Goal: Task Accomplishment & Management: Manage account settings

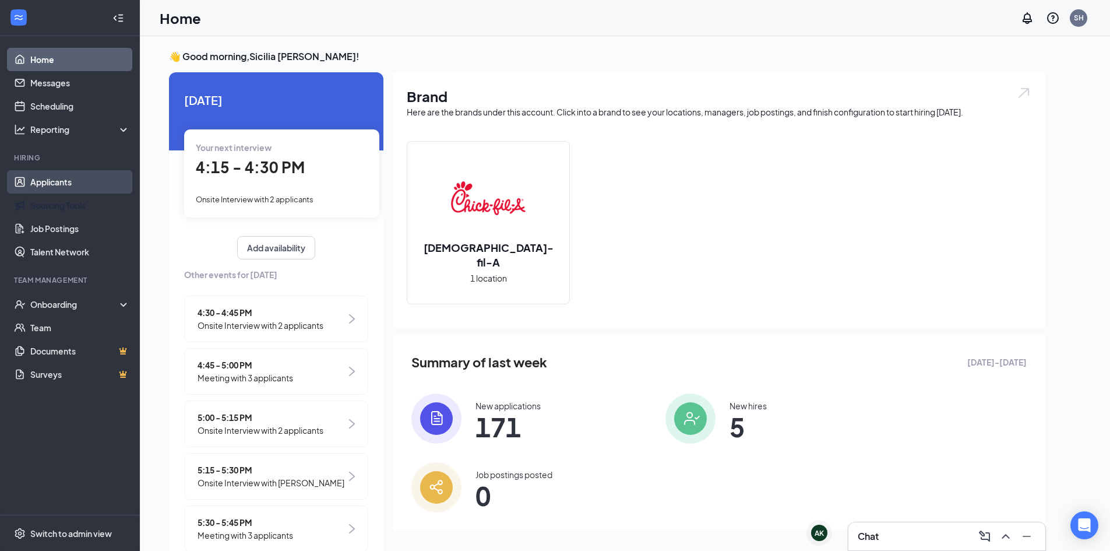
click at [94, 191] on link "Applicants" at bounding box center [80, 181] width 100 height 23
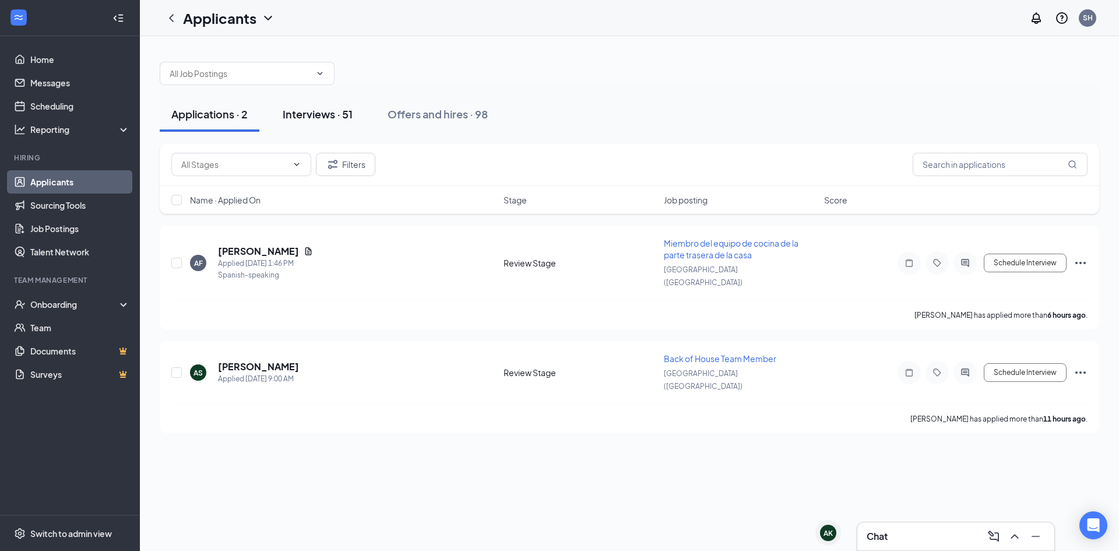
click at [343, 121] on div "Interviews · 51" at bounding box center [318, 114] width 70 height 15
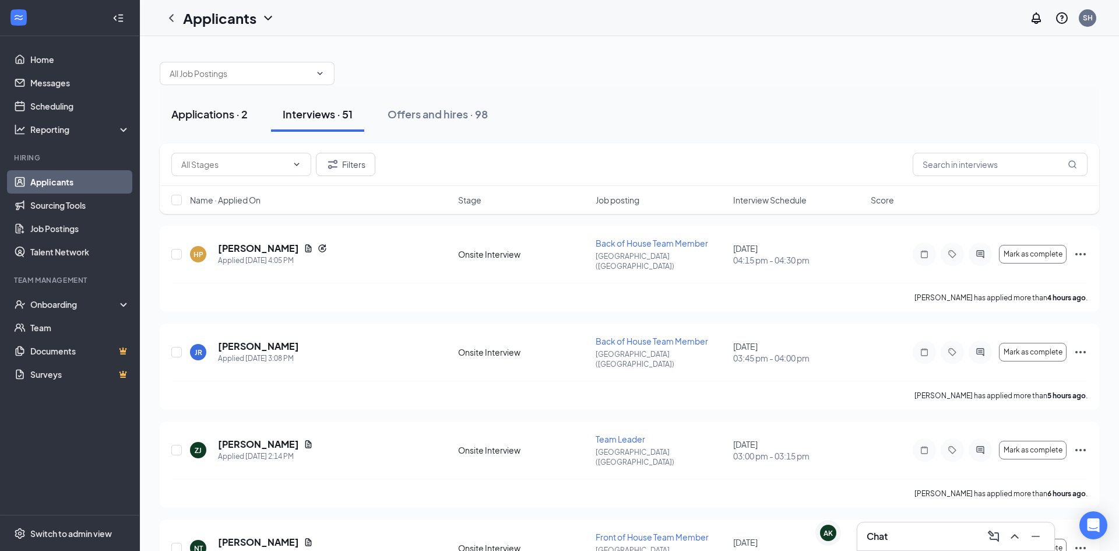
click at [180, 125] on button "Applications · 2" at bounding box center [210, 114] width 100 height 35
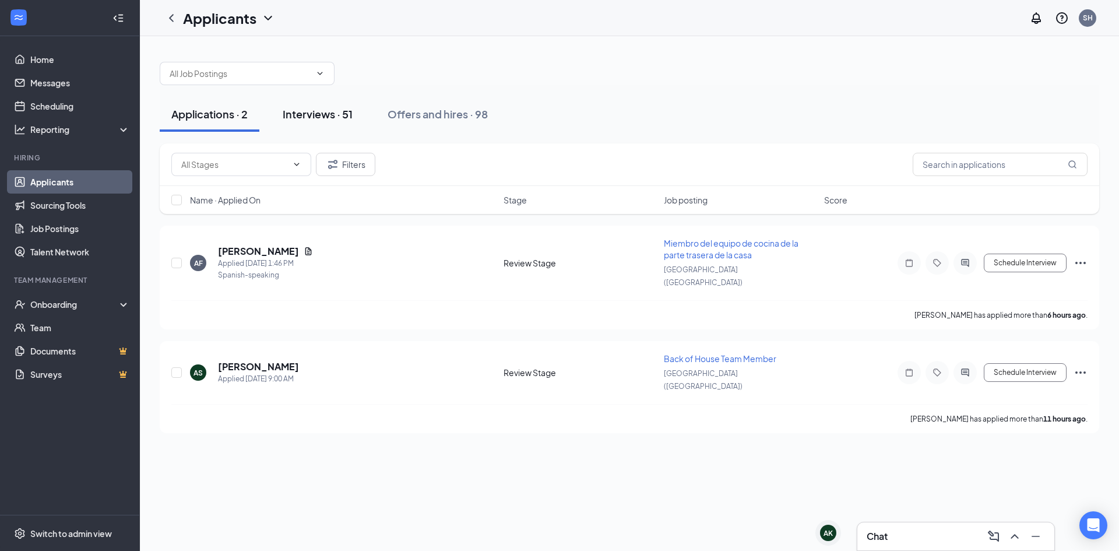
click at [309, 112] on div "Interviews · 51" at bounding box center [318, 114] width 70 height 15
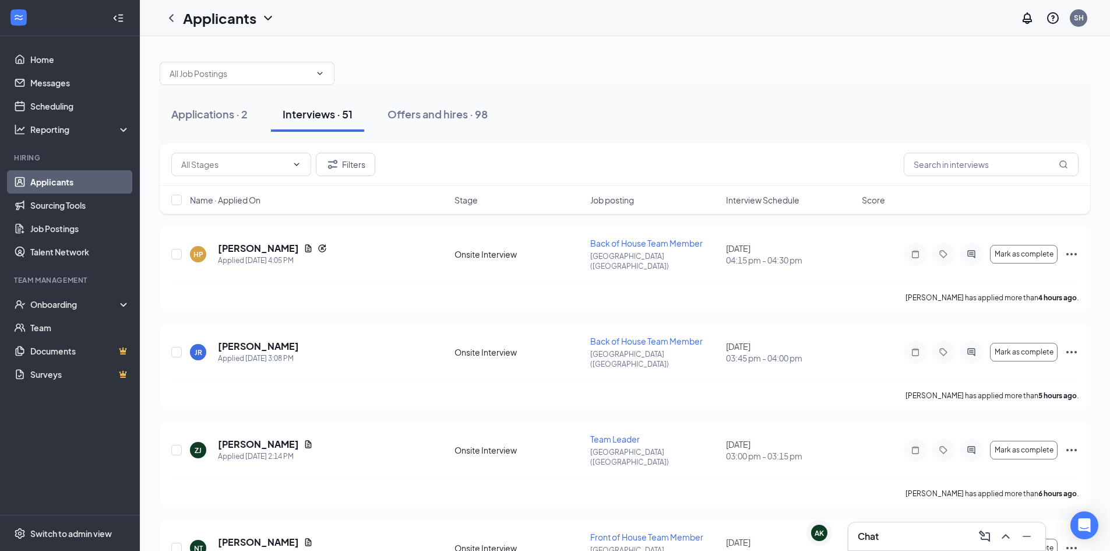
click at [755, 196] on span "Interview Schedule" at bounding box center [762, 200] width 73 height 12
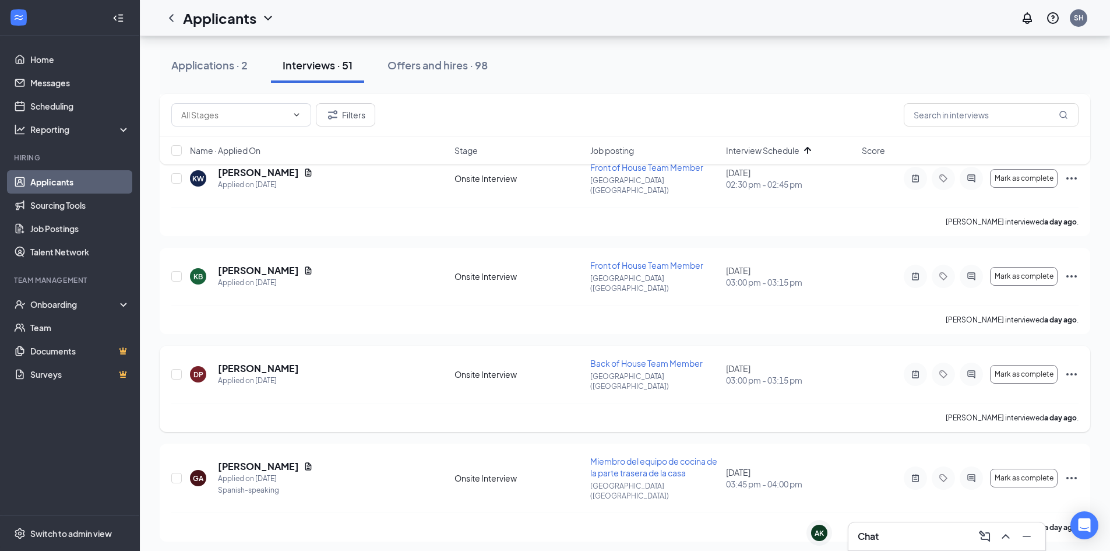
scroll to position [291, 0]
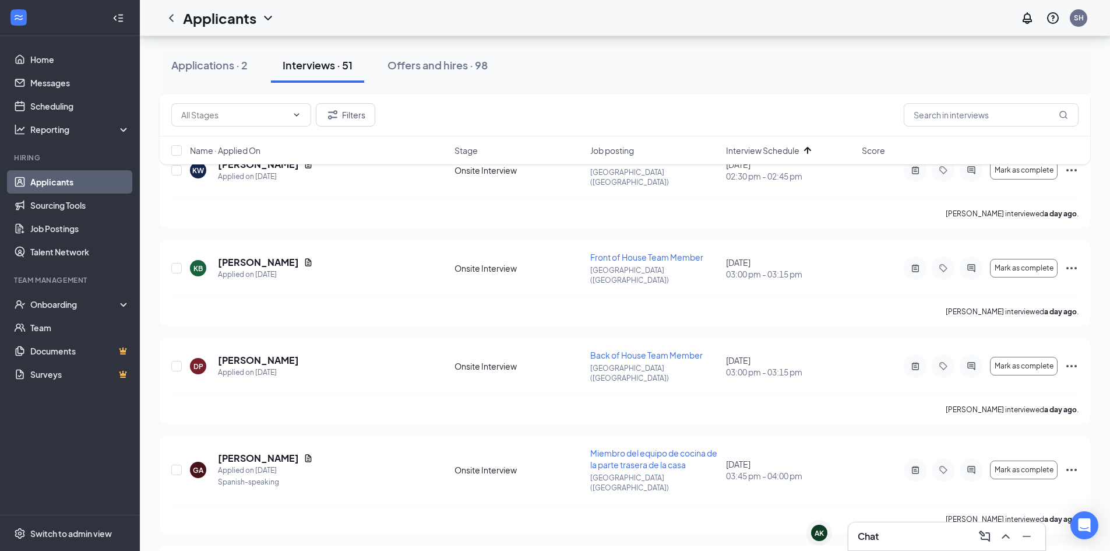
click at [911, 544] on div "Chat" at bounding box center [947, 536] width 178 height 19
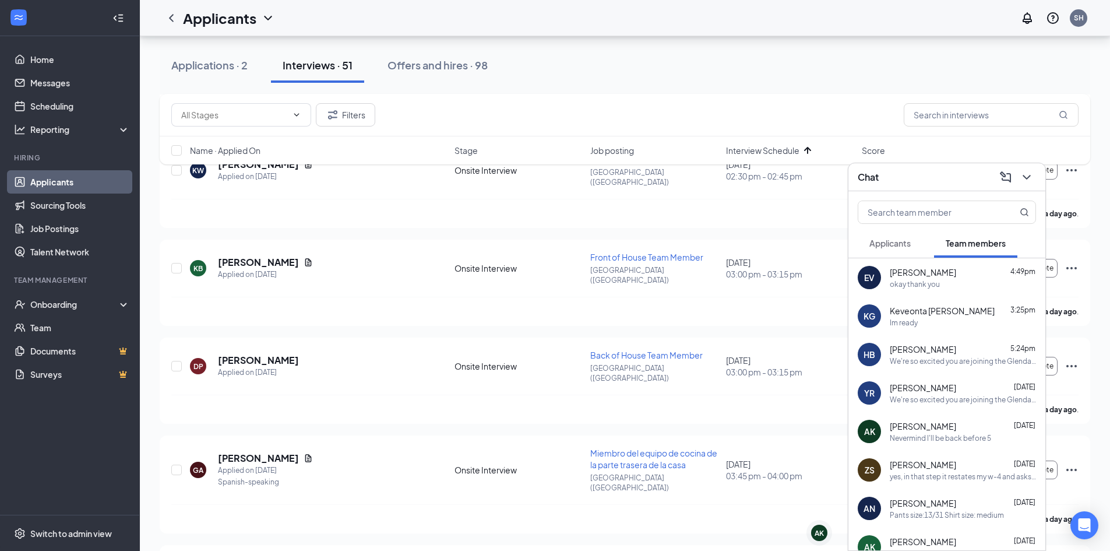
click at [937, 326] on div "Im ready" at bounding box center [963, 323] width 146 height 10
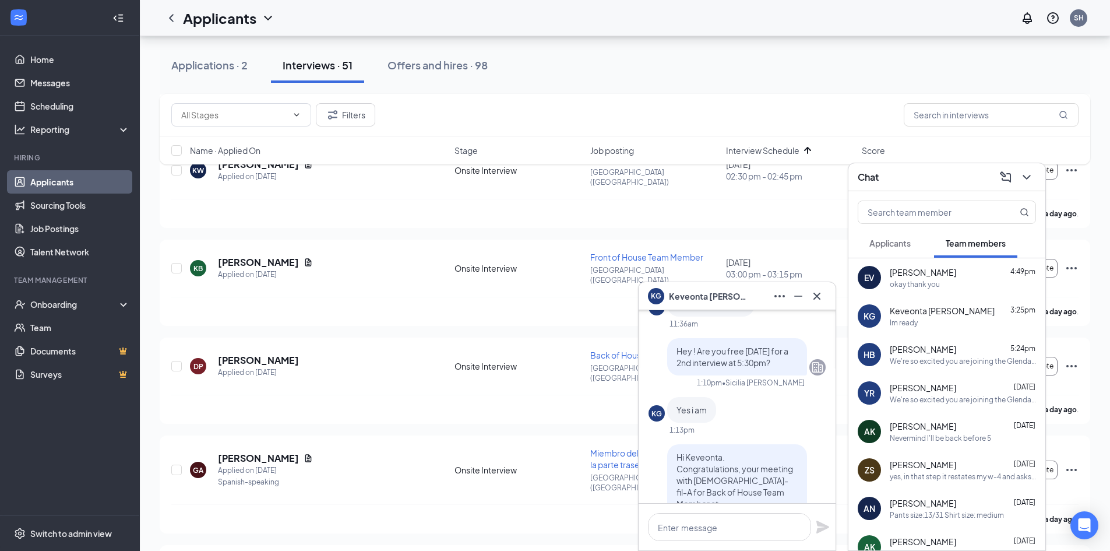
scroll to position [-1827, 0]
drag, startPoint x: 713, startPoint y: 398, endPoint x: 643, endPoint y: 366, distance: 76.4
copy span "Hey ! Are you free [DATE] for a 2nd interview at 5:30pm?"
click at [820, 297] on icon "Cross" at bounding box center [817, 296] width 14 height 14
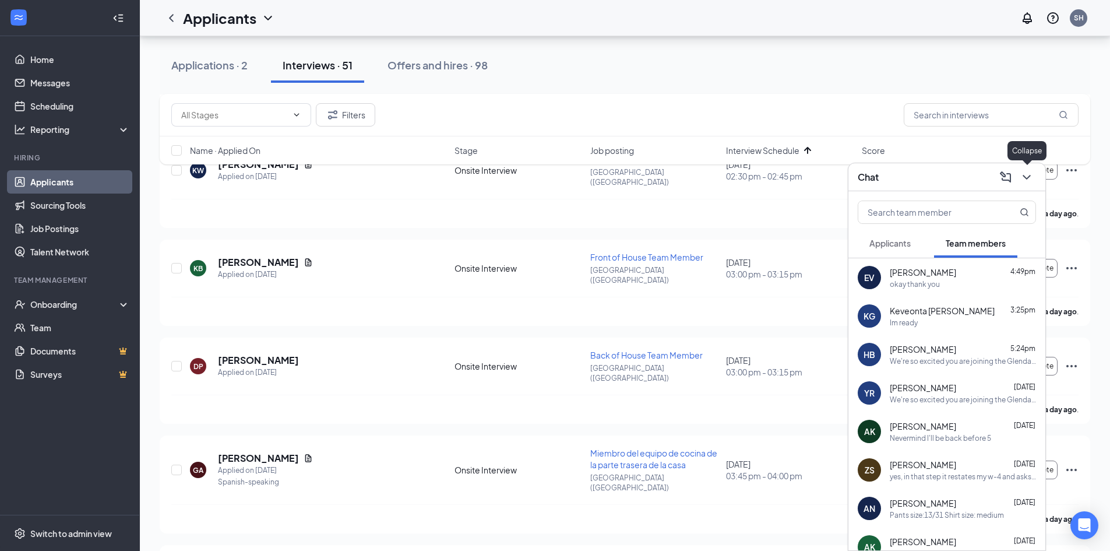
click at [1027, 172] on icon "ChevronDown" at bounding box center [1027, 177] width 14 height 14
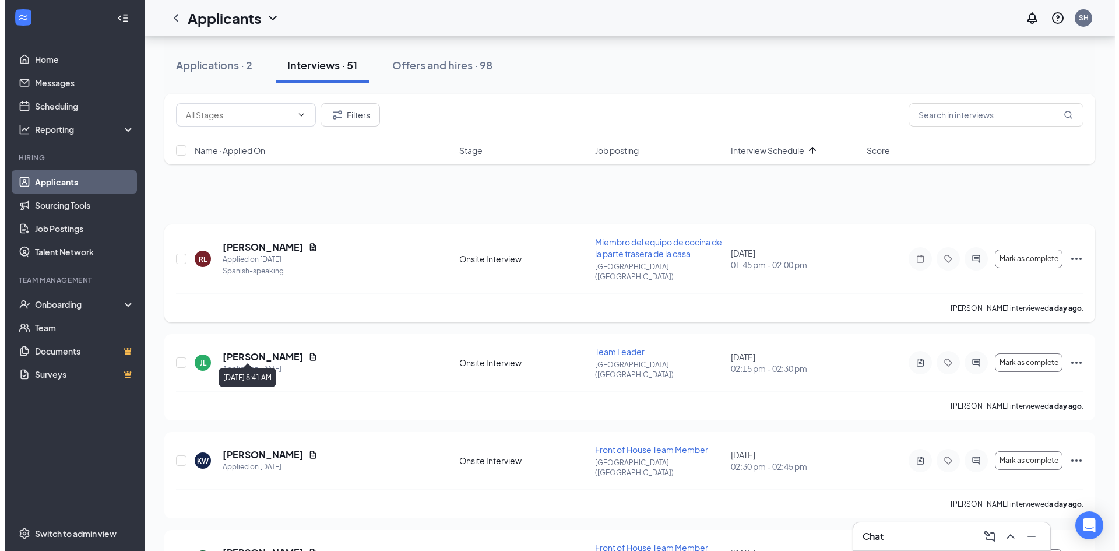
scroll to position [0, 0]
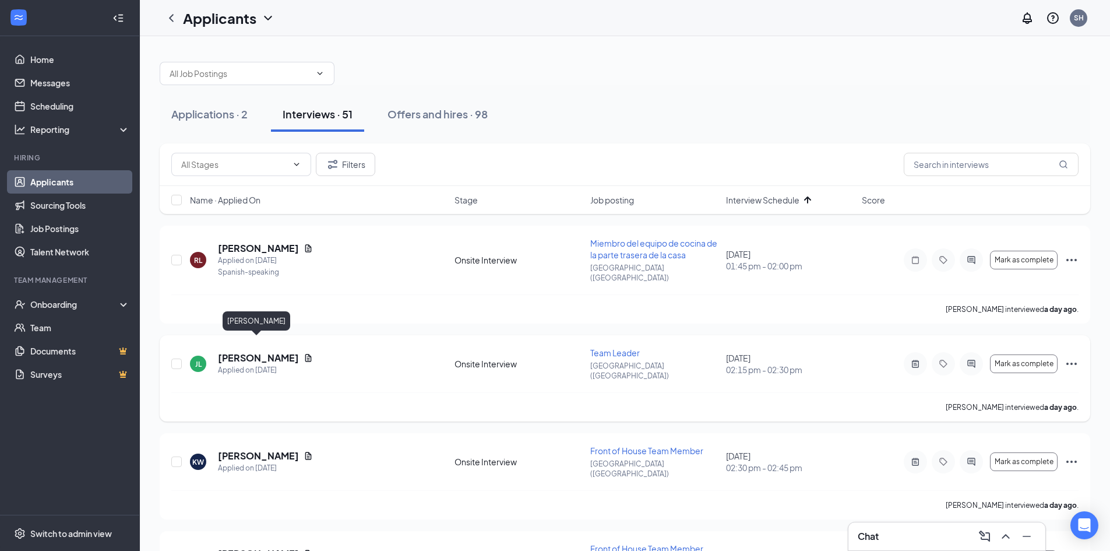
click at [262, 351] on h5 "[PERSON_NAME]" at bounding box center [258, 357] width 81 height 13
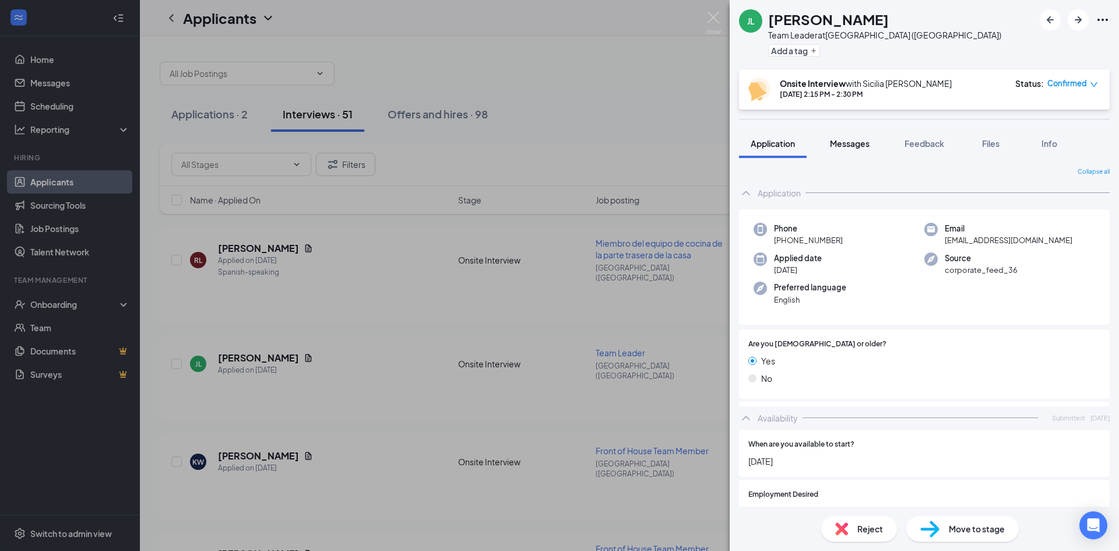
click at [857, 152] on button "Messages" at bounding box center [849, 143] width 63 height 29
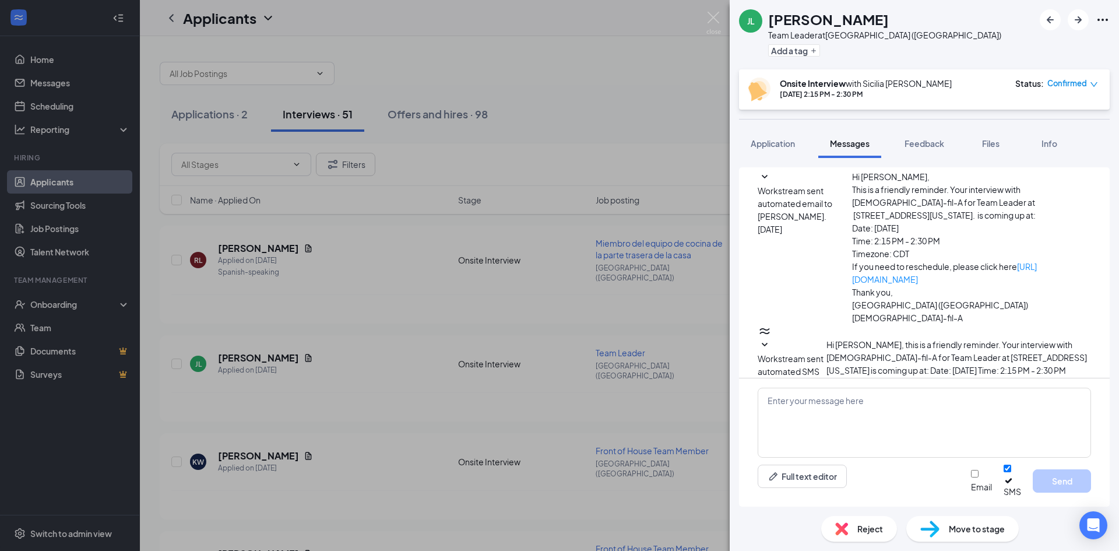
scroll to position [558, 0]
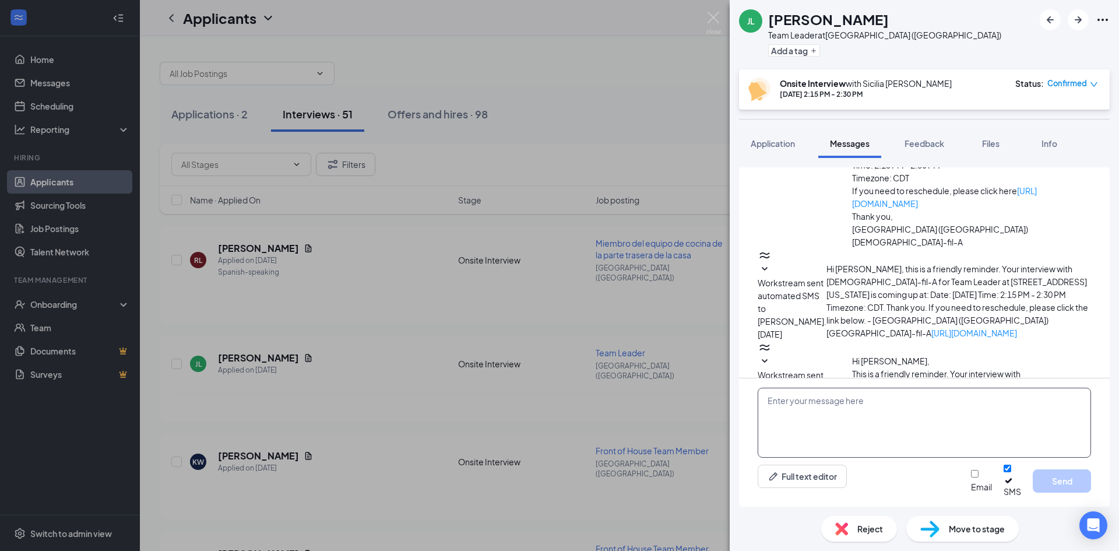
click at [909, 432] on textarea at bounding box center [924, 422] width 333 height 70
paste textarea "Hey ! Are you free [DATE] for a 2nd interview at 5:30pm?"
drag, startPoint x: 1013, startPoint y: 427, endPoint x: 766, endPoint y: 416, distance: 247.3
click at [766, 416] on textarea "Hey ! Are you free [DATE] for a 2nd interview at 5:30pm?" at bounding box center [924, 422] width 333 height 70
type textarea "?"
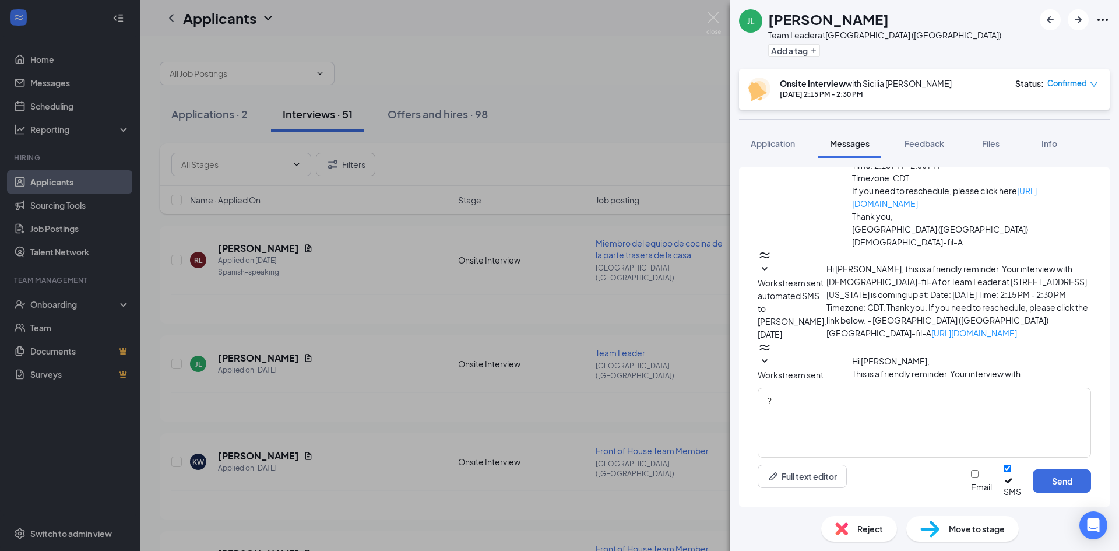
click at [1062, 82] on span "Confirmed" at bounding box center [1067, 83] width 40 height 12
click at [1070, 121] on span "Request Reschedule" at bounding box center [1031, 127] width 80 height 13
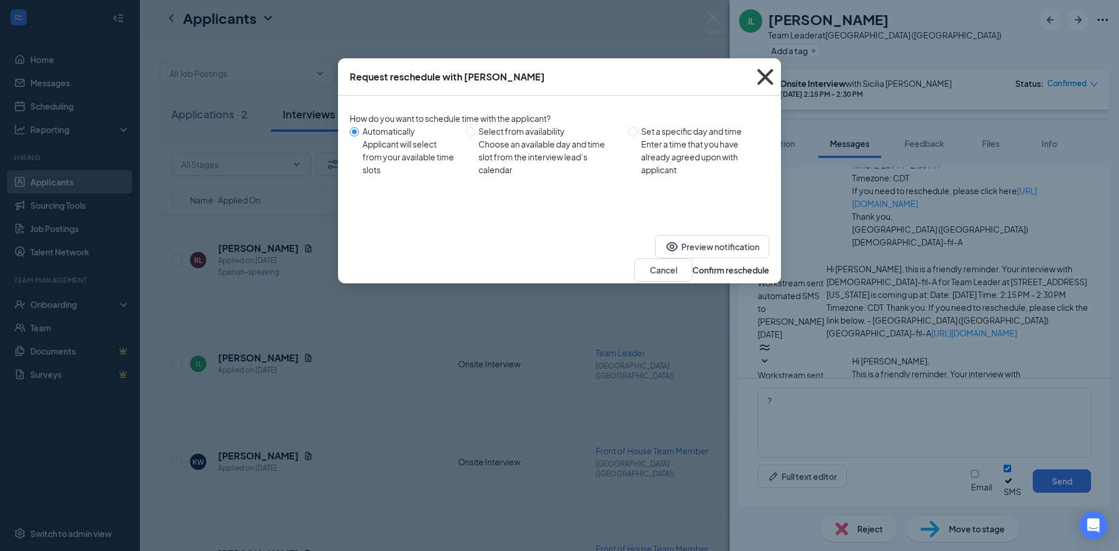
click at [765, 78] on icon "Cross" at bounding box center [764, 76] width 31 height 31
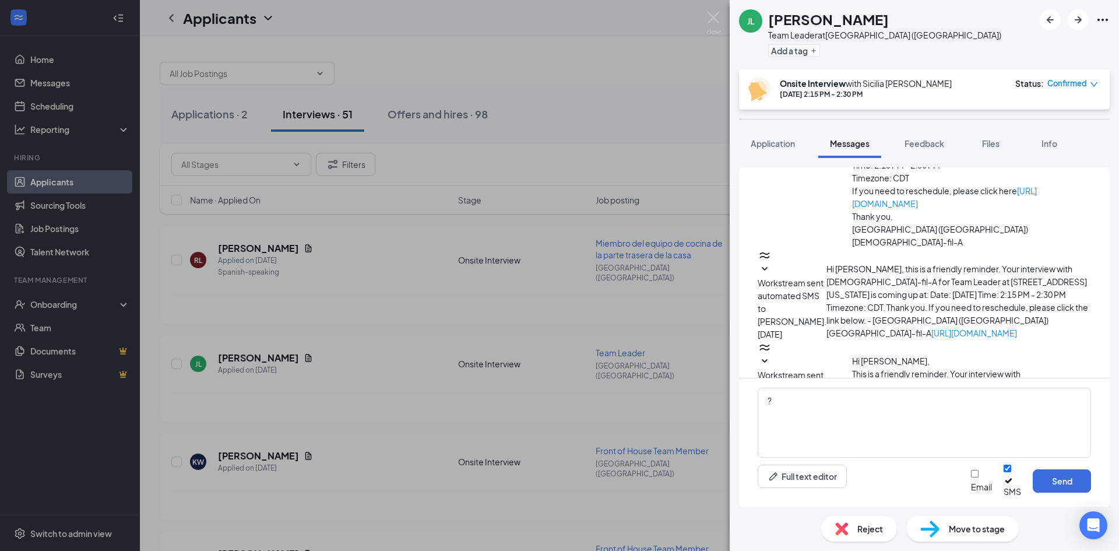
click at [1069, 87] on span "Confirmed" at bounding box center [1067, 83] width 40 height 12
click at [928, 406] on textarea "?" at bounding box center [924, 422] width 333 height 70
click at [928, 405] on textarea "?" at bounding box center [924, 422] width 333 height 70
click at [1070, 87] on span "Confirmed" at bounding box center [1067, 83] width 40 height 12
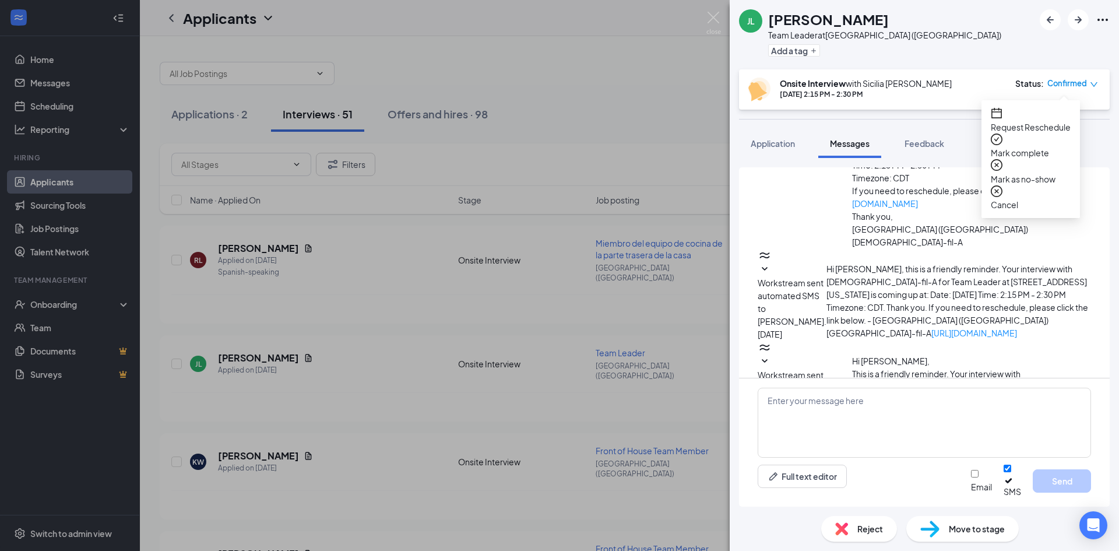
click at [1065, 146] on span "Mark complete" at bounding box center [1031, 152] width 80 height 13
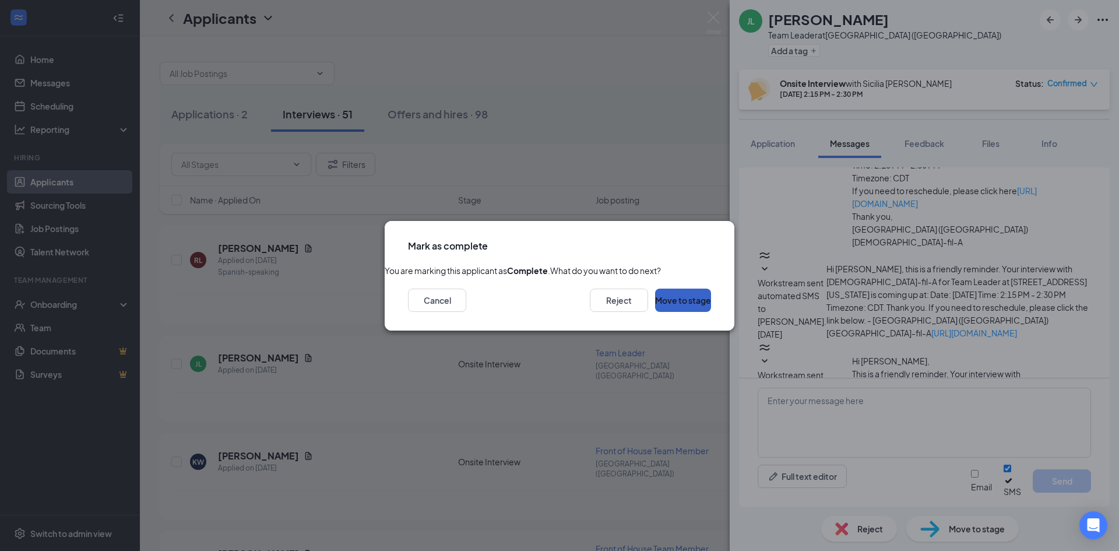
click at [678, 312] on button "Move to stage" at bounding box center [683, 299] width 56 height 23
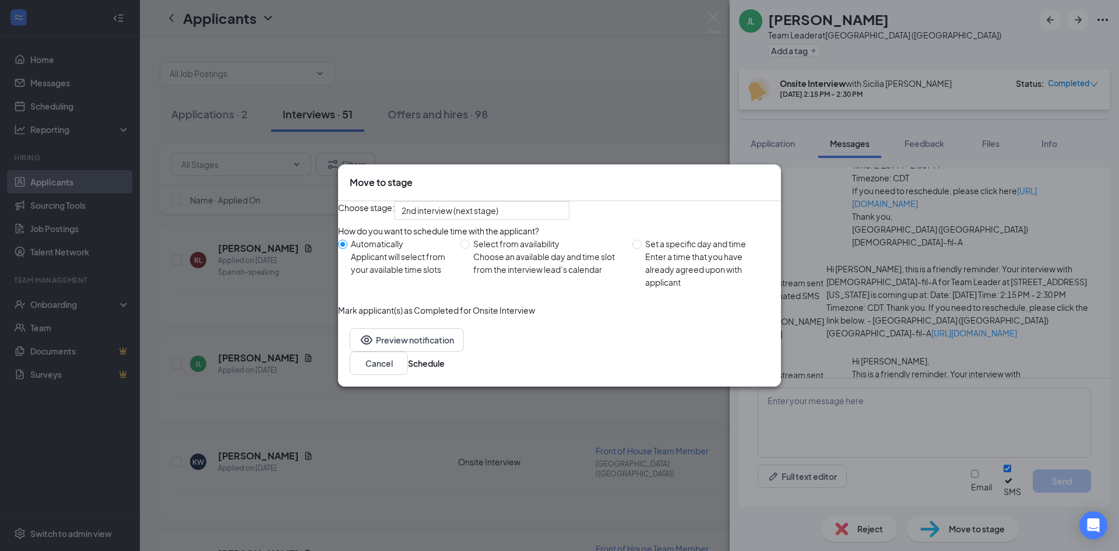
click at [639, 279] on label "Set a specific day and time Enter a time that you have already agreed upon with…" at bounding box center [704, 262] width 144 height 51
click at [639, 249] on input "Set a specific day and time Enter a time that you have already agreed upon with…" at bounding box center [636, 243] width 9 height 9
radio input "true"
radio input "false"
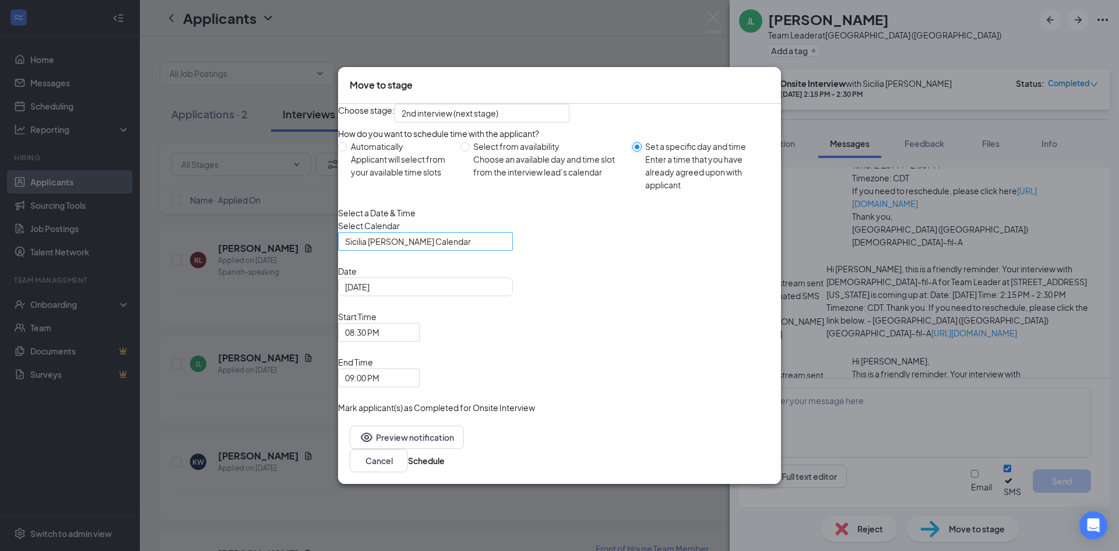
click at [487, 264] on span "Sicilia [PERSON_NAME] Calendar" at bounding box center [420, 247] width 150 height 31
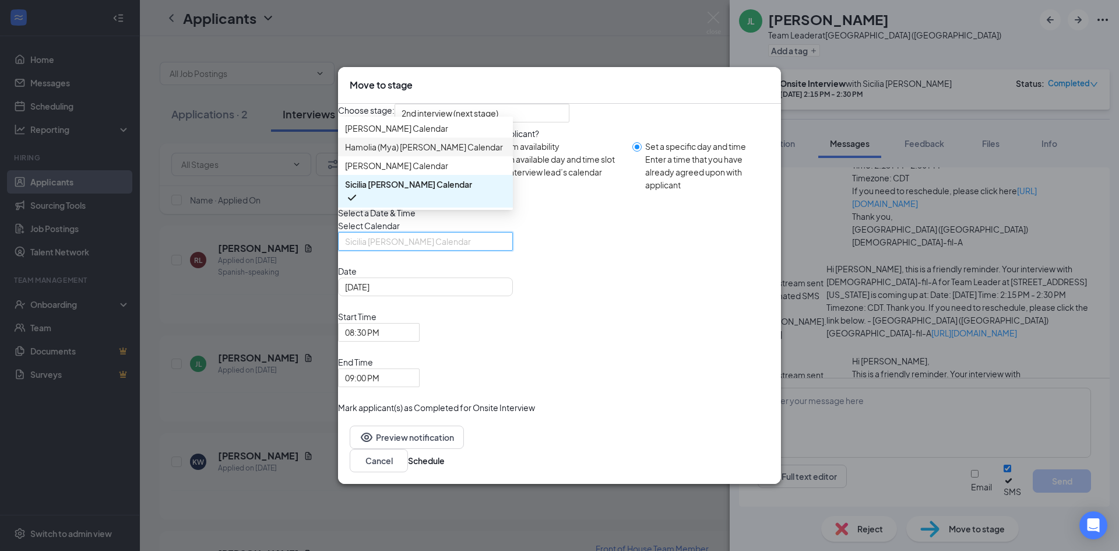
click at [466, 153] on span "Hamolia (Mya) [PERSON_NAME] Calendar" at bounding box center [424, 146] width 158 height 13
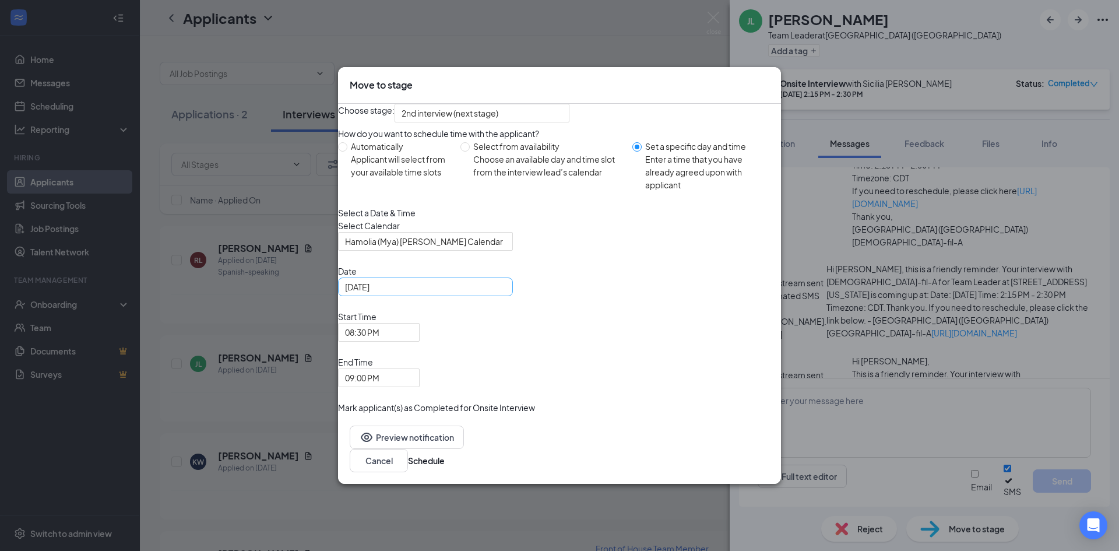
click at [506, 293] on div "[DATE]" at bounding box center [425, 286] width 161 height 13
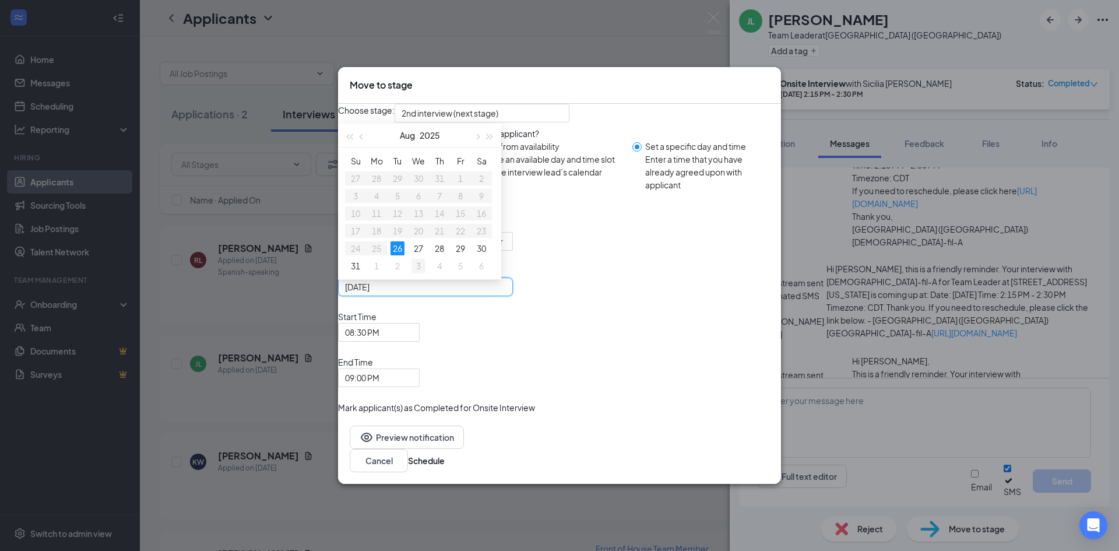
type input "[DATE]"
click at [425, 273] on div "3" at bounding box center [418, 266] width 14 height 14
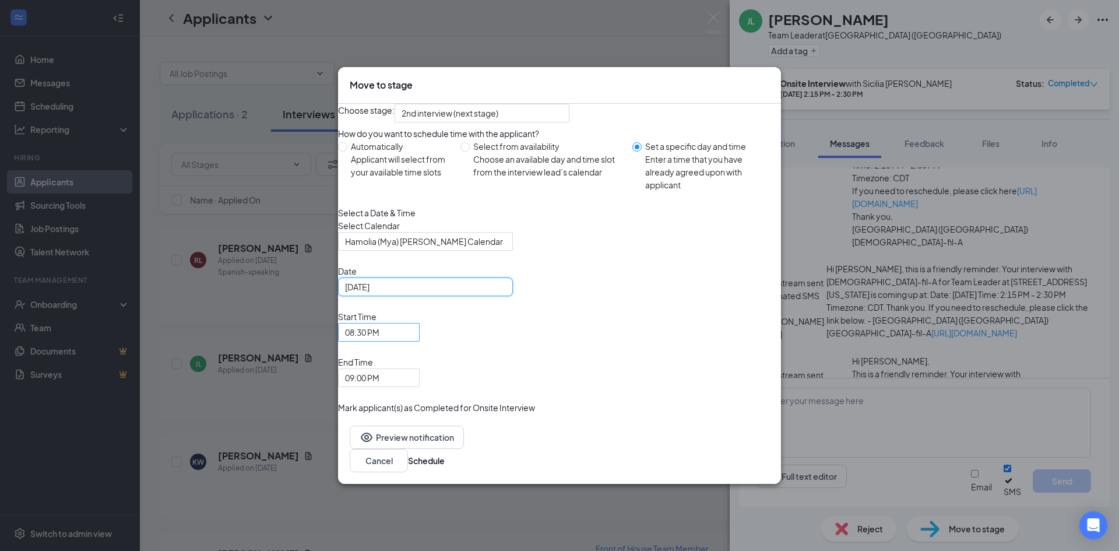
click at [379, 341] on span "08:30 PM" at bounding box center [362, 331] width 34 height 17
click at [379, 369] on span "09:00 PM" at bounding box center [362, 377] width 34 height 17
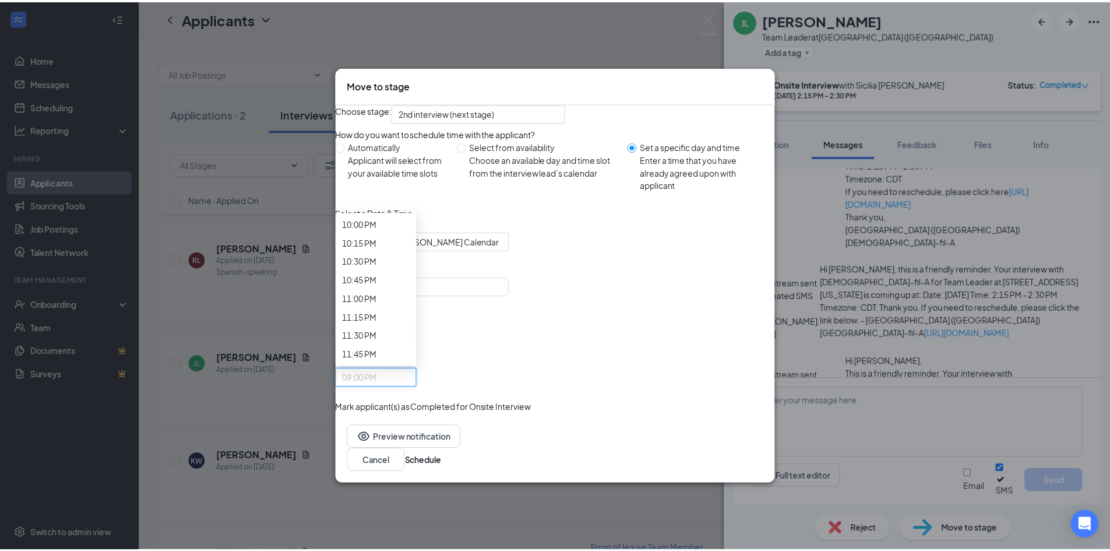
scroll to position [1722, 0]
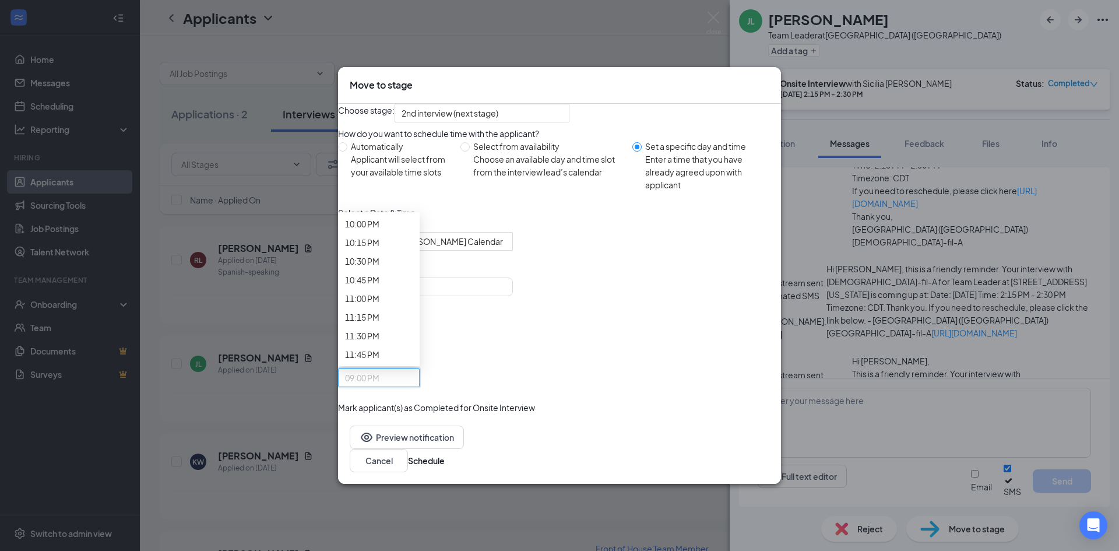
click at [445, 454] on button "Schedule" at bounding box center [426, 460] width 37 height 13
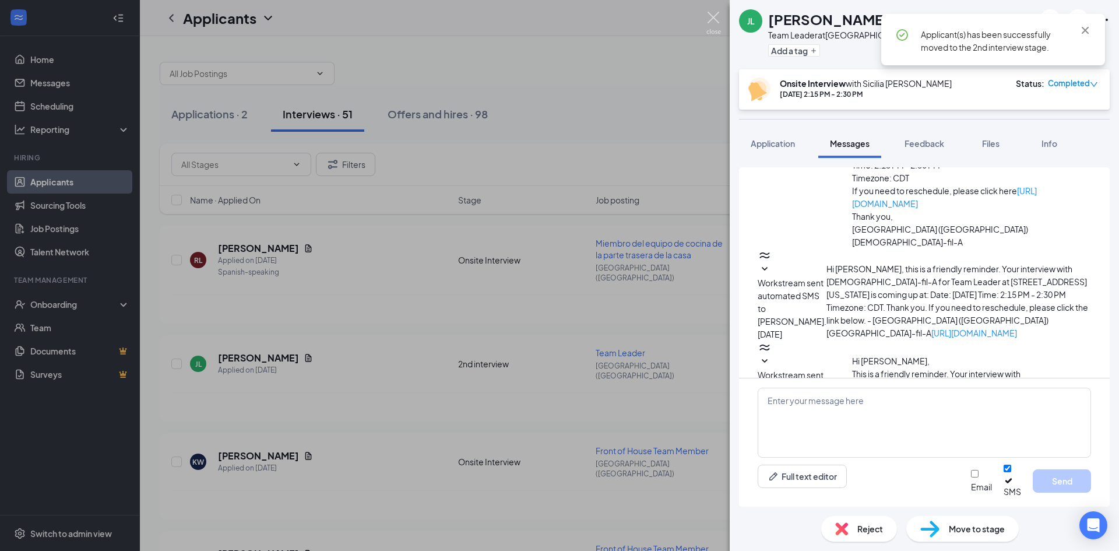
click at [715, 17] on img at bounding box center [713, 23] width 15 height 23
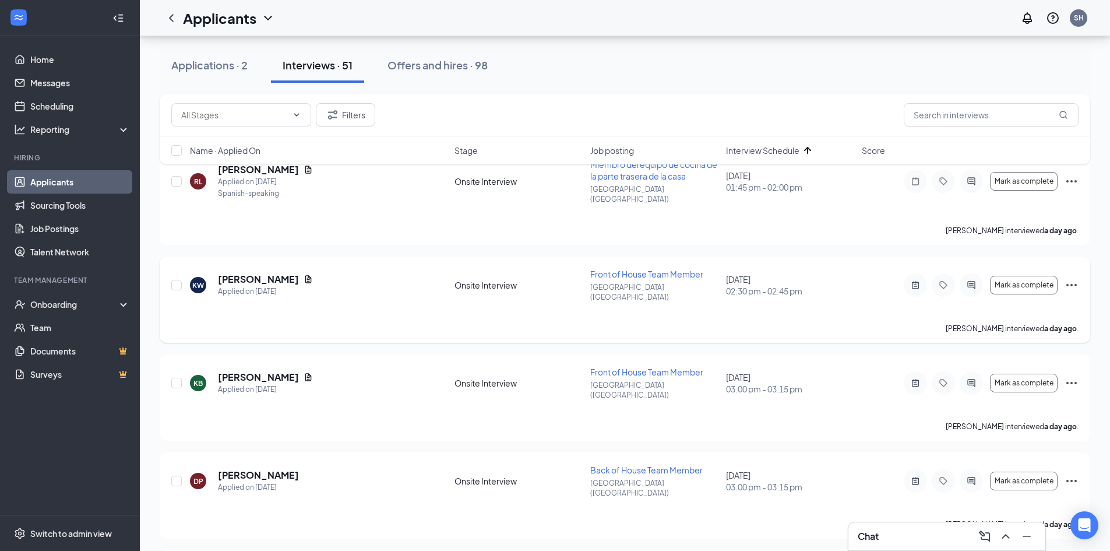
scroll to position [58, 0]
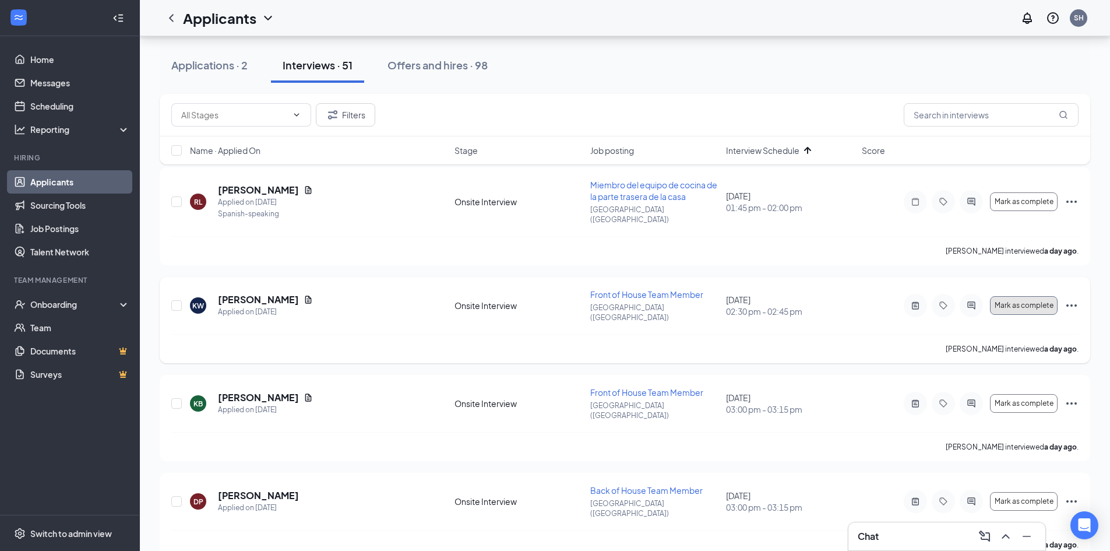
click at [1003, 301] on span "Mark as complete" at bounding box center [1024, 305] width 59 height 8
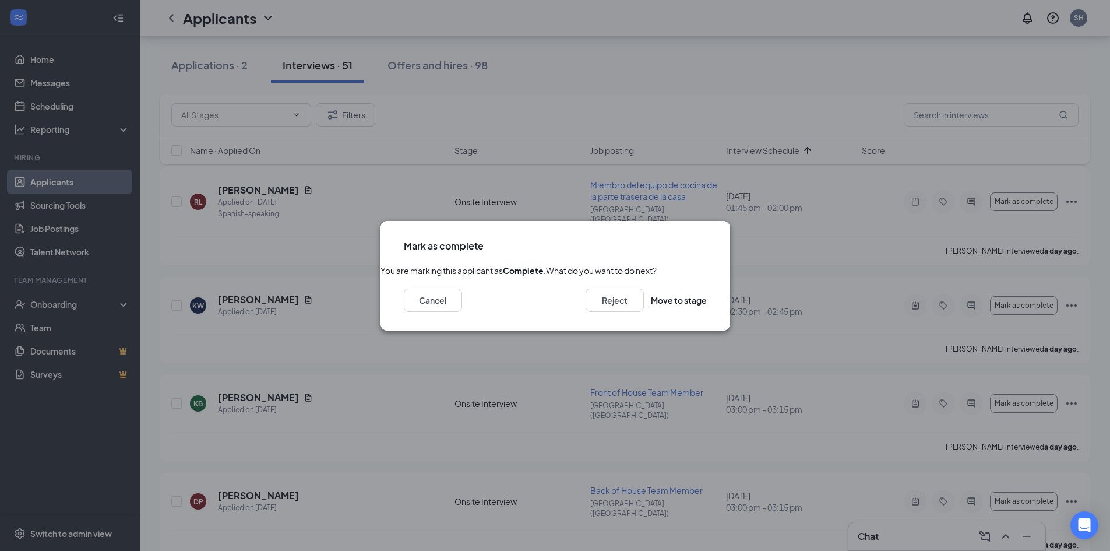
click at [707, 239] on icon "Cross" at bounding box center [707, 239] width 0 height 0
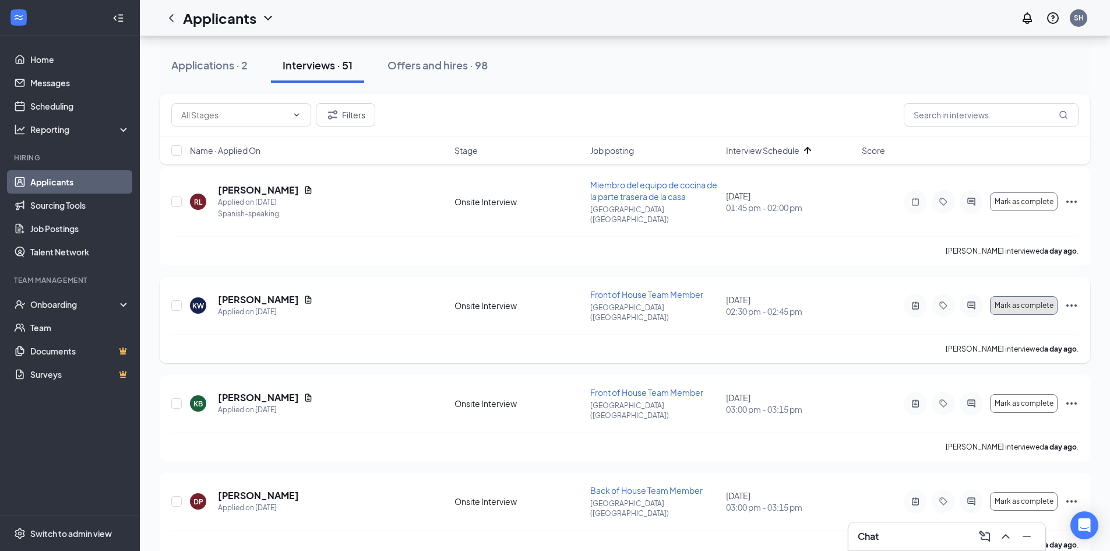
click at [1012, 301] on span "Mark as complete" at bounding box center [1024, 305] width 59 height 8
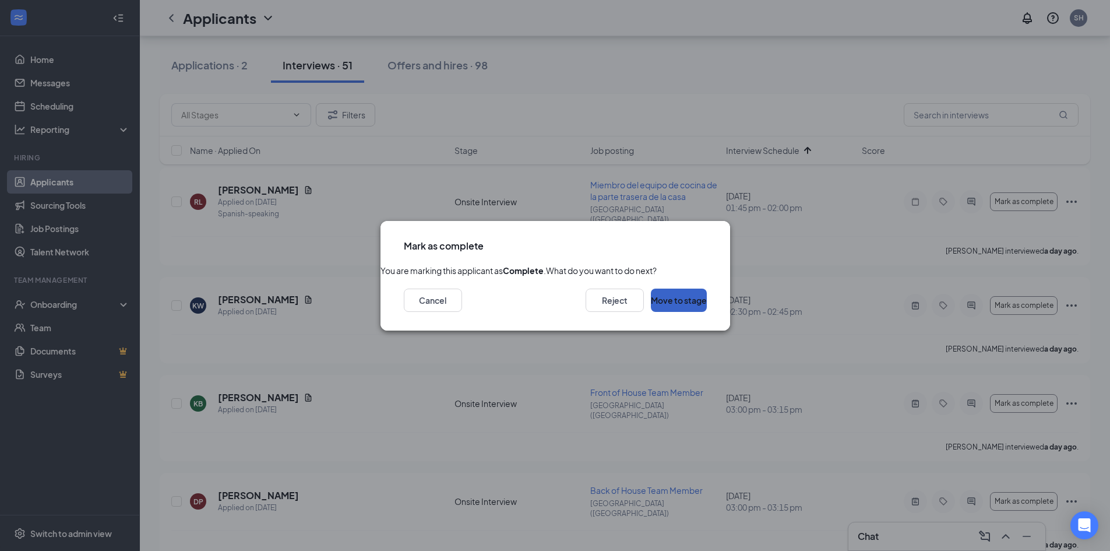
click at [681, 312] on button "Move to stage" at bounding box center [679, 299] width 56 height 23
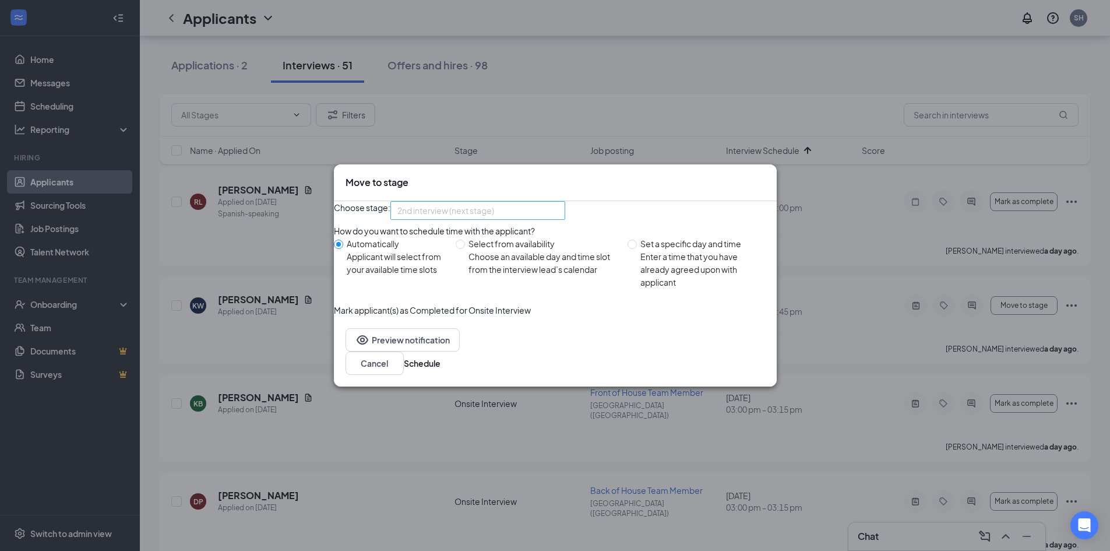
click at [494, 207] on span "2nd interview (next stage)" at bounding box center [445, 210] width 97 height 17
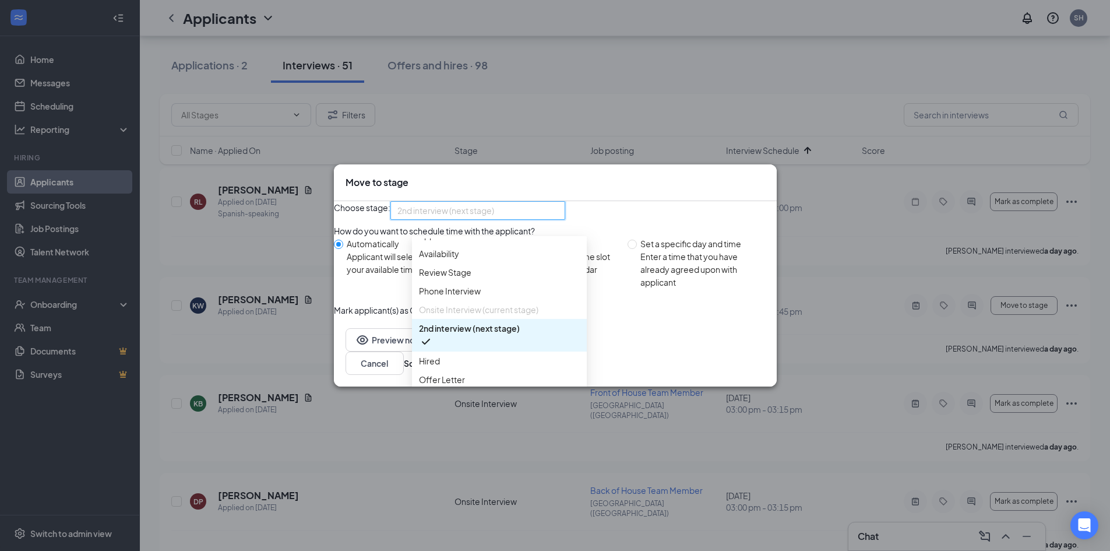
click at [667, 208] on div "Choose stage: 2nd interview (next stage) 3703101 3838056 3703105 Application Av…" at bounding box center [555, 210] width 443 height 19
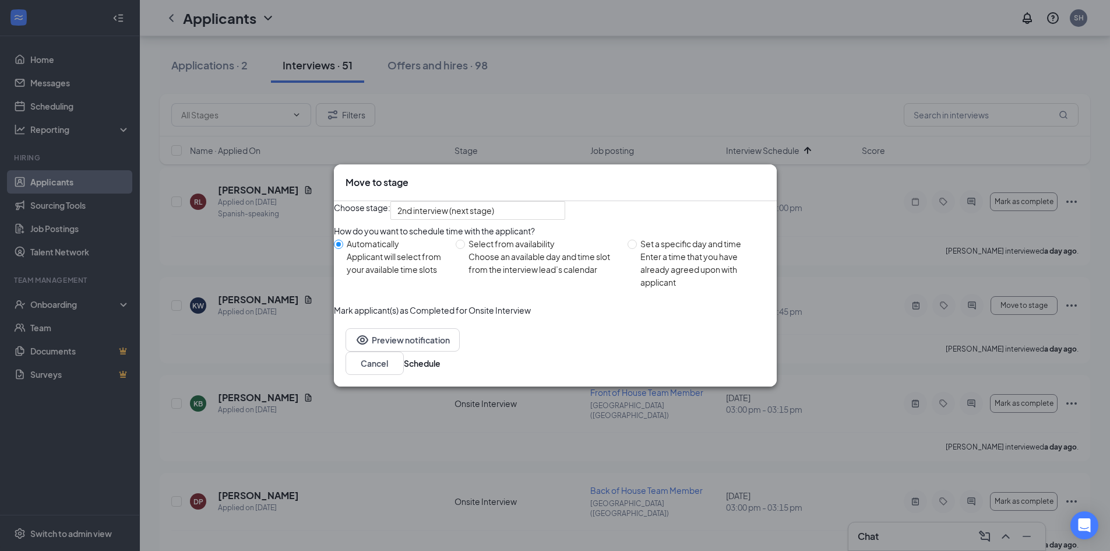
click at [643, 269] on div "Enter a time that you have already agreed upon with applicant" at bounding box center [703, 269] width 126 height 38
click at [637, 249] on input "Set a specific day and time Enter a time that you have already agreed upon with…" at bounding box center [632, 243] width 9 height 9
radio input "true"
radio input "false"
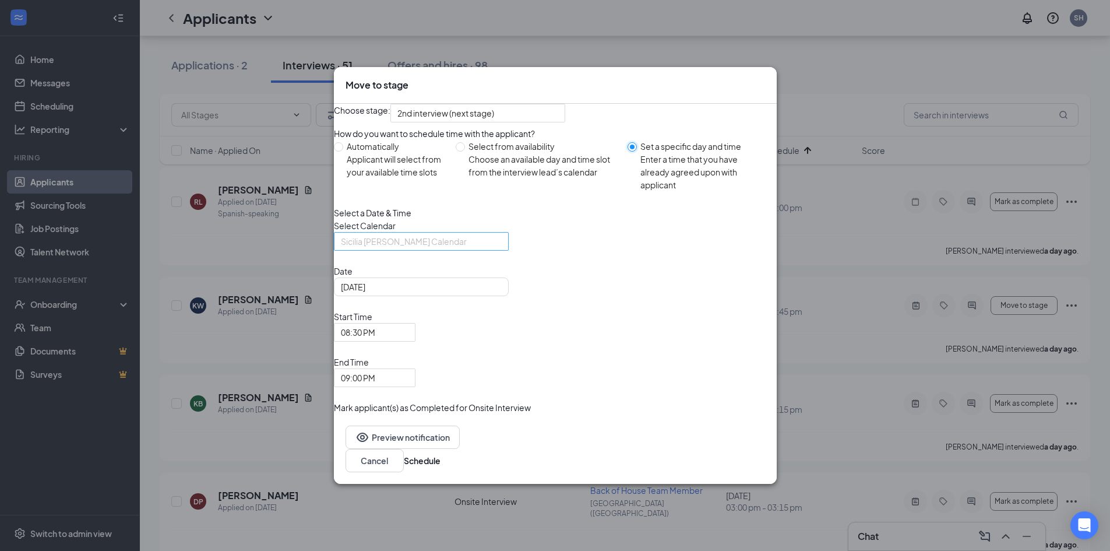
click at [509, 251] on div "Sicilia [PERSON_NAME] Calendar" at bounding box center [421, 241] width 175 height 19
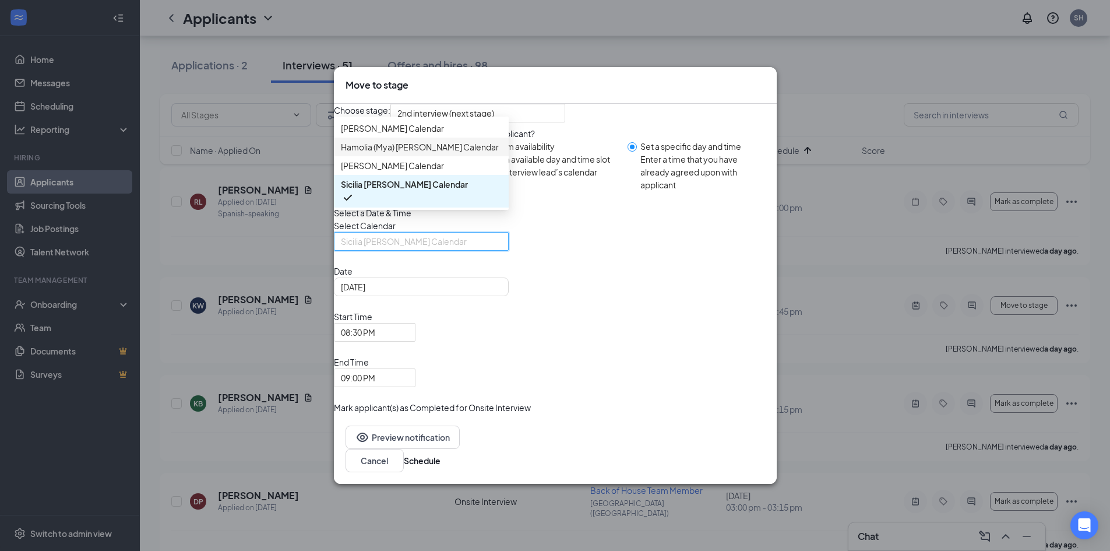
click at [474, 156] on div "Hamolia (Mya) [PERSON_NAME] Calendar" at bounding box center [421, 147] width 175 height 19
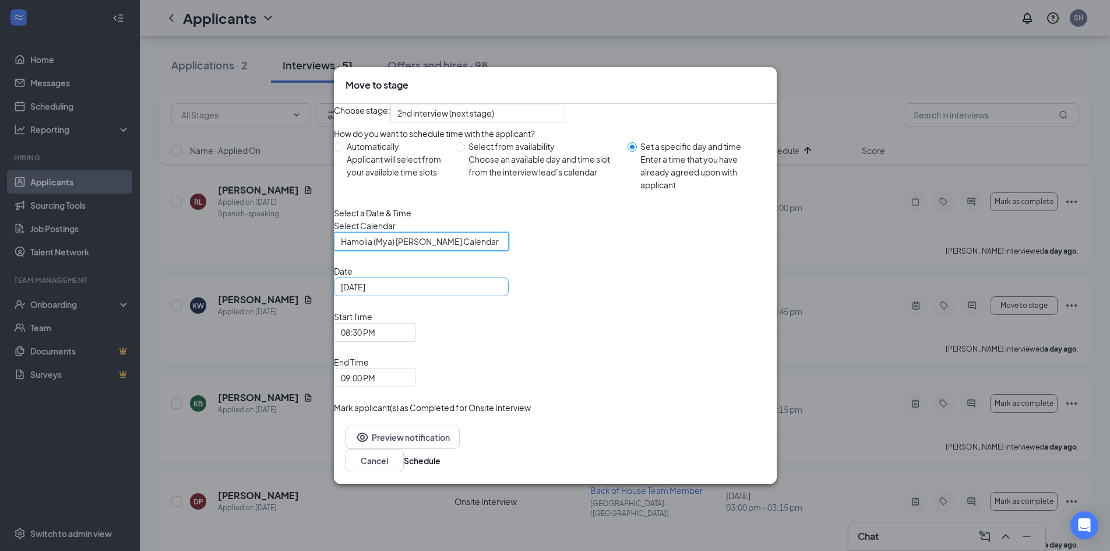
click at [498, 293] on div "[DATE]" at bounding box center [421, 286] width 161 height 13
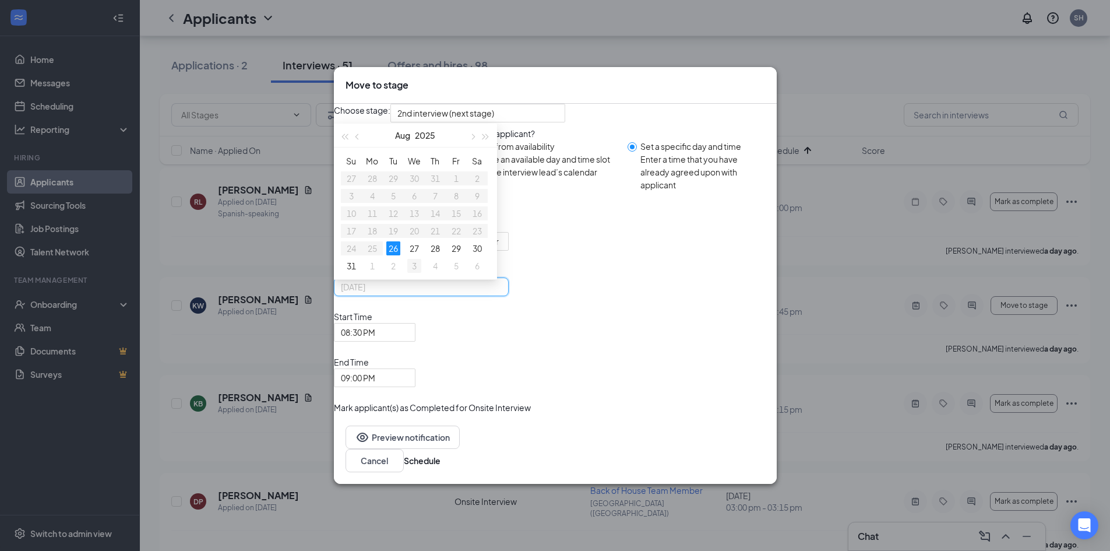
type input "[DATE]"
click at [421, 273] on div "3" at bounding box center [414, 266] width 14 height 14
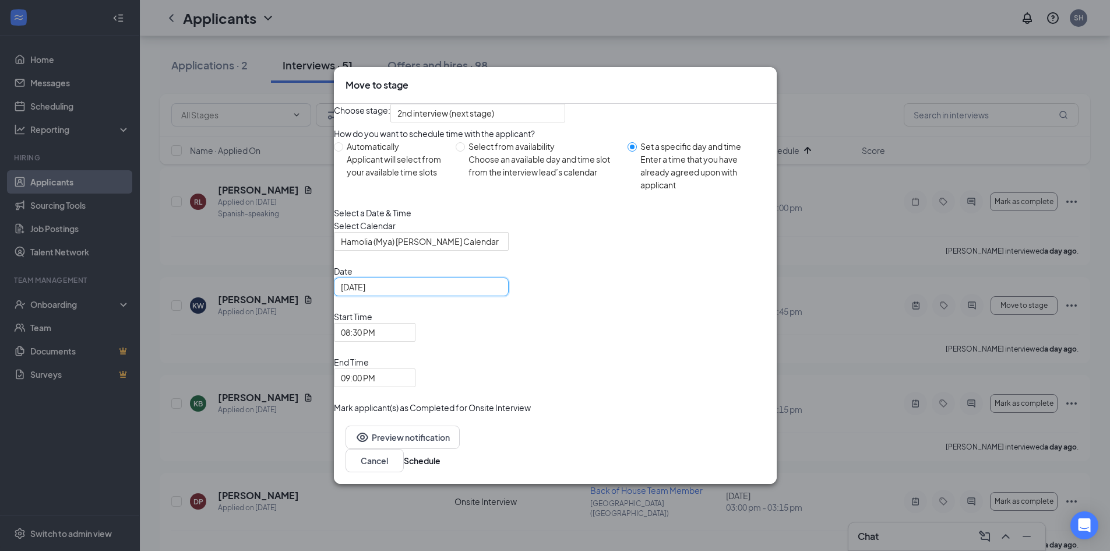
click at [524, 347] on div "Date [DATE] [DATE] Su Mo Tu We Th Fr Sa 31 1 2 3 4 5 6 7 8 9 10 11 12 13 14 15 …" at bounding box center [555, 326] width 443 height 122
click at [375, 341] on span "08:30 PM" at bounding box center [358, 331] width 34 height 17
click at [375, 369] on span "09:00 PM" at bounding box center [358, 377] width 34 height 17
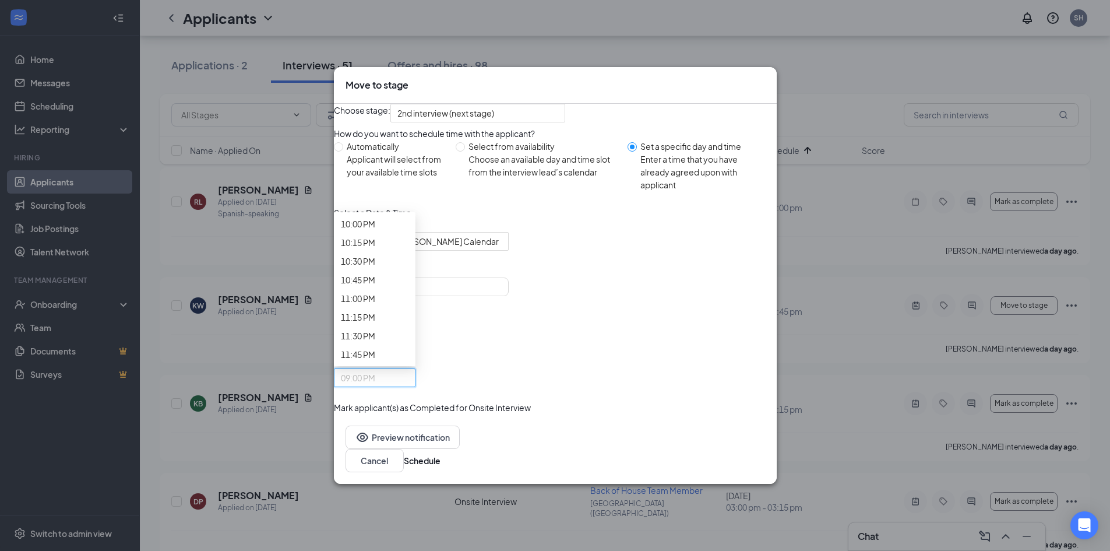
scroll to position [1781, 0]
click at [441, 454] on button "Schedule" at bounding box center [422, 460] width 37 height 13
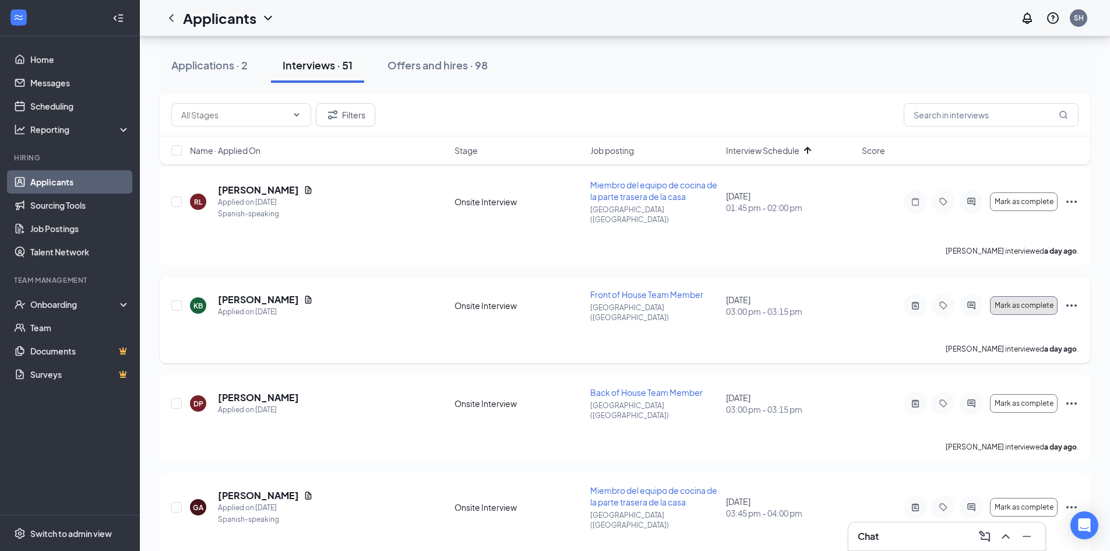
click at [1034, 301] on span "Mark as complete" at bounding box center [1024, 305] width 59 height 8
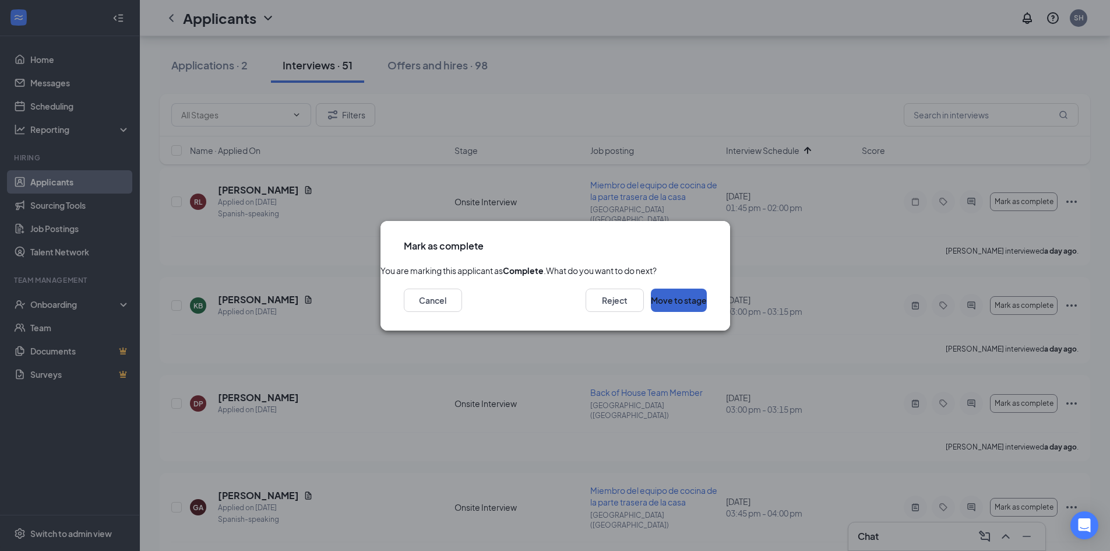
click at [679, 312] on button "Move to stage" at bounding box center [679, 299] width 56 height 23
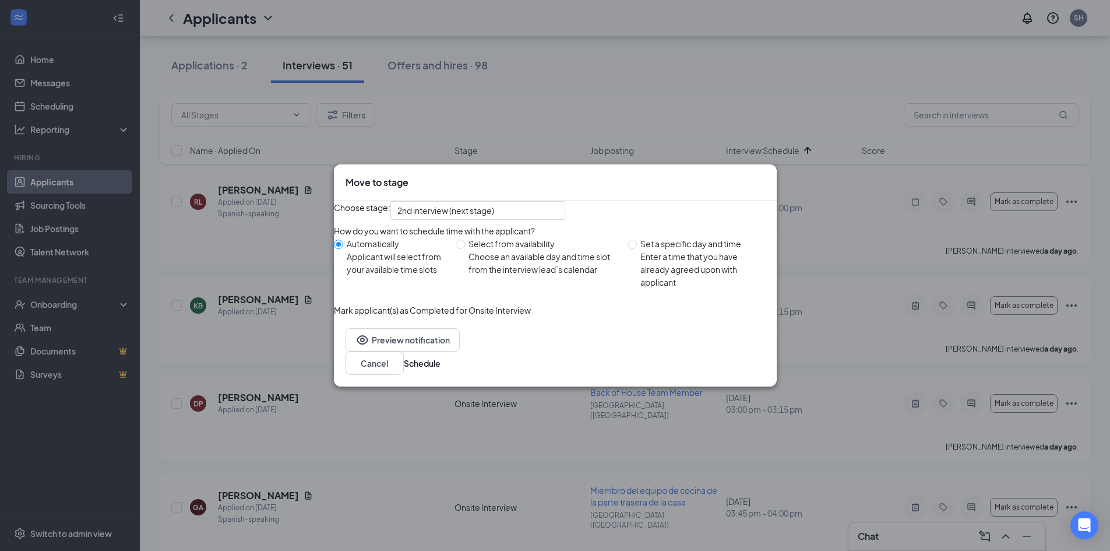
click at [675, 271] on div "Enter a time that you have already agreed upon with applicant" at bounding box center [703, 269] width 126 height 38
click at [637, 249] on input "Set a specific day and time Enter a time that you have already agreed upon with…" at bounding box center [632, 243] width 9 height 9
radio input "true"
radio input "false"
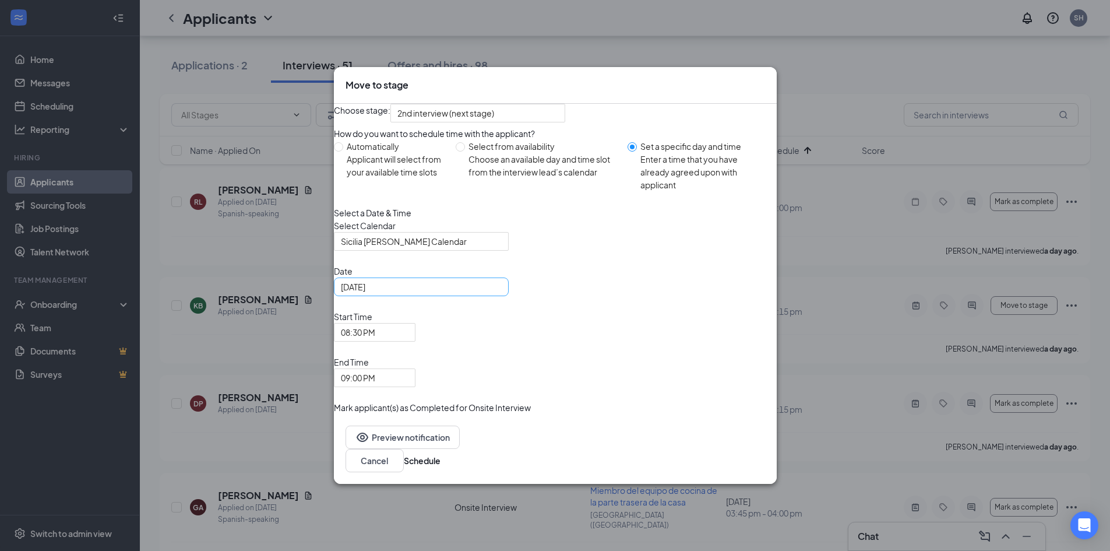
click at [489, 293] on input "[DATE]" at bounding box center [420, 286] width 158 height 13
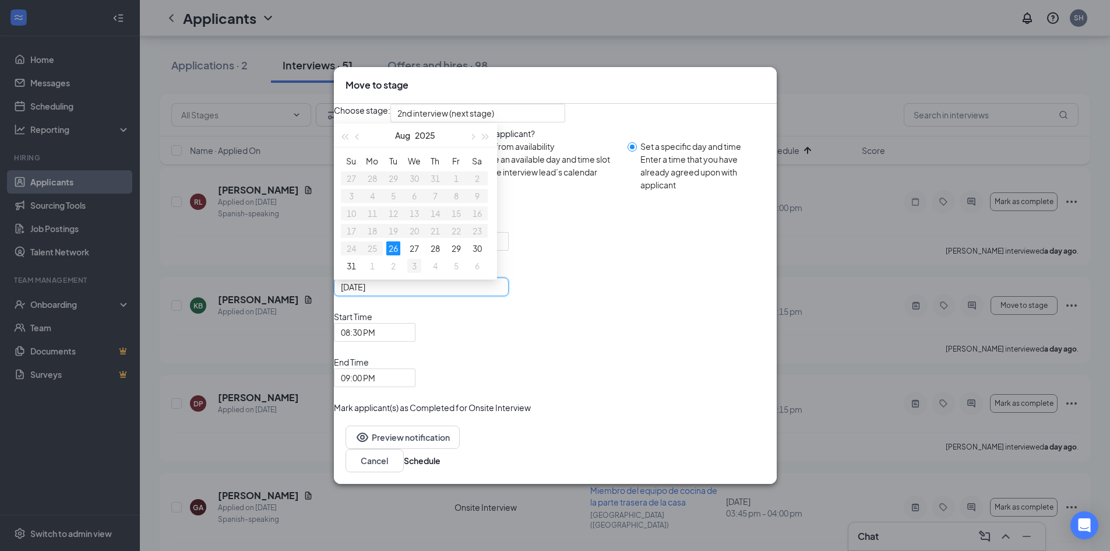
type input "[DATE]"
click at [421, 273] on div "3" at bounding box center [414, 266] width 14 height 14
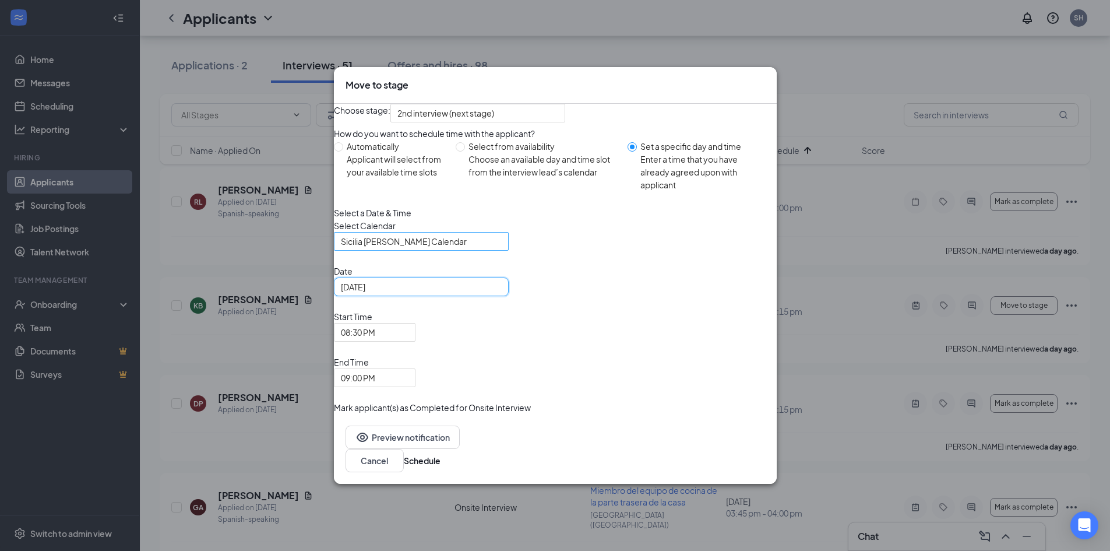
click at [502, 250] on span "Sicilia [PERSON_NAME] Calendar" at bounding box center [421, 240] width 161 height 17
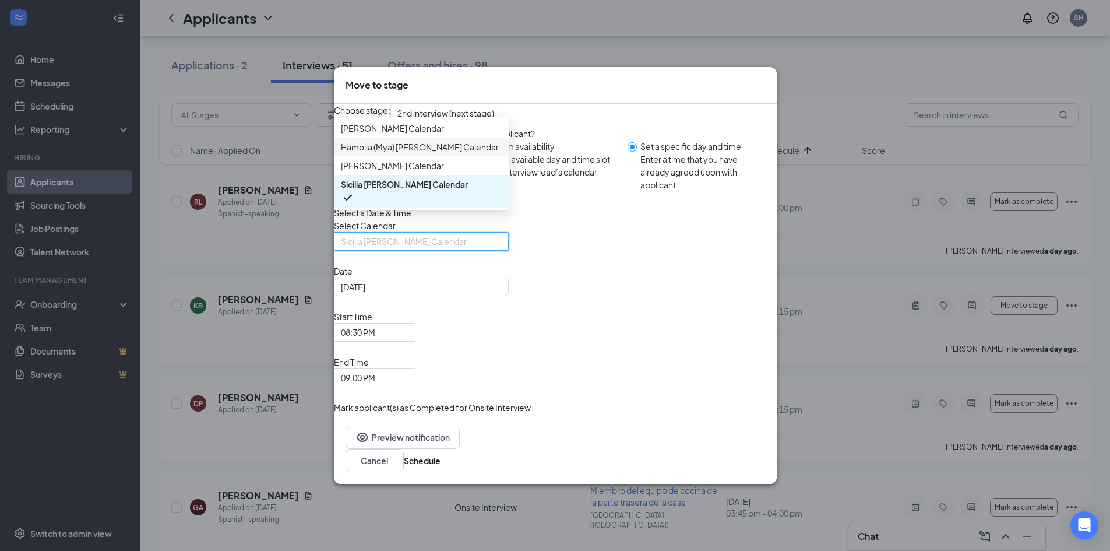
click at [478, 153] on span "Hamolia (Mya) [PERSON_NAME] Calendar" at bounding box center [421, 146] width 161 height 13
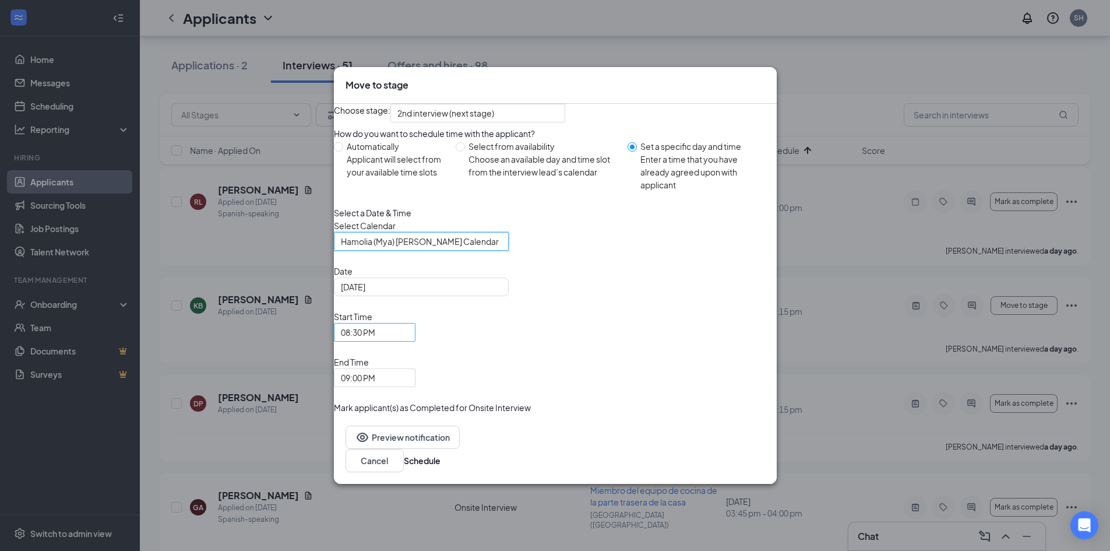
click at [398, 350] on span "08:30 PM" at bounding box center [369, 338] width 57 height 31
click at [398, 369] on span "09:00 PM" at bounding box center [369, 384] width 57 height 31
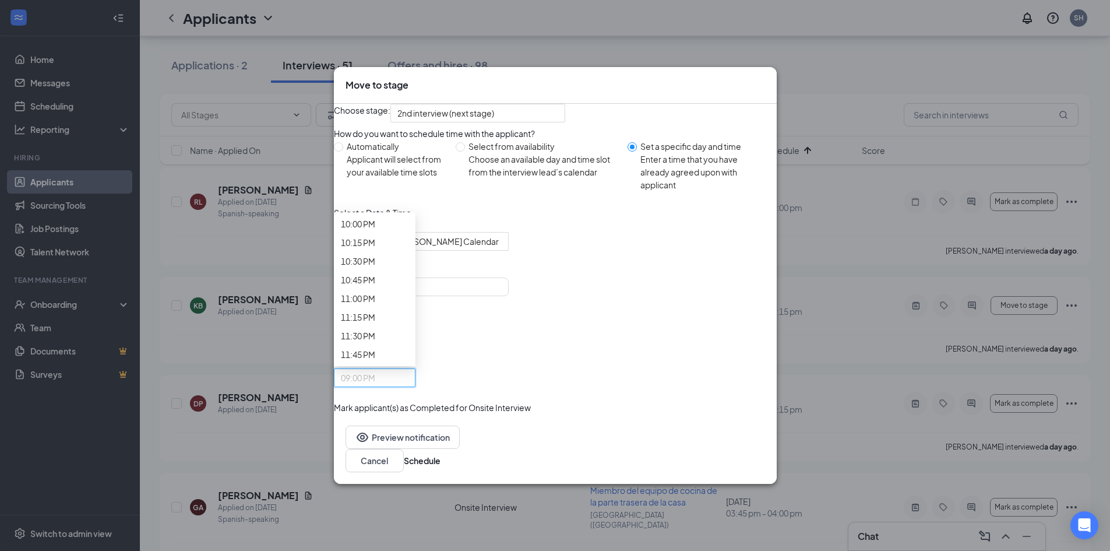
scroll to position [1839, 0]
click at [441, 454] on button "Schedule" at bounding box center [422, 460] width 37 height 13
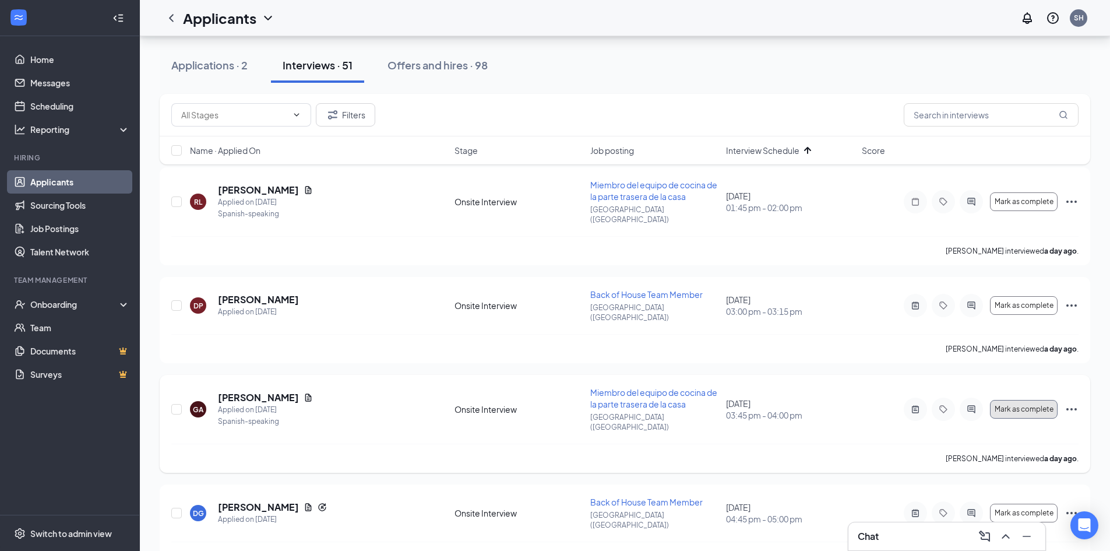
click at [1023, 405] on span "Mark as complete" at bounding box center [1024, 409] width 59 height 8
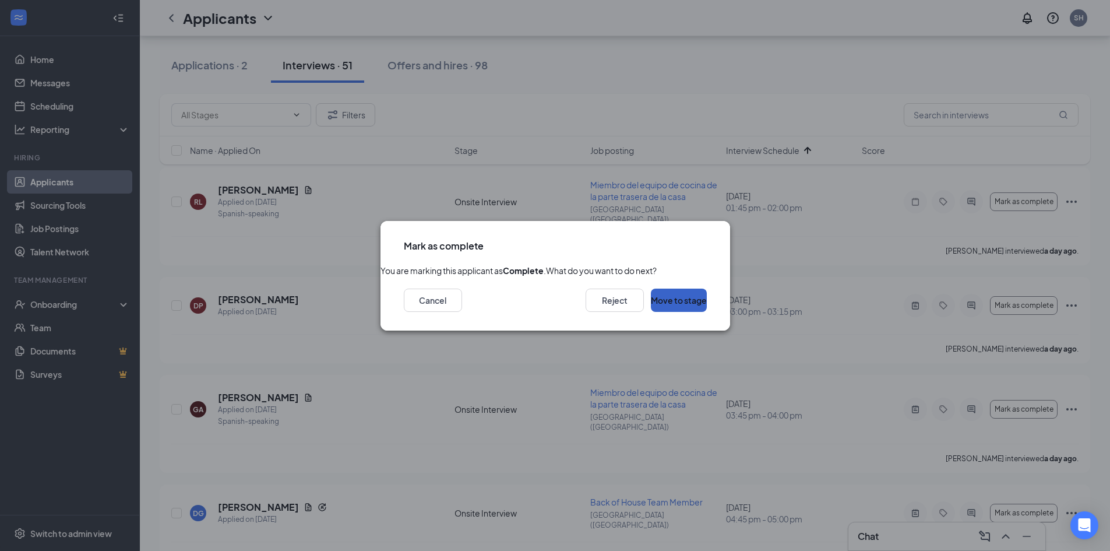
click at [680, 312] on button "Move to stage" at bounding box center [679, 299] width 56 height 23
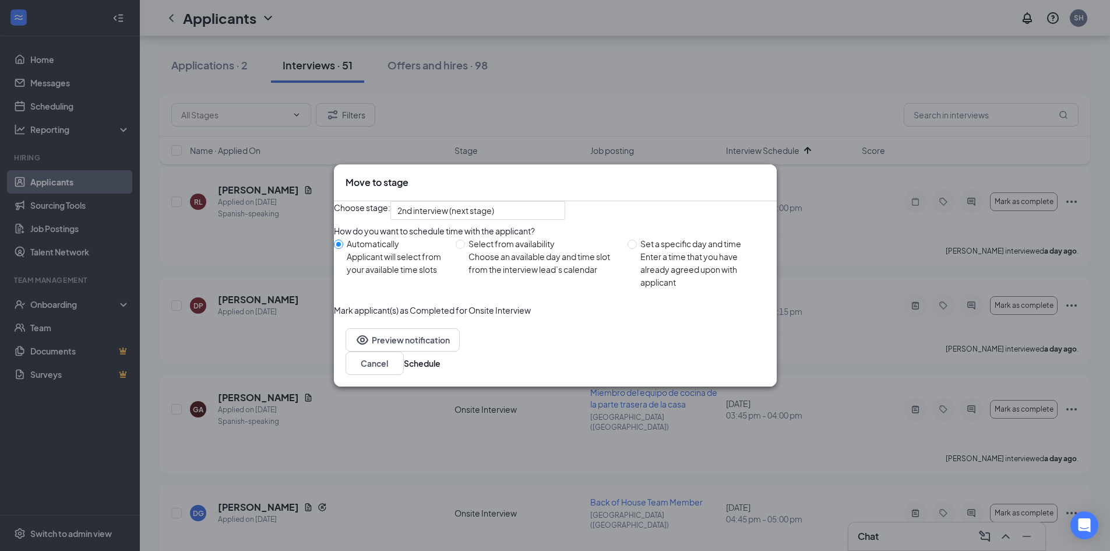
click at [637, 265] on span "Set a specific day and time Enter a time that you have already agreed upon with…" at bounding box center [704, 262] width 135 height 51
click at [636, 249] on input "Set a specific day and time Enter a time that you have already agreed upon with…" at bounding box center [632, 243] width 9 height 9
radio input "true"
radio input "false"
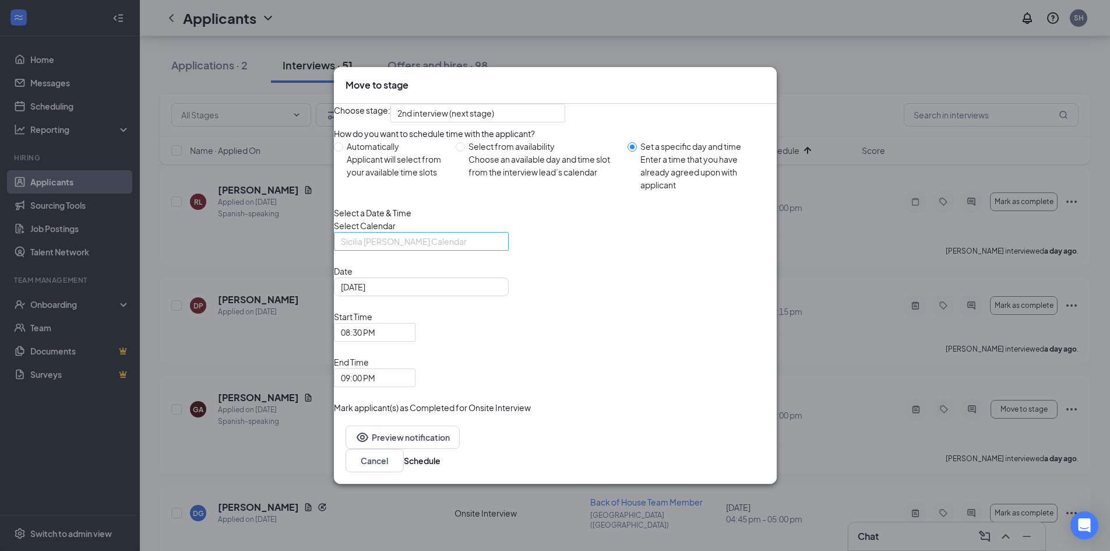
click at [494, 250] on input "search" at bounding box center [417, 240] width 153 height 17
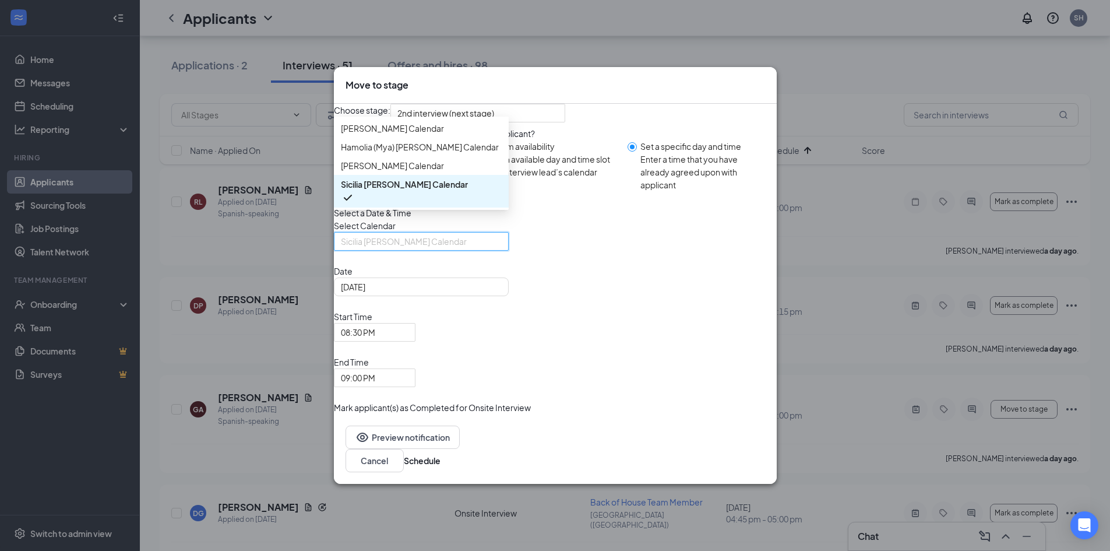
click at [470, 205] on span "Sicilia [PERSON_NAME] Calendar" at bounding box center [421, 191] width 161 height 27
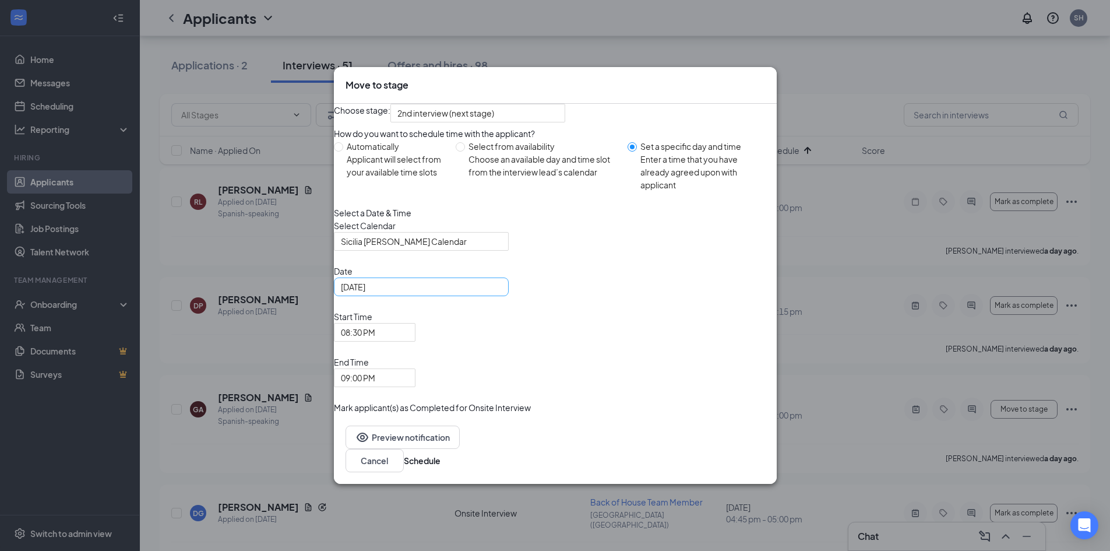
click at [502, 293] on div "[DATE]" at bounding box center [421, 286] width 161 height 13
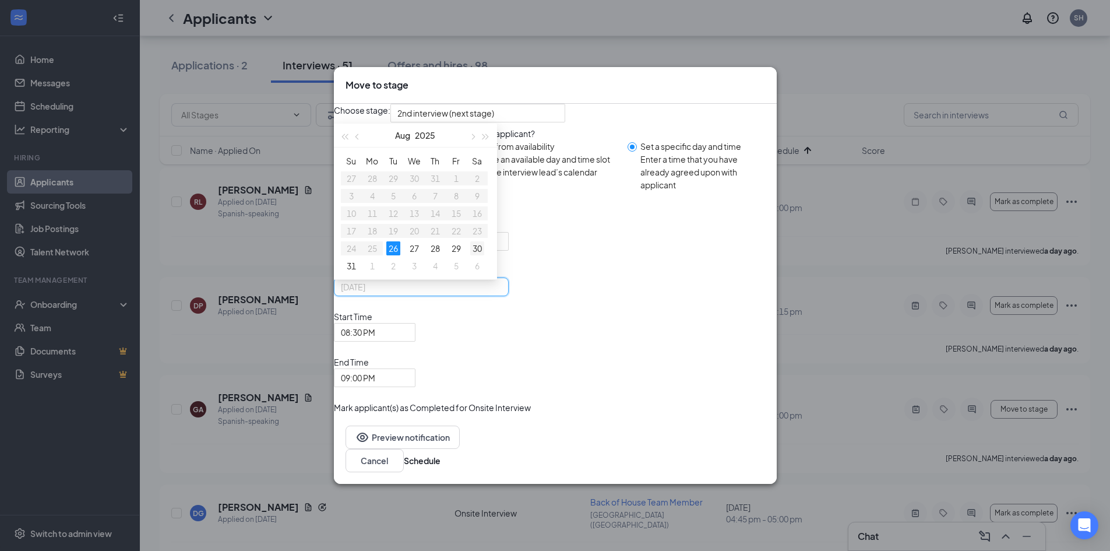
type input "[DATE]"
click at [484, 255] on div "30" at bounding box center [477, 248] width 14 height 14
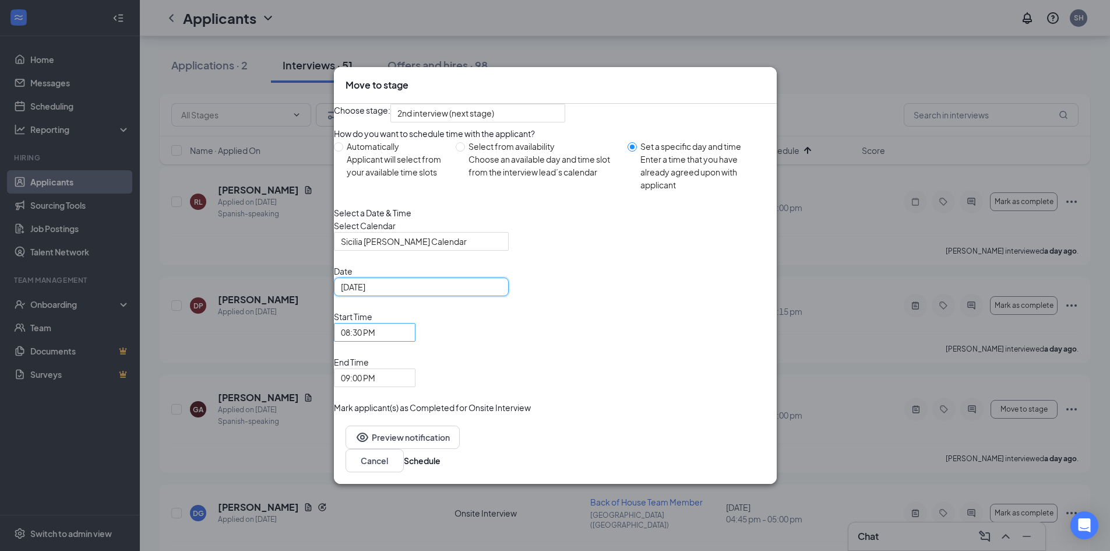
click at [375, 341] on span "08:30 PM" at bounding box center [358, 331] width 34 height 17
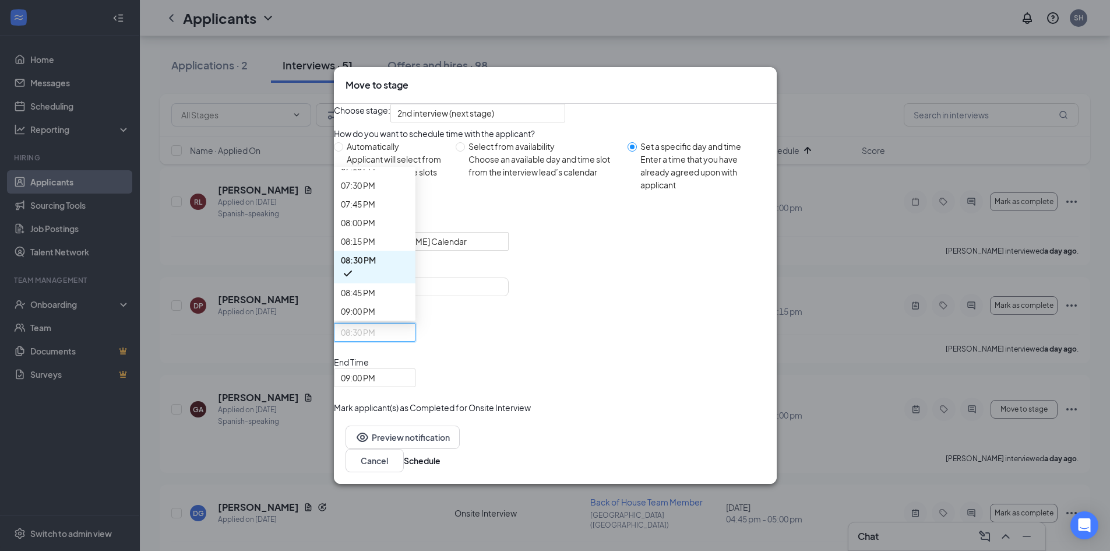
scroll to position [1378, 0]
click at [375, 369] on span "09:00 PM" at bounding box center [358, 377] width 34 height 17
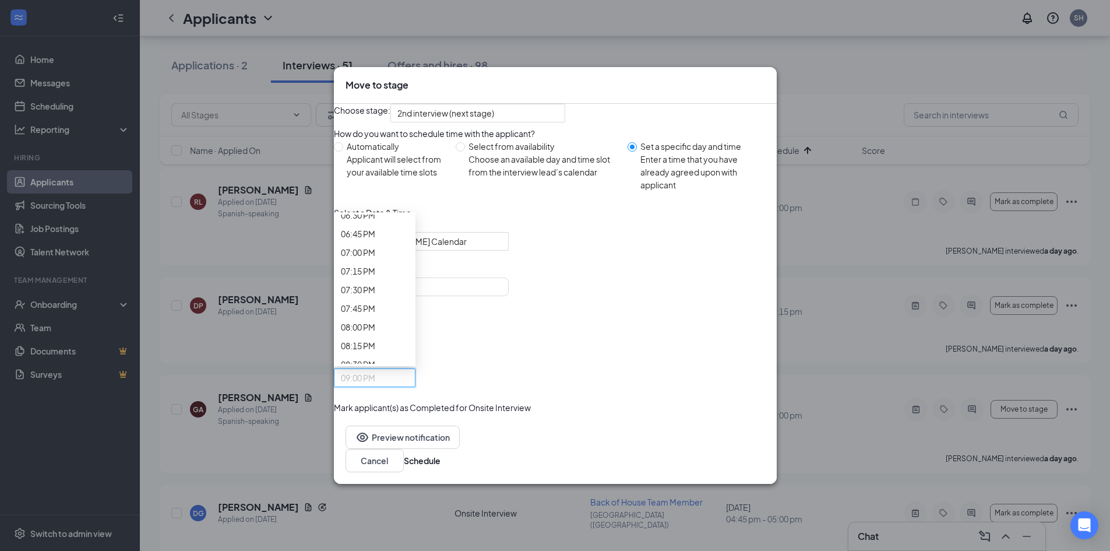
scroll to position [1369, 0]
click at [621, 273] on div "Select a Date & Time Select Calendar Sicilia [PERSON_NAME] Calendar 117594 1175…" at bounding box center [555, 296] width 443 height 181
click at [441, 454] on button "Schedule" at bounding box center [422, 460] width 37 height 13
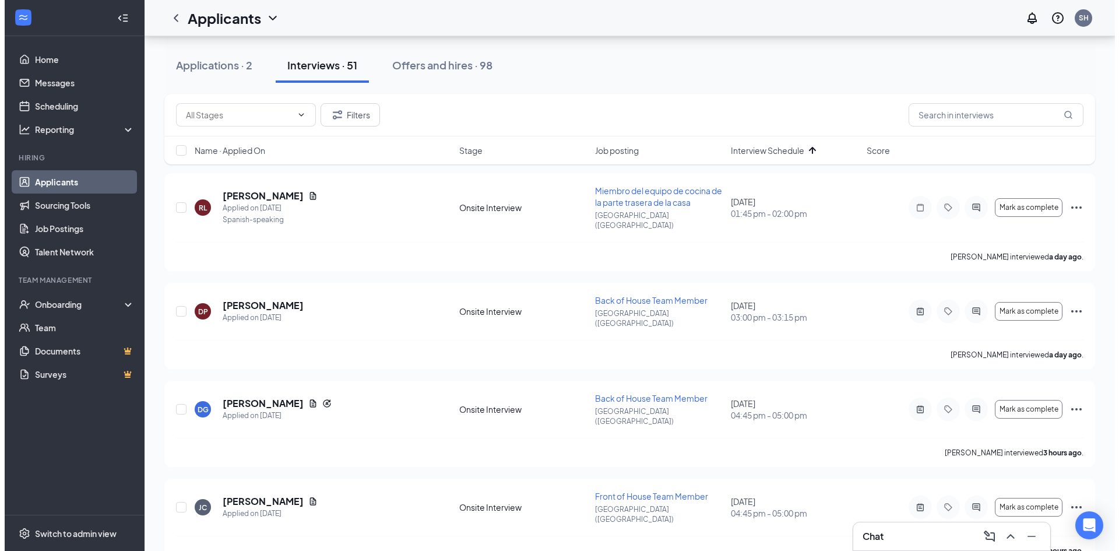
scroll to position [58, 0]
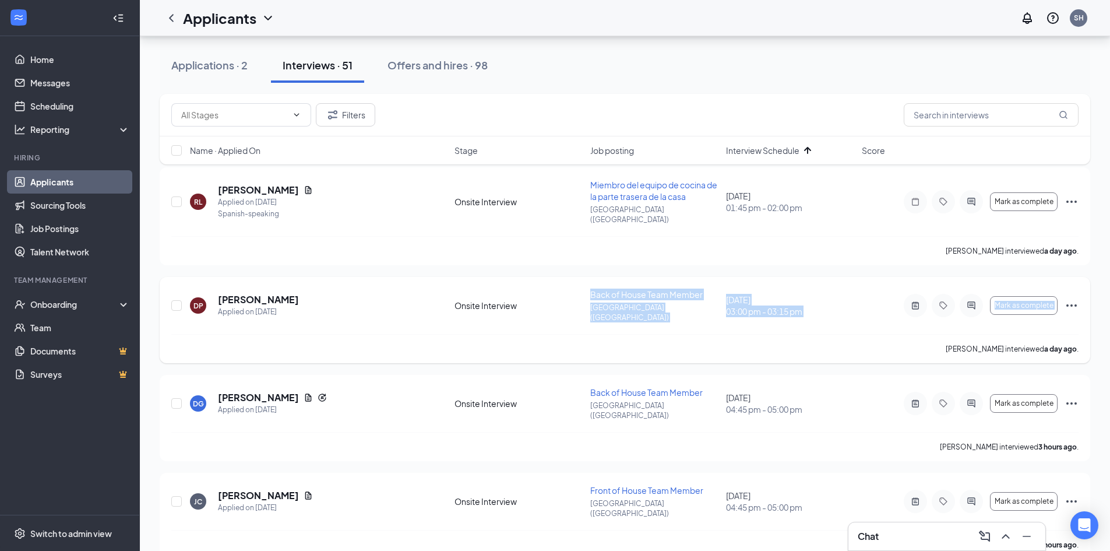
drag, startPoint x: 840, startPoint y: 325, endPoint x: 583, endPoint y: 277, distance: 262.1
click at [583, 277] on div "DP [PERSON_NAME] Applied on [DATE] Onsite Interview Back of House Team Member […" at bounding box center [625, 320] width 931 height 86
click at [541, 277] on div "DP [PERSON_NAME] Applied on [DATE] Onsite Interview Back of House Team Member […" at bounding box center [625, 320] width 931 height 86
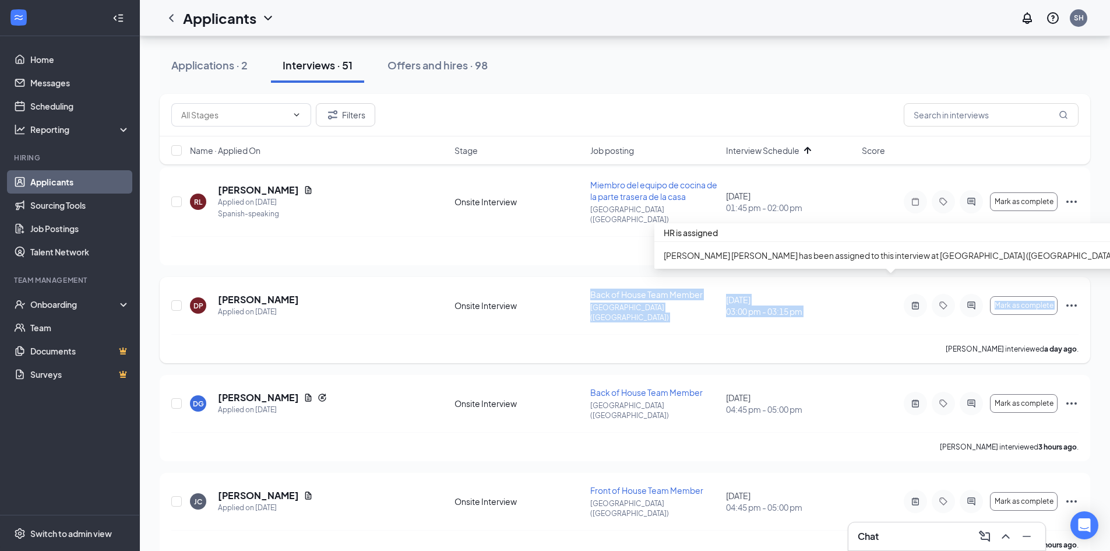
drag, startPoint x: 549, startPoint y: 276, endPoint x: 847, endPoint y: 325, distance: 301.1
click at [847, 325] on div "DP [PERSON_NAME] Applied on [DATE] Onsite Interview Back of House Team Member […" at bounding box center [625, 320] width 931 height 86
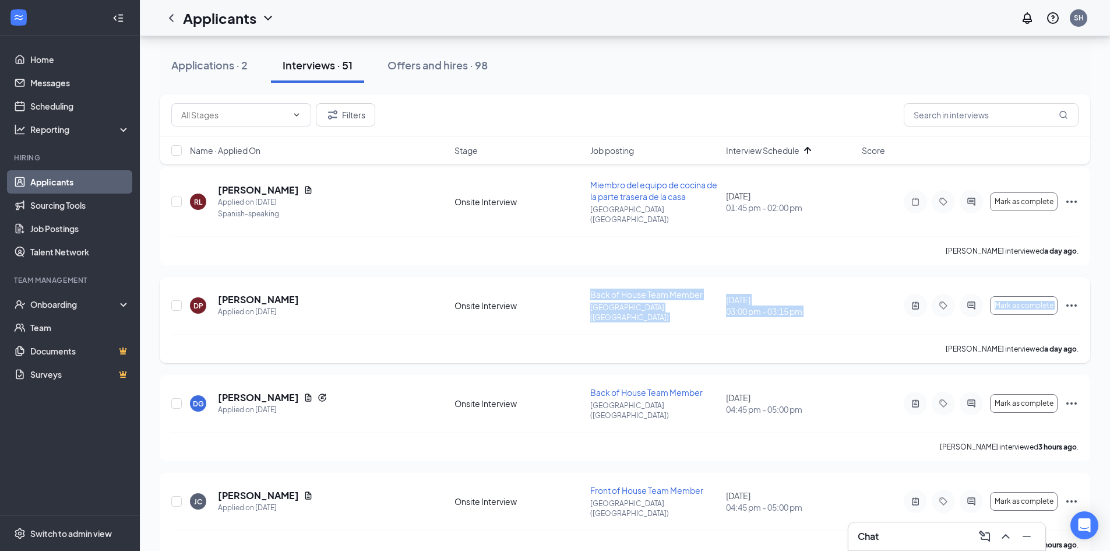
click at [847, 334] on div "[PERSON_NAME] interviewed a day ago ." at bounding box center [624, 348] width 907 height 29
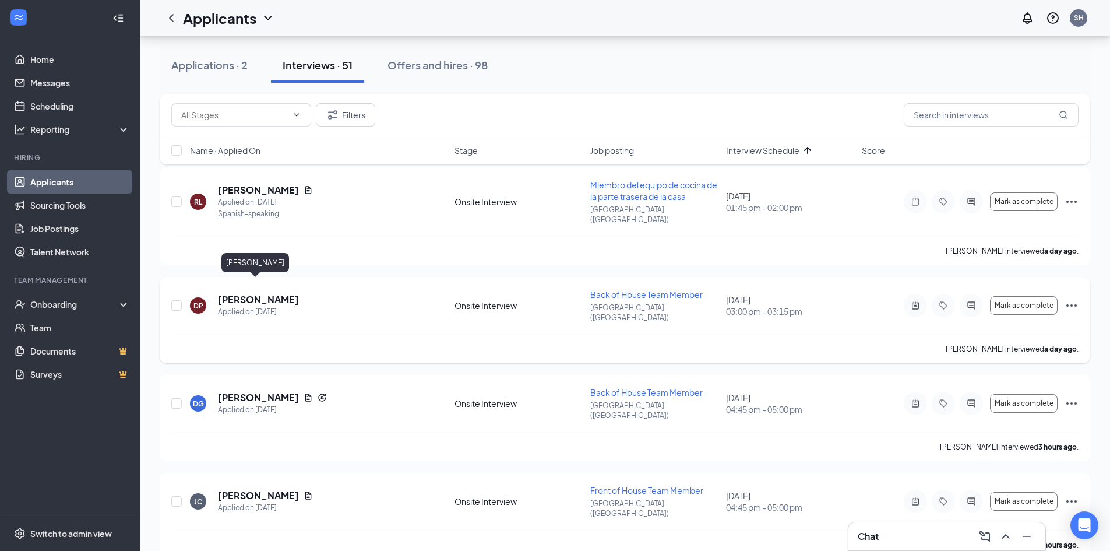
click at [248, 293] on h5 "[PERSON_NAME]" at bounding box center [258, 299] width 81 height 13
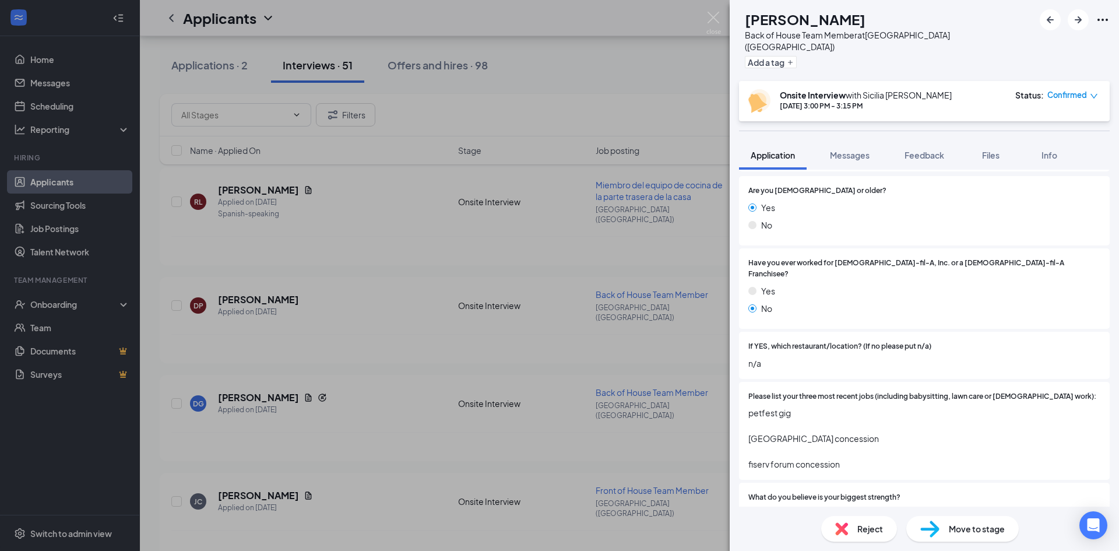
scroll to position [233, 0]
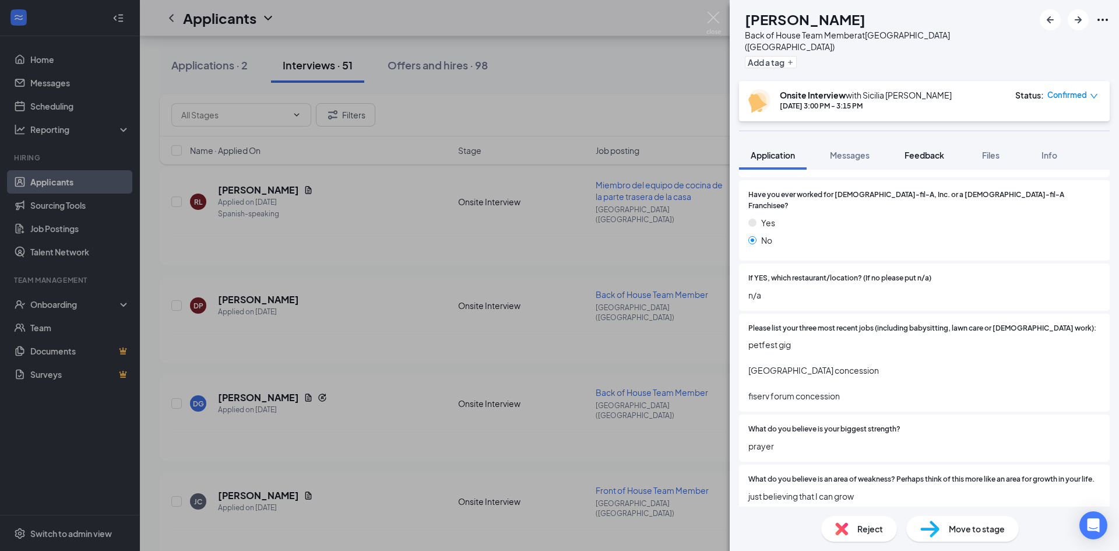
click at [934, 140] on button "Feedback" at bounding box center [924, 154] width 63 height 29
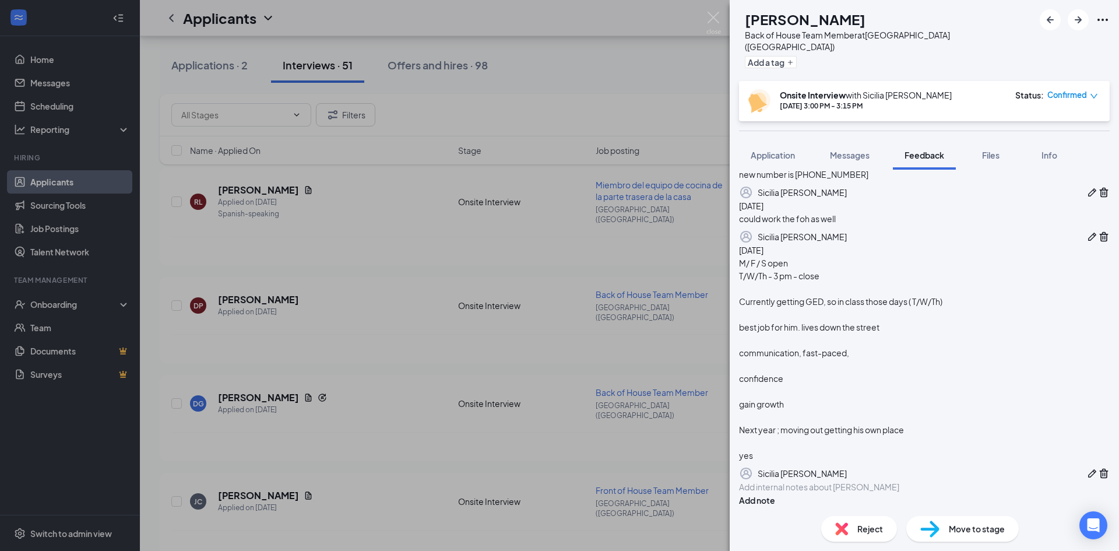
scroll to position [103, 0]
click at [947, 534] on div "Move to stage" at bounding box center [962, 529] width 112 height 26
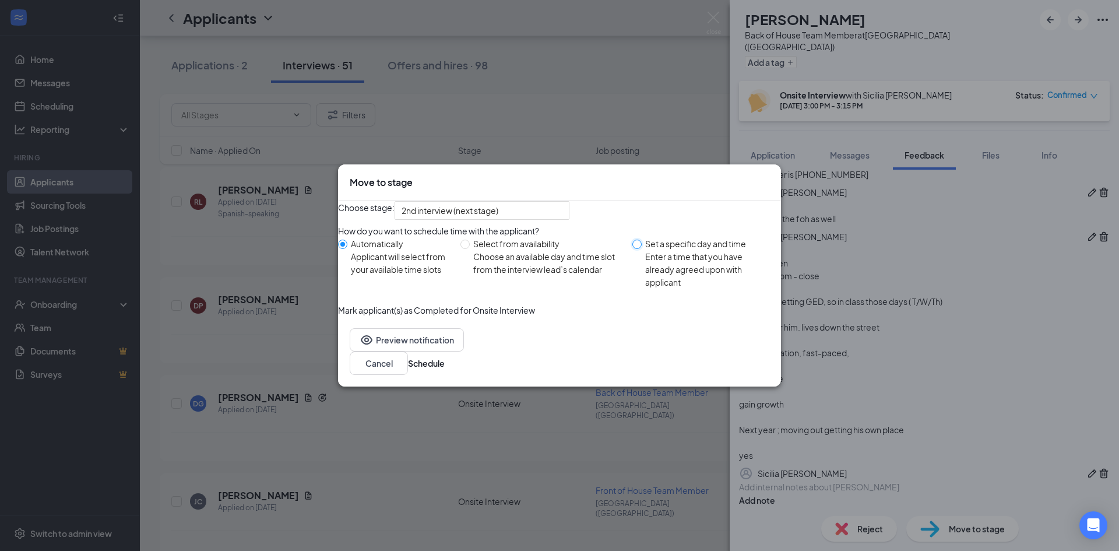
click at [639, 249] on input "Set a specific day and time Enter a time that you have already agreed upon with…" at bounding box center [636, 243] width 9 height 9
radio input "true"
radio input "false"
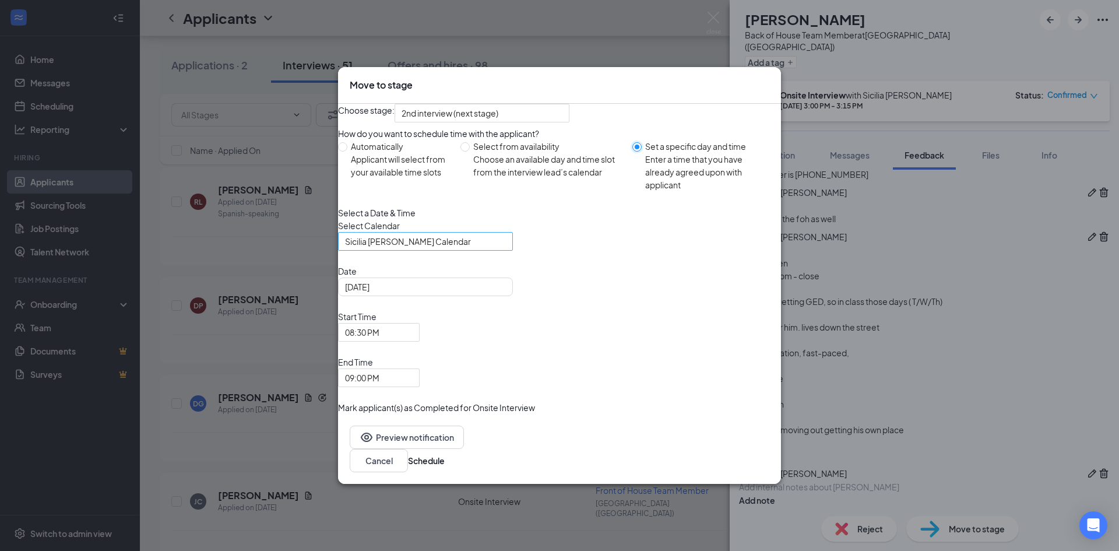
click at [495, 264] on span "Sicilia [PERSON_NAME] Calendar" at bounding box center [420, 247] width 150 height 31
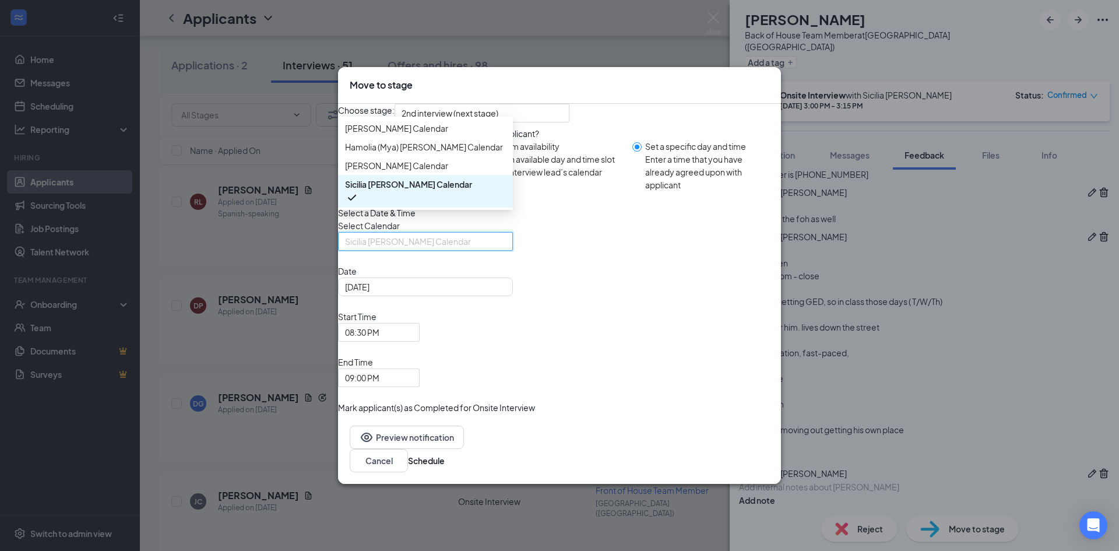
click at [549, 251] on div "Select Calendar Sicilia [PERSON_NAME] Calendar 117594 117596 [PERSON_NAME] Cale…" at bounding box center [559, 234] width 443 height 31
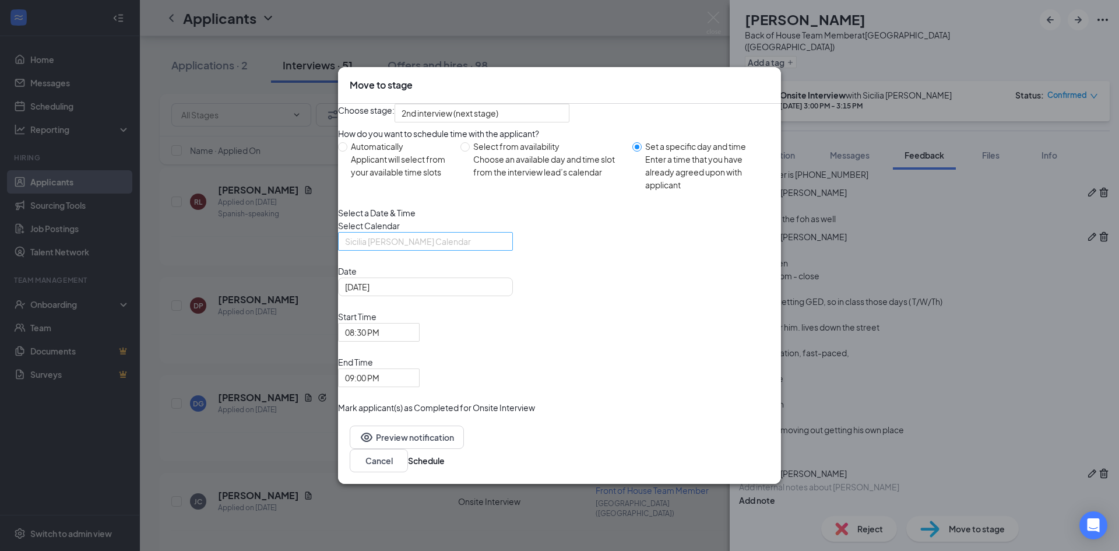
click at [506, 250] on span "Sicilia [PERSON_NAME] Calendar" at bounding box center [425, 240] width 161 height 17
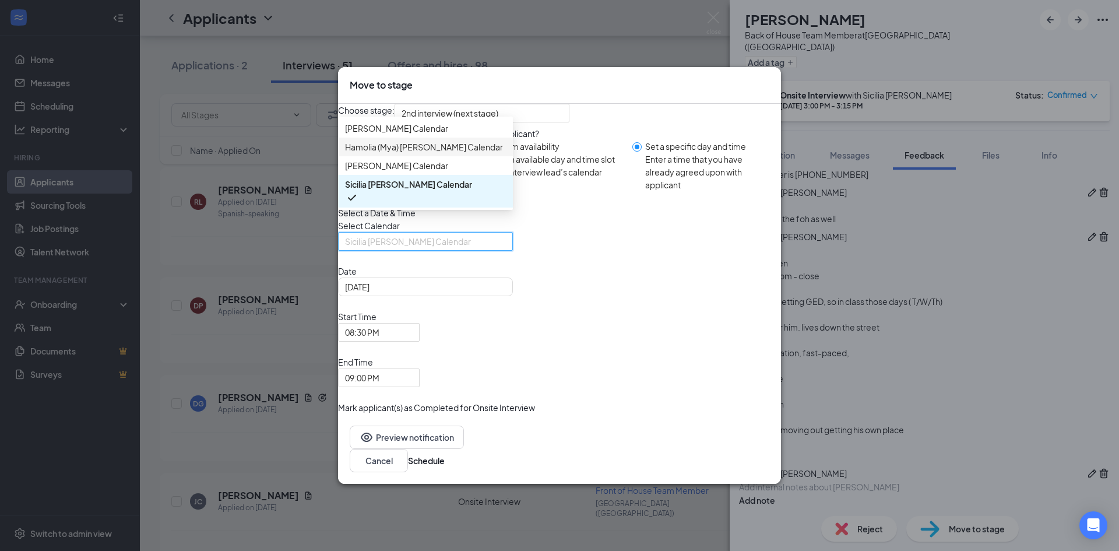
click at [480, 153] on span "Hamolia (Mya) [PERSON_NAME] Calendar" at bounding box center [425, 146] width 161 height 13
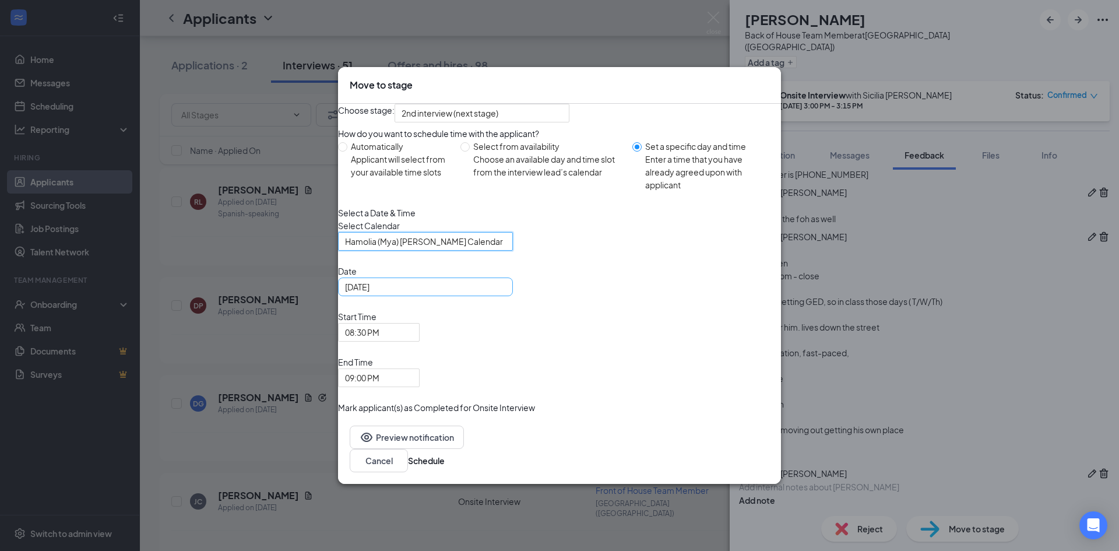
click at [506, 293] on div "[DATE]" at bounding box center [425, 286] width 161 height 13
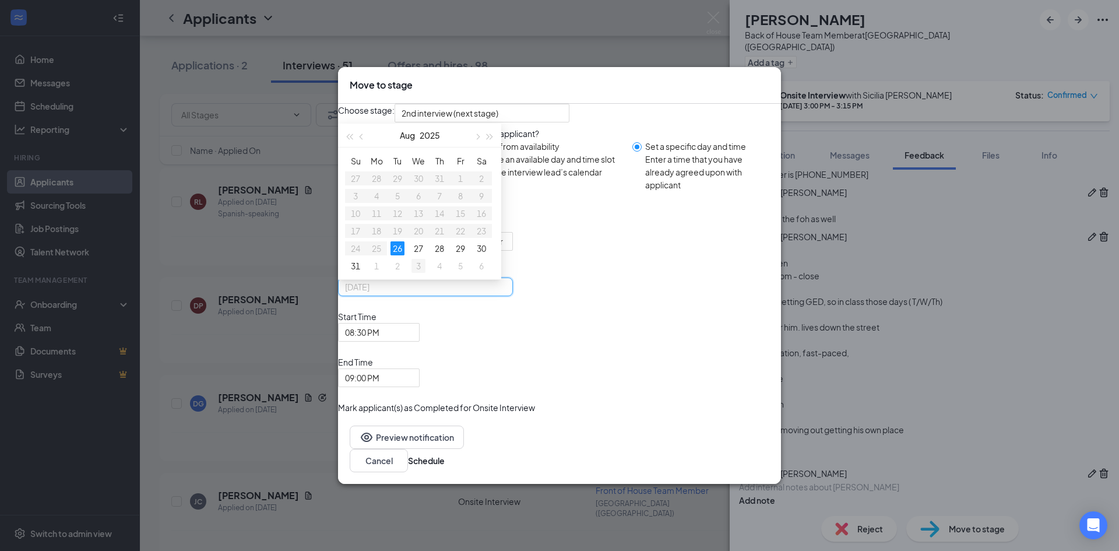
type input "[DATE]"
click at [425, 273] on div "3" at bounding box center [418, 266] width 14 height 14
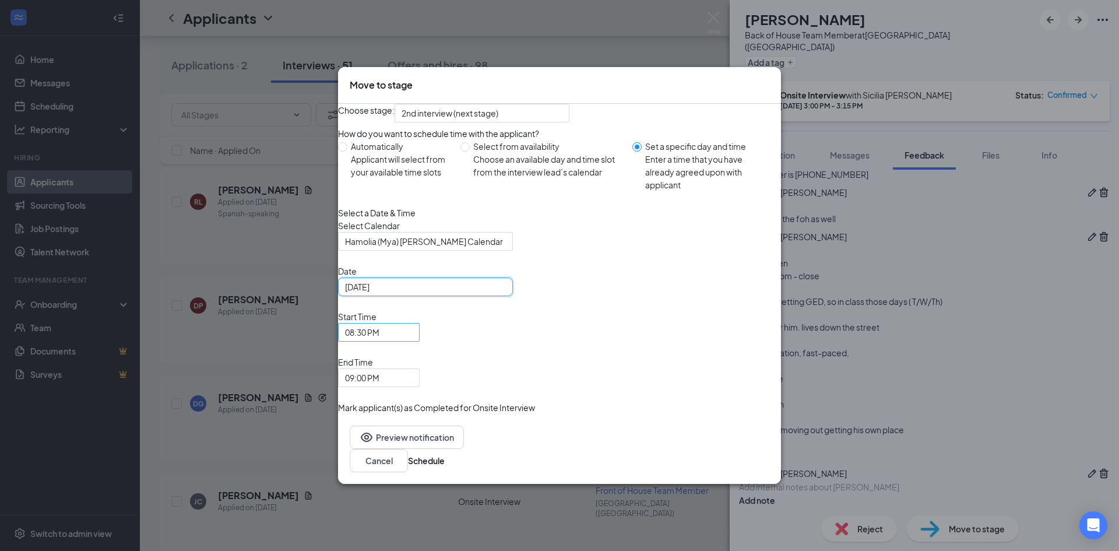
click at [379, 341] on span "08:30 PM" at bounding box center [362, 331] width 34 height 17
click at [654, 368] on div "Select a Date & Time Select Calendar Hamolia (Mya) [PERSON_NAME] Calendar 18093…" at bounding box center [559, 296] width 443 height 181
click at [379, 369] on span "09:00 PM" at bounding box center [362, 377] width 34 height 17
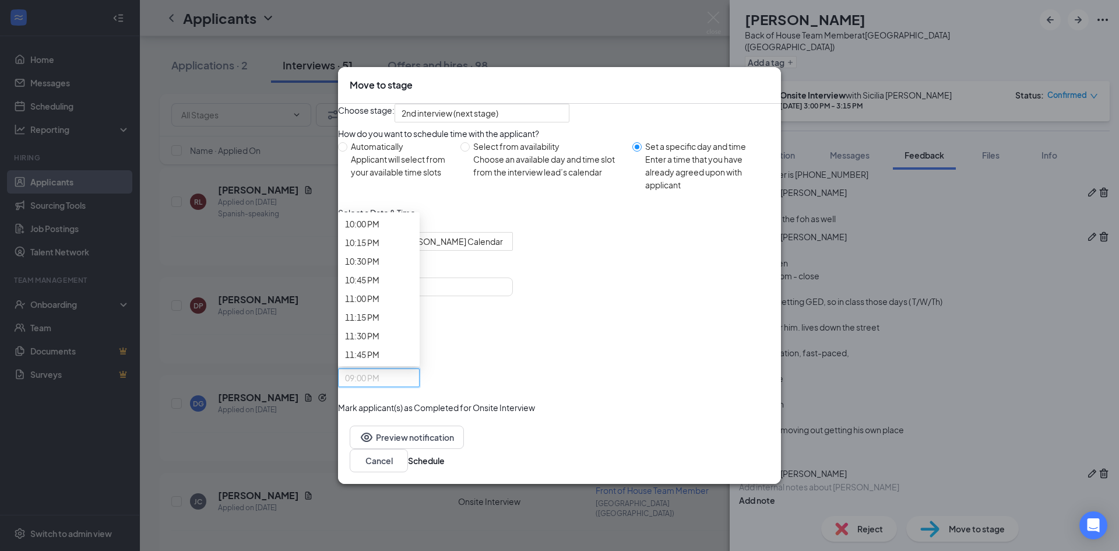
scroll to position [1897, 0]
click at [728, 251] on div "Select Calendar Hamolia (Mya) [PERSON_NAME] Calendar 180930 117594 117596 [PERS…" at bounding box center [559, 234] width 443 height 31
click at [445, 454] on button "Schedule" at bounding box center [426, 460] width 37 height 13
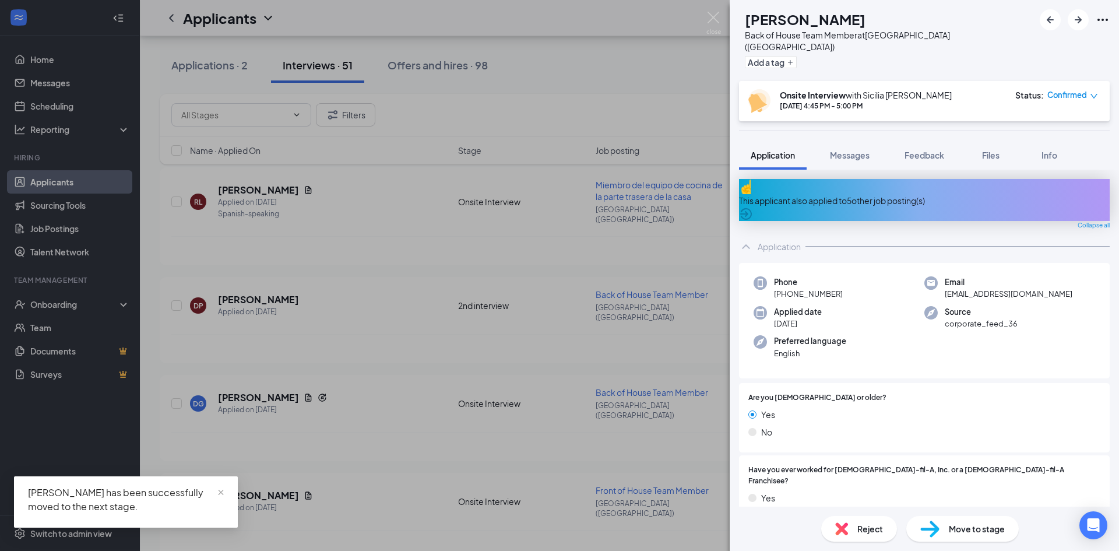
click at [700, 12] on div "[PERSON_NAME] [PERSON_NAME] Back of House Team Member at [GEOGRAPHIC_DATA] ([GE…" at bounding box center [559, 275] width 1119 height 551
click at [719, 26] on div "Applicants SH" at bounding box center [629, 18] width 979 height 36
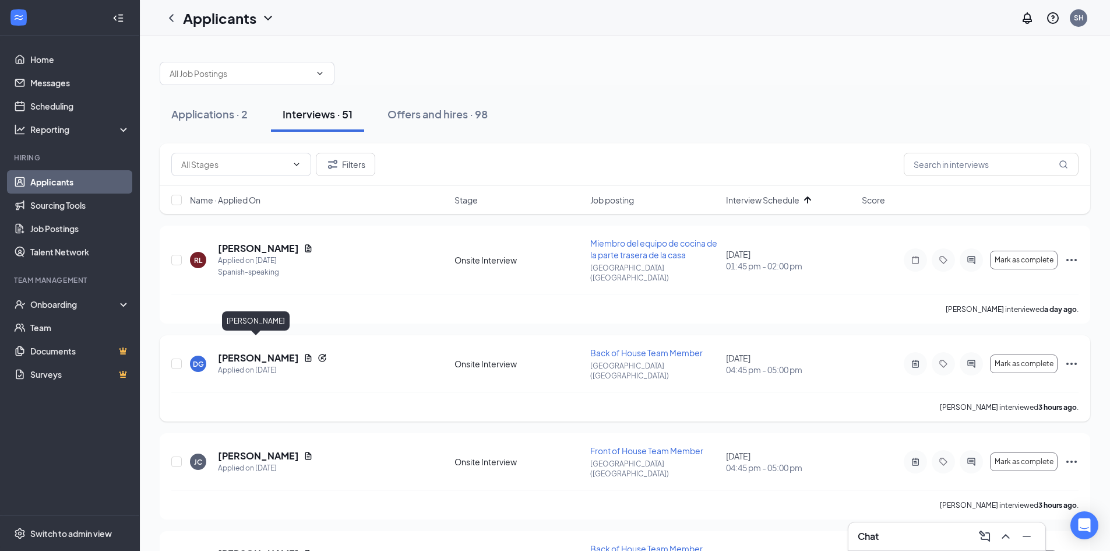
click at [252, 351] on h5 "[PERSON_NAME]" at bounding box center [258, 357] width 81 height 13
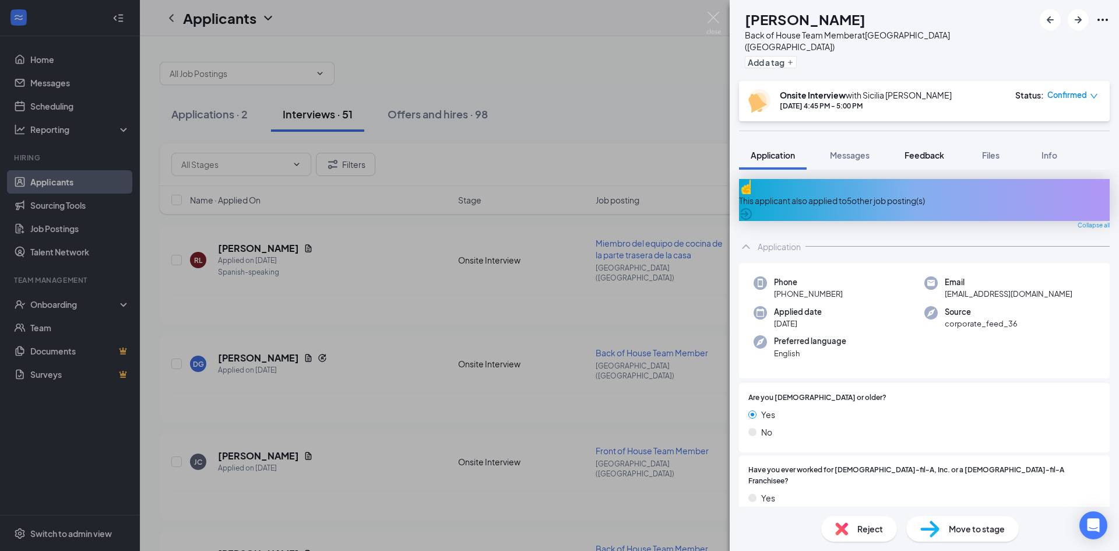
click at [956, 140] on button "Feedback" at bounding box center [924, 154] width 63 height 29
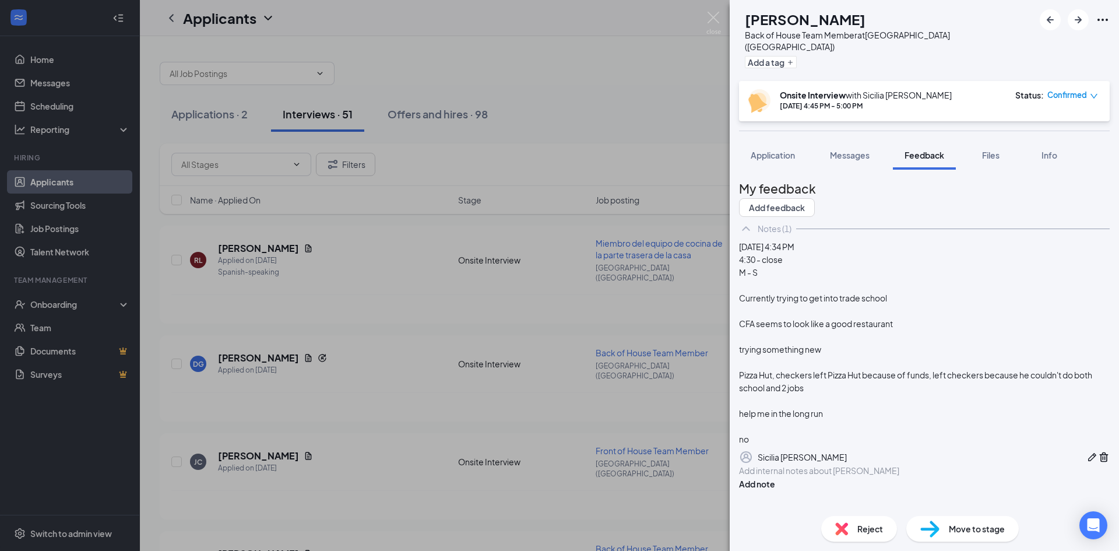
scroll to position [59, 0]
click at [871, 530] on span "Reject" at bounding box center [870, 528] width 26 height 13
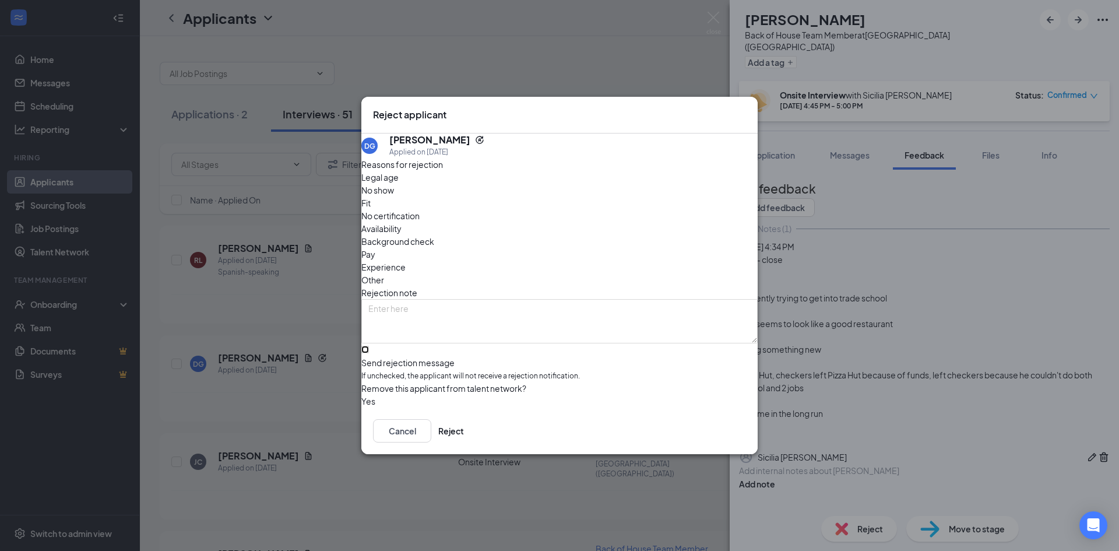
click at [369, 346] on input "Send rejection message If unchecked, the applicant will not receive a rejection…" at bounding box center [365, 350] width 8 height 8
checkbox input "true"
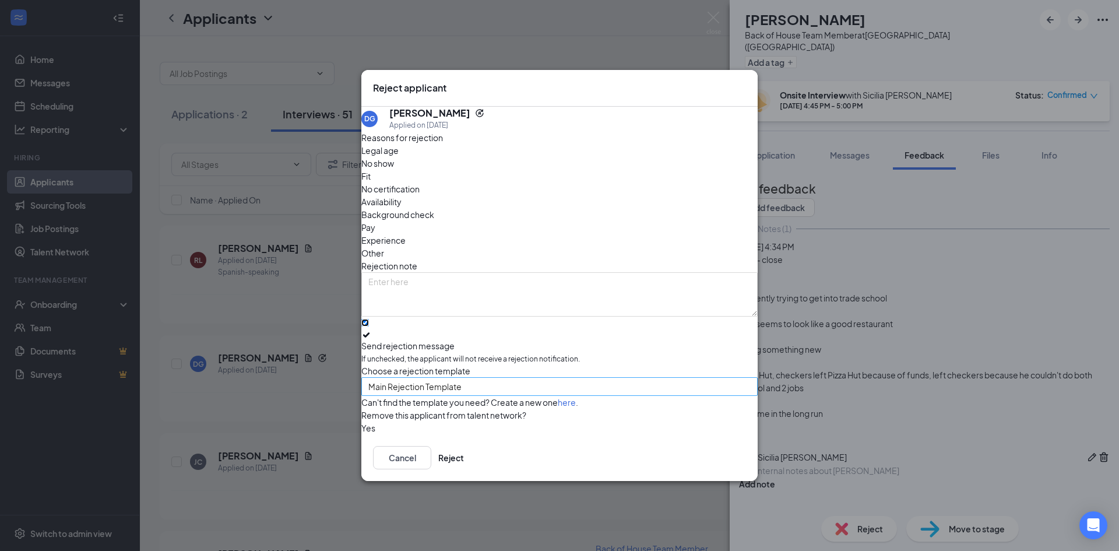
click at [481, 378] on span "Main Rejection Template" at bounding box center [554, 393] width 372 height 31
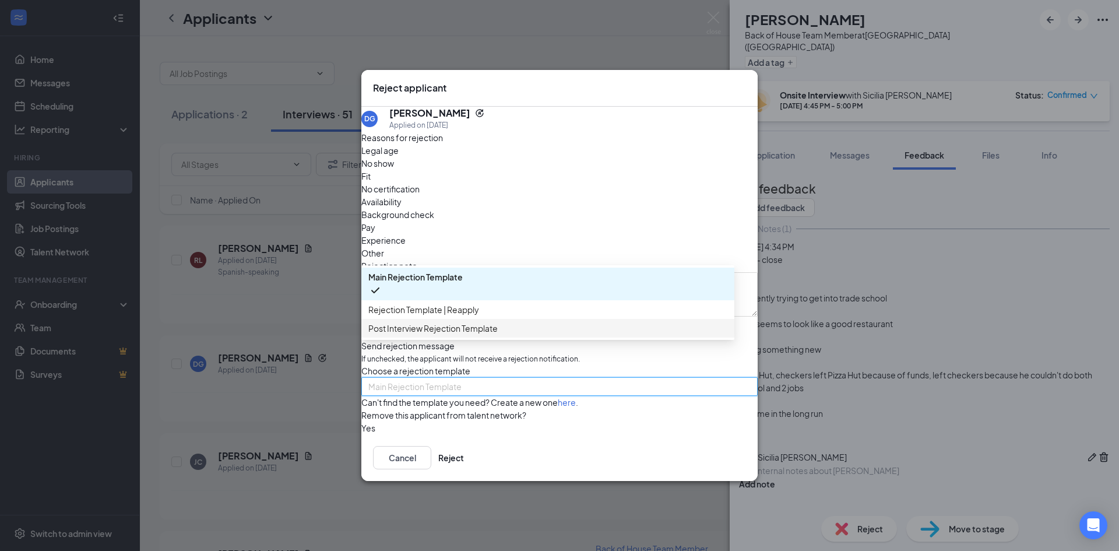
click at [475, 320] on div "Post Interview Rejection Template" at bounding box center [547, 328] width 373 height 19
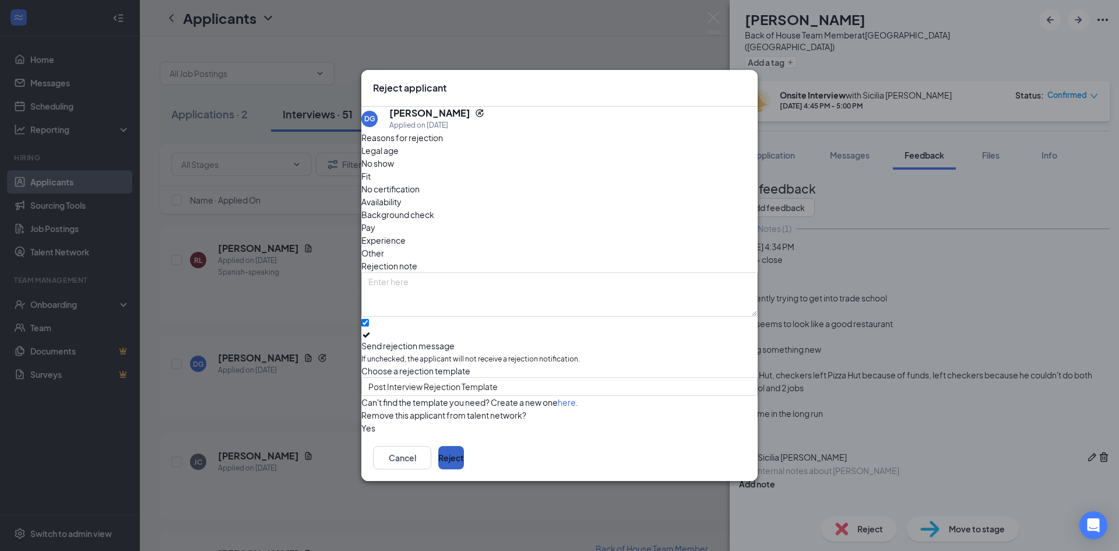
click at [464, 462] on button "Reject" at bounding box center [451, 457] width 26 height 23
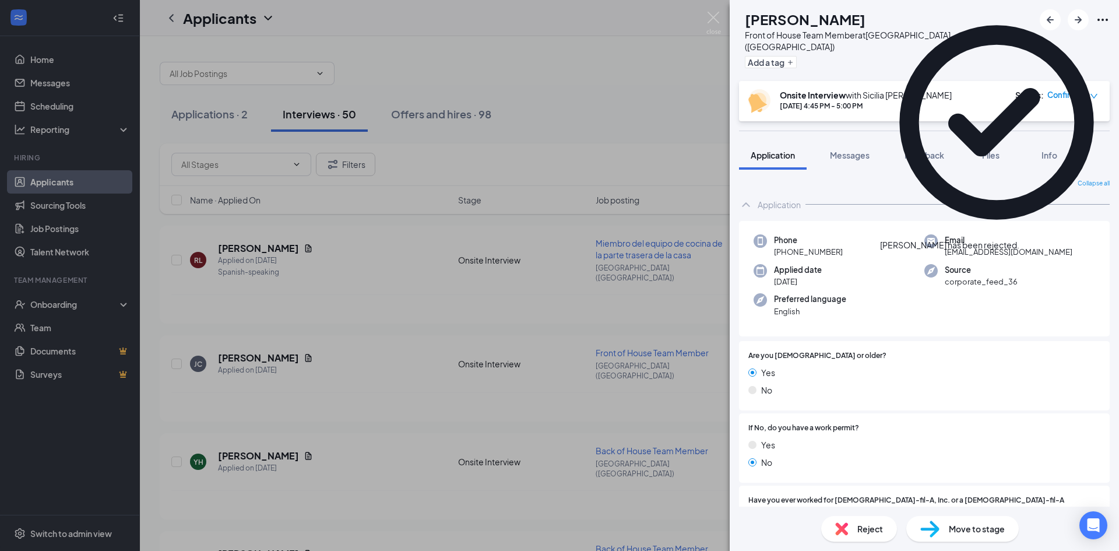
click at [932, 150] on span "Feedback" at bounding box center [924, 155] width 40 height 10
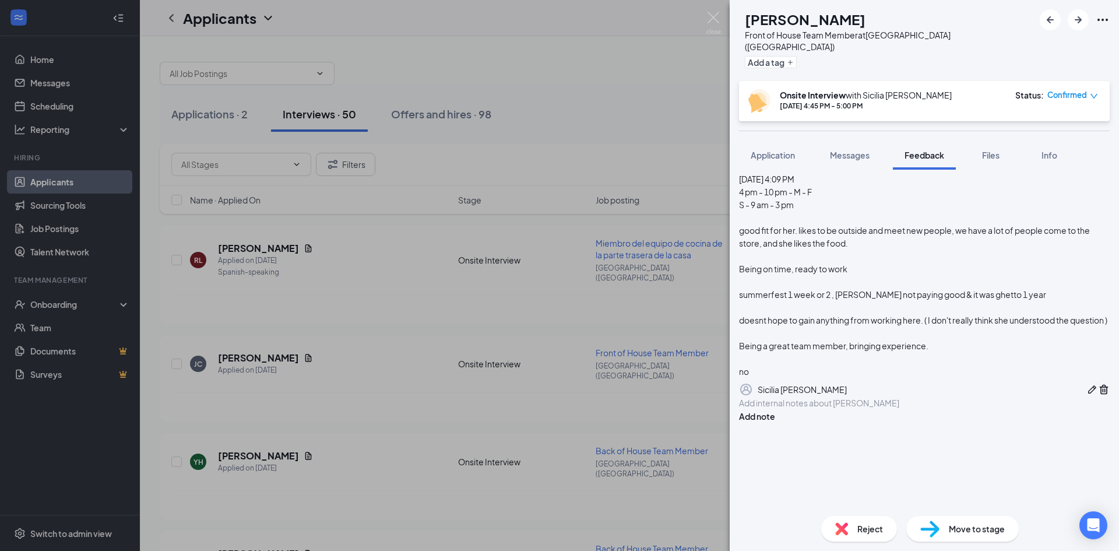
scroll to position [71, 0]
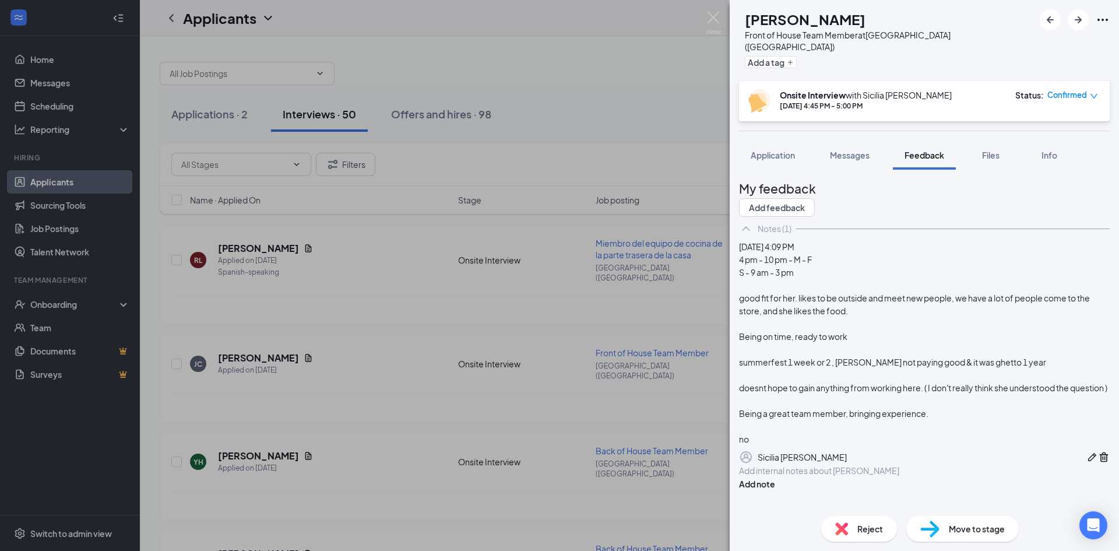
click at [864, 529] on span "Reject" at bounding box center [870, 528] width 26 height 13
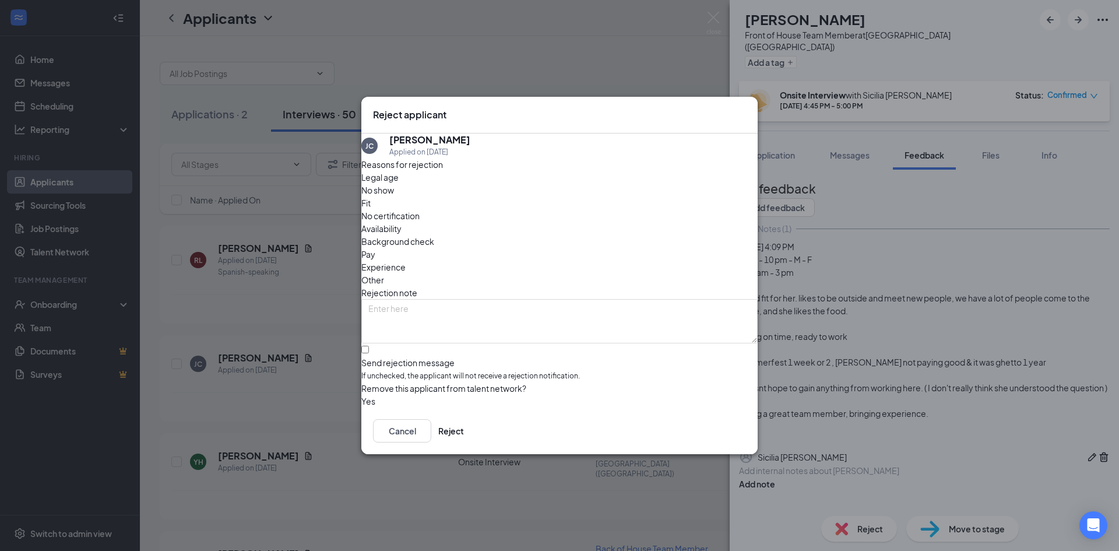
click at [496, 358] on div "Reasons for rejection Legal age No show Fit No certification Availability Backg…" at bounding box center [559, 282] width 396 height 249
click at [492, 354] on div "Reasons for rejection Legal age No show Fit No certification Availability Backg…" at bounding box center [559, 282] width 396 height 249
click at [369, 348] on input "Send rejection message If unchecked, the applicant will not receive a rejection…" at bounding box center [365, 350] width 8 height 8
checkbox input "true"
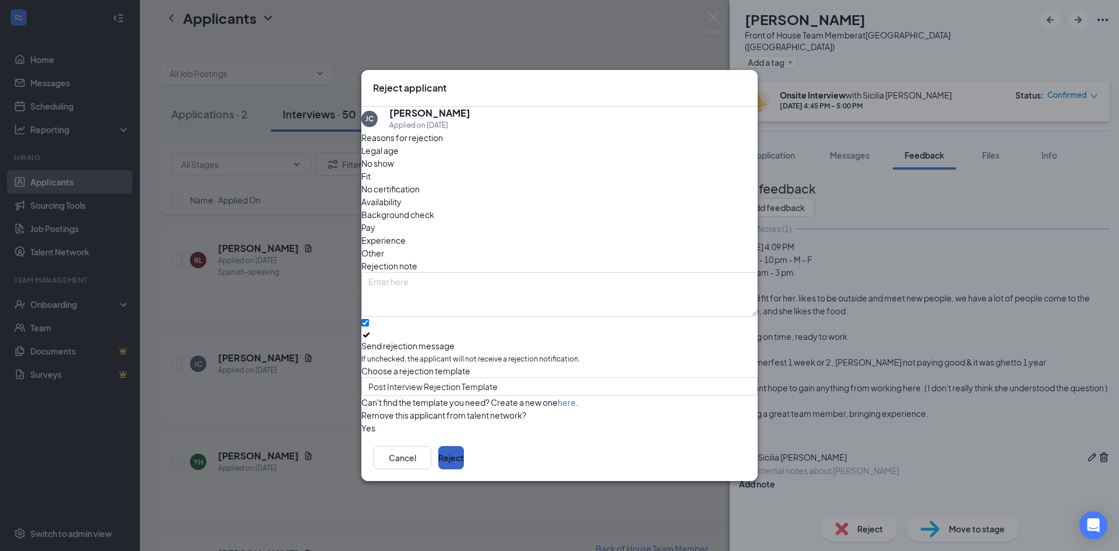
click at [464, 466] on button "Reject" at bounding box center [451, 457] width 26 height 23
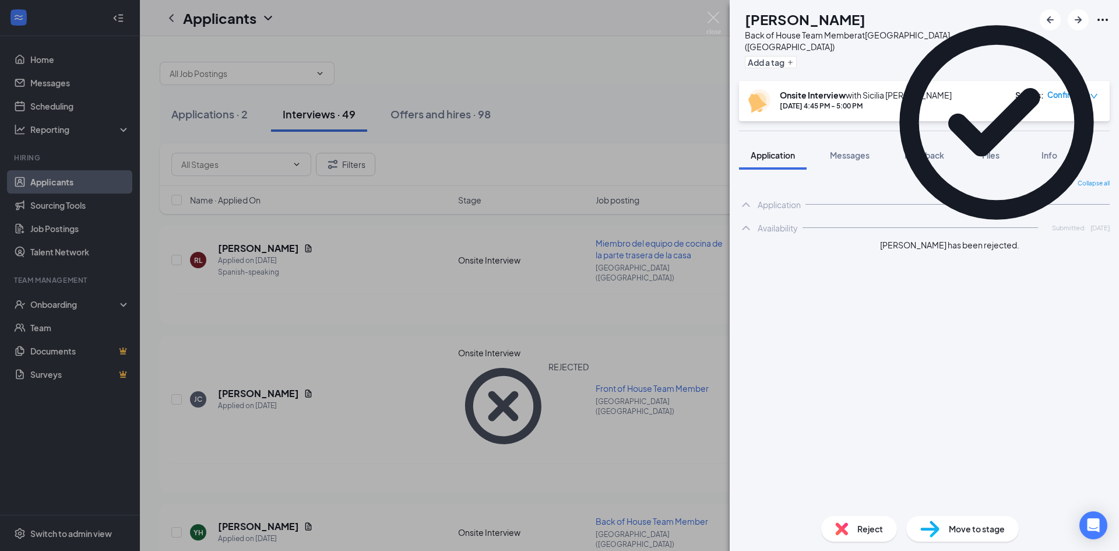
click at [937, 152] on button "Feedback" at bounding box center [924, 154] width 63 height 29
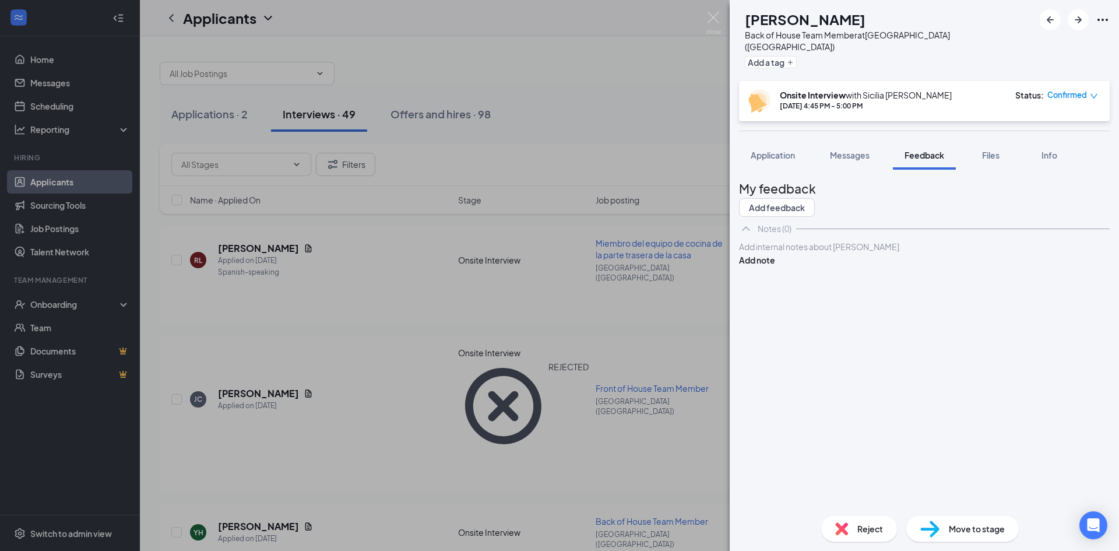
click at [861, 519] on div "Reject" at bounding box center [859, 529] width 76 height 26
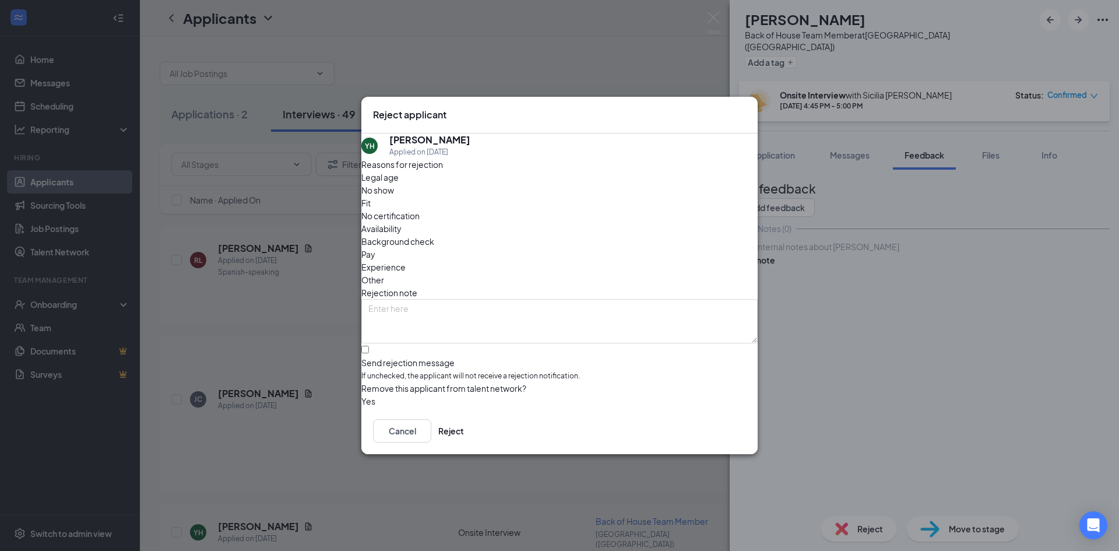
click at [450, 316] on div "Reasons for rejection Legal age No show Fit No certification Availability Backg…" at bounding box center [559, 282] width 396 height 249
click at [369, 346] on input "Send rejection message If unchecked, the applicant will not receive a rejection…" at bounding box center [365, 350] width 8 height 8
checkbox input "true"
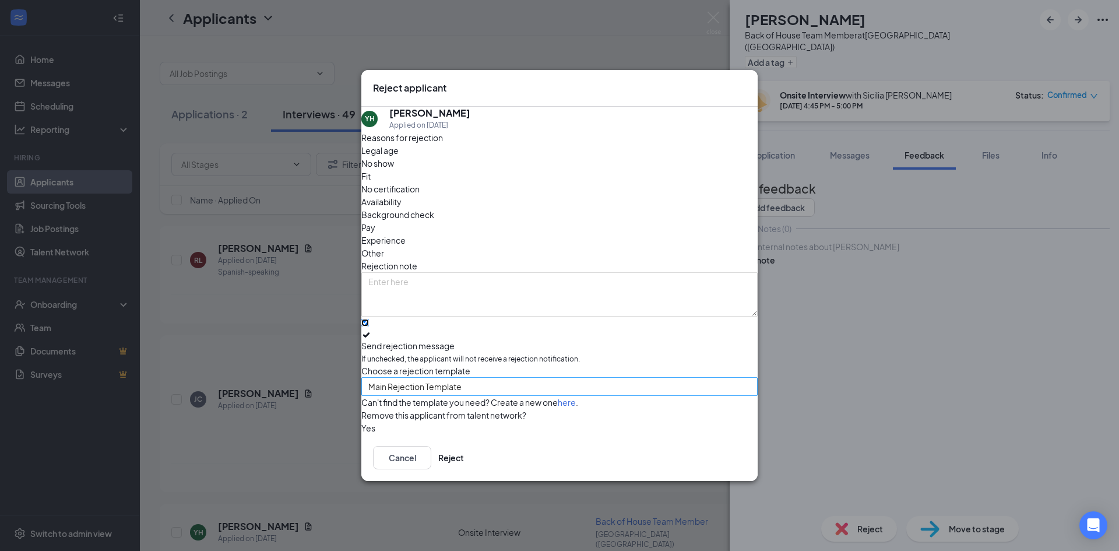
click at [452, 378] on span "Main Rejection Template" at bounding box center [414, 386] width 93 height 17
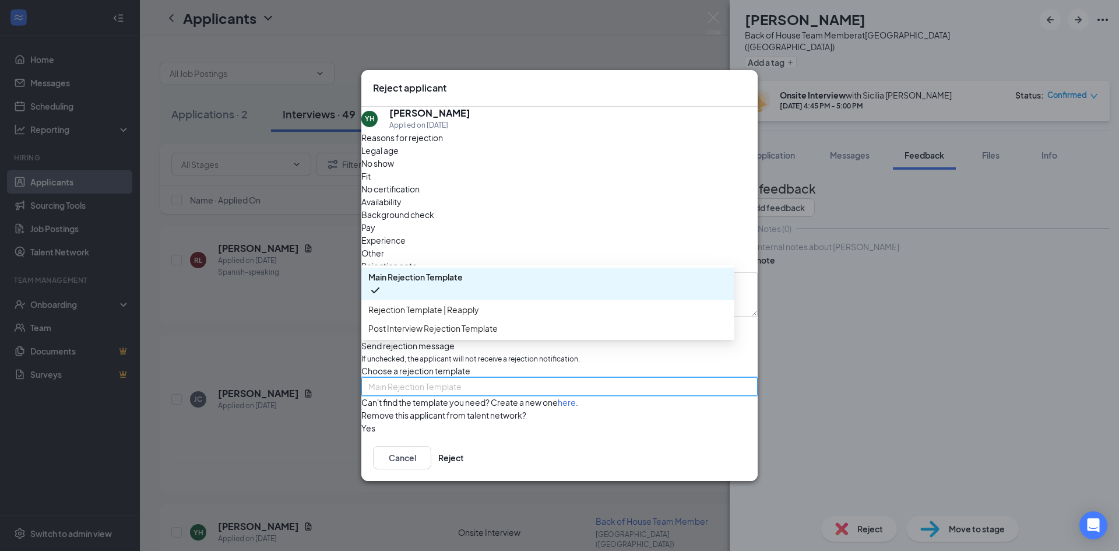
click at [452, 378] on span "Main Rejection Template" at bounding box center [414, 386] width 93 height 17
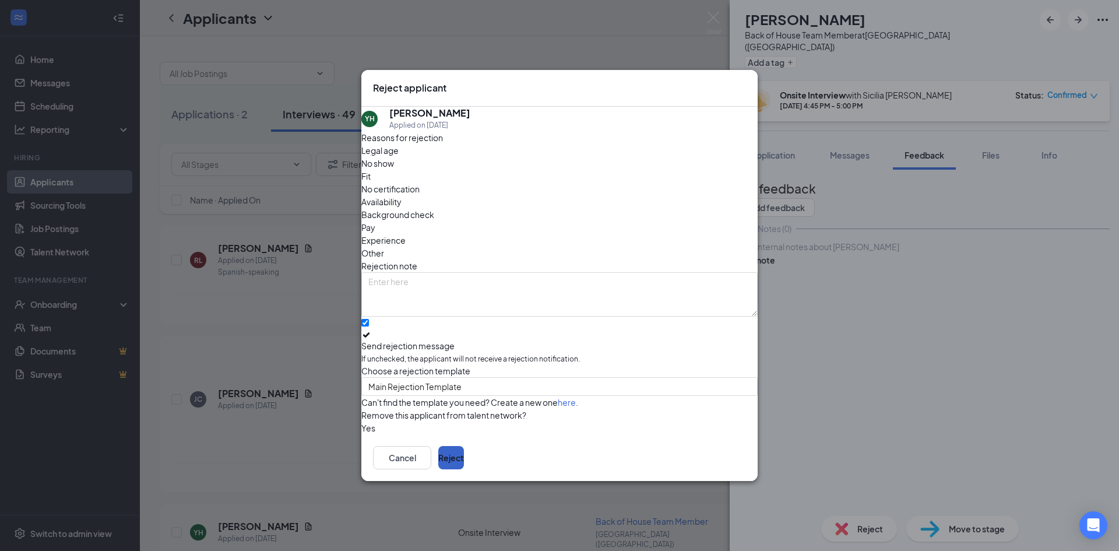
click at [464, 469] on button "Reject" at bounding box center [451, 457] width 26 height 23
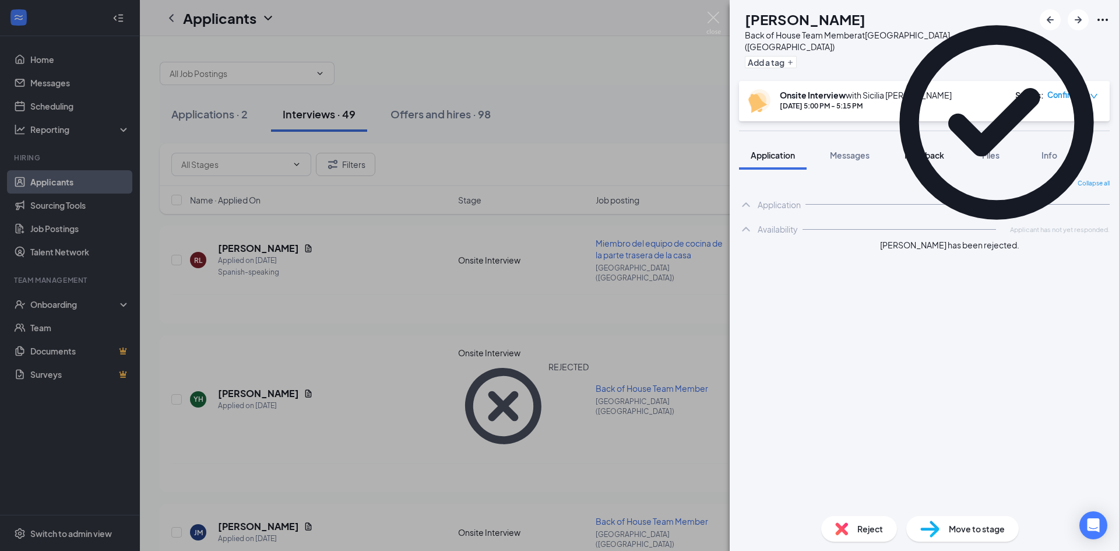
click at [923, 150] on span "Feedback" at bounding box center [924, 155] width 40 height 10
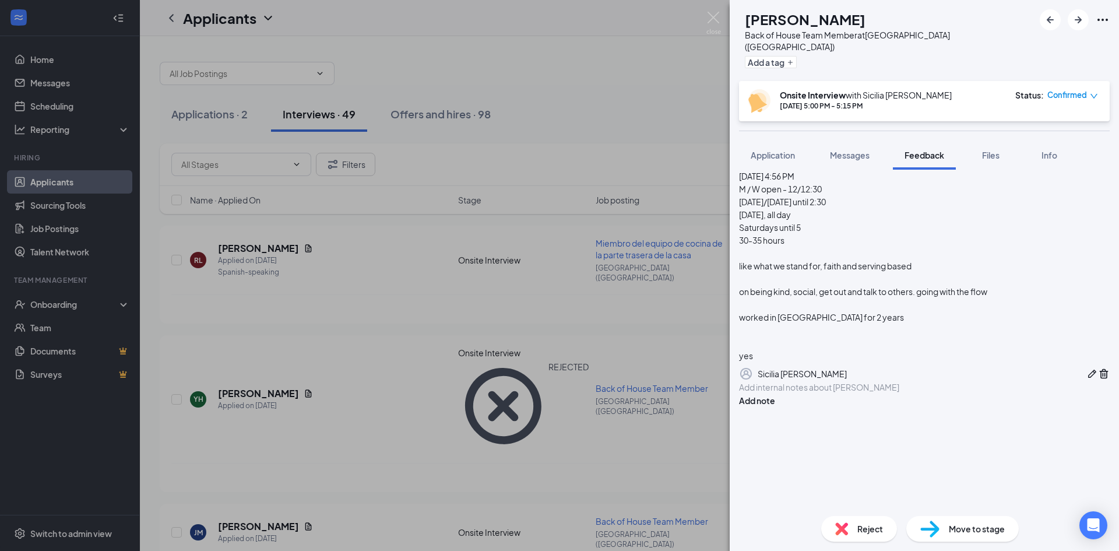
scroll to position [117, 0]
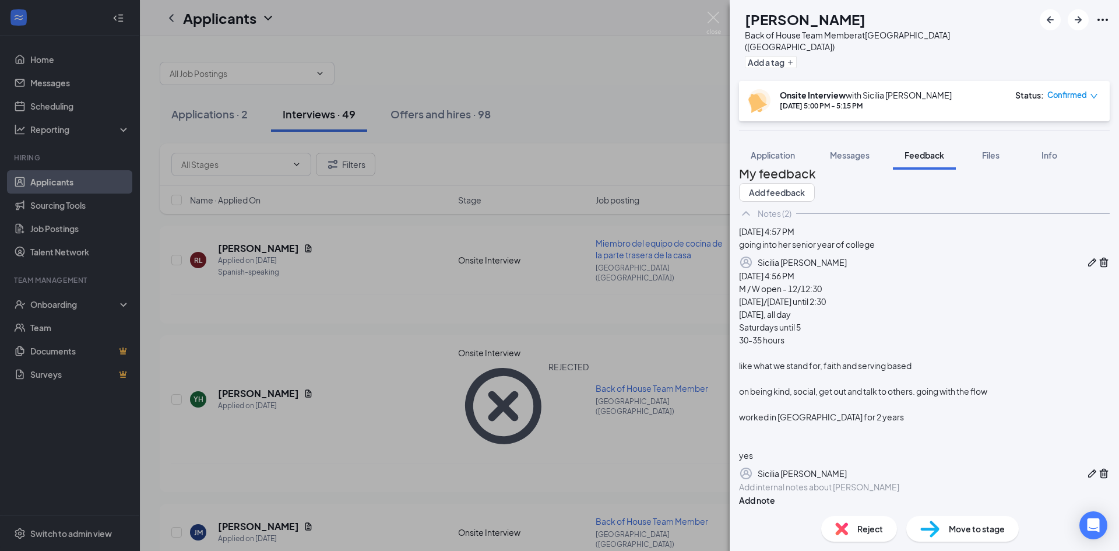
click at [945, 534] on div "Move to stage" at bounding box center [962, 529] width 112 height 26
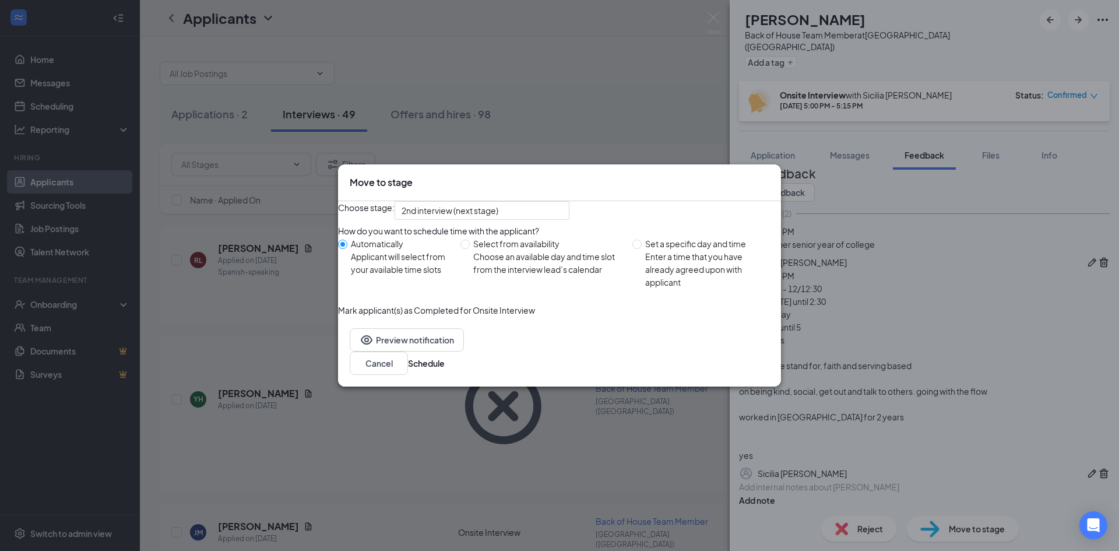
click at [648, 266] on div "Enter a time that you have already agreed upon with applicant" at bounding box center [708, 269] width 126 height 38
click at [642, 249] on input "Set a specific day and time Enter a time that you have already agreed upon with…" at bounding box center [636, 243] width 9 height 9
radio input "true"
radio input "false"
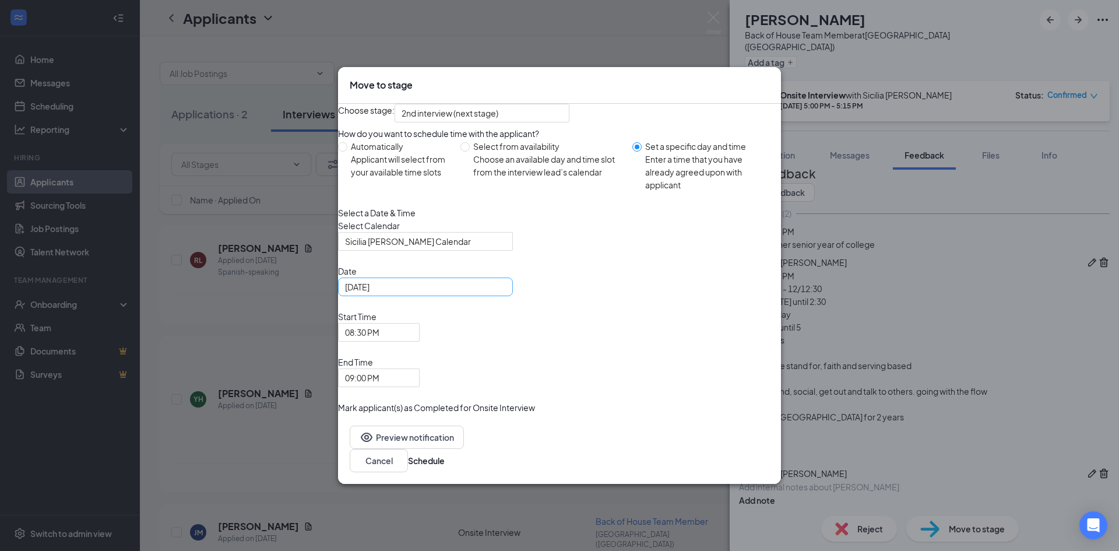
click at [506, 293] on div "[DATE]" at bounding box center [425, 286] width 161 height 13
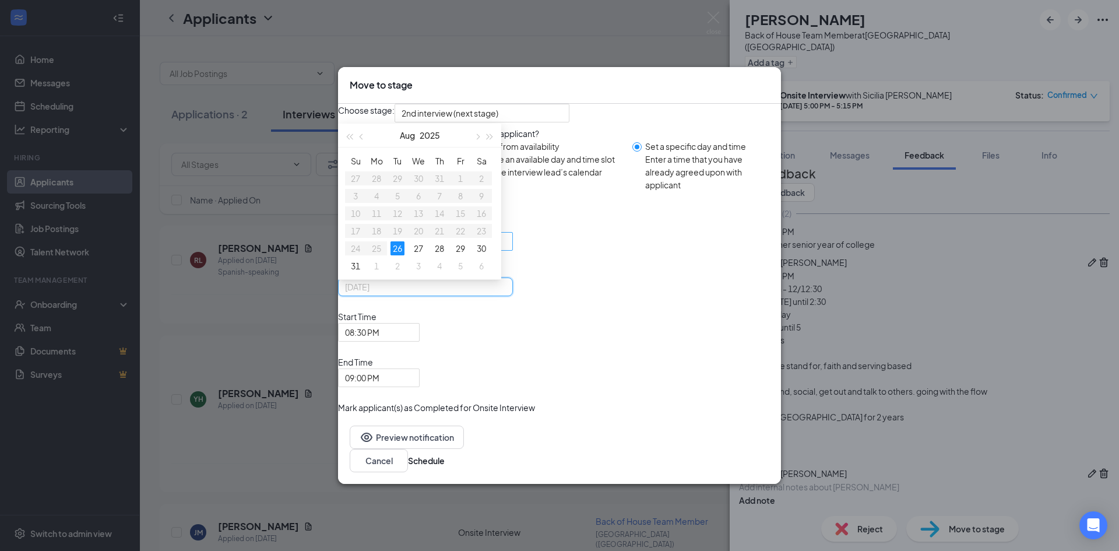
click at [444, 255] on div "28" at bounding box center [439, 248] width 14 height 14
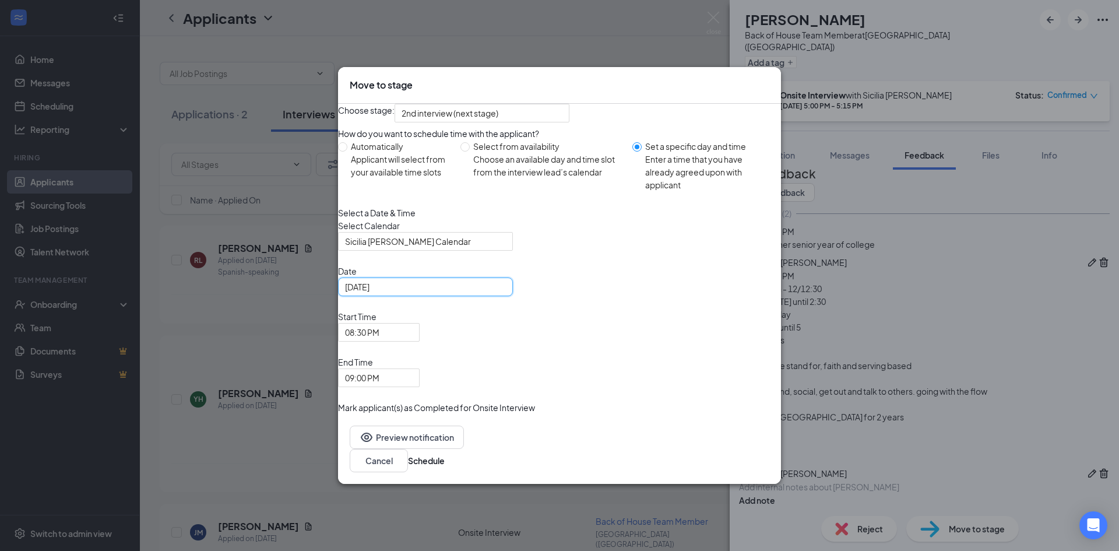
click at [506, 293] on div "[DATE]" at bounding box center [425, 286] width 161 height 13
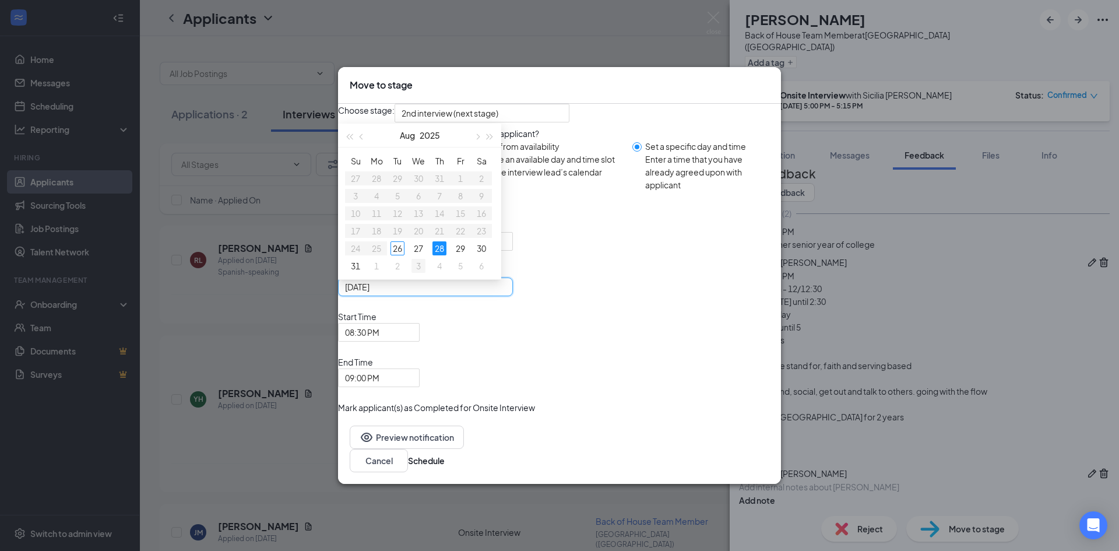
type input "[DATE]"
click at [425, 273] on div "3" at bounding box center [418, 266] width 14 height 14
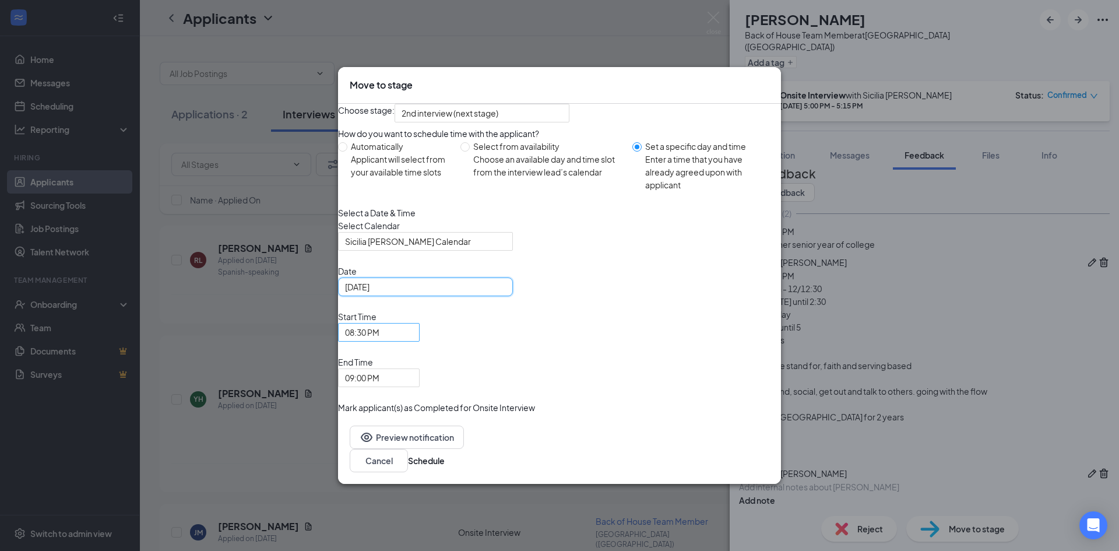
click at [404, 341] on input "search" at bounding box center [374, 331] width 59 height 17
click at [404, 369] on input "search" at bounding box center [374, 377] width 59 height 17
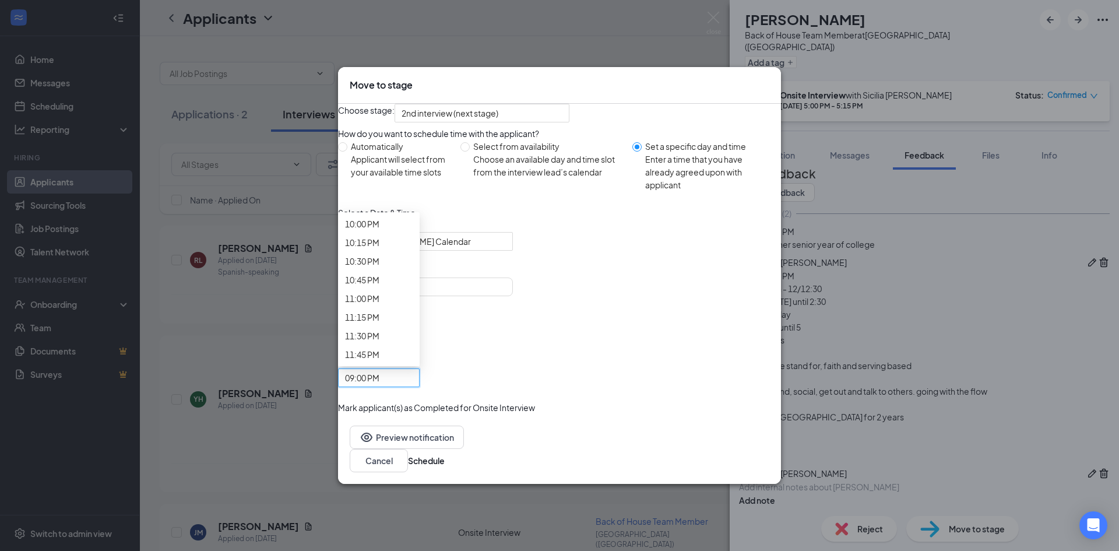
click at [379, 341] on span "04:45 PM" at bounding box center [362, 331] width 34 height 17
click at [402, 369] on span "09:00 PM" at bounding box center [373, 384] width 57 height 31
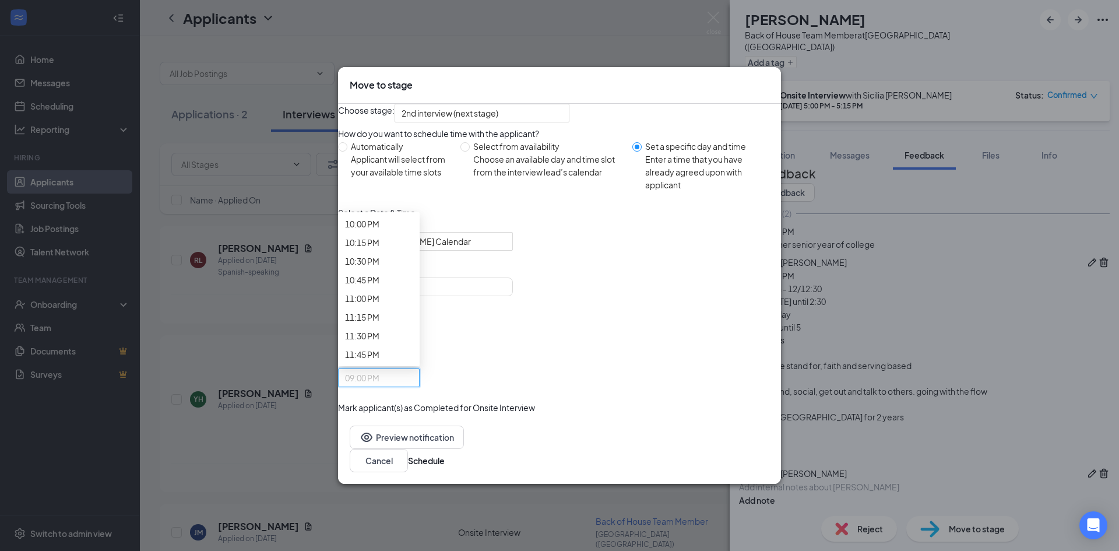
drag, startPoint x: 742, startPoint y: 446, endPoint x: 613, endPoint y: 274, distance: 214.7
click at [613, 274] on div "Move to stage Choose stage: 2nd interview (next stage) How do you want to sched…" at bounding box center [559, 275] width 443 height 417
click at [495, 264] on span "Sicilia [PERSON_NAME] Calendar" at bounding box center [420, 247] width 150 height 31
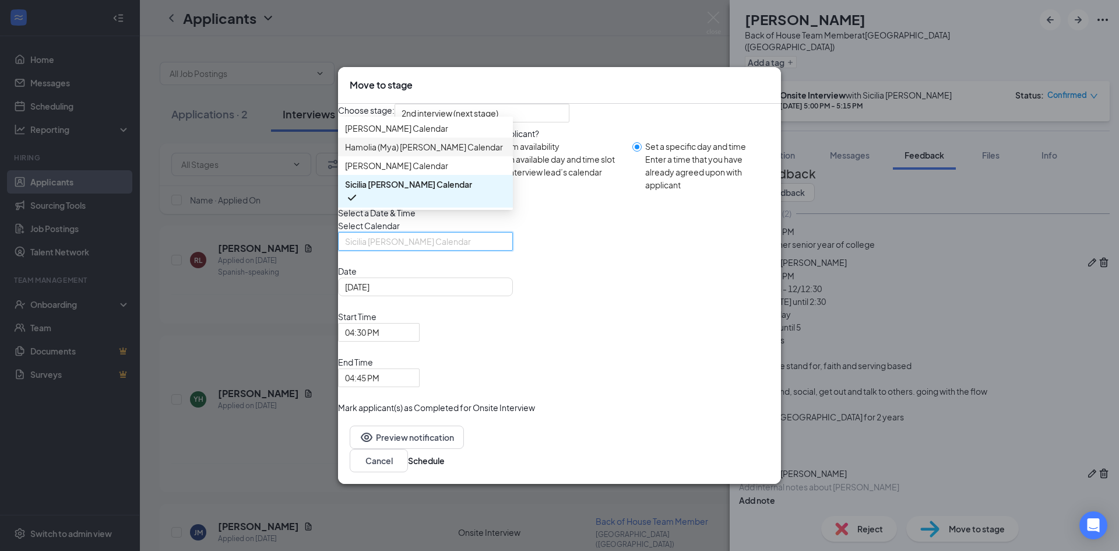
click at [487, 153] on span "Hamolia (Mya) [PERSON_NAME] Calendar" at bounding box center [425, 146] width 161 height 13
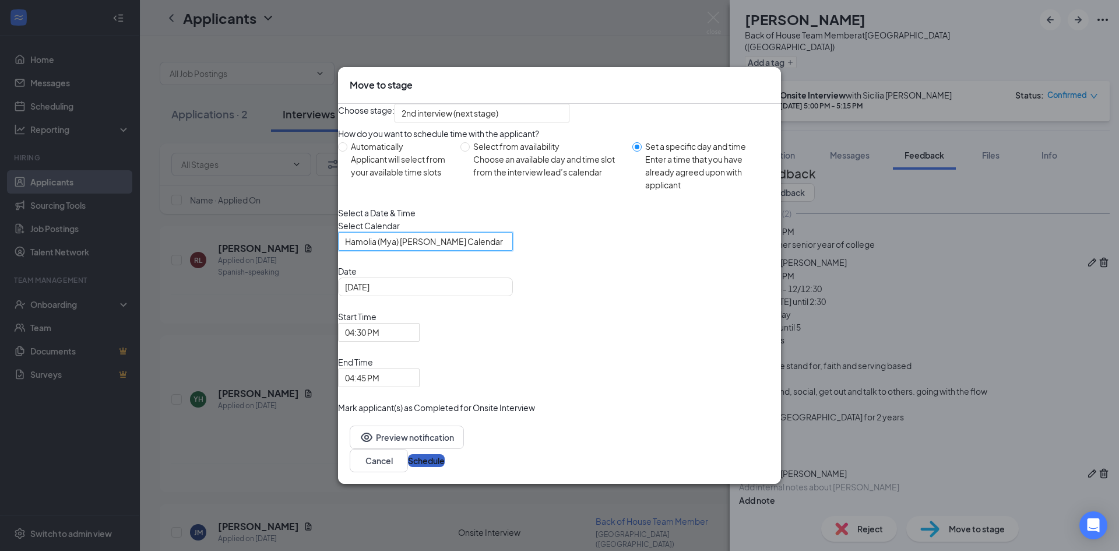
click at [445, 454] on button "Schedule" at bounding box center [426, 460] width 37 height 13
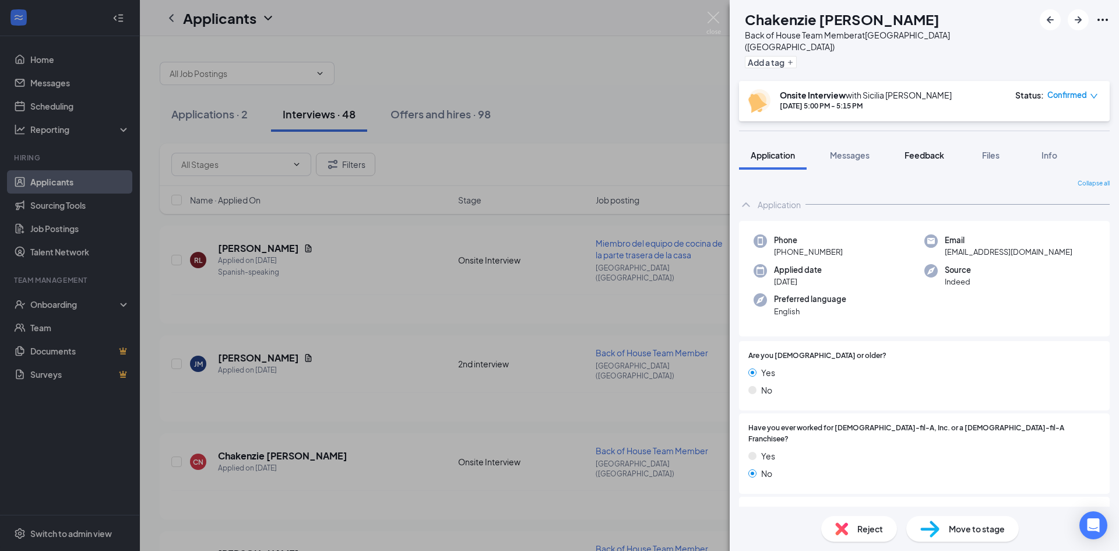
click at [922, 150] on span "Feedback" at bounding box center [924, 155] width 40 height 10
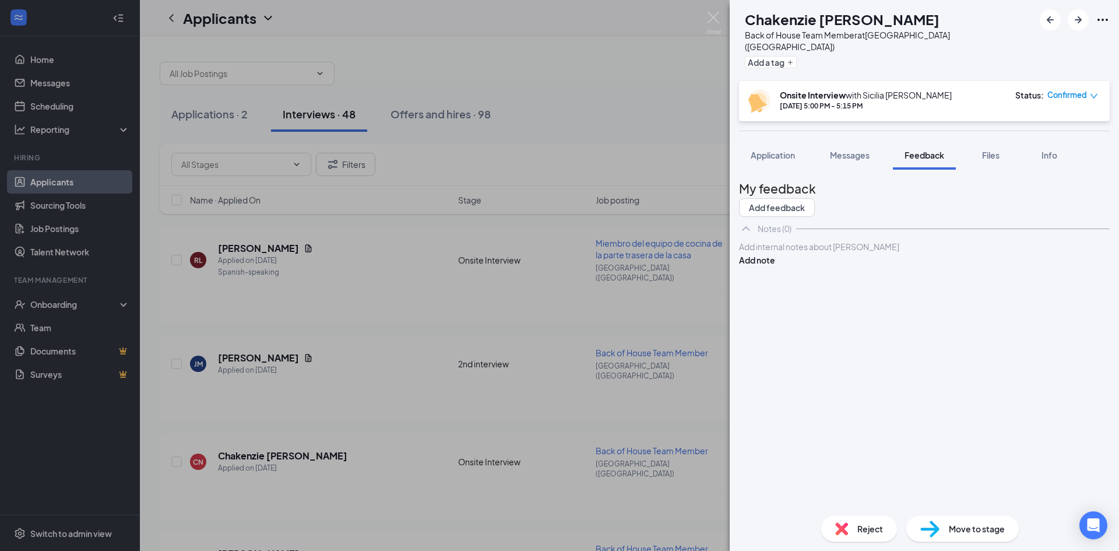
click at [873, 524] on span "Reject" at bounding box center [870, 528] width 26 height 13
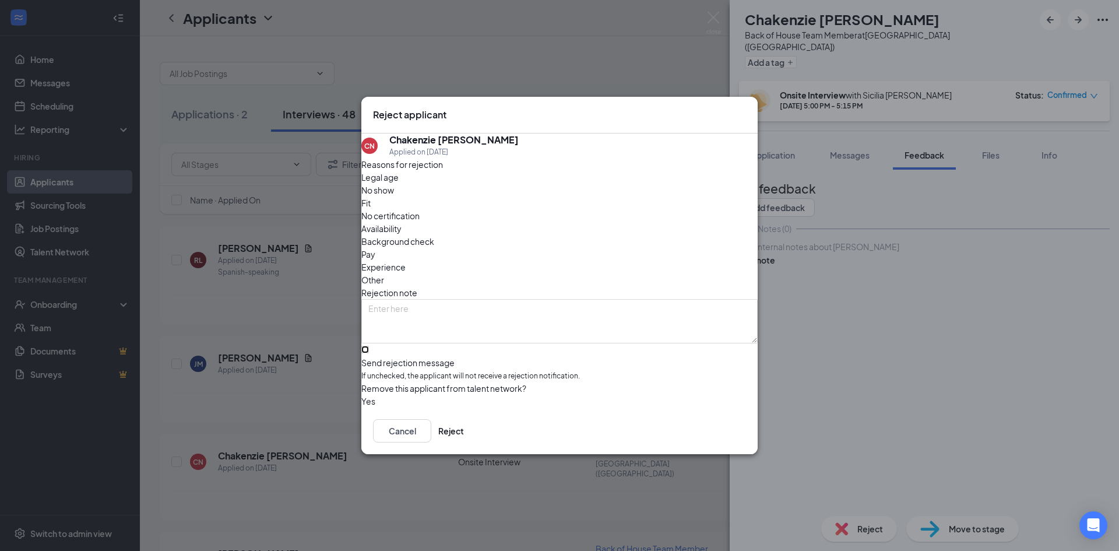
click at [369, 346] on input "Send rejection message If unchecked, the applicant will not receive a rejection…" at bounding box center [365, 350] width 8 height 8
checkbox input "true"
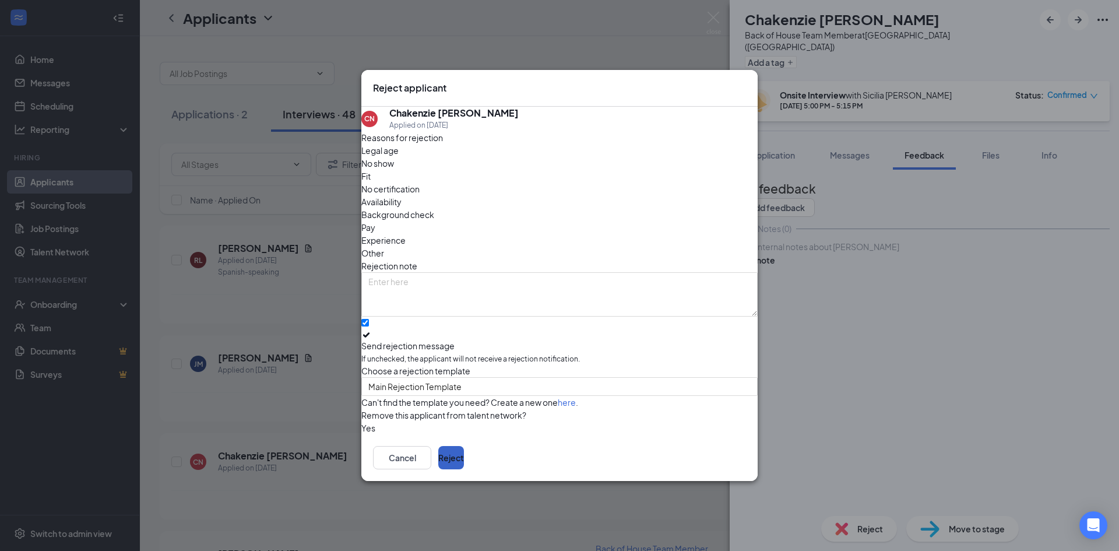
click at [464, 469] on button "Reject" at bounding box center [451, 457] width 26 height 23
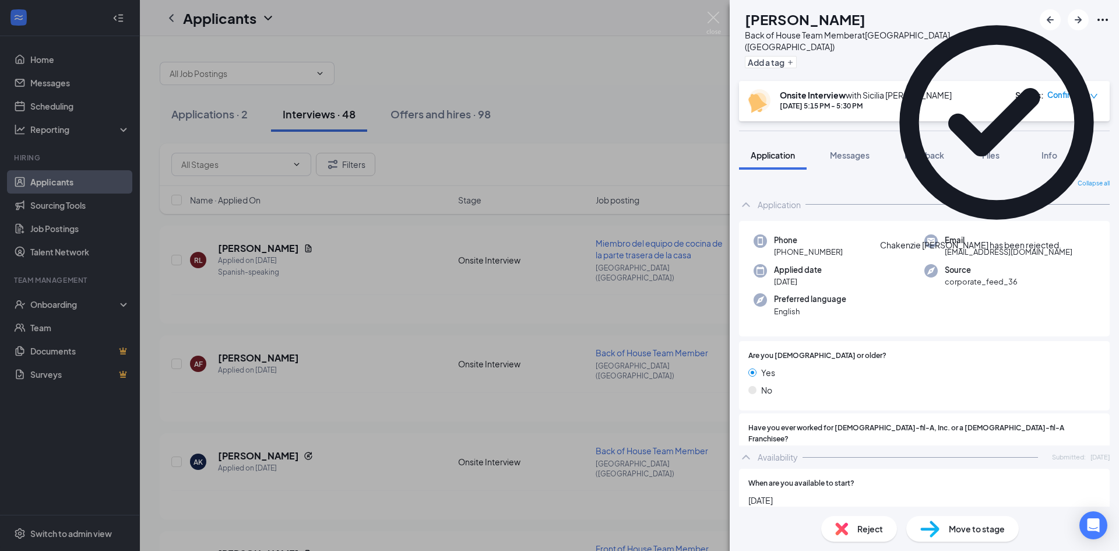
click at [933, 150] on span "Feedback" at bounding box center [924, 155] width 40 height 10
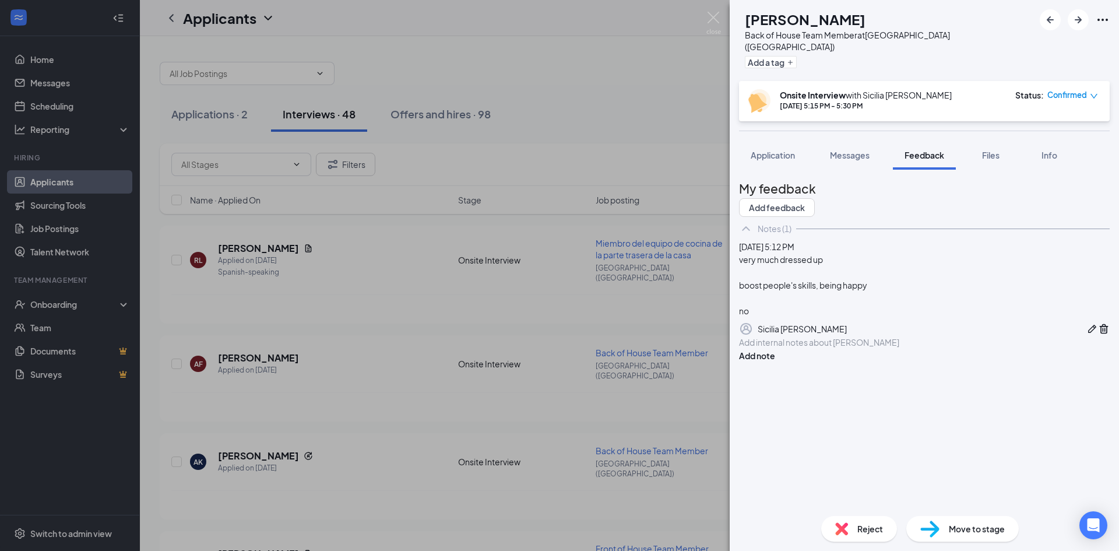
click at [871, 530] on span "Reject" at bounding box center [870, 528] width 26 height 13
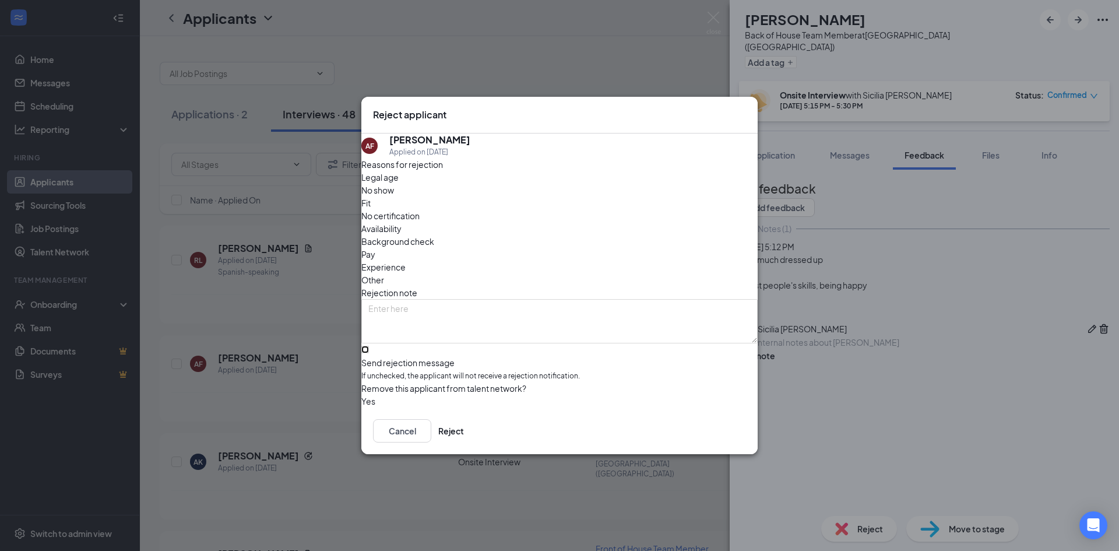
click at [369, 346] on input "Send rejection message If unchecked, the applicant will not receive a rejection…" at bounding box center [365, 350] width 8 height 8
checkbox input "true"
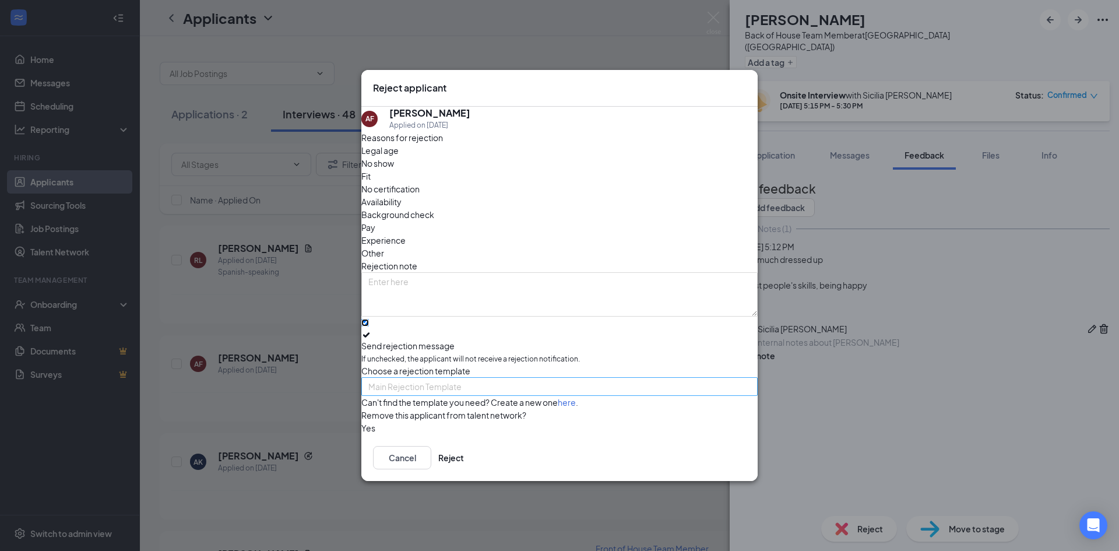
click at [457, 378] on span "Main Rejection Template" at bounding box center [414, 386] width 93 height 17
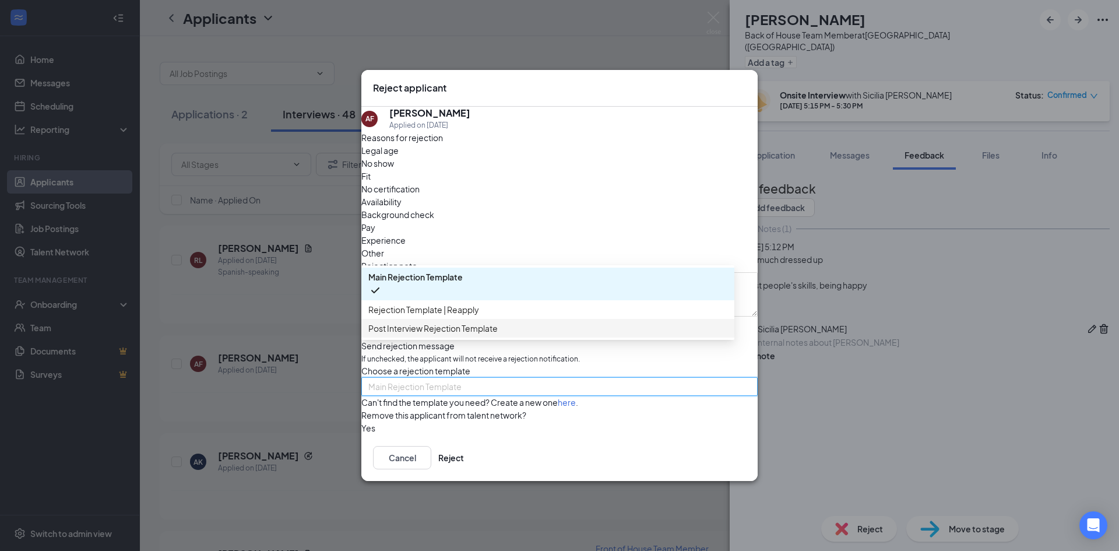
click at [449, 325] on span "Post Interview Rejection Template" at bounding box center [432, 328] width 129 height 13
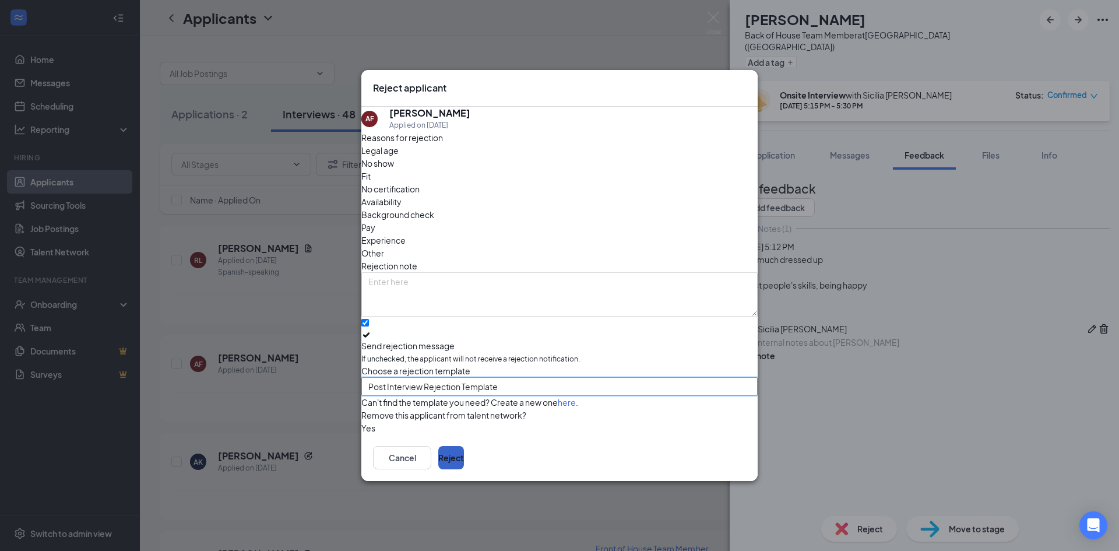
click at [464, 460] on button "Reject" at bounding box center [451, 457] width 26 height 23
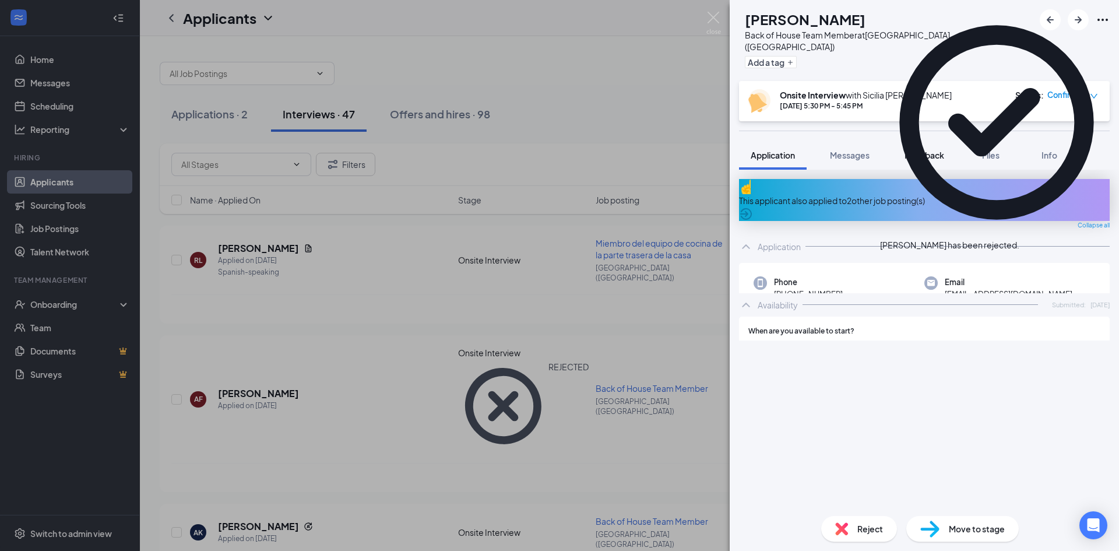
click at [921, 150] on span "Feedback" at bounding box center [924, 155] width 40 height 10
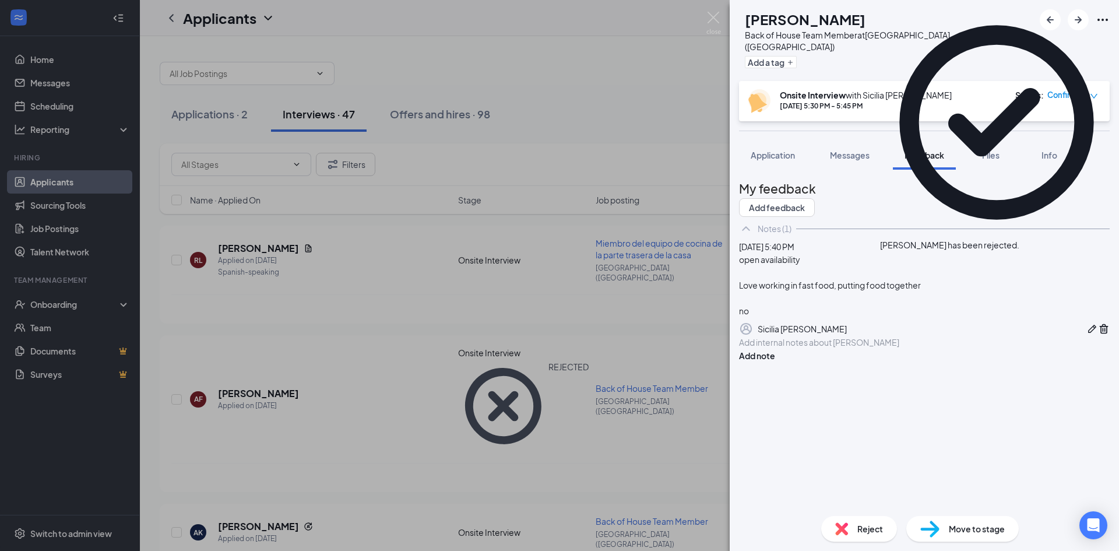
click at [875, 514] on div "Reject Move to stage" at bounding box center [924, 528] width 389 height 44
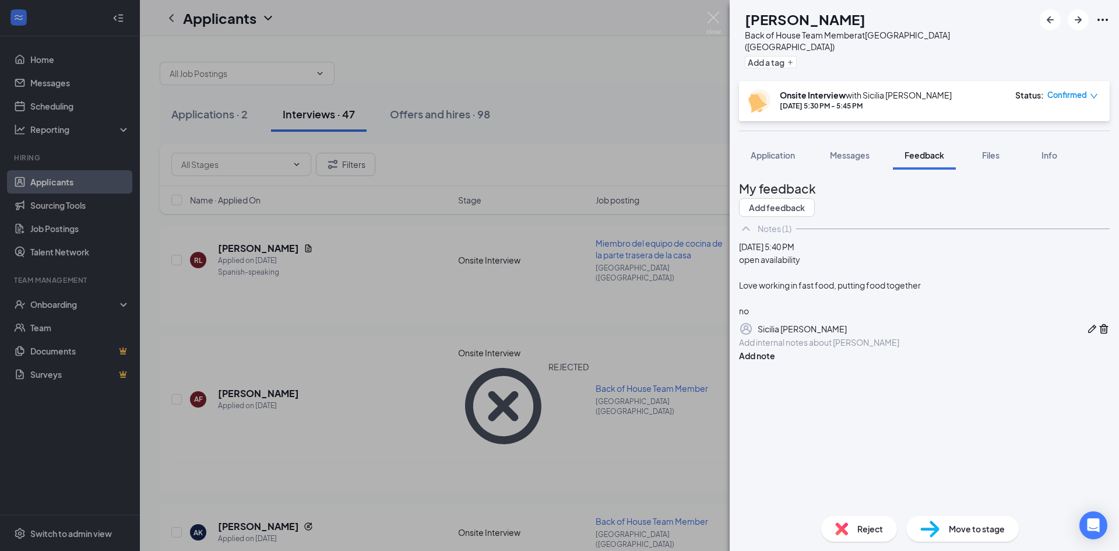
click at [873, 521] on div "Reject" at bounding box center [859, 529] width 76 height 26
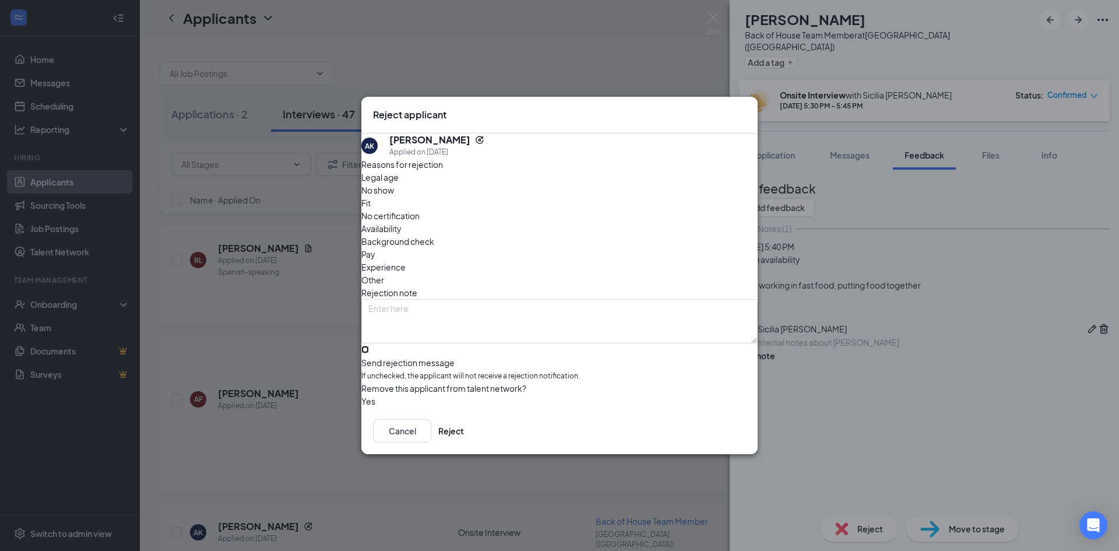
click at [369, 346] on input "Send rejection message If unchecked, the applicant will not receive a rejection…" at bounding box center [365, 350] width 8 height 8
checkbox input "true"
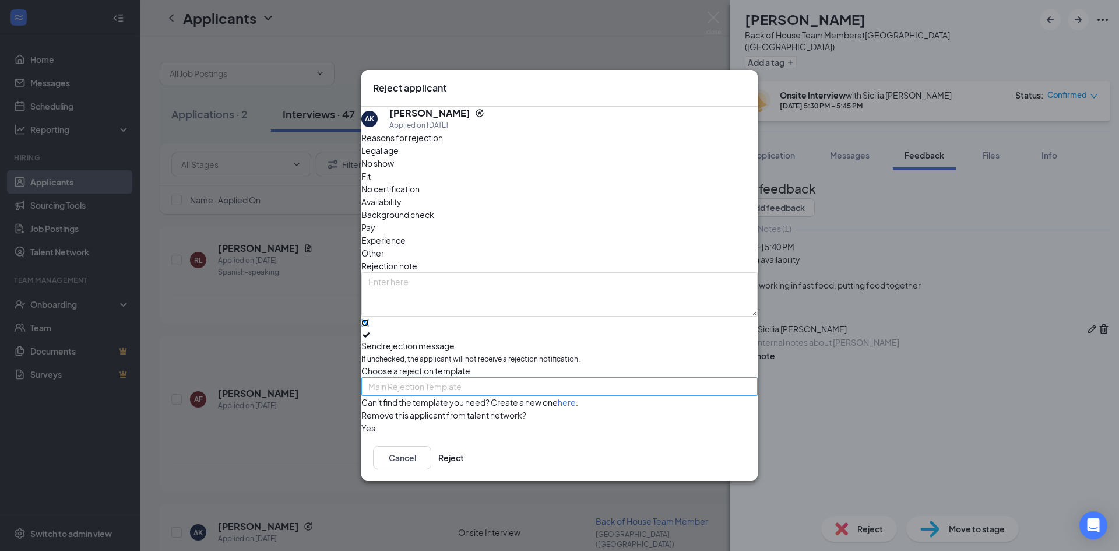
click at [480, 378] on span "Main Rejection Template" at bounding box center [554, 393] width 372 height 31
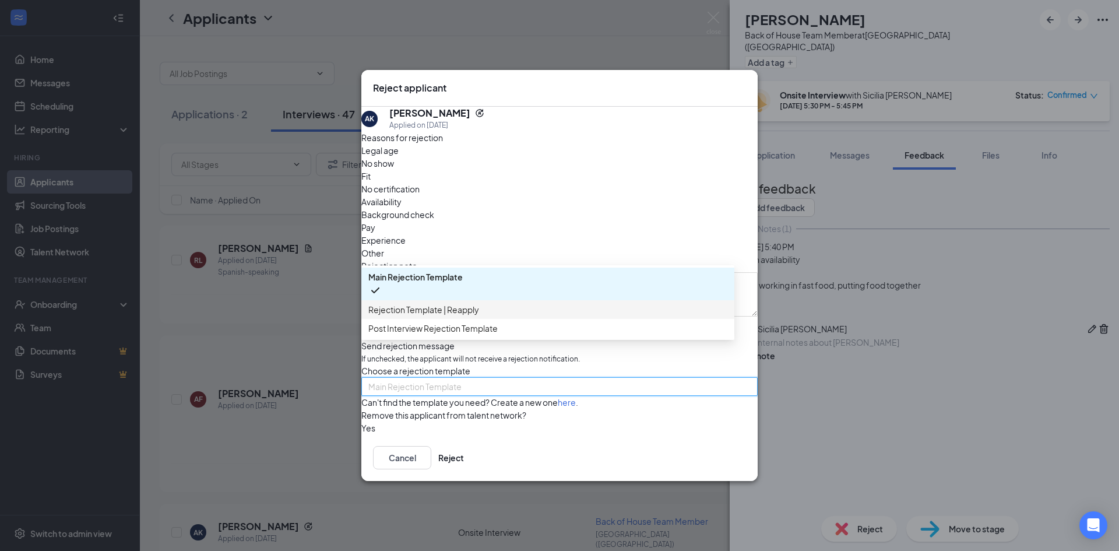
click at [464, 303] on span "Rejection Template | Reapply" at bounding box center [423, 309] width 111 height 13
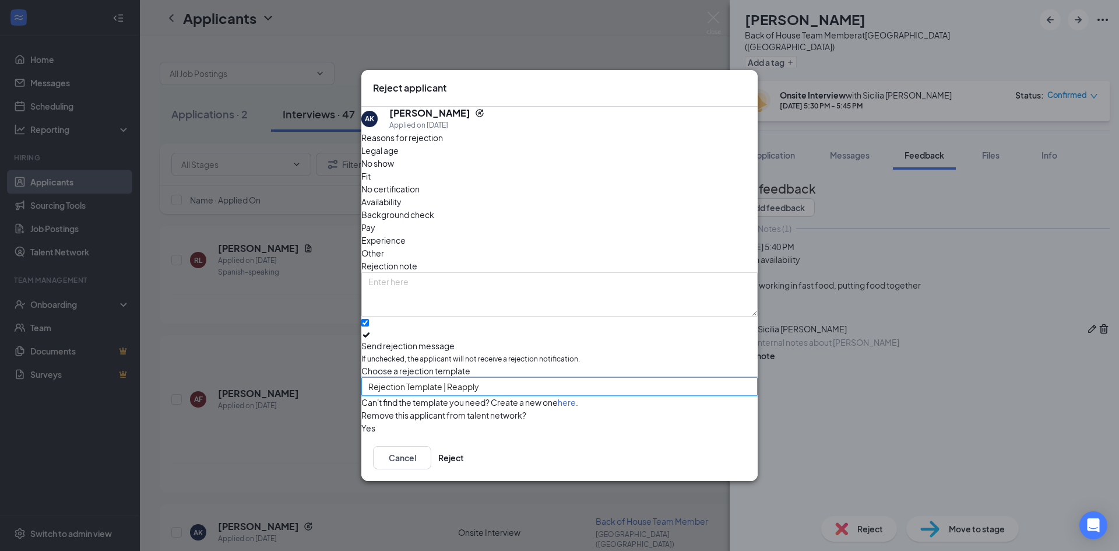
click at [475, 378] on span "Rejection Template | Reapply" at bounding box center [423, 386] width 111 height 17
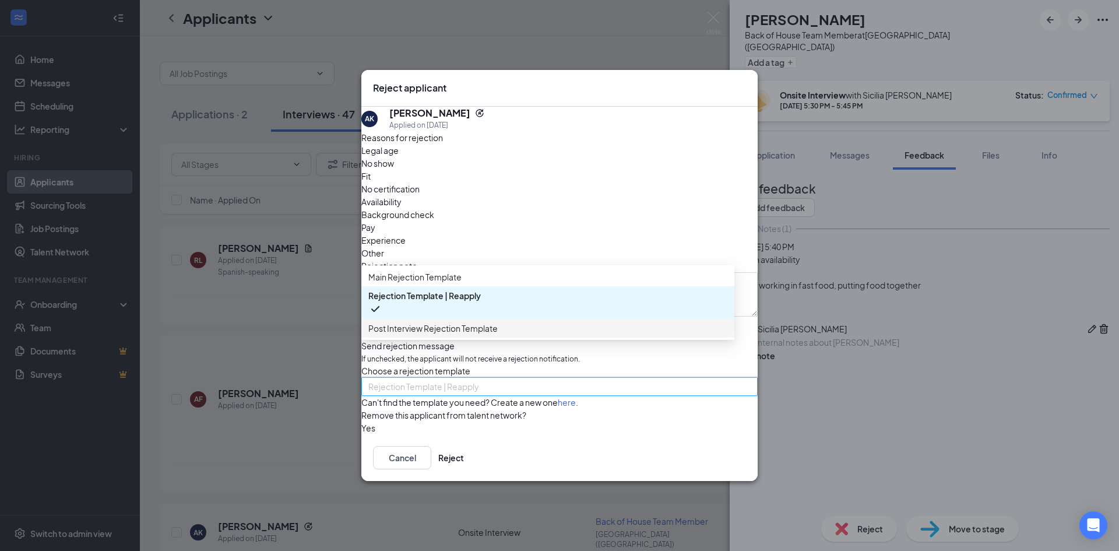
click at [474, 325] on span "Post Interview Rejection Template" at bounding box center [432, 328] width 129 height 13
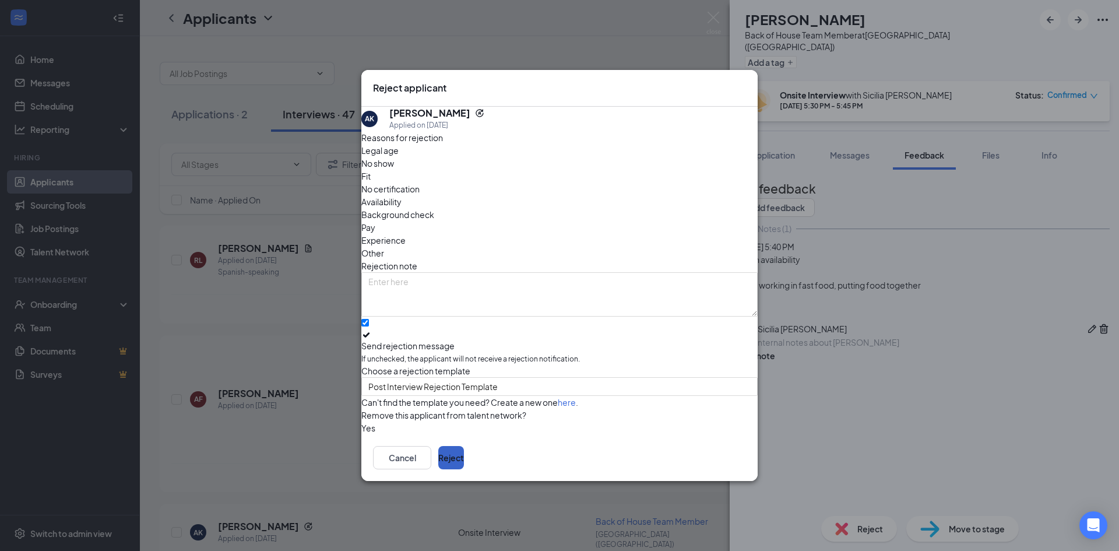
click at [464, 464] on button "Reject" at bounding box center [451, 457] width 26 height 23
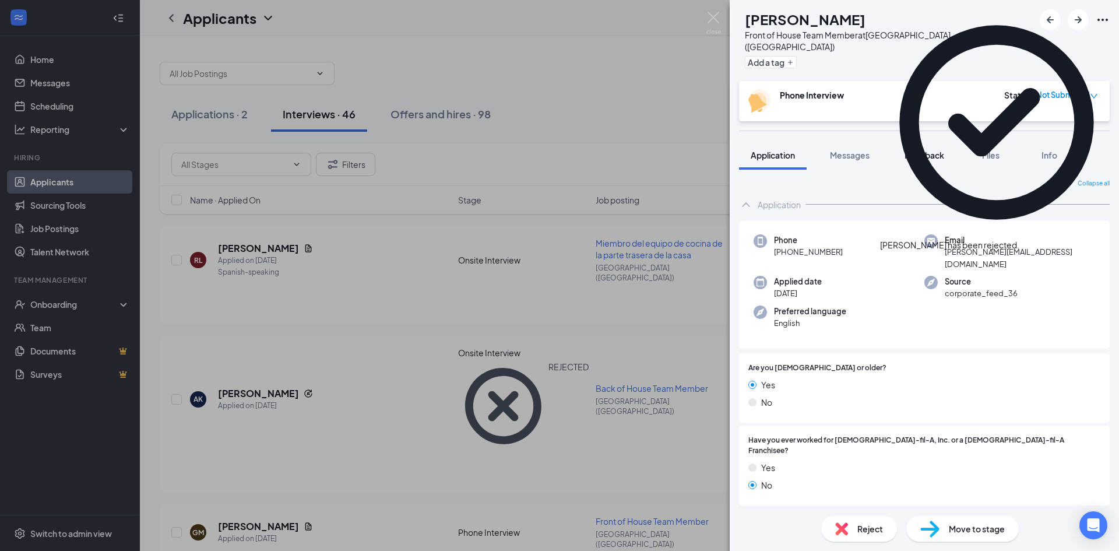
click at [929, 151] on button "Feedback" at bounding box center [924, 154] width 63 height 29
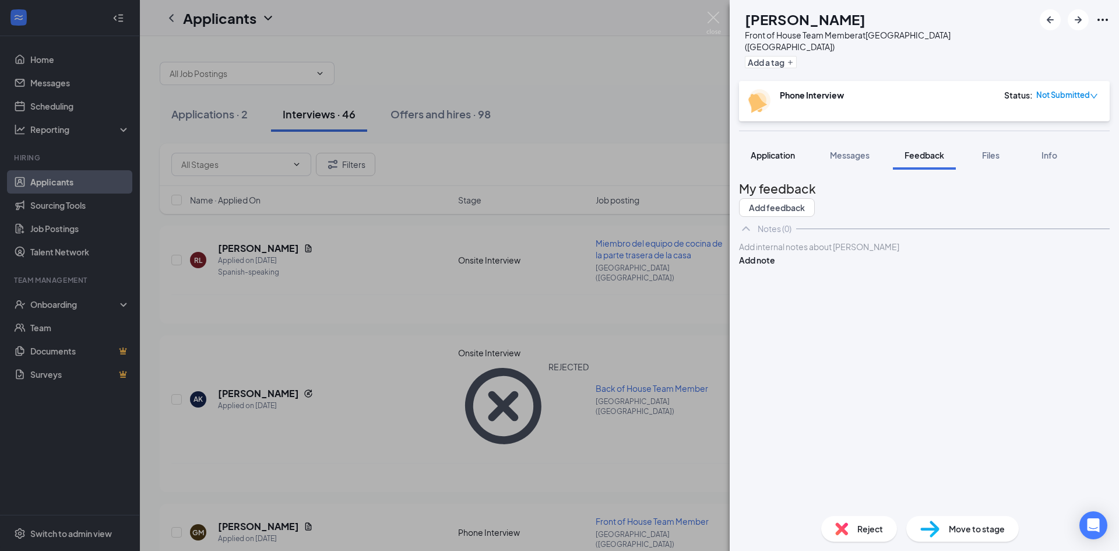
click at [766, 156] on button "Application" at bounding box center [773, 154] width 68 height 29
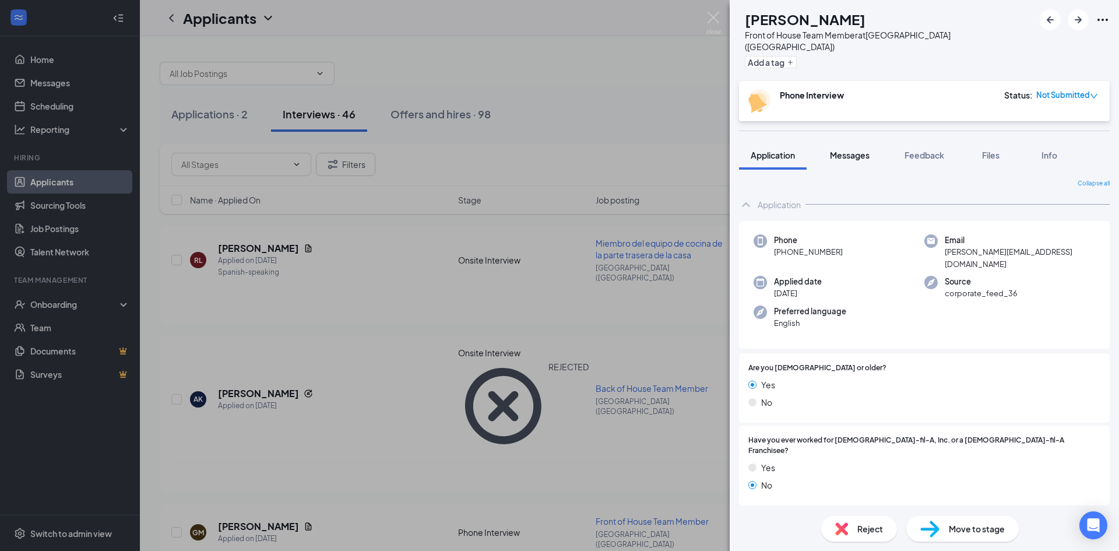
click at [844, 150] on span "Messages" at bounding box center [850, 155] width 40 height 10
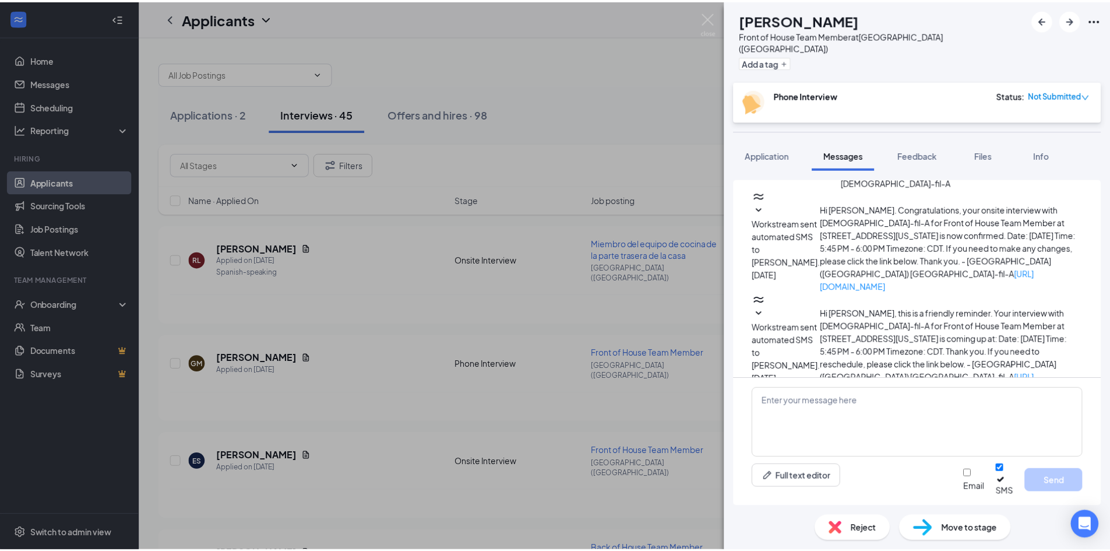
scroll to position [334, 0]
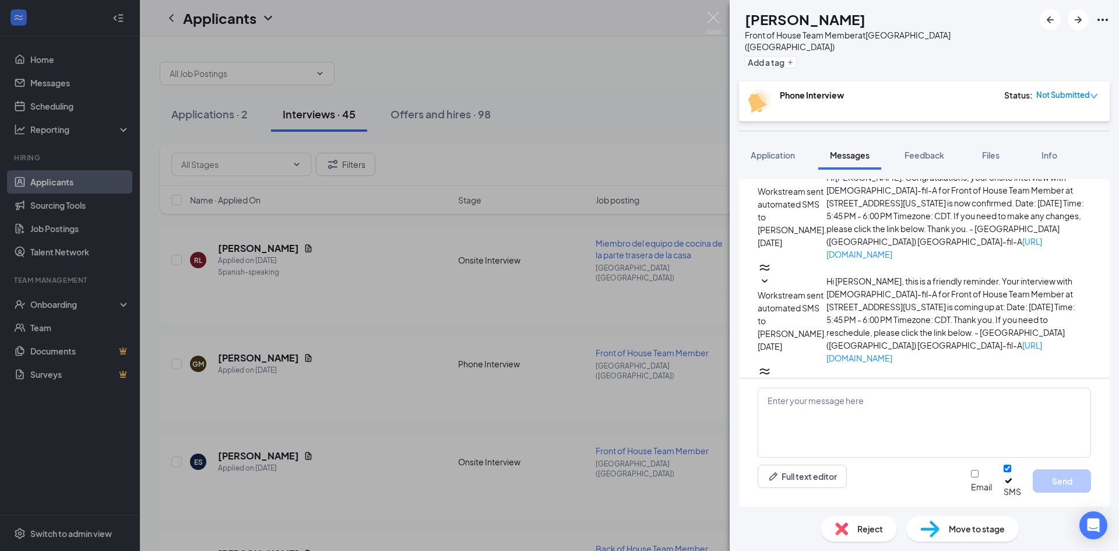
click at [880, 522] on span "Reject" at bounding box center [870, 528] width 26 height 13
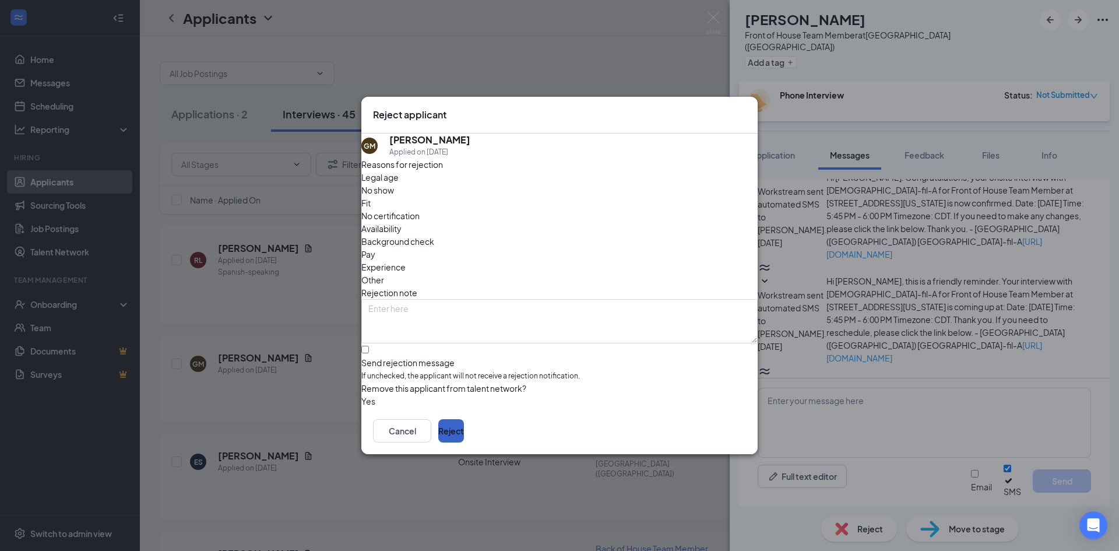
click at [464, 427] on button "Reject" at bounding box center [451, 430] width 26 height 23
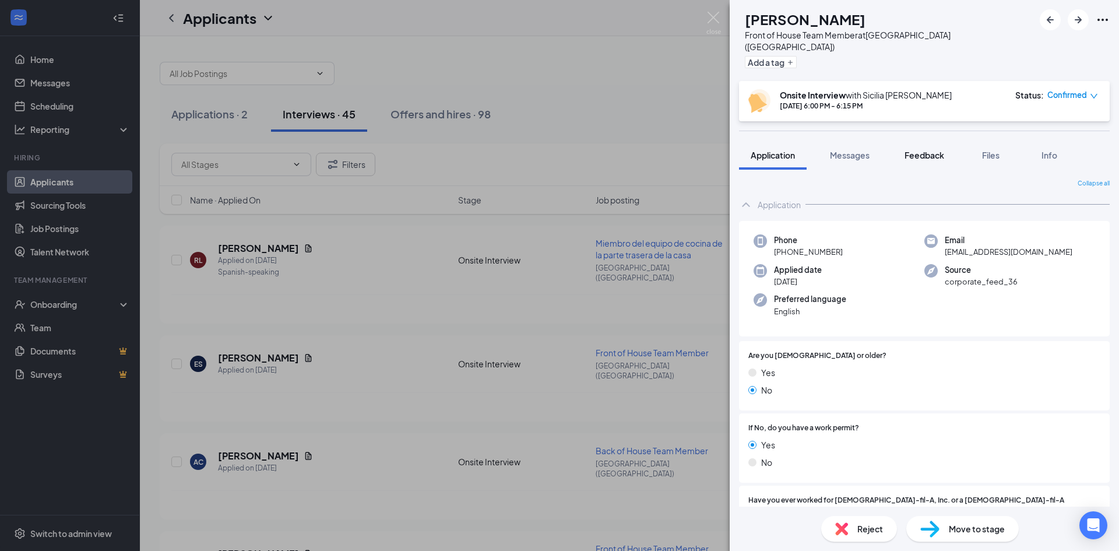
click at [938, 150] on span "Feedback" at bounding box center [924, 155] width 40 height 10
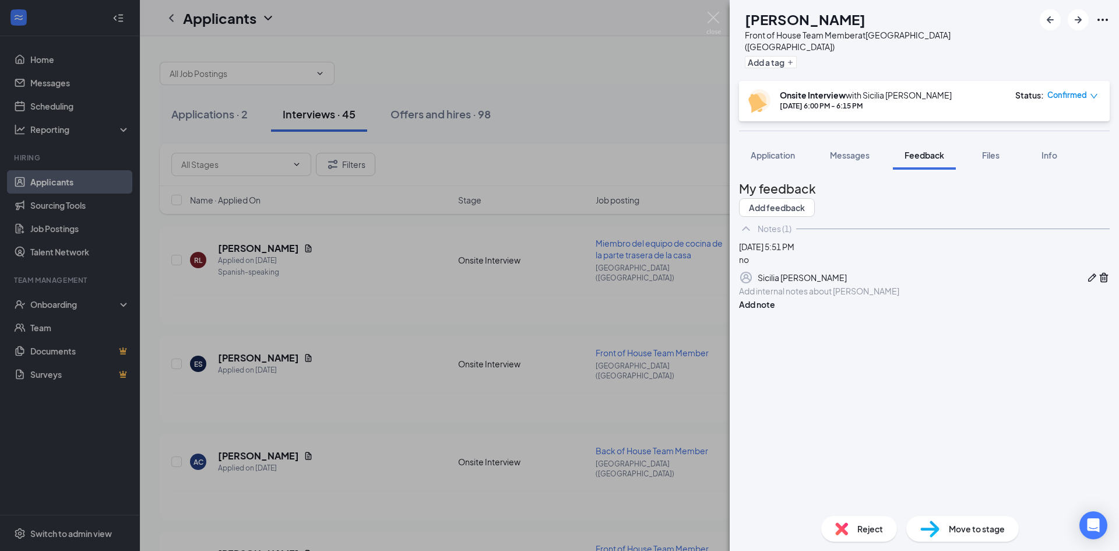
click at [865, 549] on div "Reject Move to stage" at bounding box center [924, 528] width 389 height 44
click at [835, 524] on div "Reject" at bounding box center [859, 529] width 76 height 26
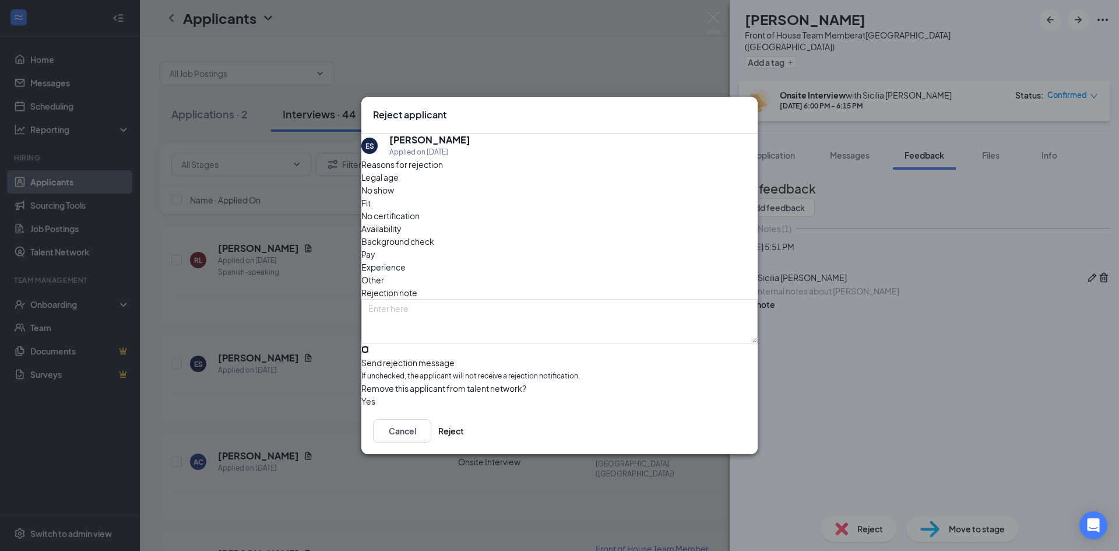
click at [369, 346] on input "Send rejection message If unchecked, the applicant will not receive a rejection…" at bounding box center [365, 350] width 8 height 8
checkbox input "true"
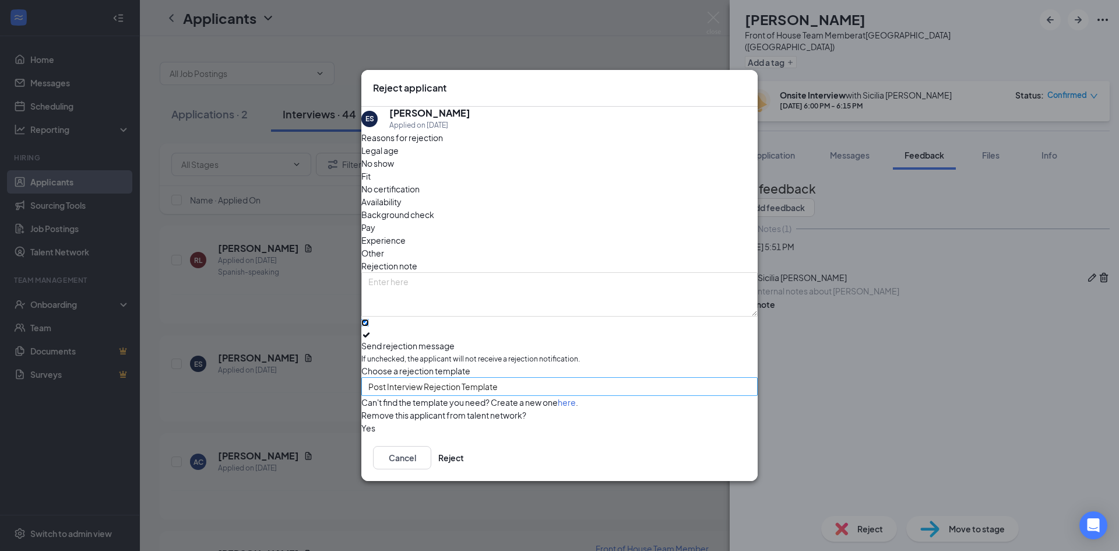
click at [482, 378] on span "Post Interview Rejection Template" at bounding box center [432, 386] width 129 height 17
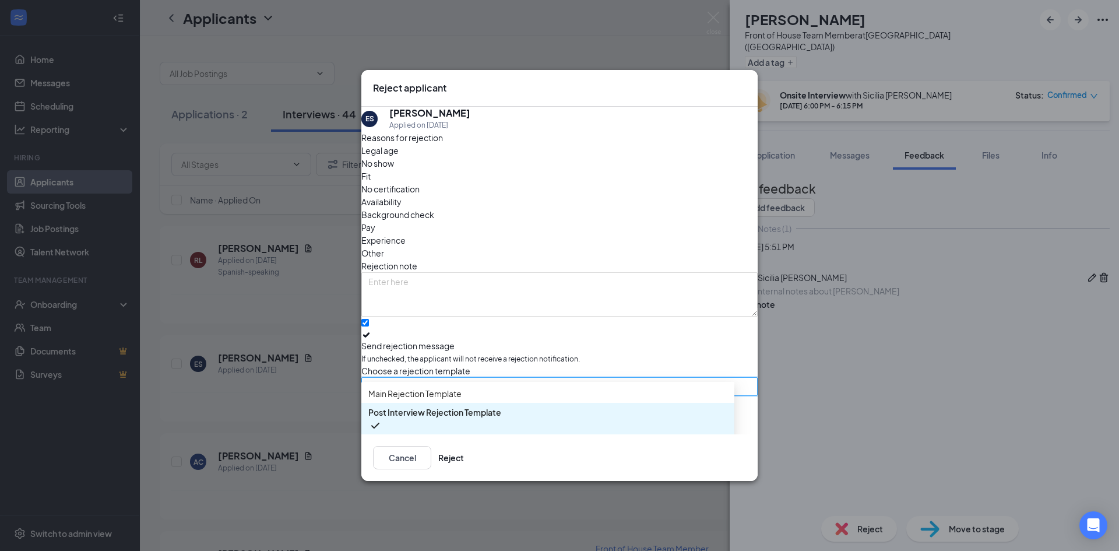
click at [481, 414] on span "Post Interview Rejection Template" at bounding box center [434, 412] width 133 height 13
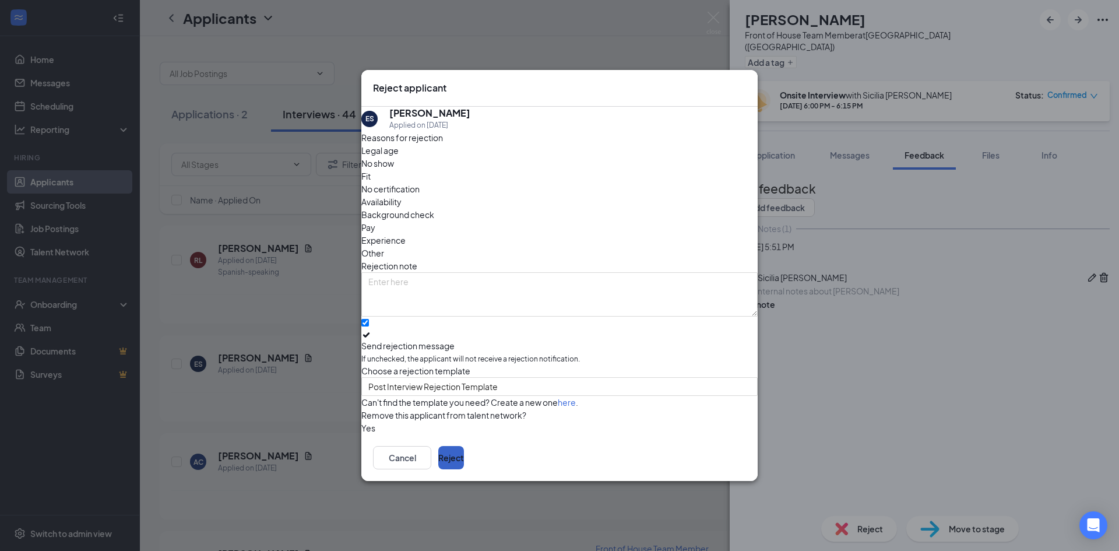
click at [464, 461] on button "Reject" at bounding box center [451, 457] width 26 height 23
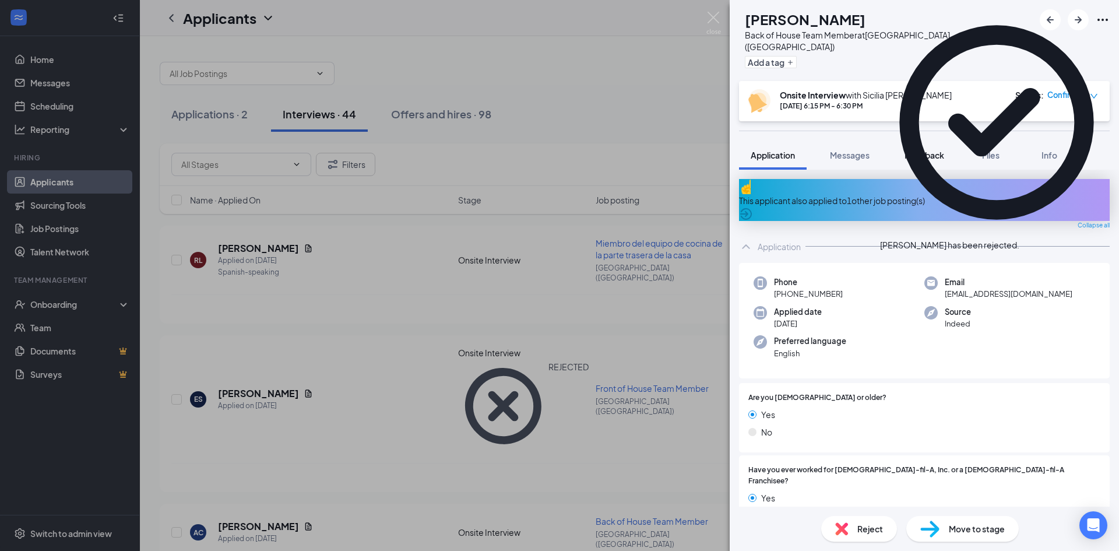
click at [920, 150] on button "Feedback" at bounding box center [924, 154] width 63 height 29
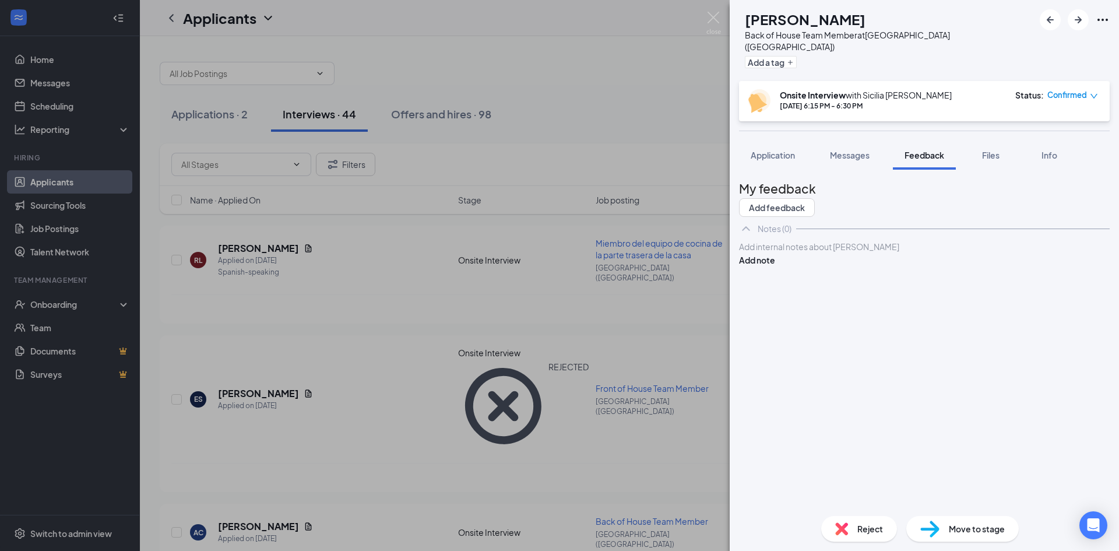
click at [878, 523] on span "Reject" at bounding box center [870, 528] width 26 height 13
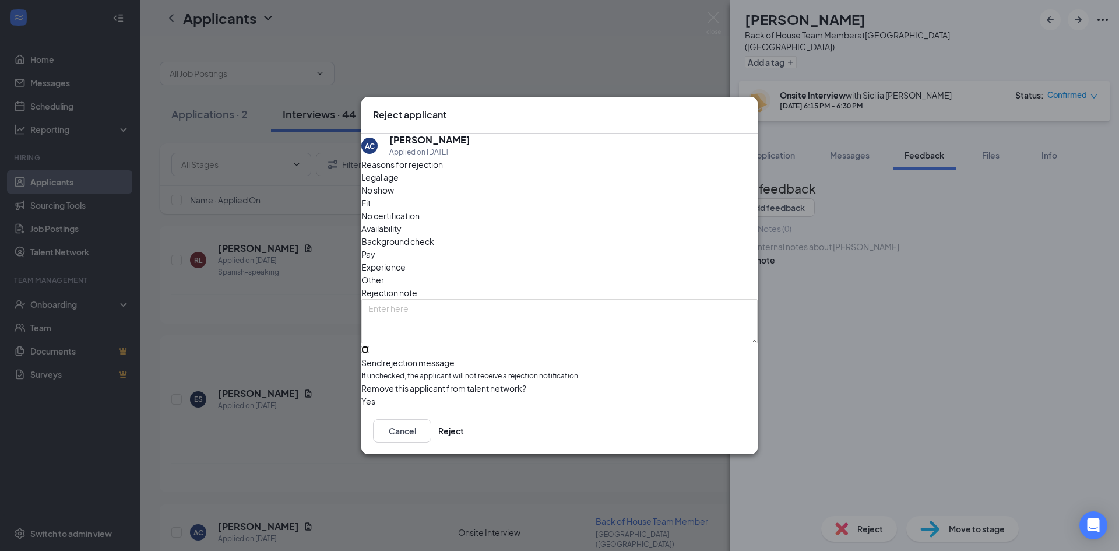
click at [369, 346] on input "Send rejection message If unchecked, the applicant will not receive a rejection…" at bounding box center [365, 350] width 8 height 8
checkbox input "true"
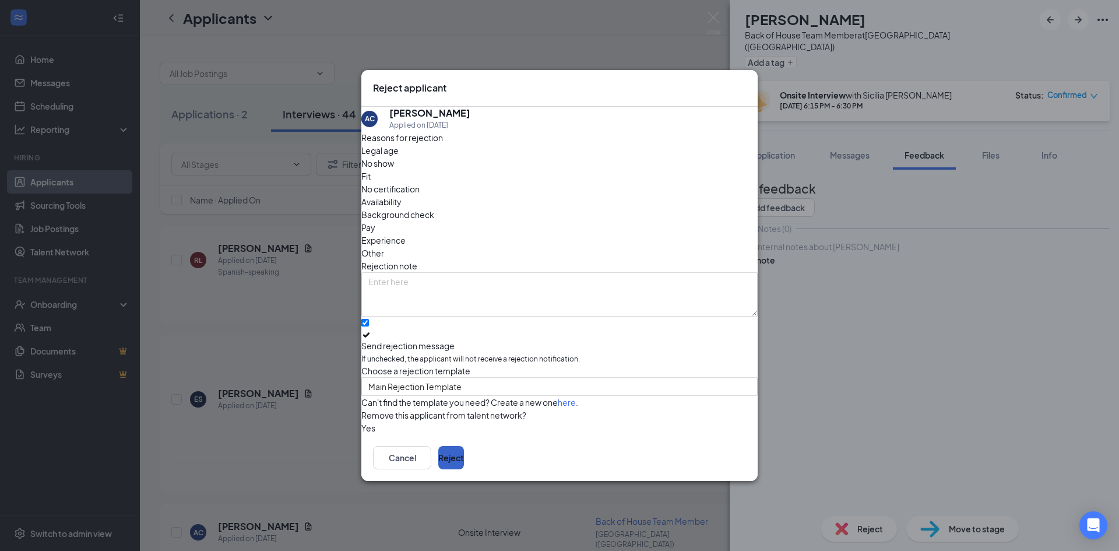
click at [464, 462] on button "Reject" at bounding box center [451, 457] width 26 height 23
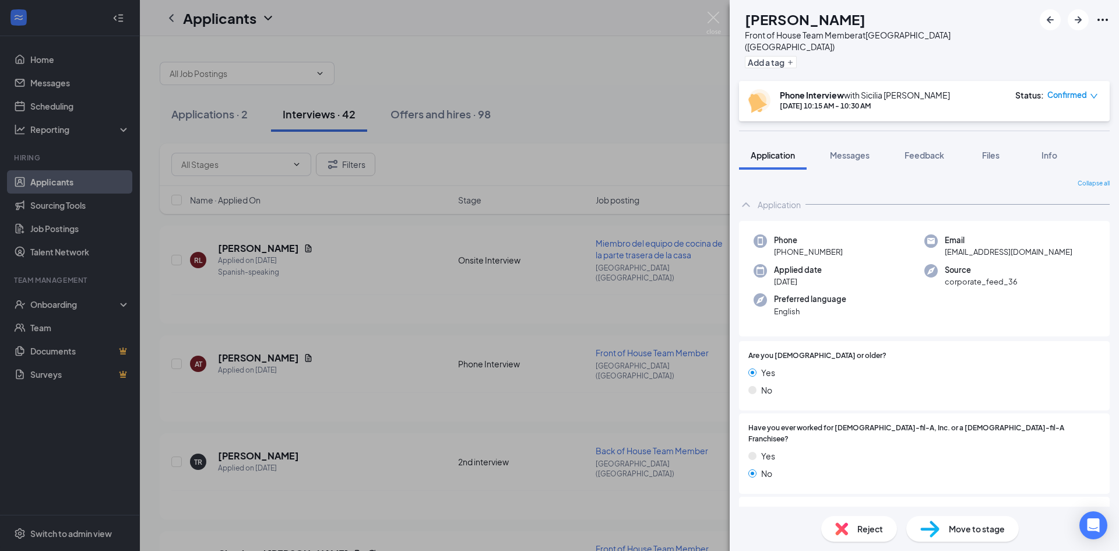
click at [723, 20] on div "AT [PERSON_NAME] Front of House Team Member at [GEOGRAPHIC_DATA] ([GEOGRAPHIC_D…" at bounding box center [559, 275] width 1119 height 551
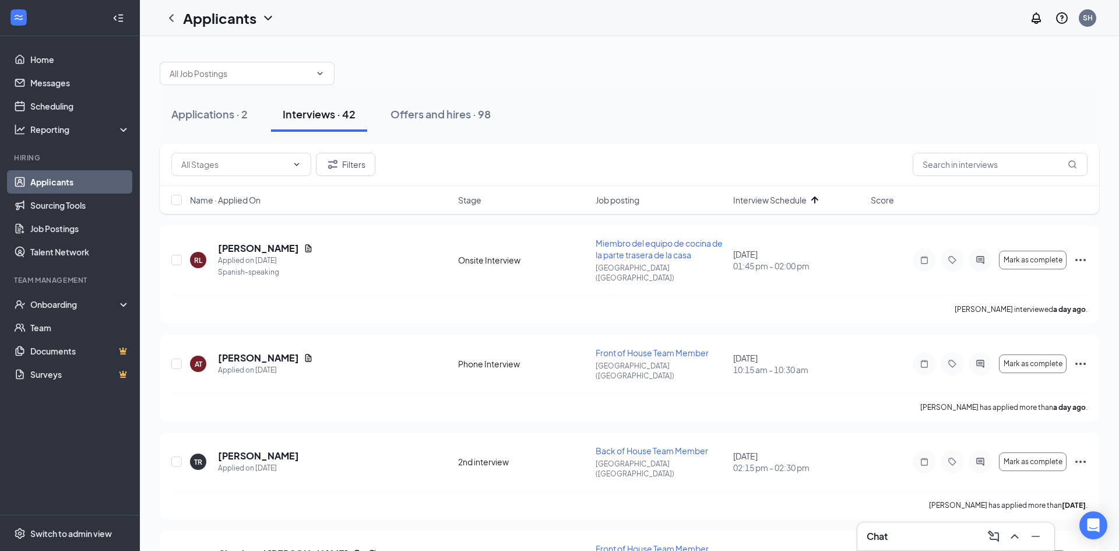
click at [720, 20] on div "Applicants SH" at bounding box center [629, 18] width 979 height 36
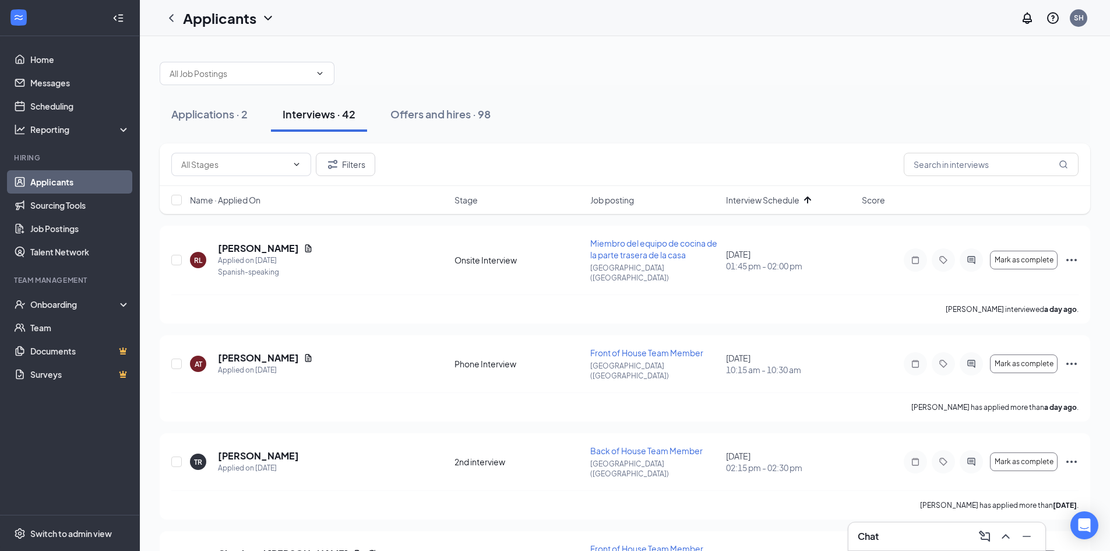
click at [410, 151] on div "Filters" at bounding box center [625, 164] width 931 height 43
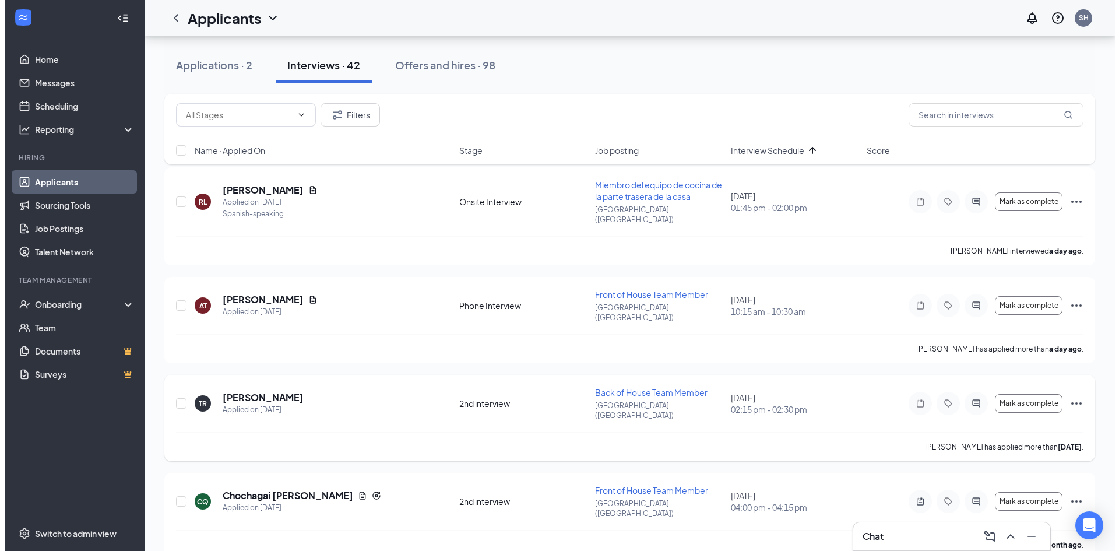
scroll to position [117, 0]
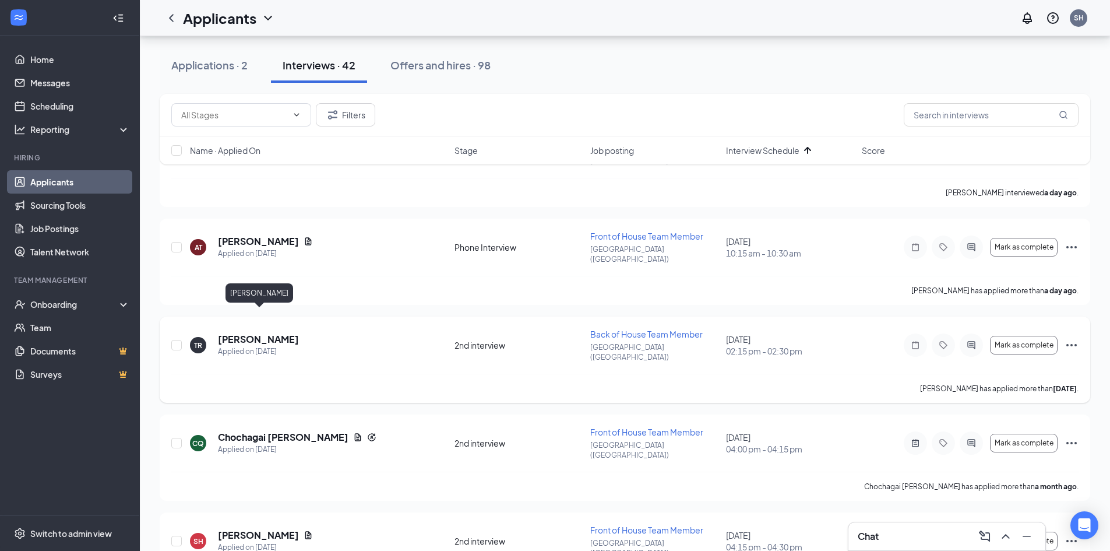
click at [252, 333] on h5 "[PERSON_NAME]" at bounding box center [258, 339] width 81 height 13
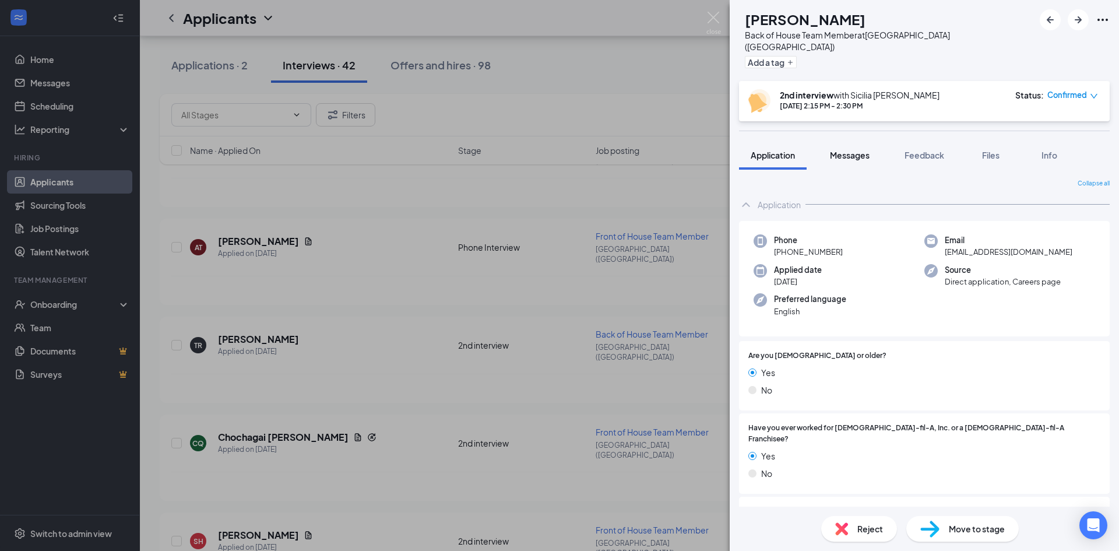
click at [840, 140] on button "Messages" at bounding box center [849, 154] width 63 height 29
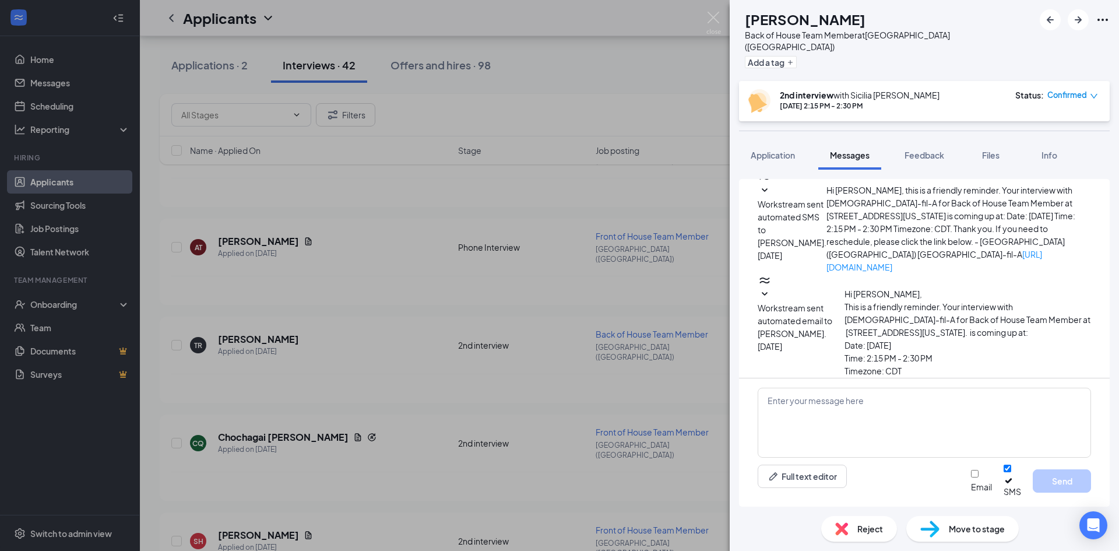
scroll to position [51, 0]
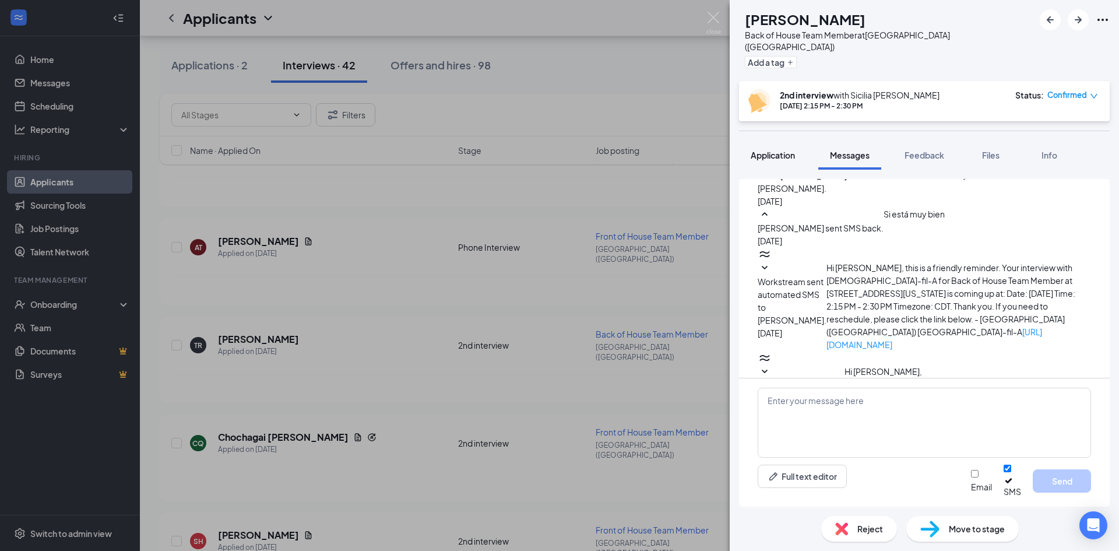
click at [771, 150] on span "Application" at bounding box center [773, 155] width 44 height 10
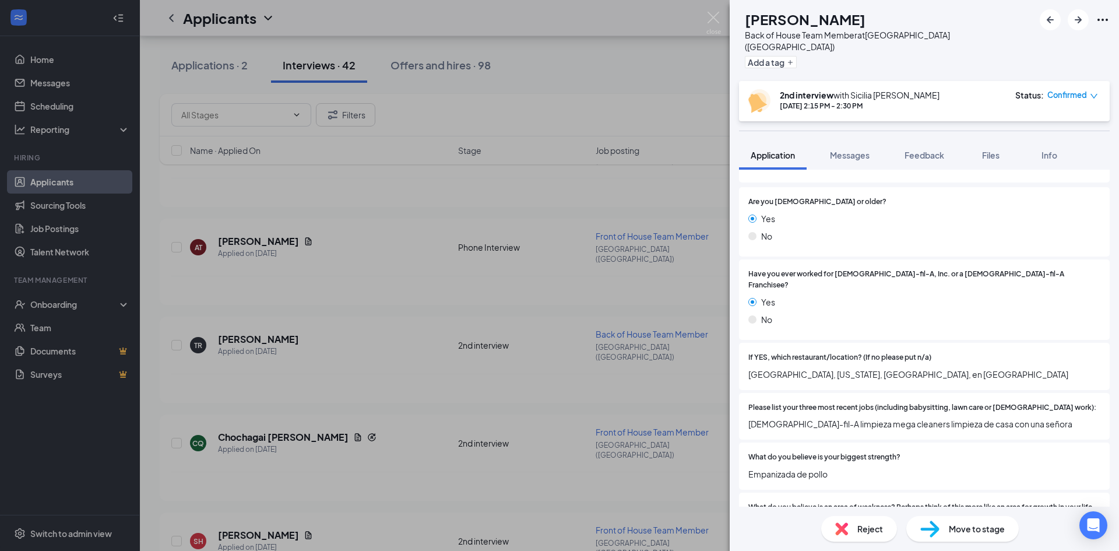
scroll to position [175, 0]
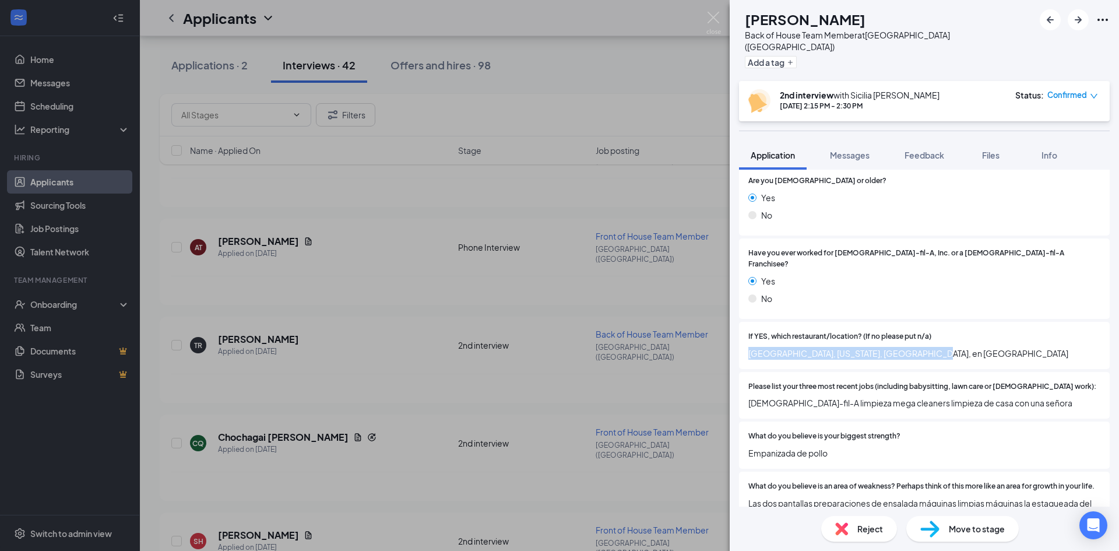
drag, startPoint x: 970, startPoint y: 336, endPoint x: 721, endPoint y: 337, distance: 248.2
click at [721, 337] on div "TR [PERSON_NAME] Back of House Team Member at [GEOGRAPHIC_DATA] ([GEOGRAPHIC_DA…" at bounding box center [559, 275] width 1119 height 551
click at [860, 347] on span "[GEOGRAPHIC_DATA], [US_STATE], [GEOGRAPHIC_DATA], en [GEOGRAPHIC_DATA]" at bounding box center [924, 353] width 352 height 13
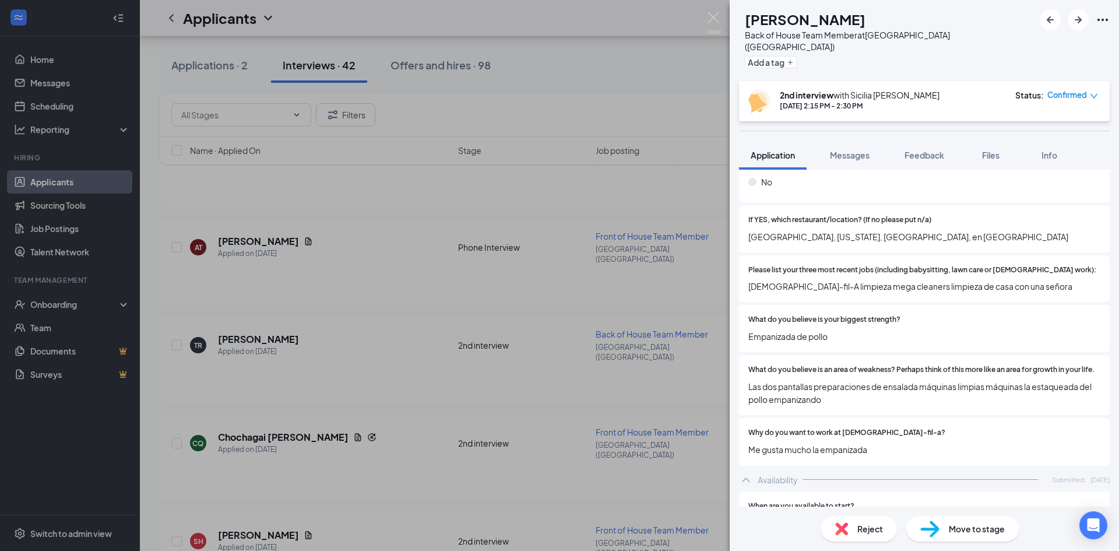
scroll to position [350, 0]
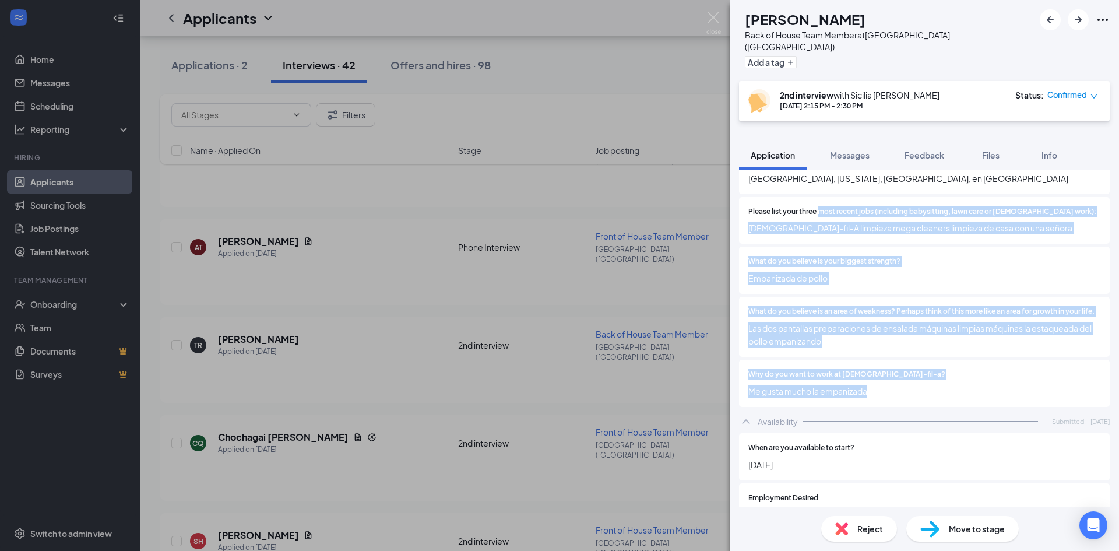
drag, startPoint x: 927, startPoint y: 389, endPoint x: 818, endPoint y: 189, distance: 228.2
click at [818, 189] on div "Are you [DEMOGRAPHIC_DATA] or older? Yes No Have you ever worked for [DEMOGRAPH…" at bounding box center [924, 200] width 371 height 418
click at [818, 206] on span "Please list your three most recent jobs (including babysitting, lawn care or [D…" at bounding box center [922, 211] width 348 height 11
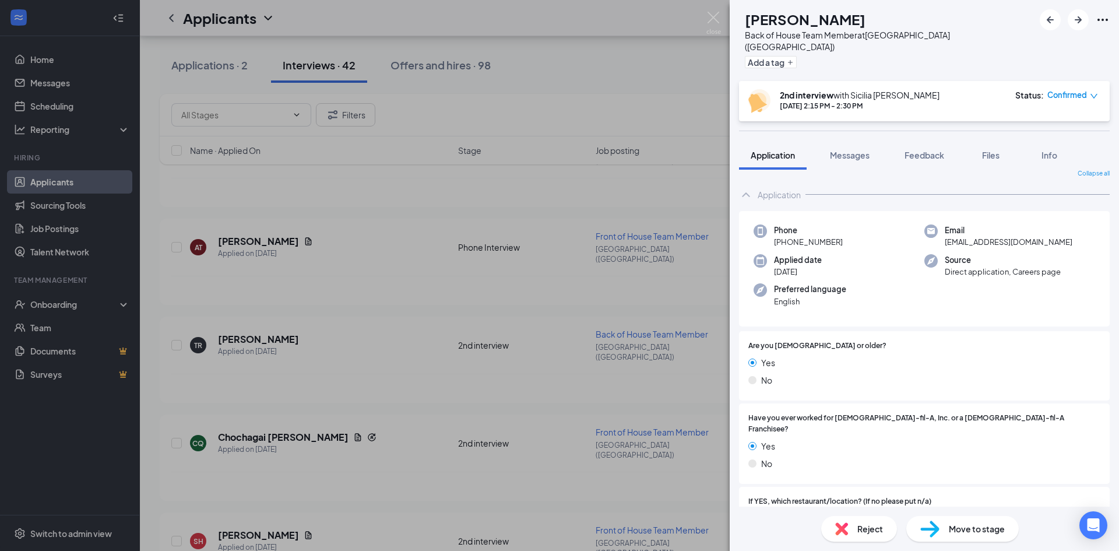
scroll to position [0, 0]
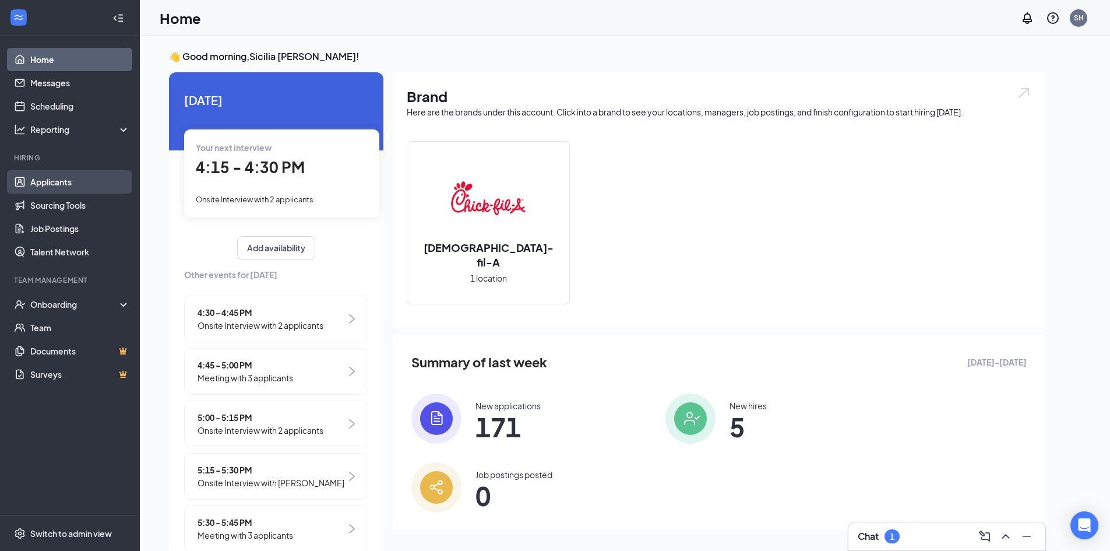
click at [103, 185] on link "Applicants" at bounding box center [80, 181] width 100 height 23
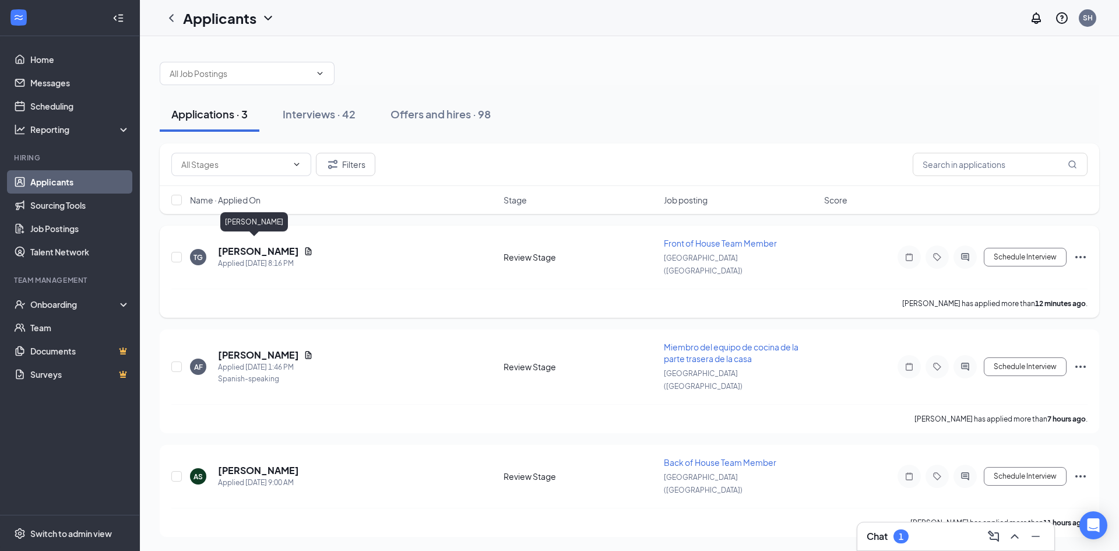
click at [251, 245] on h5 "Talisa Grant" at bounding box center [258, 251] width 81 height 13
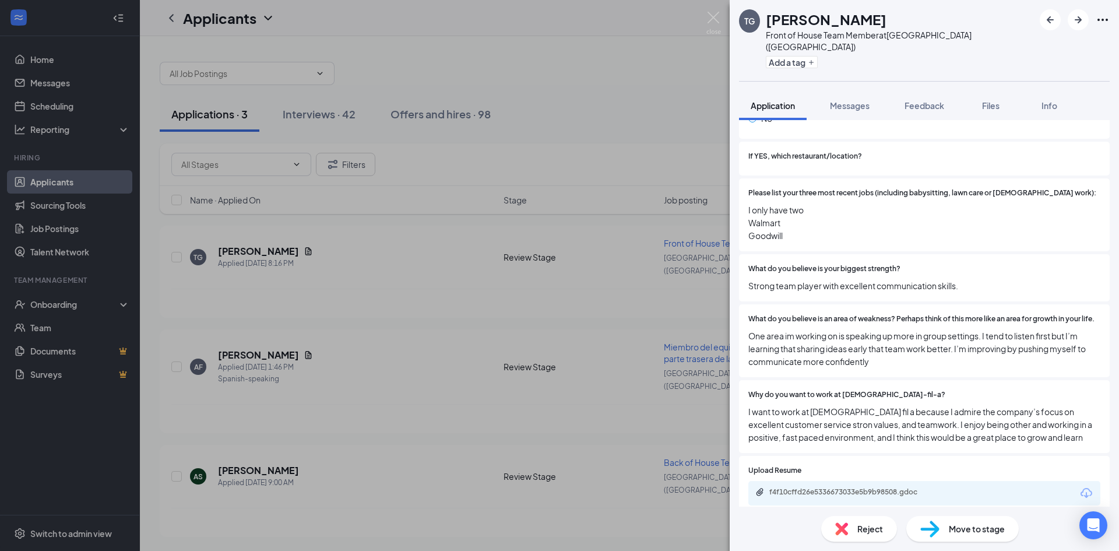
scroll to position [547, 0]
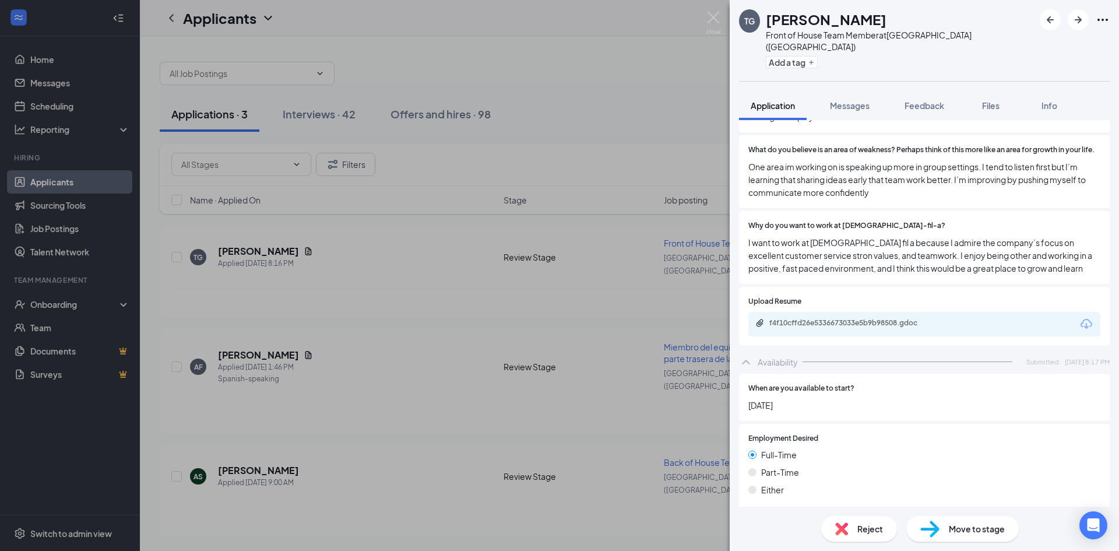
click at [954, 535] on div "Move to stage" at bounding box center [962, 529] width 112 height 26
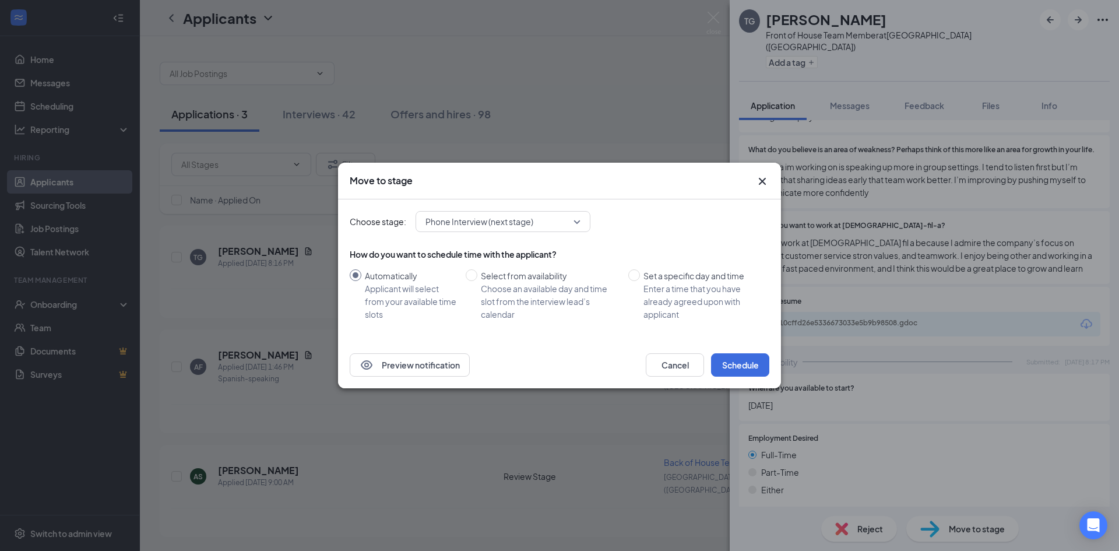
click at [551, 225] on span "Phone Interview (next stage)" at bounding box center [497, 221] width 145 height 17
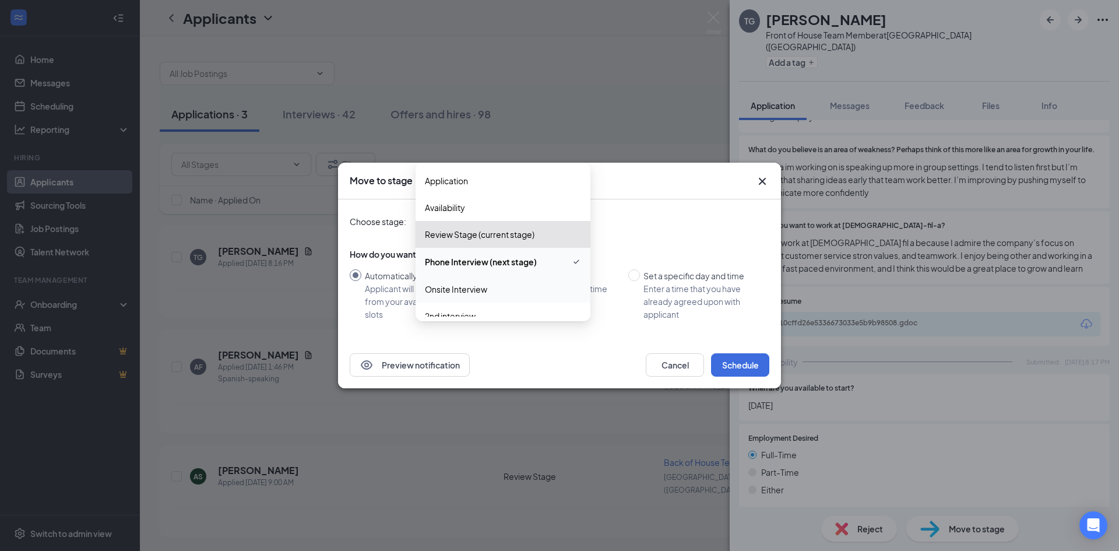
click at [539, 292] on span "Onsite Interview" at bounding box center [503, 289] width 156 height 13
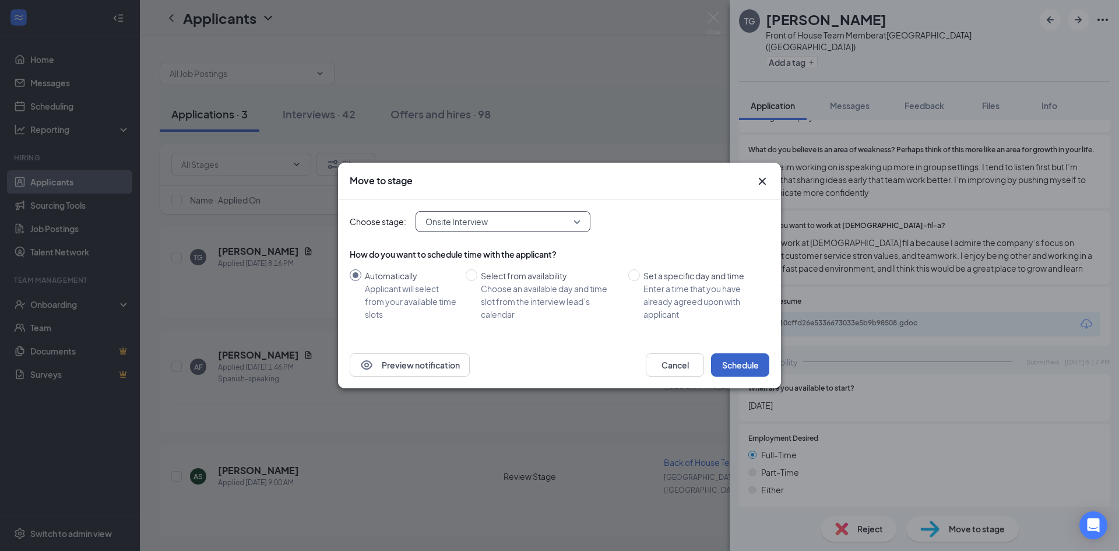
click at [738, 369] on button "Schedule" at bounding box center [740, 364] width 58 height 23
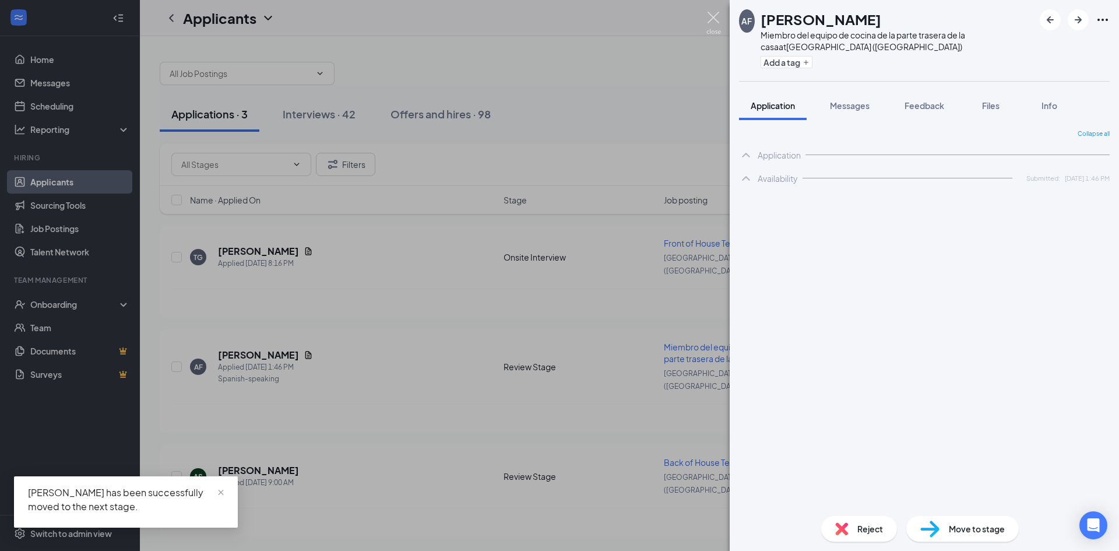
click at [714, 22] on img at bounding box center [713, 23] width 15 height 23
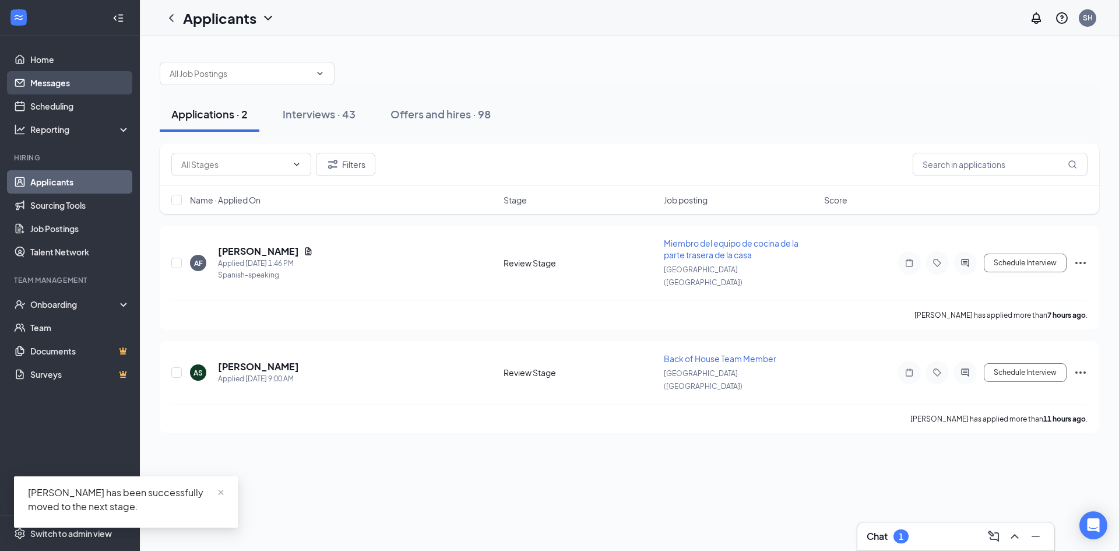
click at [108, 94] on link "Messages" at bounding box center [80, 82] width 100 height 23
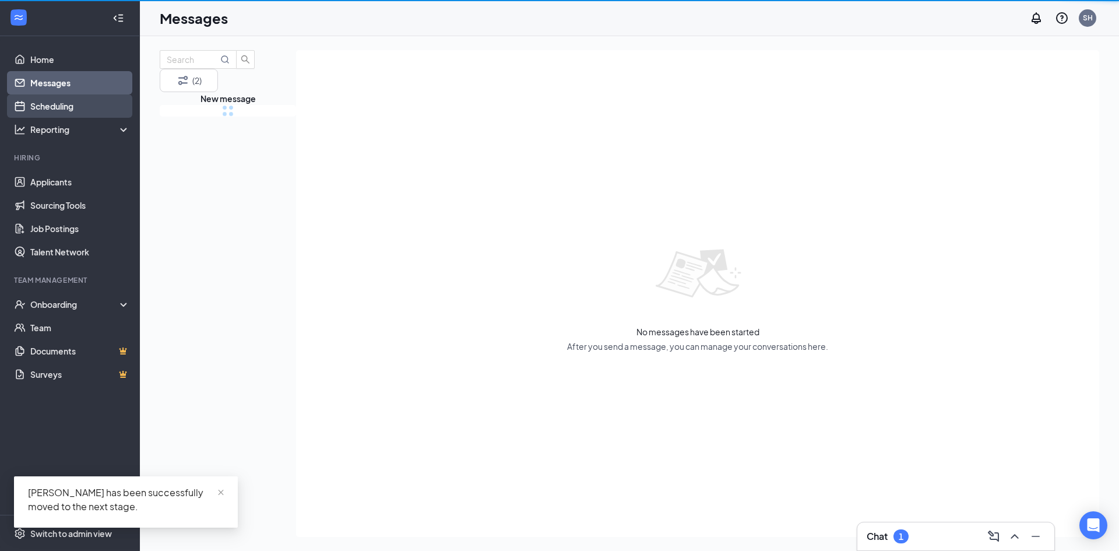
click at [100, 107] on link "Scheduling" at bounding box center [80, 105] width 100 height 23
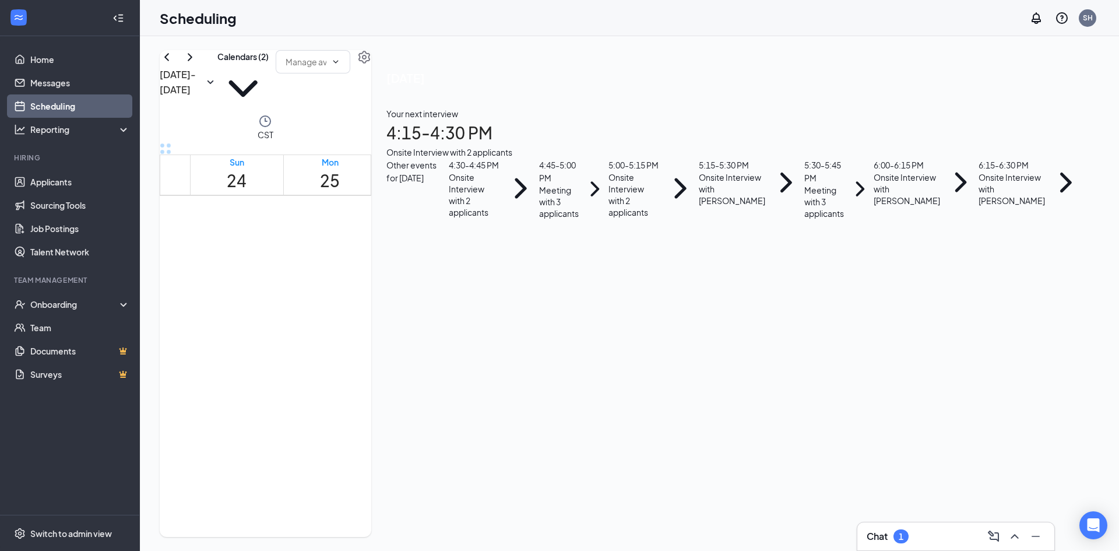
scroll to position [515, 0]
click at [524, 446] on div "10:15-10:30 AM 1" at bounding box center [516, 454] width 88 height 17
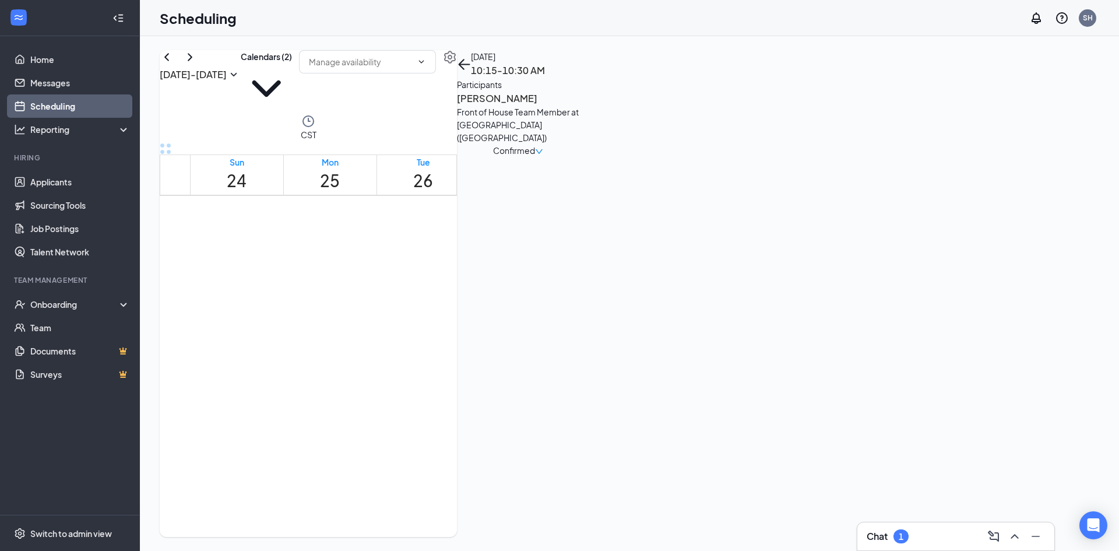
scroll to position [806, 0]
click at [518, 464] on div "1" at bounding box center [495, 469] width 45 height 11
click at [524, 115] on td at bounding box center [516, 107] width 653 height 13
click at [304, 438] on div "2:15-4:45 PM" at bounding box center [294, 460] width 17 height 44
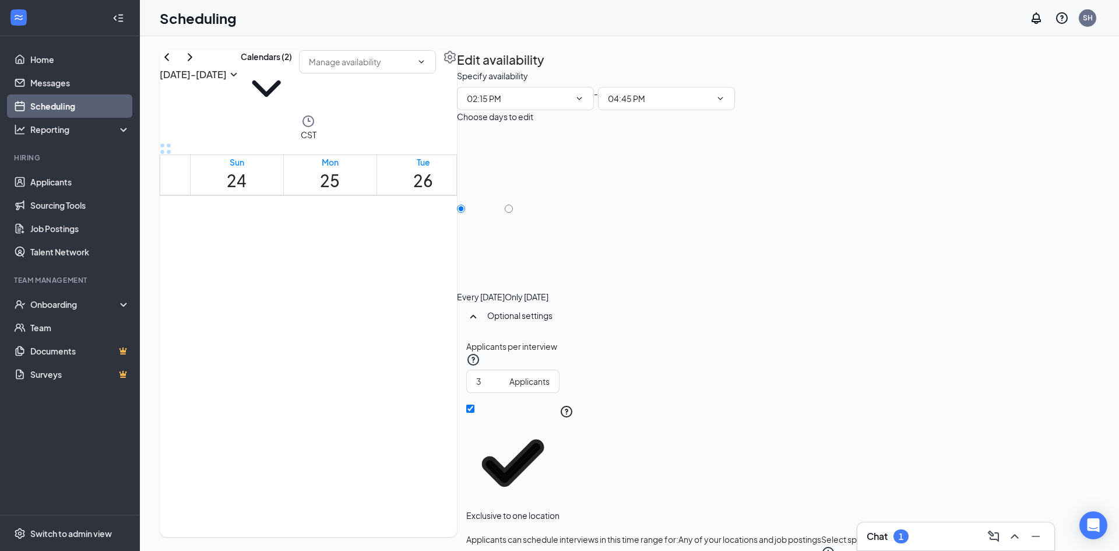
type input "02:15 PM"
type input "04:45 PM"
click at [340, 168] on h1 "25" at bounding box center [330, 181] width 20 height 26
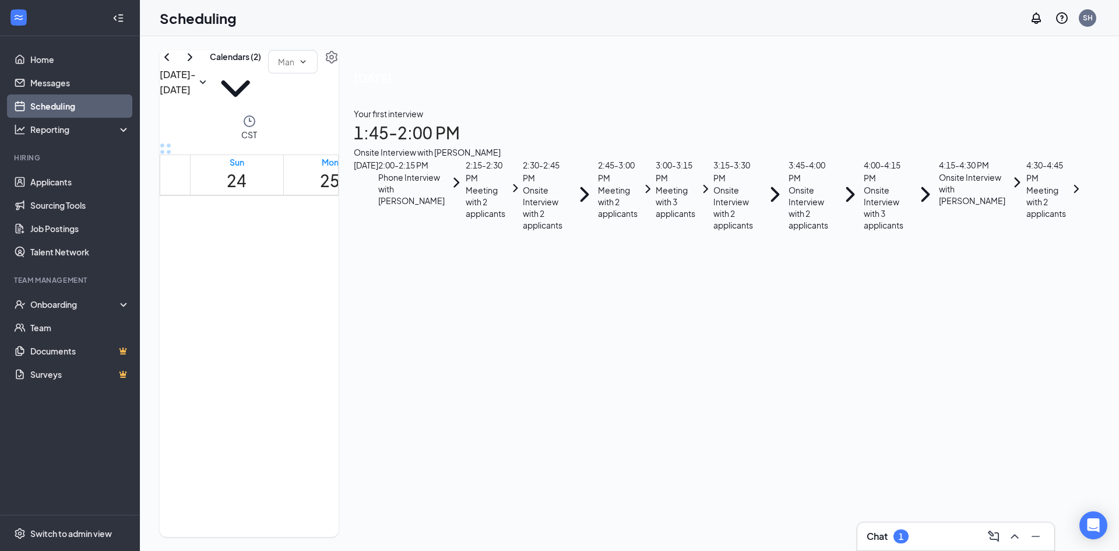
click at [720, 169] on td at bounding box center [516, 162] width 653 height 13
click at [261, 75] on button "Calendars (2)" at bounding box center [235, 82] width 51 height 64
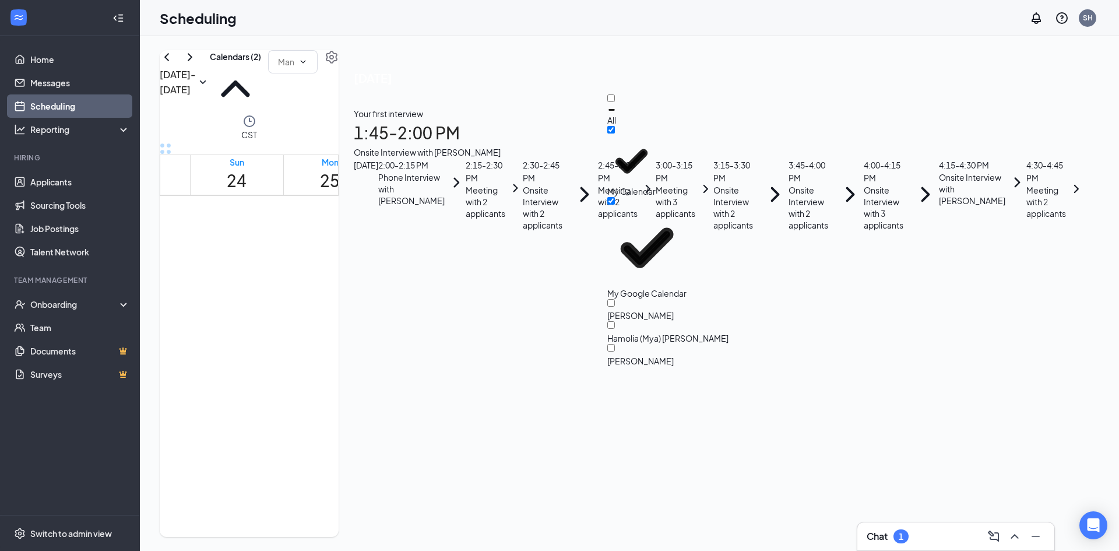
click at [669, 114] on div "All" at bounding box center [667, 109] width 121 height 31
checkbox input "true"
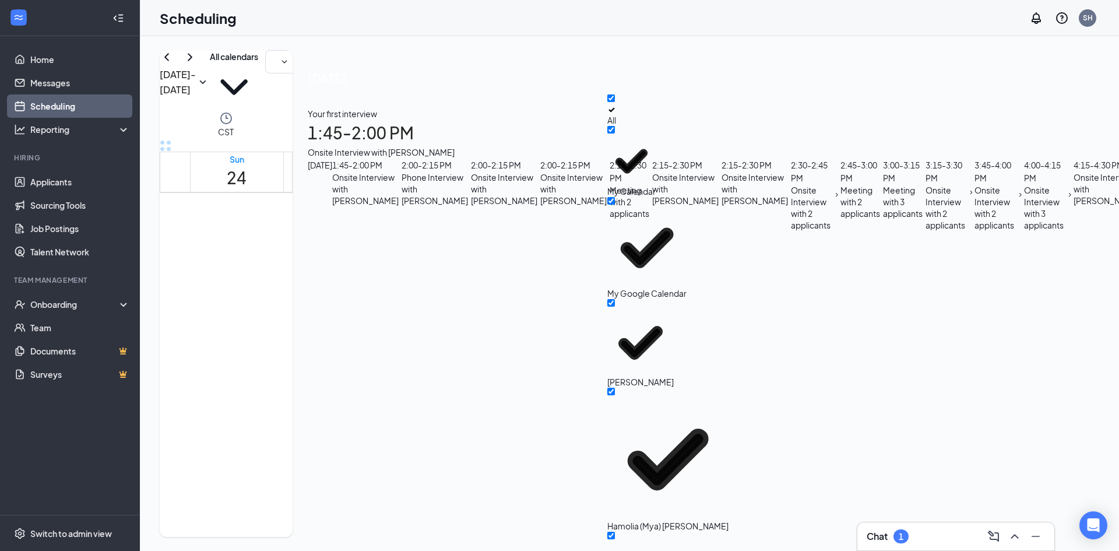
click at [723, 80] on td at bounding box center [516, 73] width 653 height 13
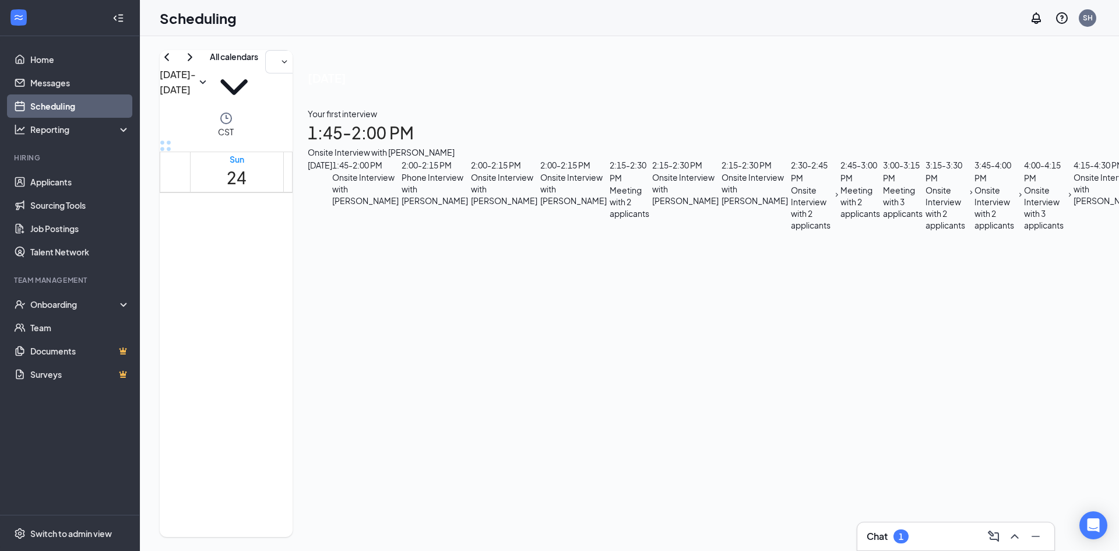
scroll to position [996, 0]
click at [258, 73] on button "All calendars" at bounding box center [234, 80] width 48 height 61
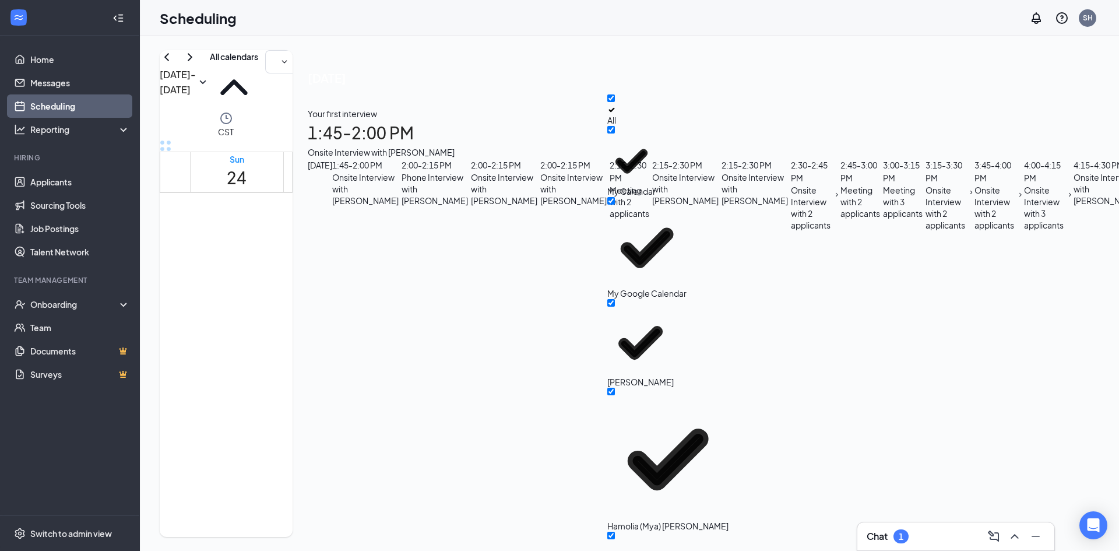
click at [681, 104] on div "All" at bounding box center [667, 109] width 121 height 31
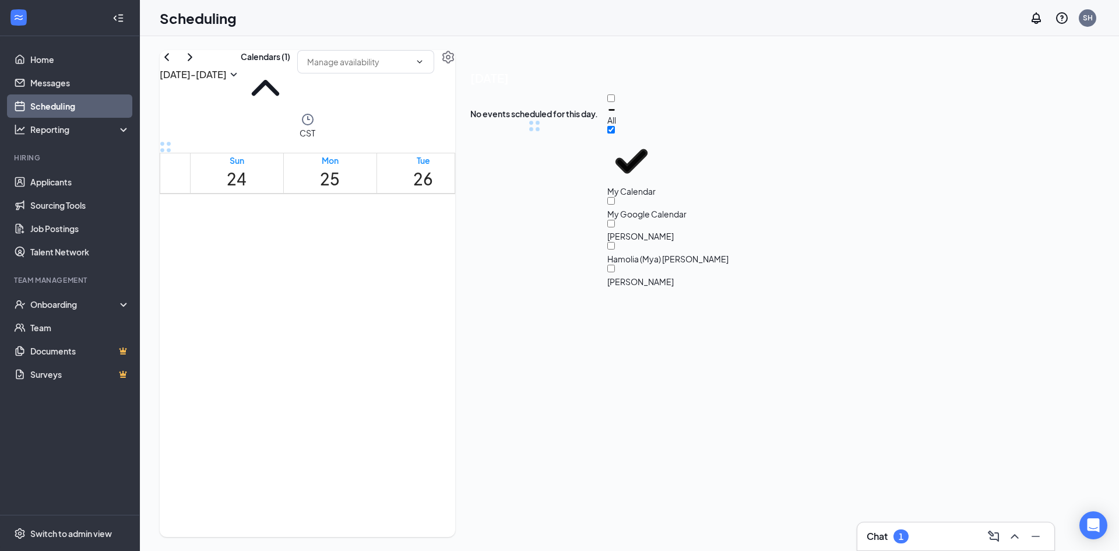
checkbox input "false"
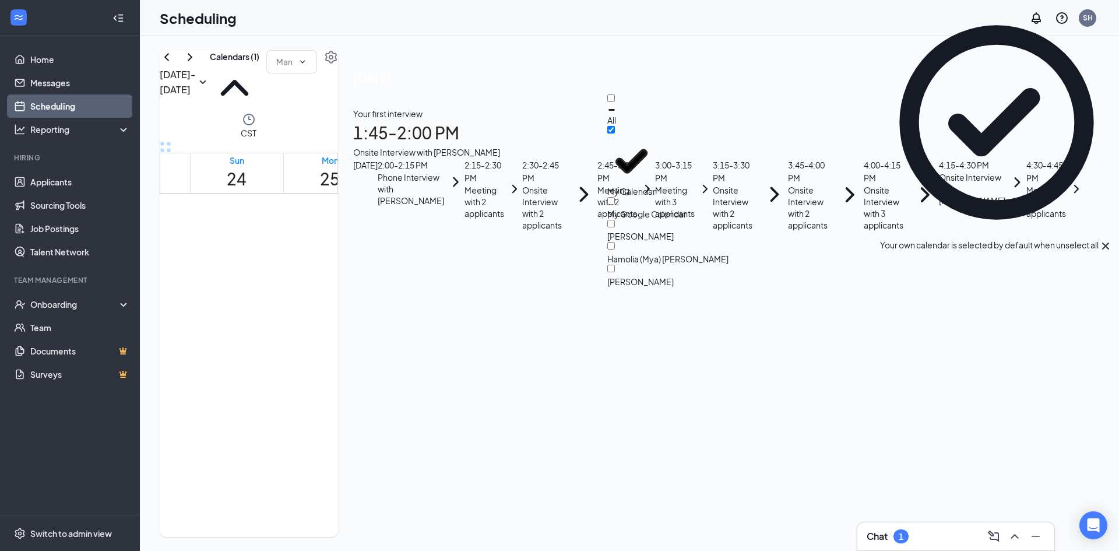
click at [677, 108] on div "All" at bounding box center [667, 109] width 121 height 31
checkbox input "true"
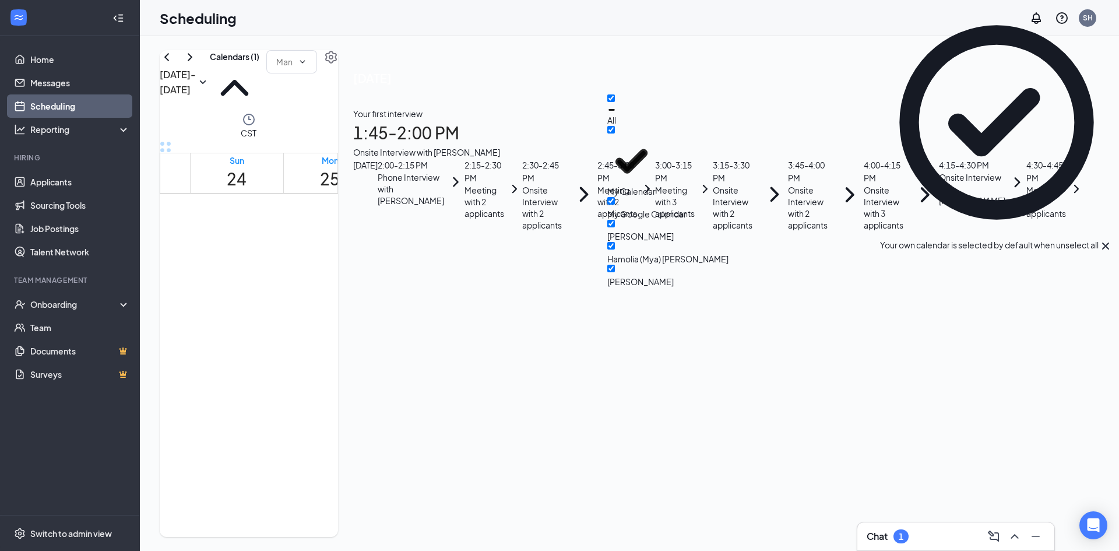
checkbox input "true"
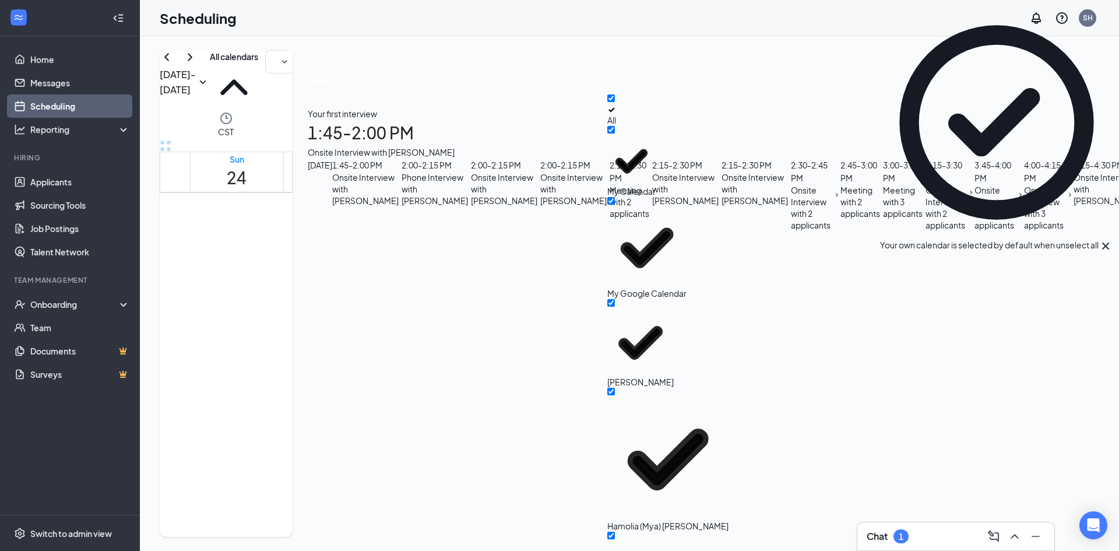
click at [677, 108] on div "All" at bounding box center [667, 109] width 121 height 31
checkbox input "false"
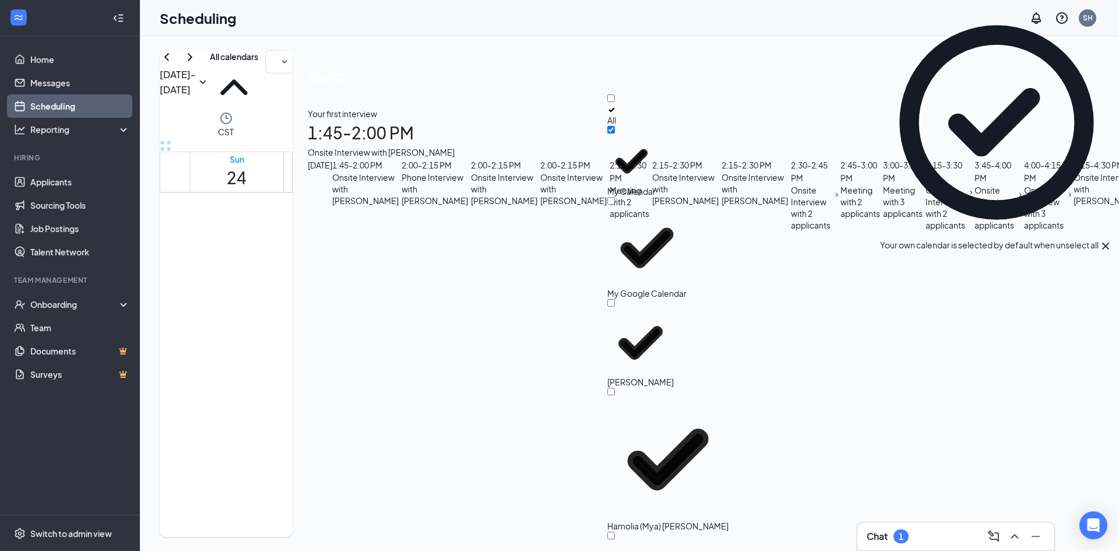
checkbox input "false"
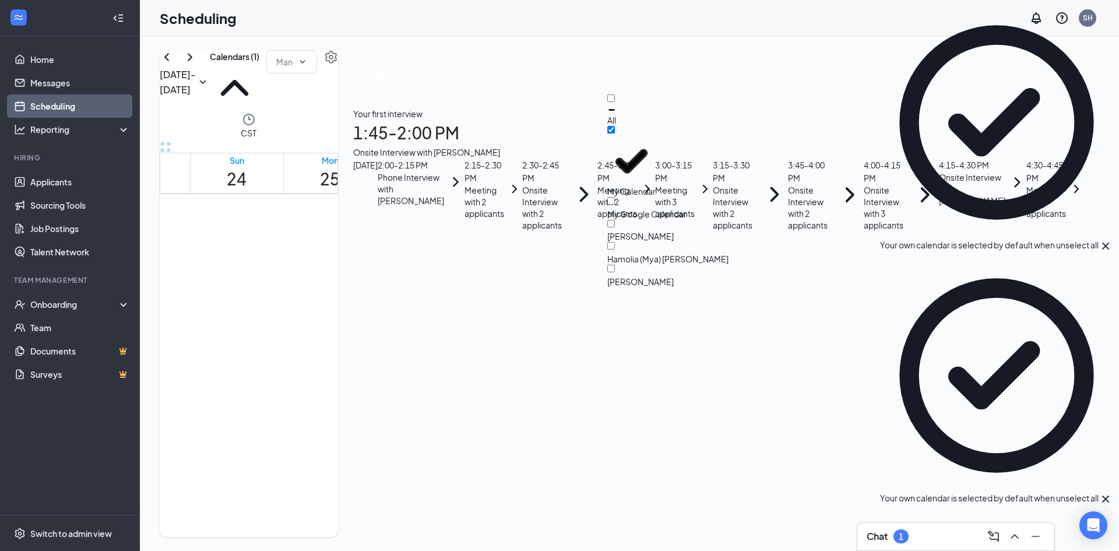
click at [1098, 239] on icon "Cross" at bounding box center [1105, 246] width 14 height 14
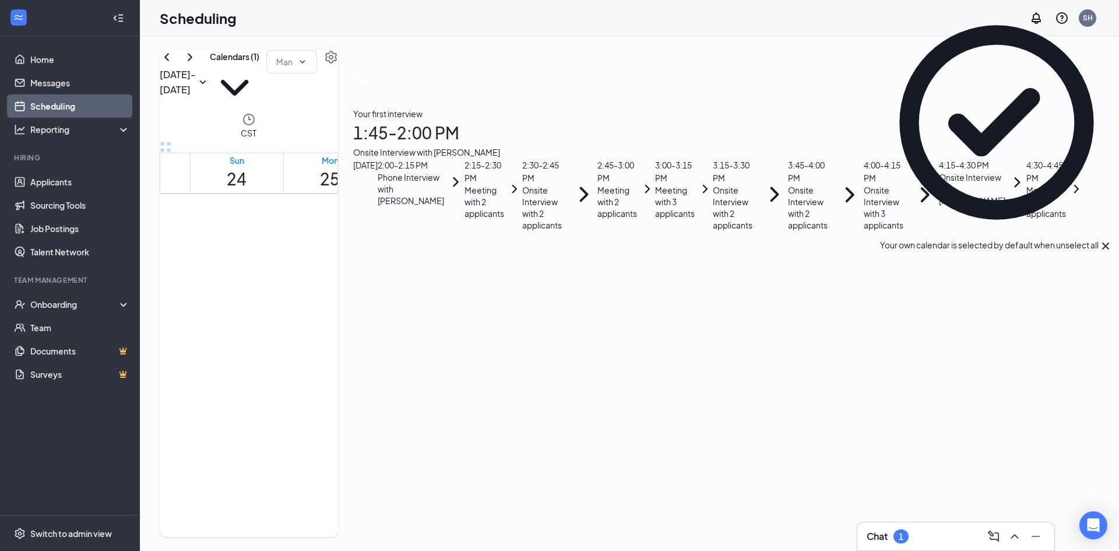
click at [1100, 239] on div at bounding box center [1105, 246] width 14 height 14
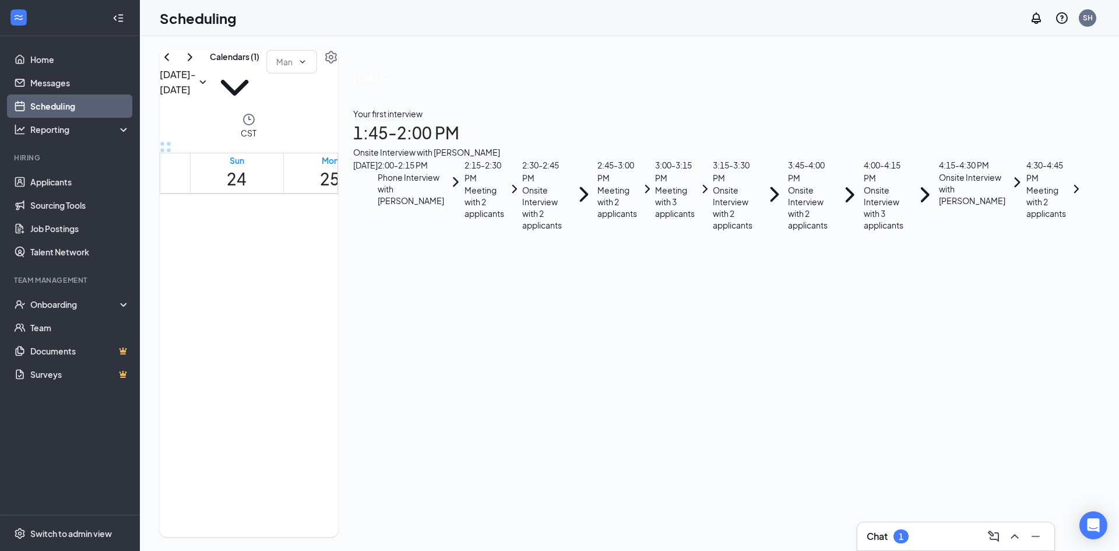
scroll to position [647, 0]
click at [901, 536] on div "1" at bounding box center [901, 536] width 5 height 10
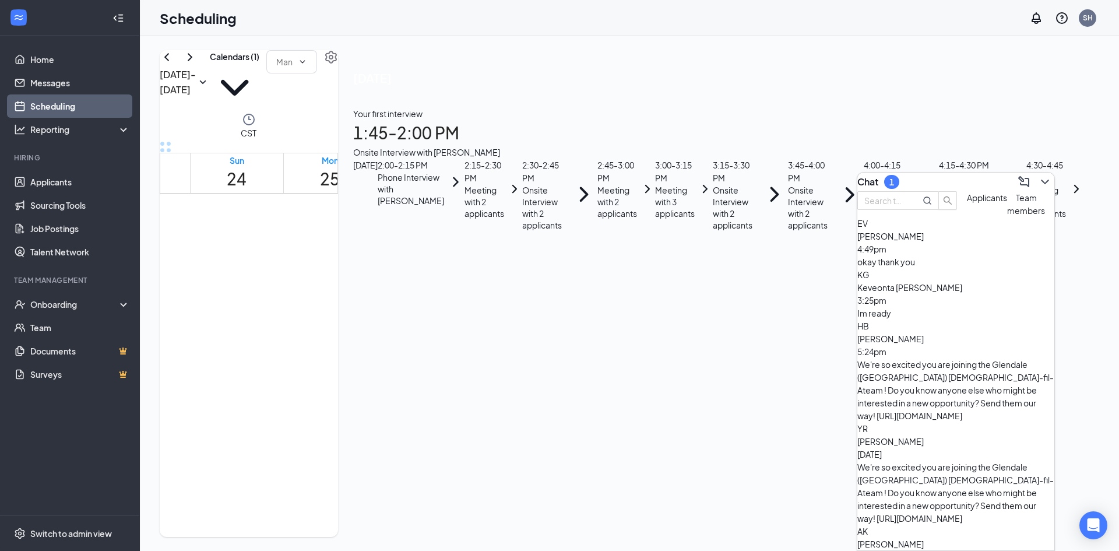
click at [967, 217] on button "Applicants" at bounding box center [987, 204] width 40 height 26
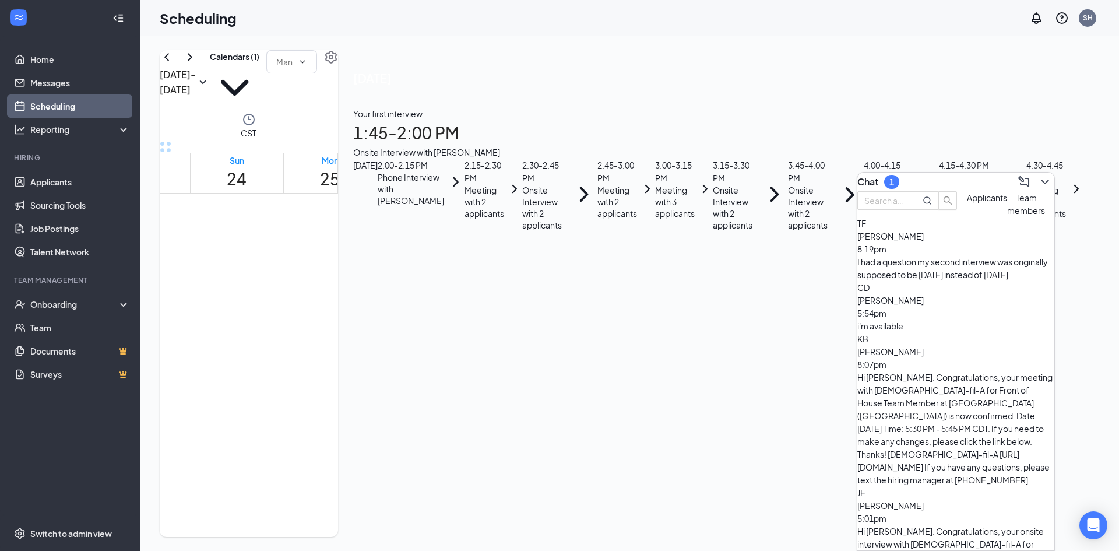
click at [980, 255] on div "Trinity Foster 8:19pm" at bounding box center [955, 243] width 197 height 26
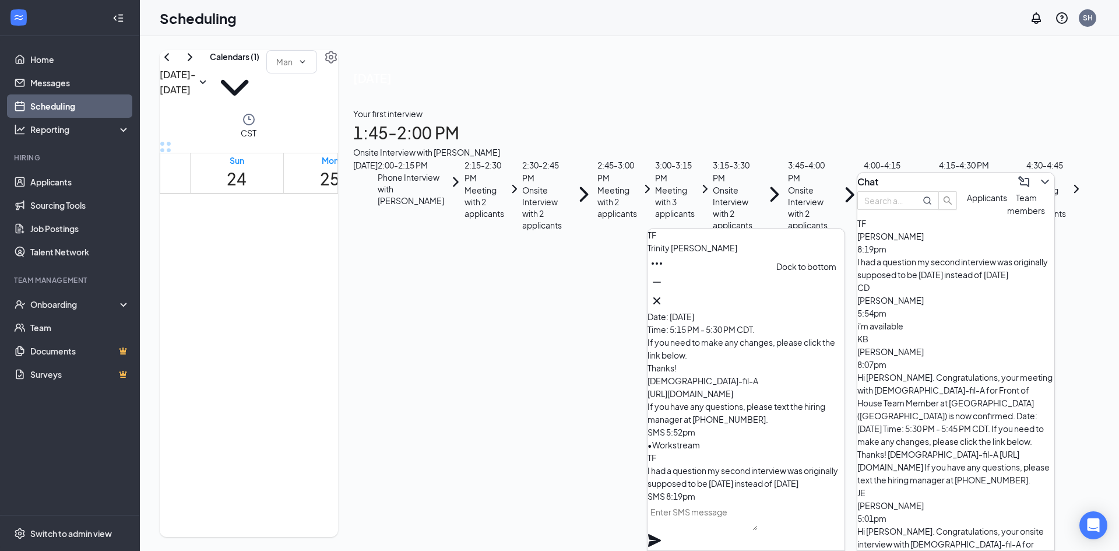
click at [664, 289] on icon "Minimize" at bounding box center [657, 282] width 14 height 14
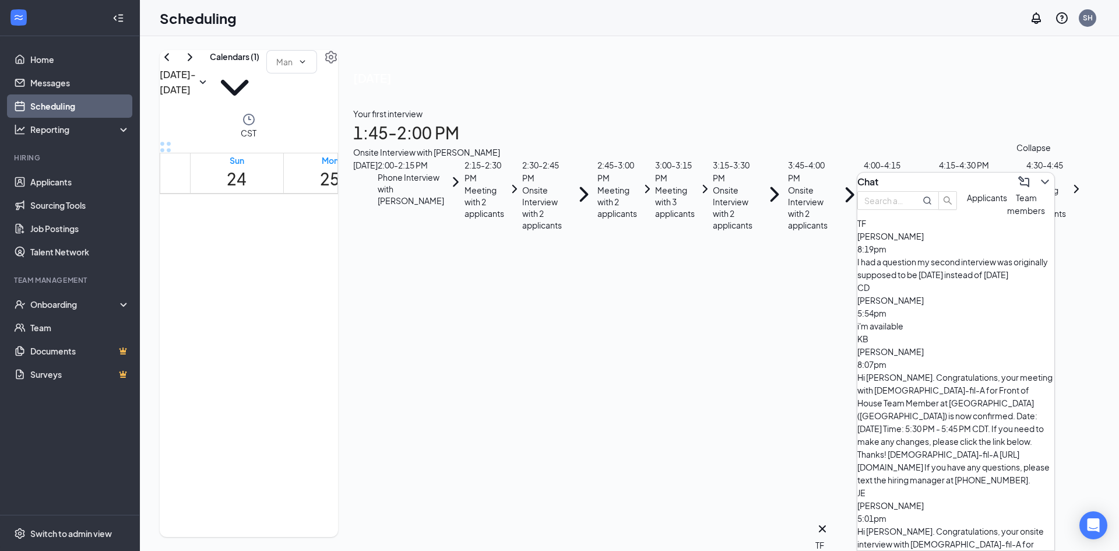
click at [1035, 177] on button at bounding box center [1044, 181] width 19 height 19
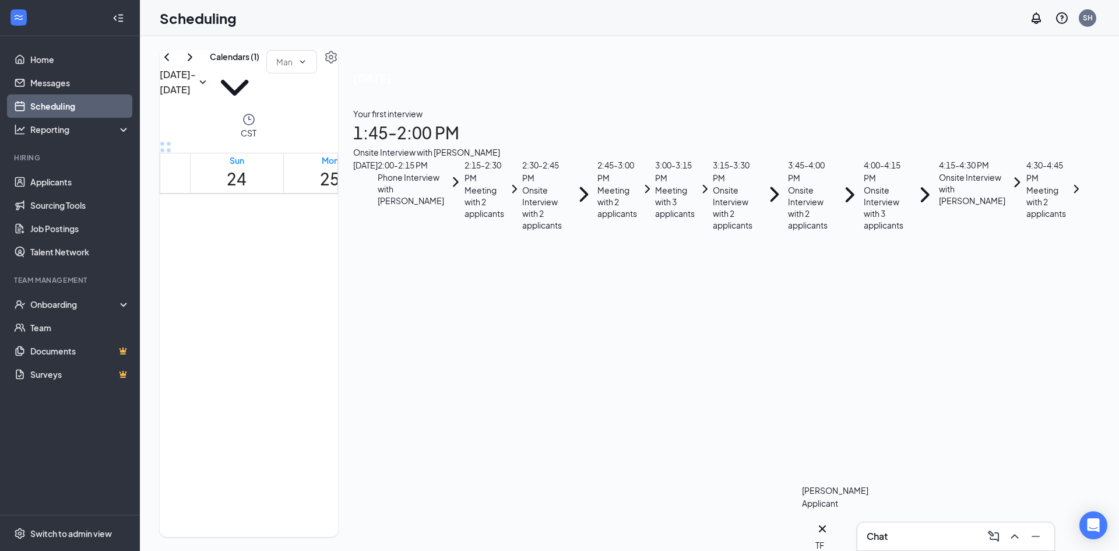
click at [829, 538] on div "TF" at bounding box center [822, 544] width 14 height 13
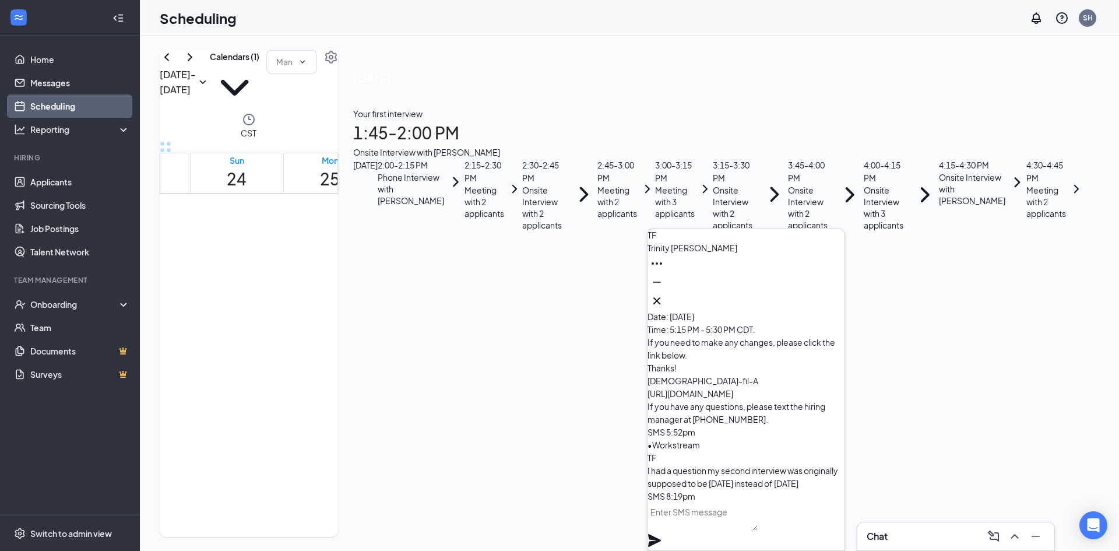
click at [727, 530] on textarea at bounding box center [702, 516] width 110 height 28
type textarea "h"
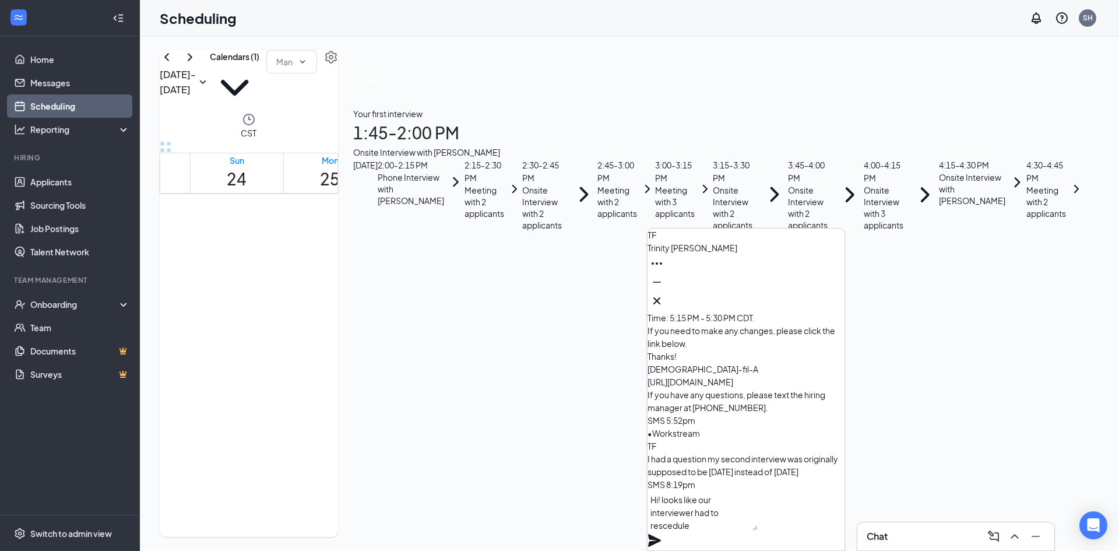
click at [677, 530] on textarea "Hi! looks like our interviewer had to rescedule" at bounding box center [702, 511] width 110 height 40
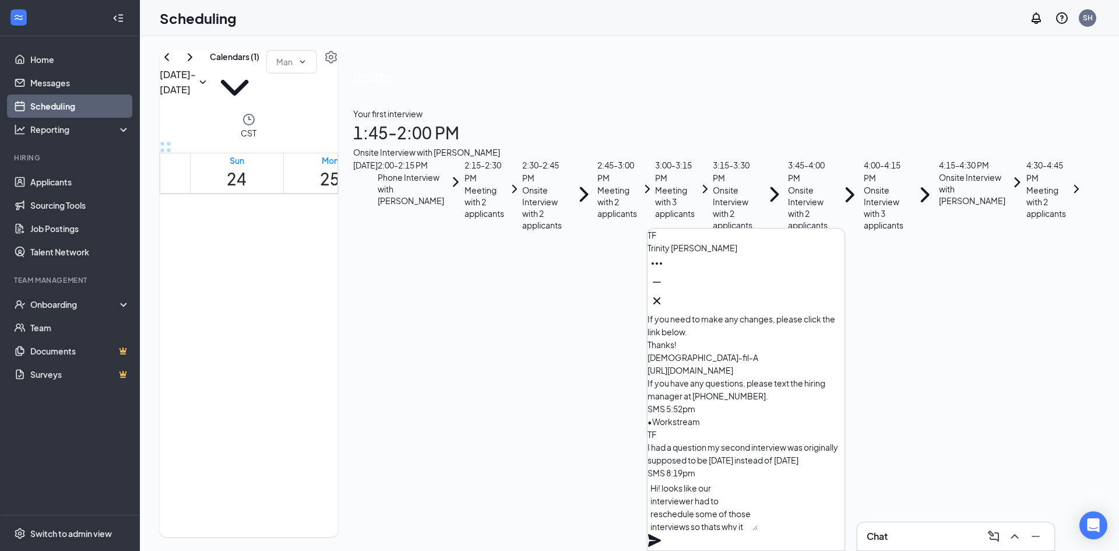
click at [681, 530] on textarea "Hi! looks like our interviewer had to reschedule some of those interviews so th…" at bounding box center [702, 504] width 110 height 51
type textarea "Hi! looks like our interviewer had to reschedule some of those interviews so th…"
click at [661, 534] on icon "Plane" at bounding box center [654, 540] width 13 height 13
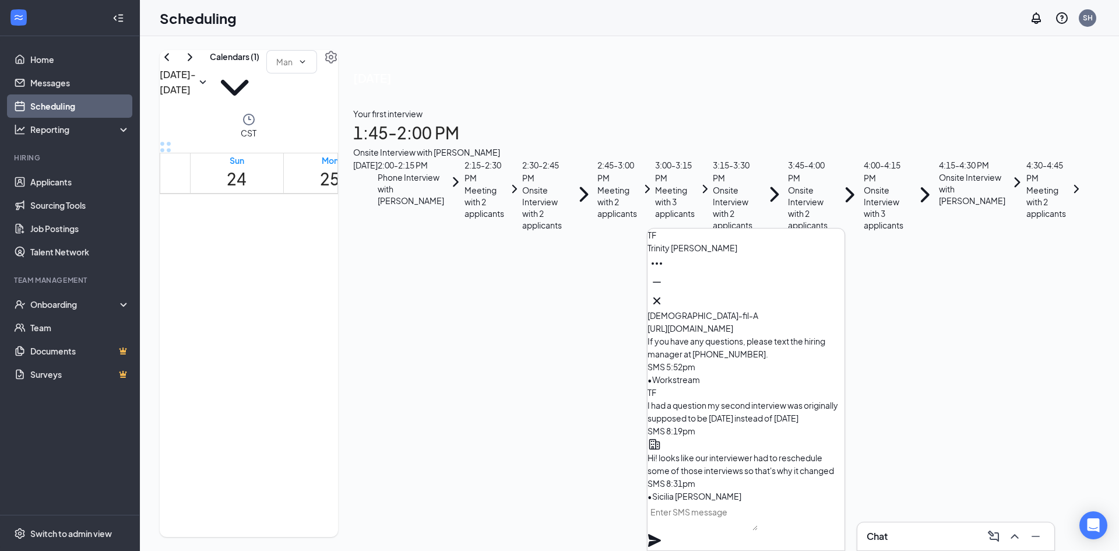
scroll to position [0, 0]
click at [666, 297] on button at bounding box center [656, 300] width 19 height 19
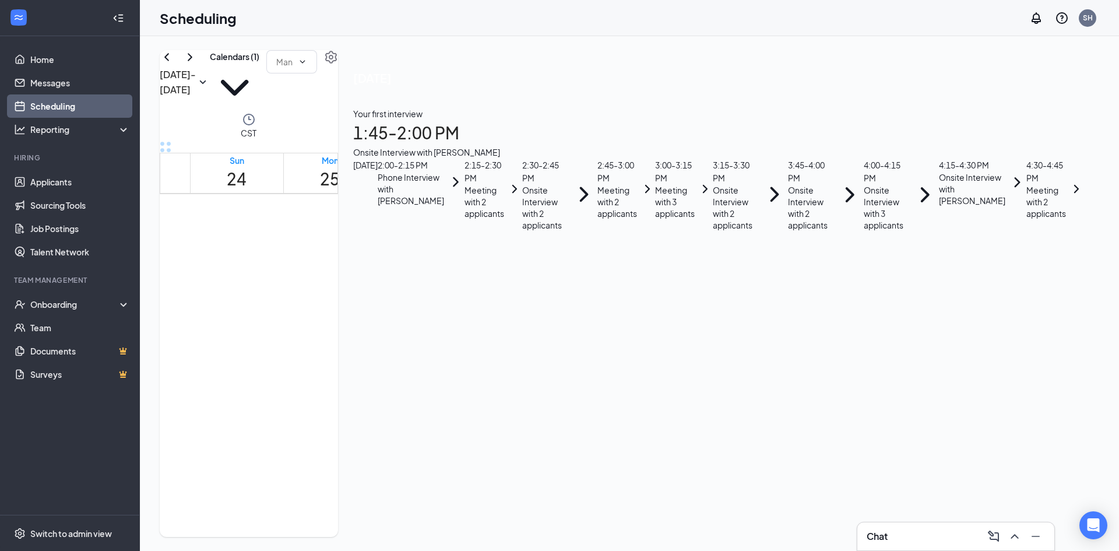
scroll to position [996, 0]
click at [510, 154] on div "Wed 27" at bounding box center [516, 172] width 20 height 37
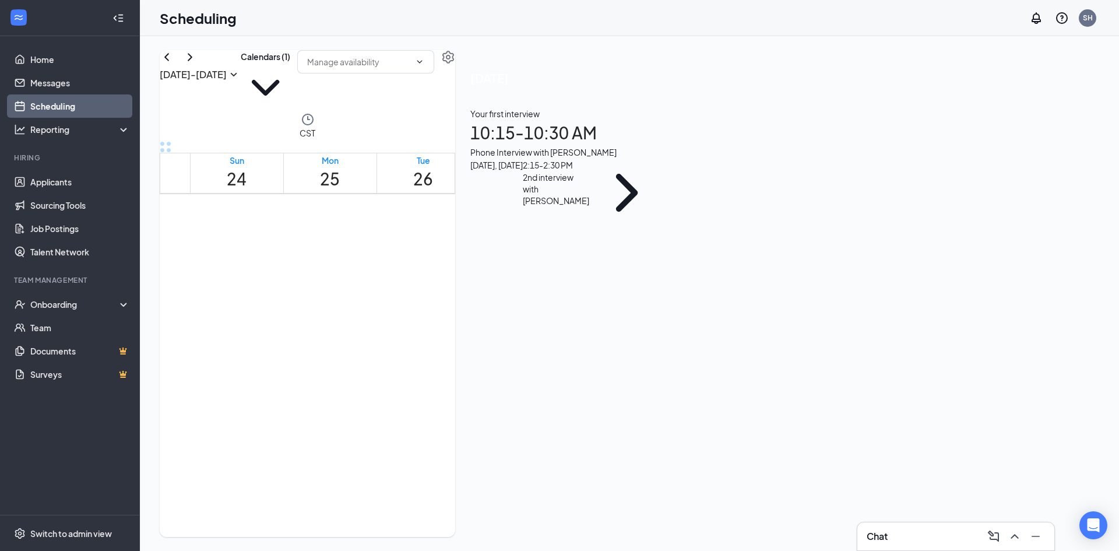
scroll to position [589, 0]
click at [554, 221] on td at bounding box center [516, 214] width 653 height 13
click at [609, 195] on td at bounding box center [516, 187] width 653 height 13
click at [545, 74] on td at bounding box center [516, 67] width 653 height 13
click at [453, 61] on td at bounding box center [516, 53] width 653 height 13
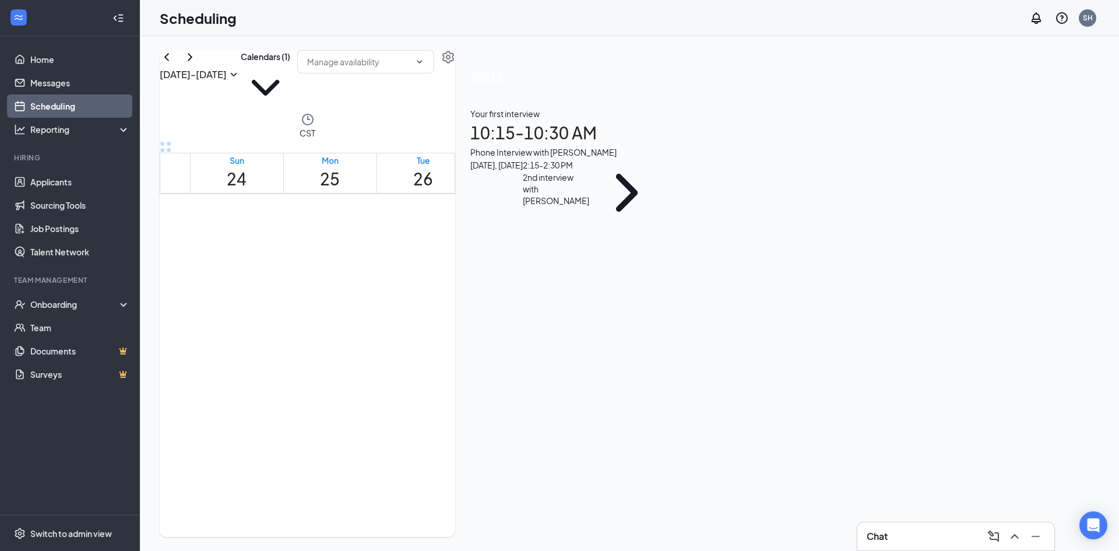
click at [544, 61] on td at bounding box center [516, 53] width 653 height 13
click at [523, 166] on h1 "27" at bounding box center [516, 179] width 20 height 26
click at [413, 166] on h1 "26" at bounding box center [423, 179] width 20 height 26
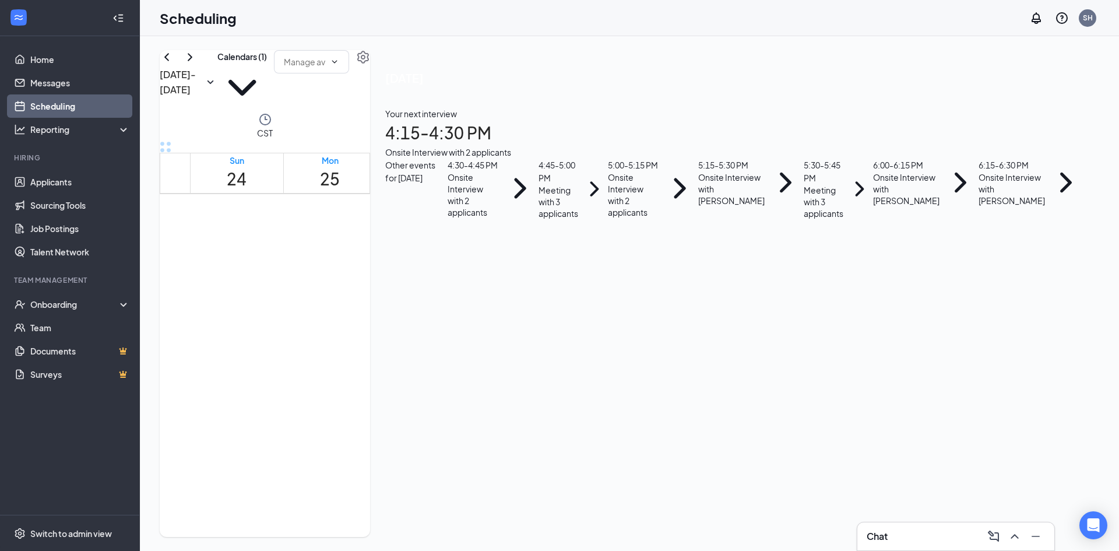
click at [516, 74] on td at bounding box center [516, 67] width 653 height 13
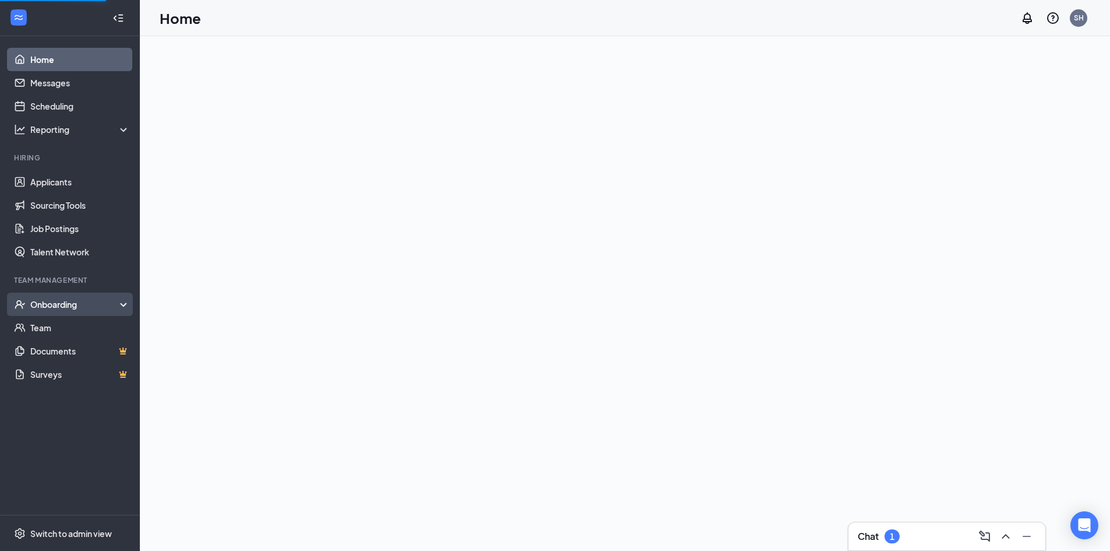
click at [79, 296] on div "Onboarding" at bounding box center [70, 304] width 140 height 23
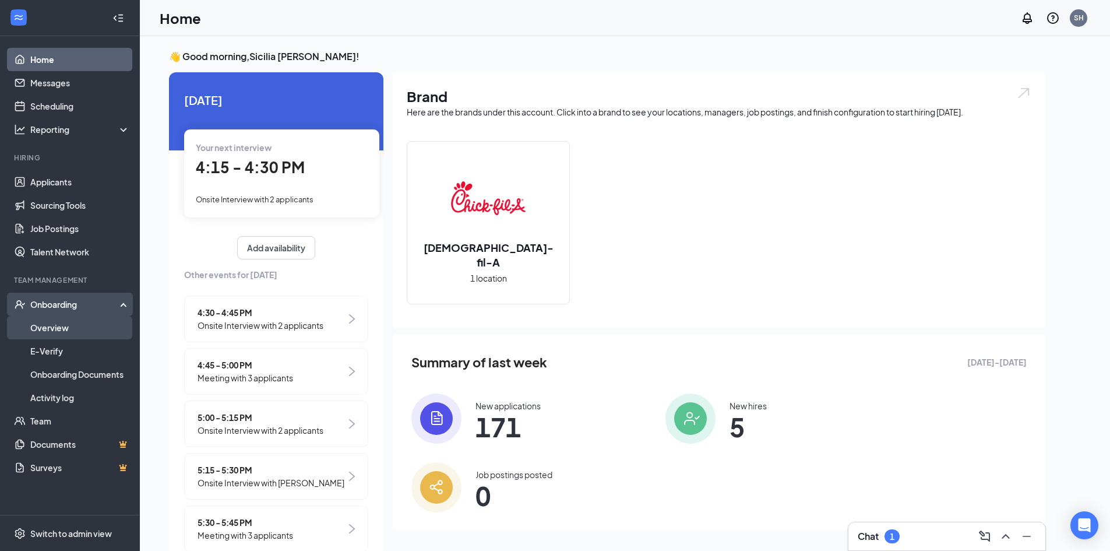
click at [96, 325] on link "Overview" at bounding box center [80, 327] width 100 height 23
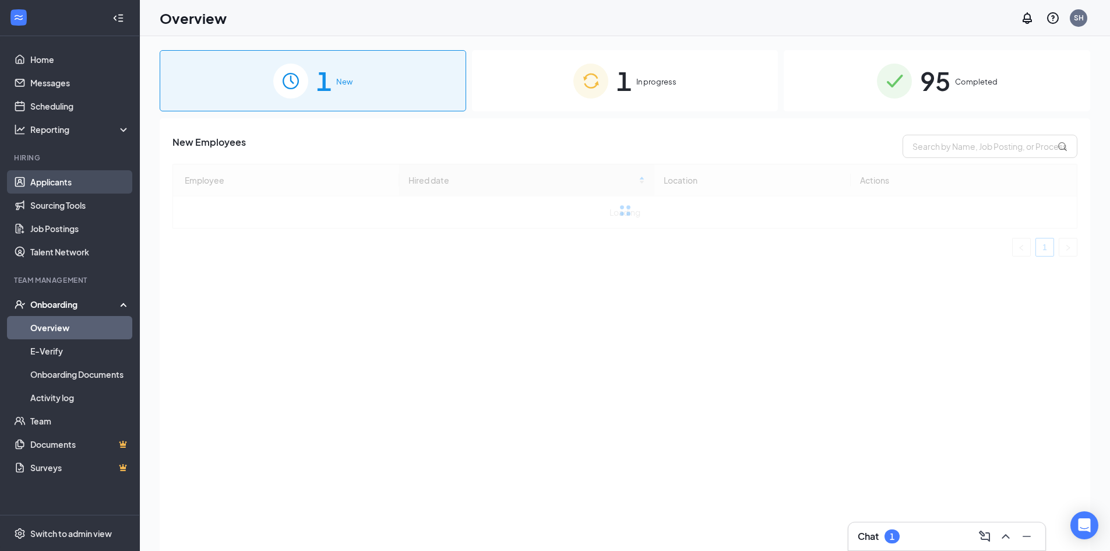
click at [69, 184] on link "Applicants" at bounding box center [80, 181] width 100 height 23
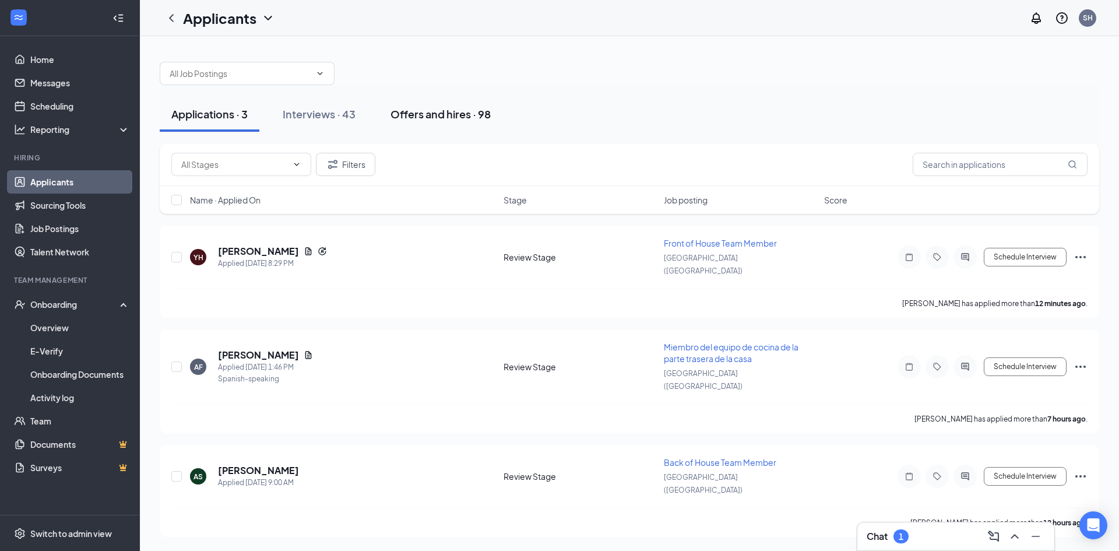
click at [425, 104] on button "Offers and hires · 98" at bounding box center [441, 114] width 124 height 35
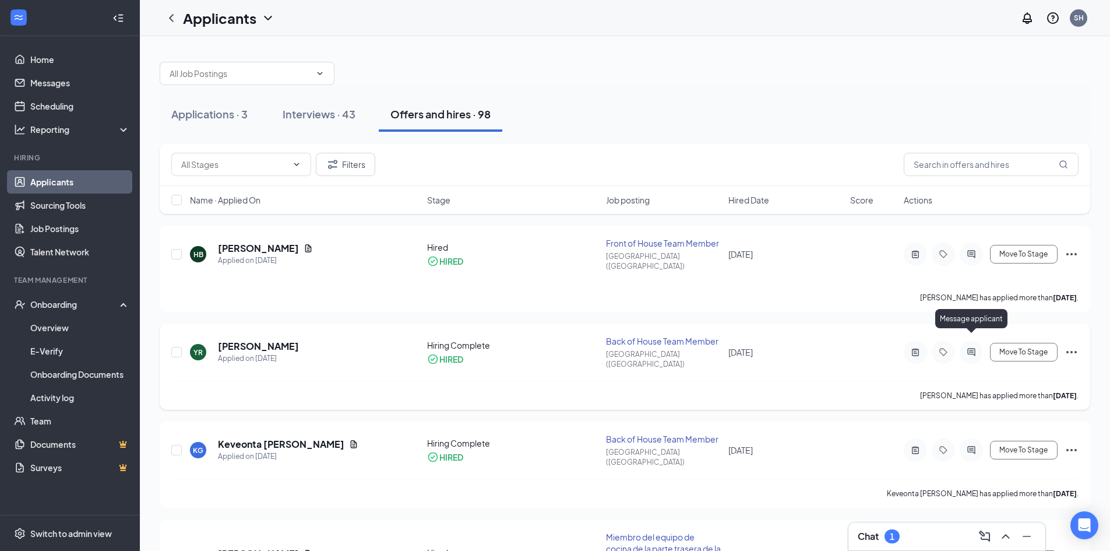
click at [976, 347] on icon "ActiveChat" at bounding box center [971, 351] width 14 height 9
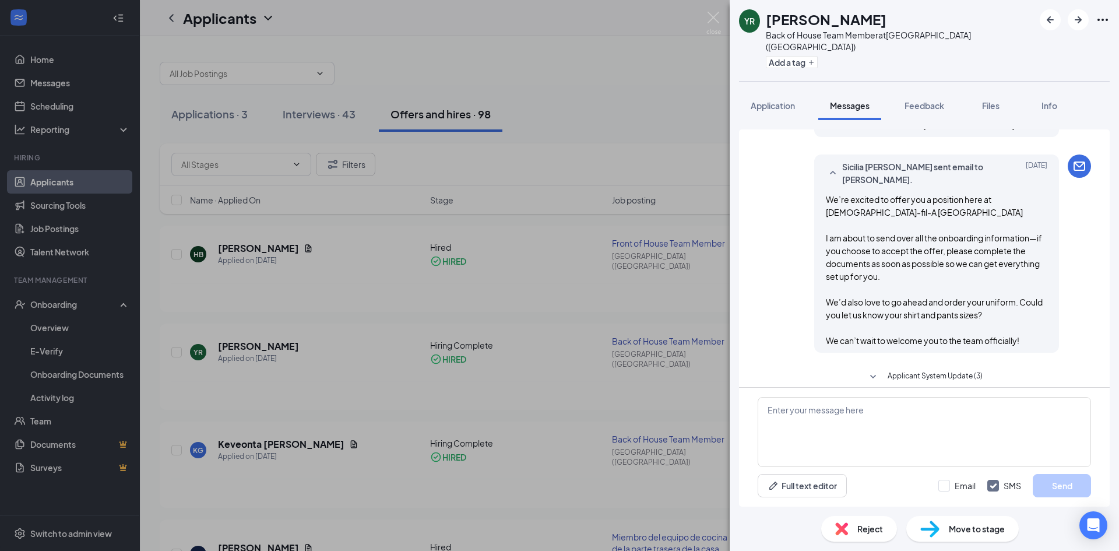
scroll to position [390, 0]
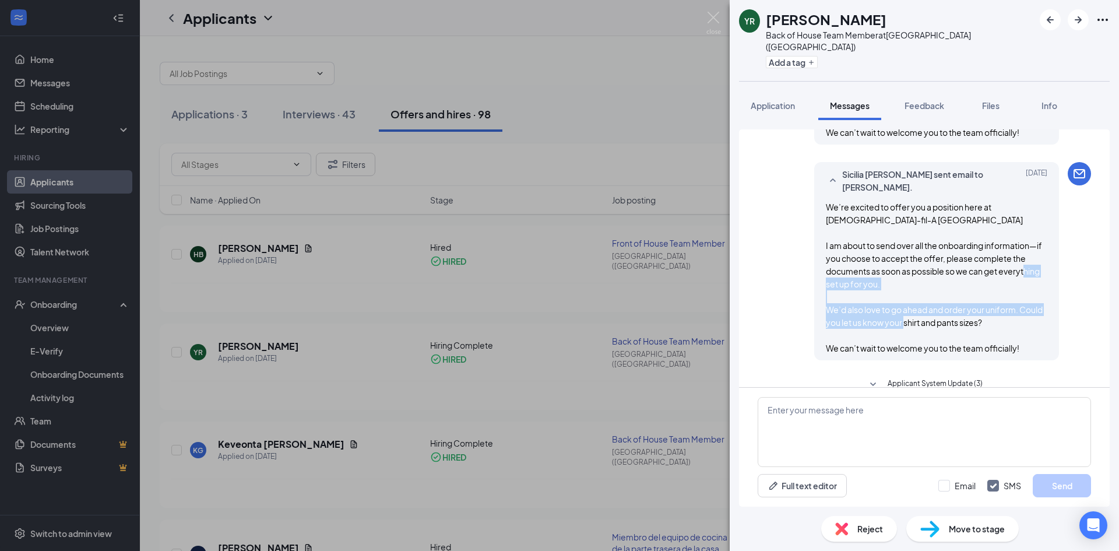
drag, startPoint x: 992, startPoint y: 312, endPoint x: 784, endPoint y: 292, distance: 209.0
click at [784, 292] on div "Sicilia Hodges sent email to Yoesmeri Rivera. Aug 25 We’re excited to offer you…" at bounding box center [924, 264] width 333 height 204
click at [918, 419] on textarea at bounding box center [924, 432] width 333 height 70
paste textarea "We’d also love to go ahead and order your uniform. Could you let us know your s…"
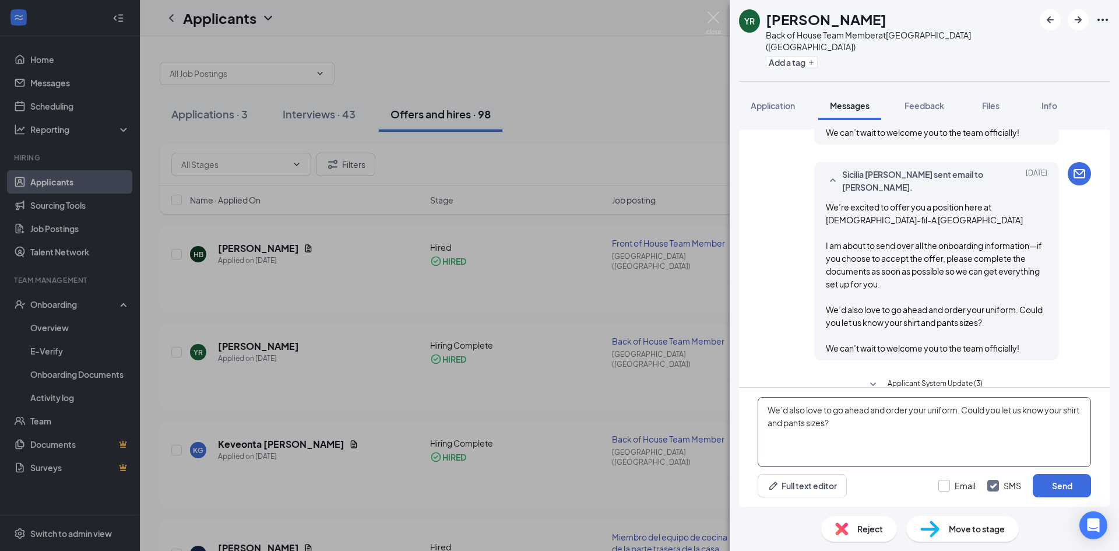
type textarea "We’d also love to go ahead and order your uniform. Could you let us know your s…"
click at [959, 484] on input "Email" at bounding box center [956, 486] width 37 height 12
checkbox input "true"
click at [1057, 483] on button "Send" at bounding box center [1062, 485] width 58 height 23
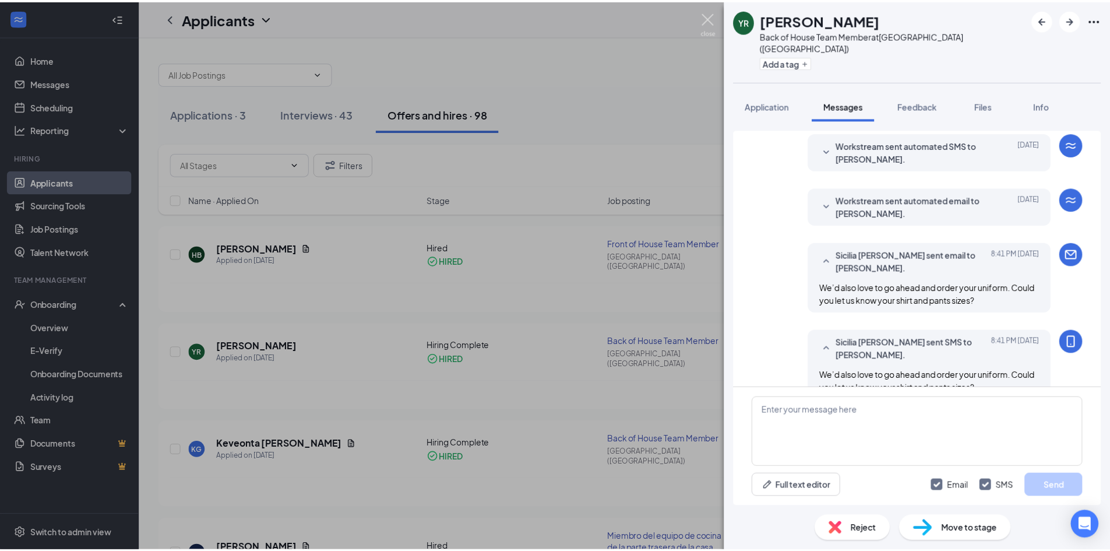
scroll to position [682, 0]
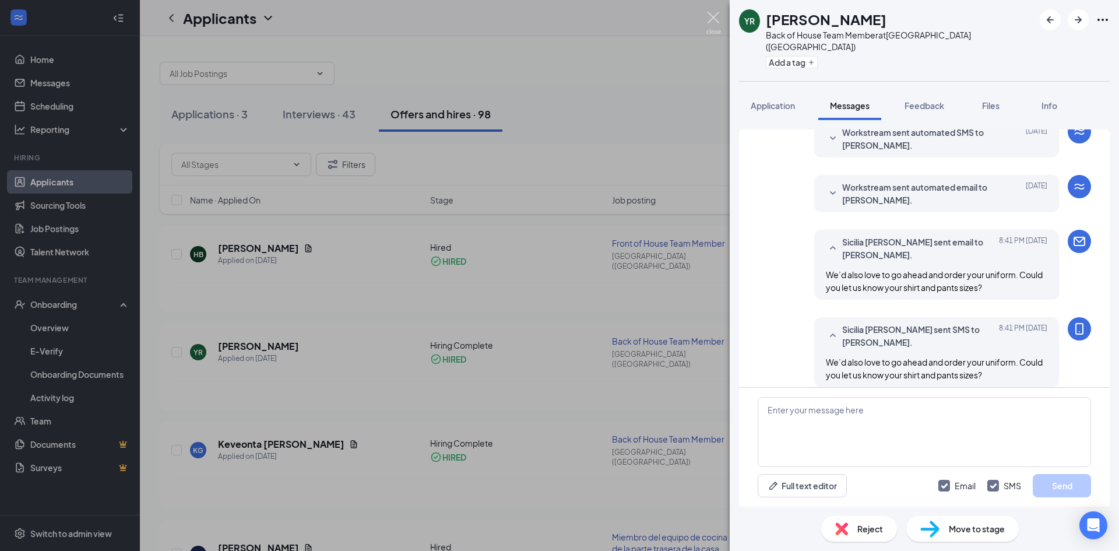
click at [713, 24] on img at bounding box center [713, 23] width 15 height 23
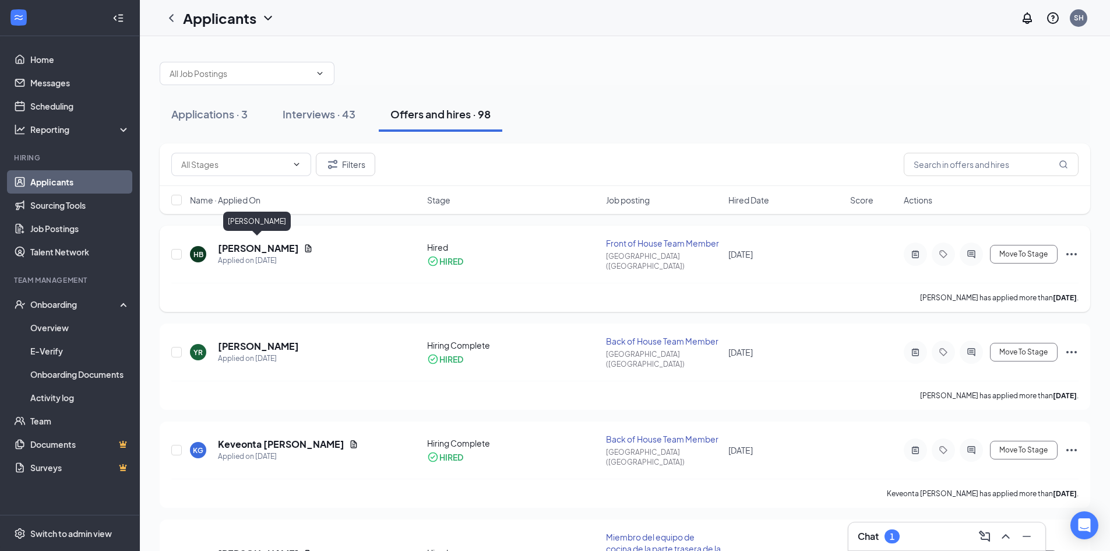
click at [239, 244] on h5 "[PERSON_NAME]" at bounding box center [258, 248] width 81 height 13
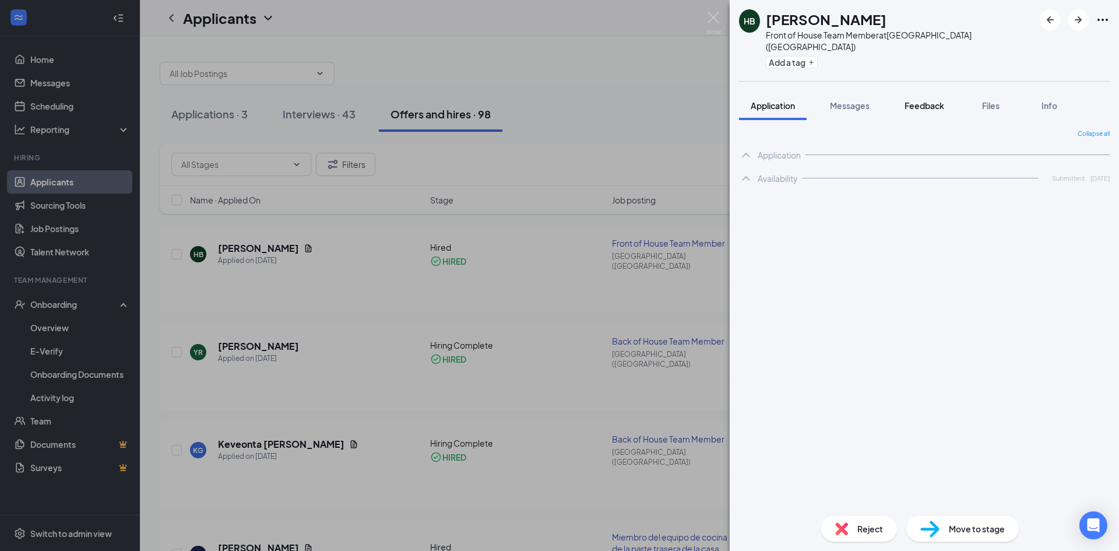
click at [916, 100] on button "Feedback" at bounding box center [924, 105] width 63 height 29
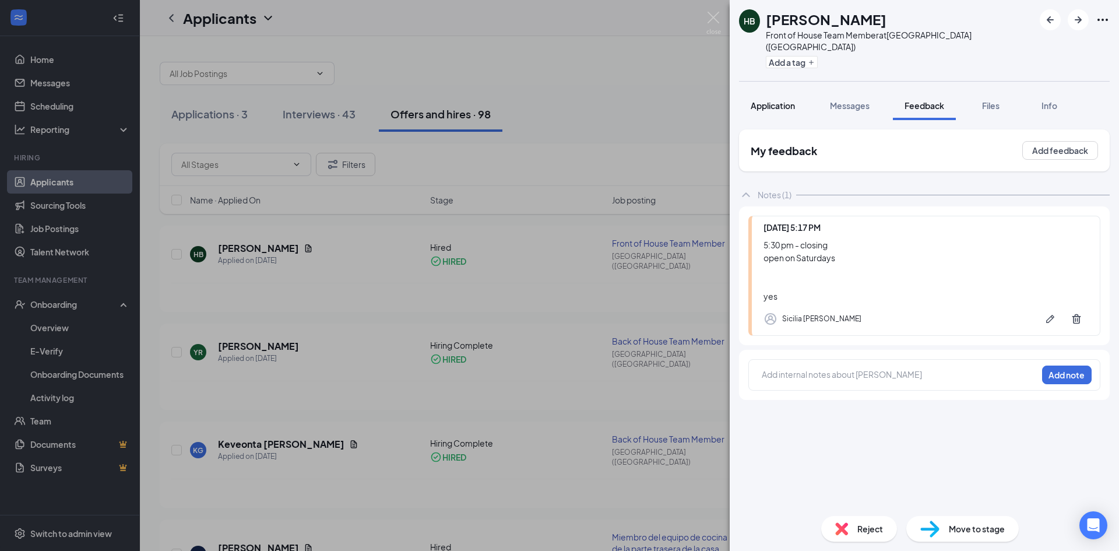
click at [776, 100] on span "Application" at bounding box center [773, 105] width 44 height 10
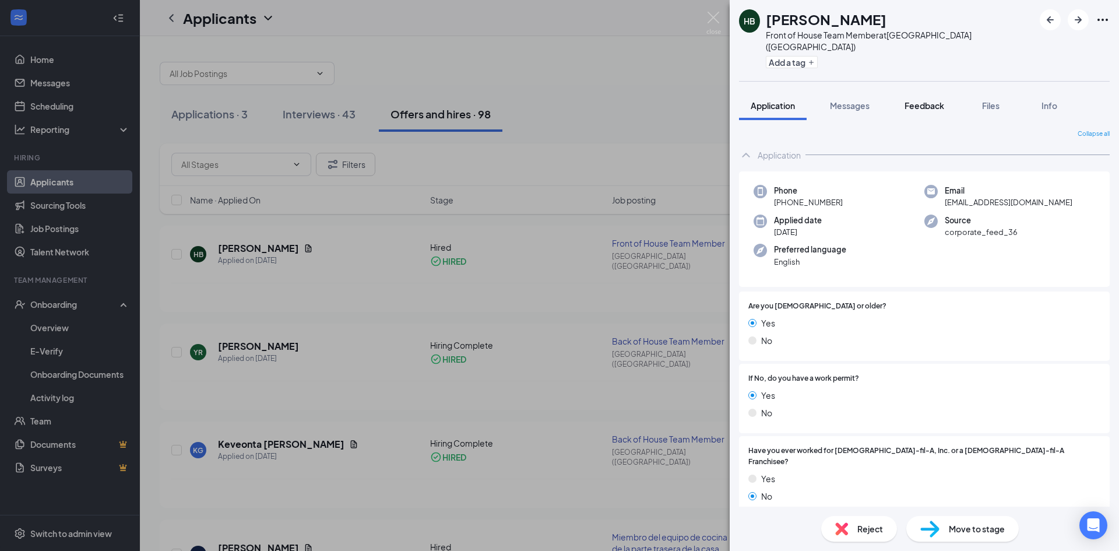
click at [947, 94] on button "Feedback" at bounding box center [924, 105] width 63 height 29
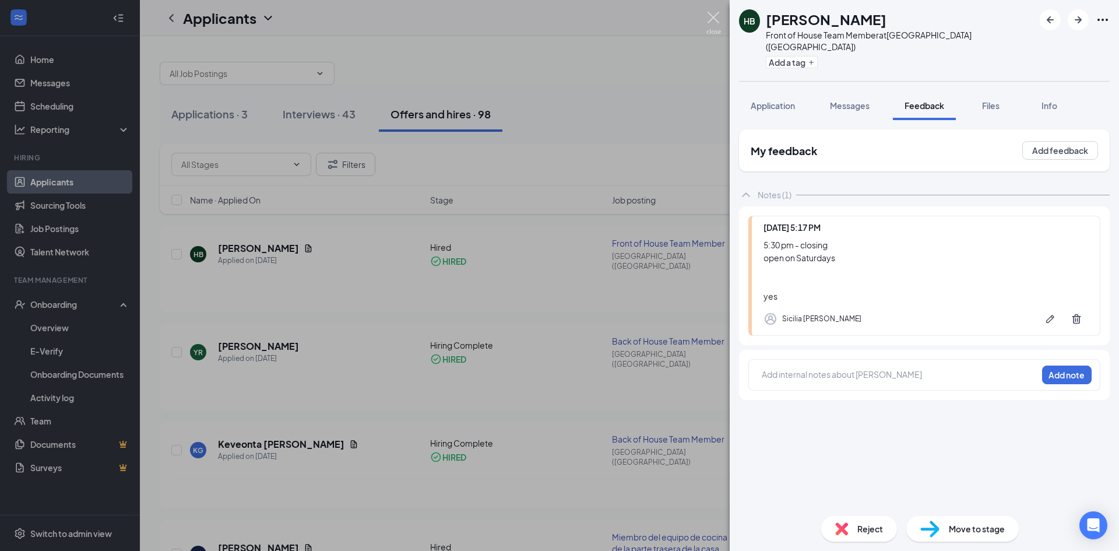
click at [714, 13] on img at bounding box center [713, 23] width 15 height 23
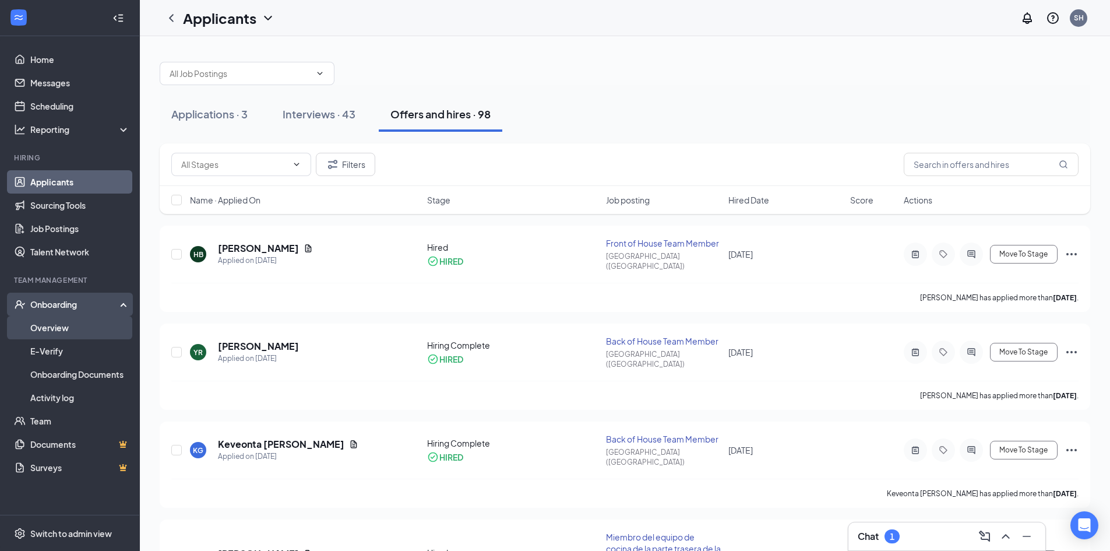
click at [84, 332] on link "Overview" at bounding box center [80, 327] width 100 height 23
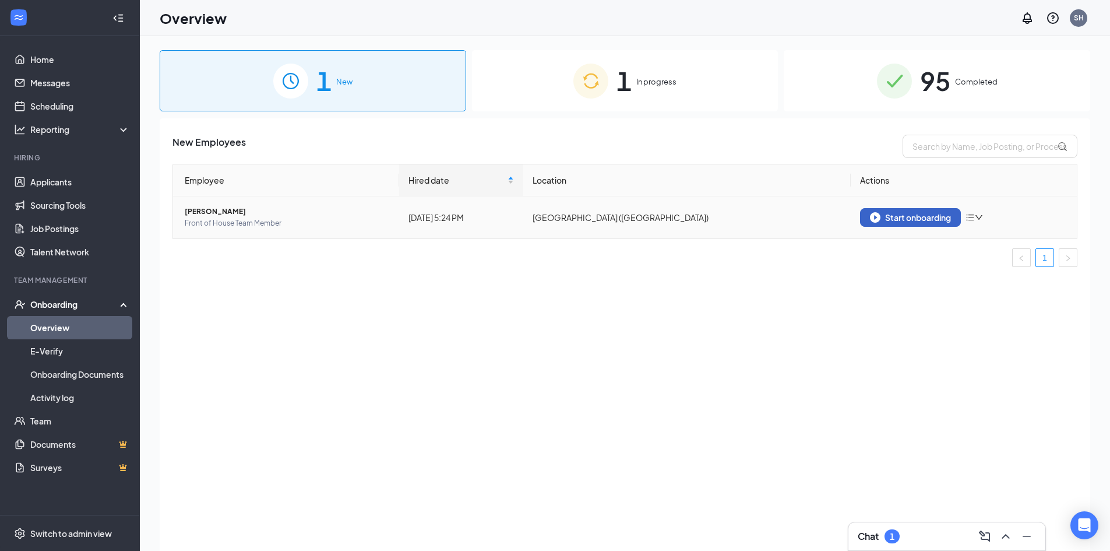
click at [878, 211] on button "Start onboarding" at bounding box center [910, 217] width 101 height 19
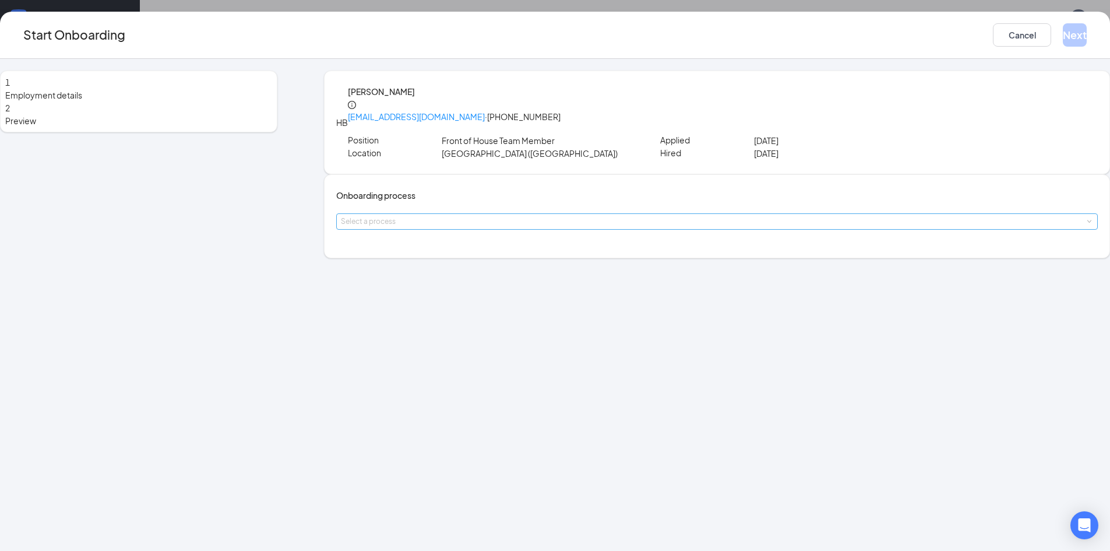
click at [562, 227] on div "Select a process" at bounding box center [714, 222] width 747 height 12
click at [550, 262] on li "Glendale DTO Onboarding" at bounding box center [485, 261] width 191 height 21
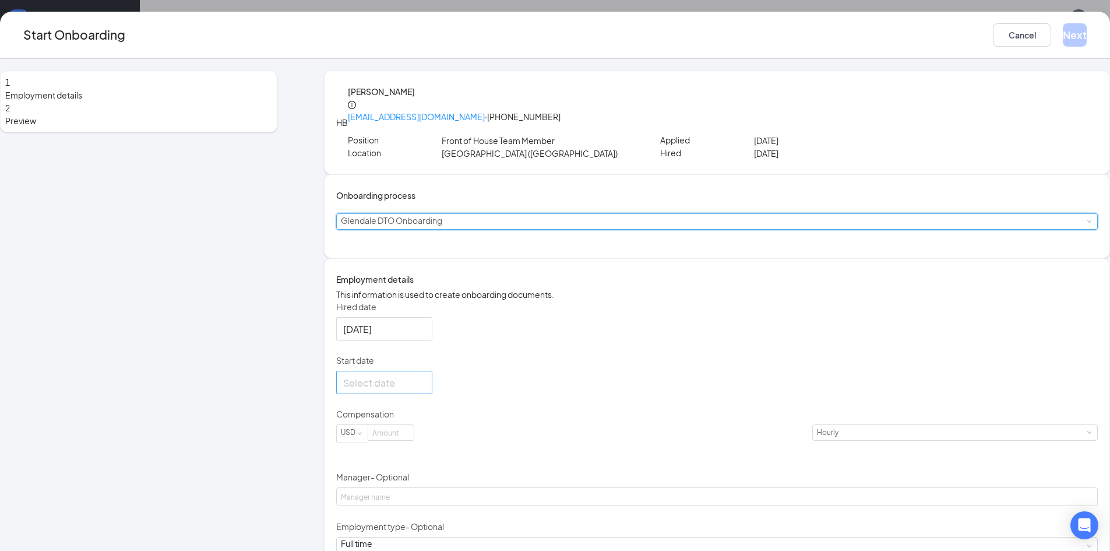
click at [432, 394] on div at bounding box center [384, 382] width 96 height 23
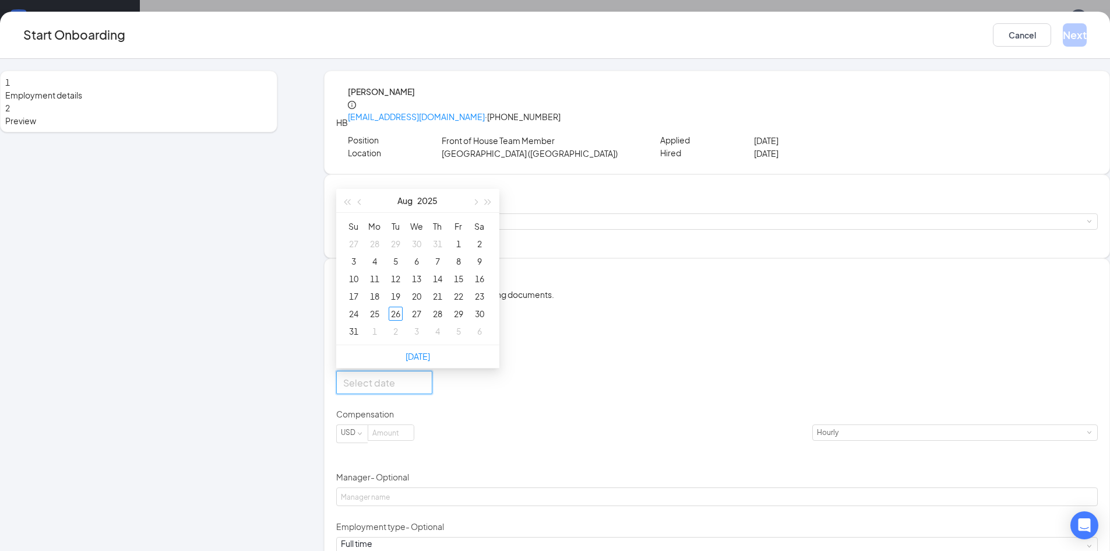
click at [425, 390] on div at bounding box center [384, 382] width 82 height 15
type input "Sep 1, 2025"
click at [382, 338] on div "1" at bounding box center [375, 331] width 14 height 14
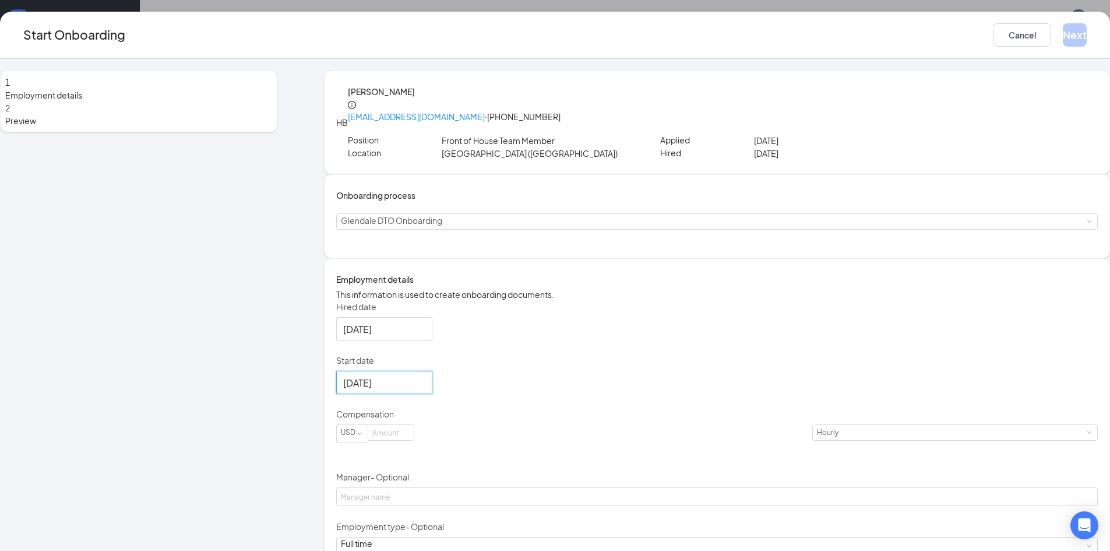
click at [622, 435] on div "Hired date Aug 26, 2025 Start date Sep 1, 2025 Sep 2025 Su Mo Tu We Th Fr Sa 31…" at bounding box center [717, 483] width 762 height 364
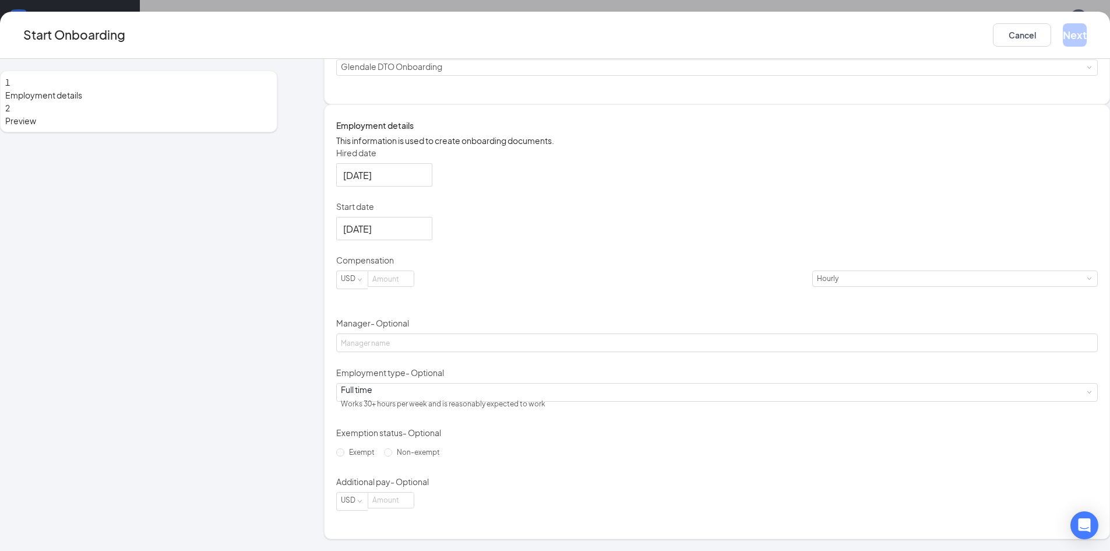
scroll to position [175, 0]
click at [414, 284] on input at bounding box center [390, 278] width 45 height 15
type input "15"
click at [674, 272] on div "Hired date Aug 26, 2025 Start date Sep 1, 2025 Sep 2025 Su Mo Tu We Th Fr Sa 31…" at bounding box center [717, 329] width 762 height 364
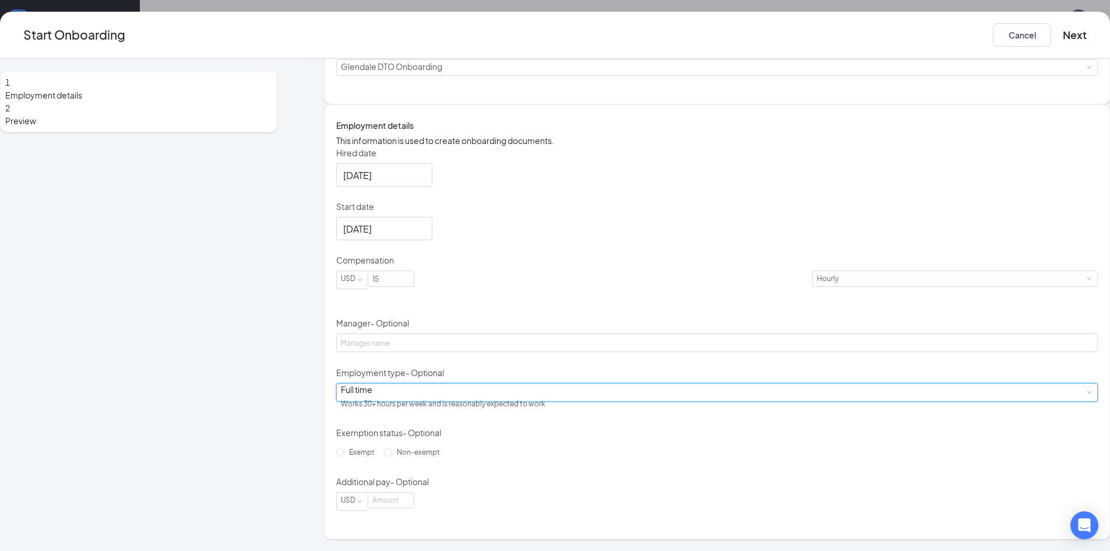
click at [536, 397] on div "Full time Works 30+ hours per week and is reasonably expected to work" at bounding box center [717, 391] width 752 height 17
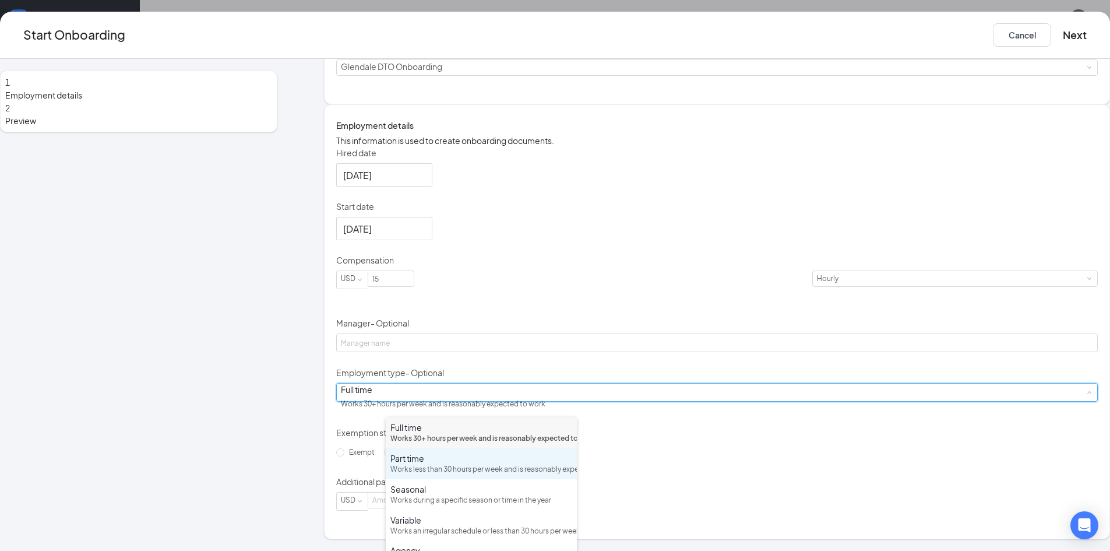
click at [484, 464] on div "Part time" at bounding box center [481, 458] width 182 height 12
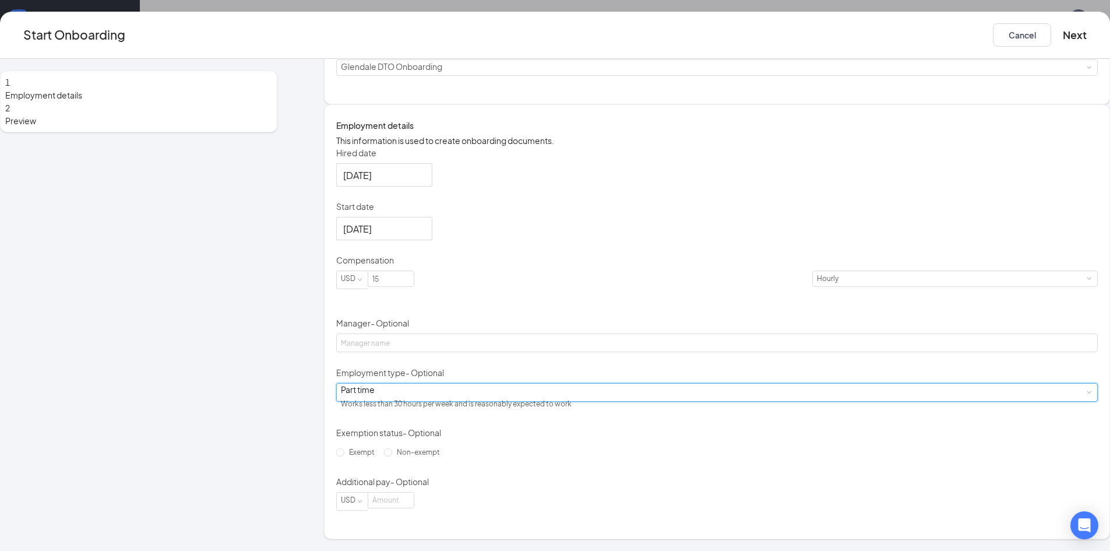
scroll to position [188, 0]
click at [441, 456] on span "Non-exempt" at bounding box center [418, 452] width 52 height 9
click at [392, 456] on input "Non-exempt" at bounding box center [388, 452] width 8 height 8
radio input "true"
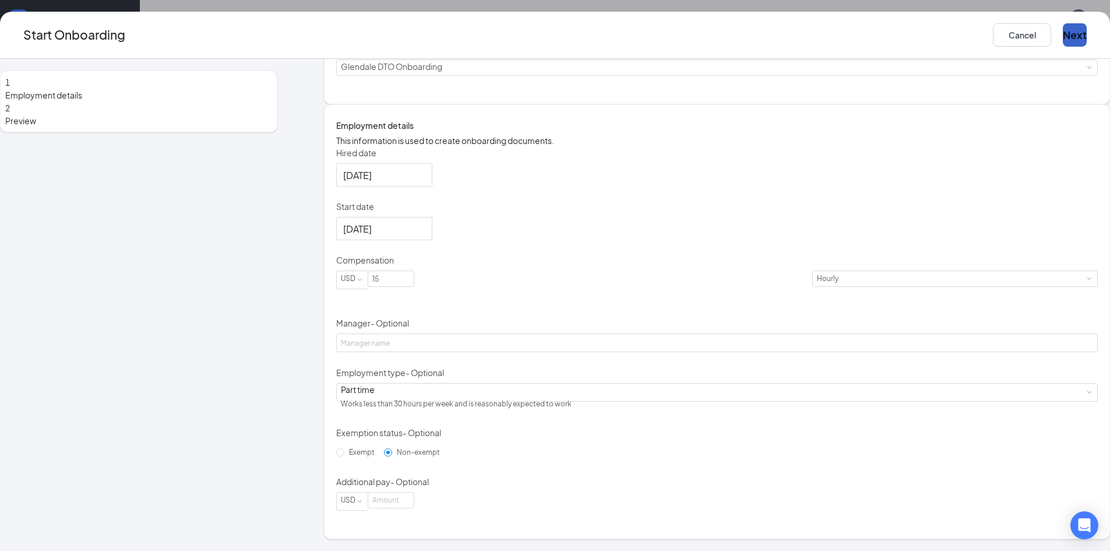
click at [1063, 45] on button "Next" at bounding box center [1075, 34] width 24 height 23
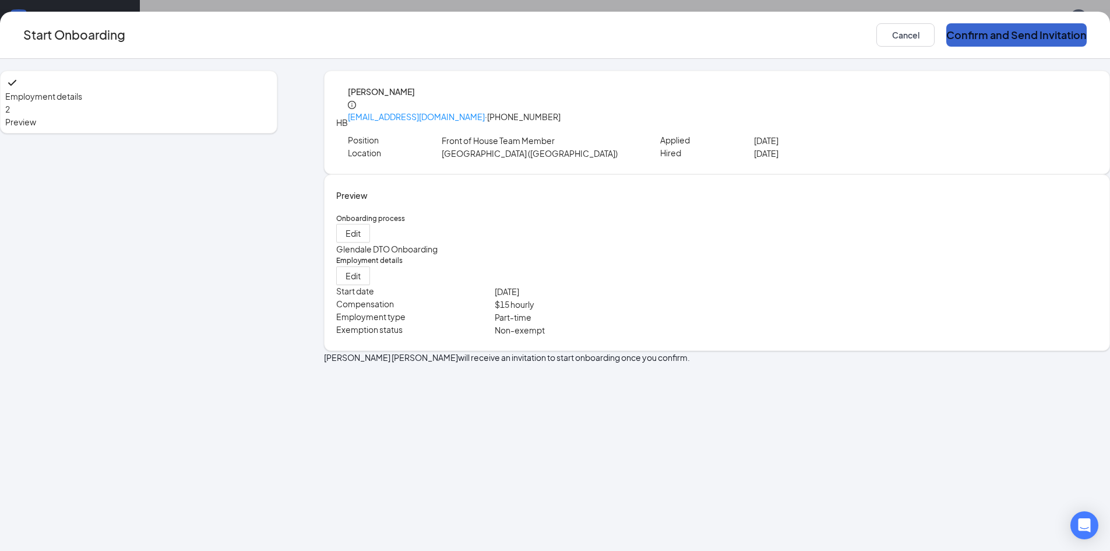
scroll to position [0, 0]
click at [946, 45] on button "Confirm and Send Invitation" at bounding box center [1016, 34] width 140 height 23
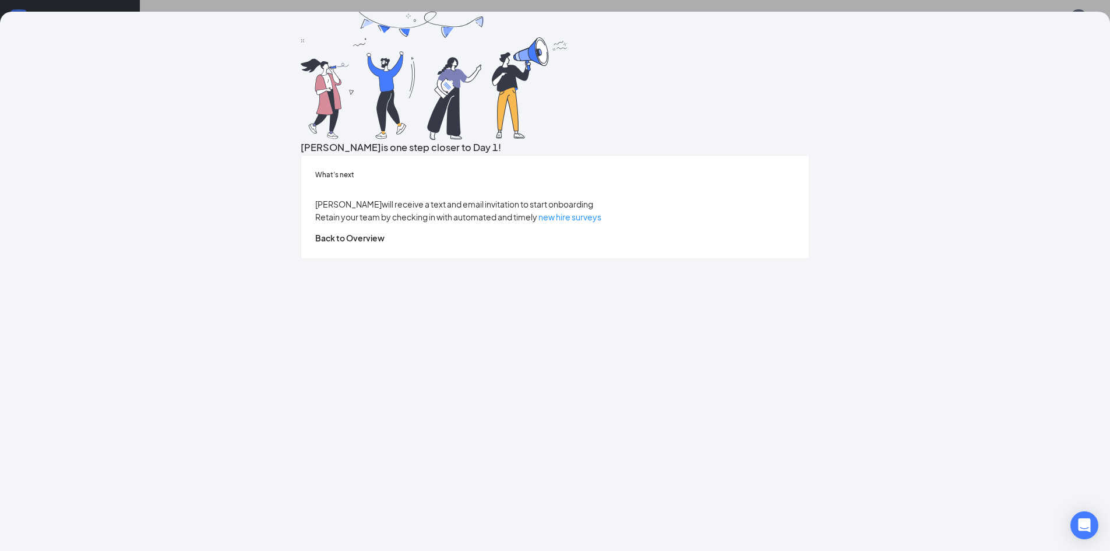
click at [1026, 1] on div "Hanna is one step closer to Day 1! What’s next Hanna will receive a text and em…" at bounding box center [555, 275] width 1110 height 551
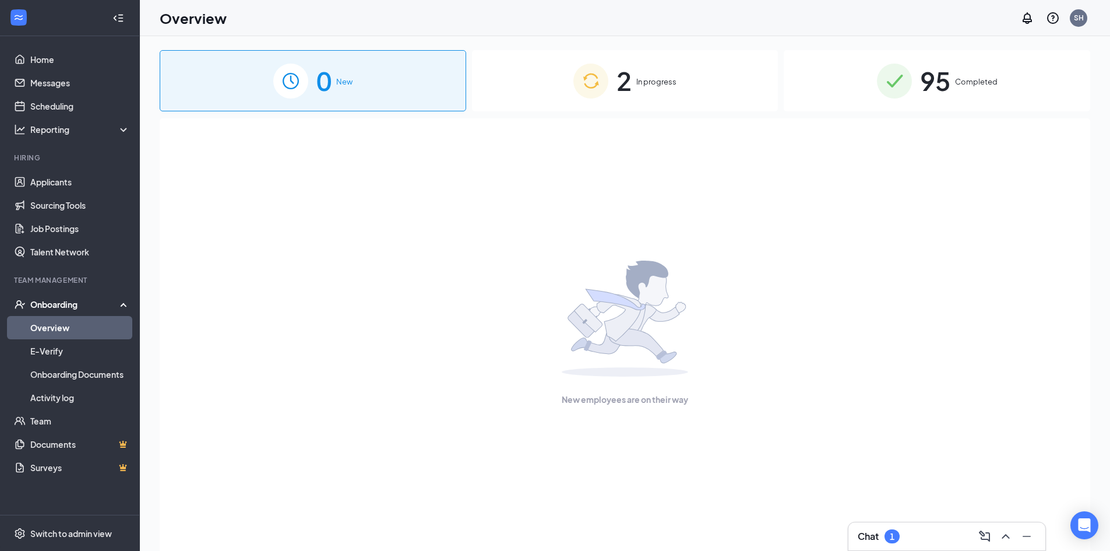
click at [661, 91] on div "2 In progress" at bounding box center [625, 80] width 307 height 61
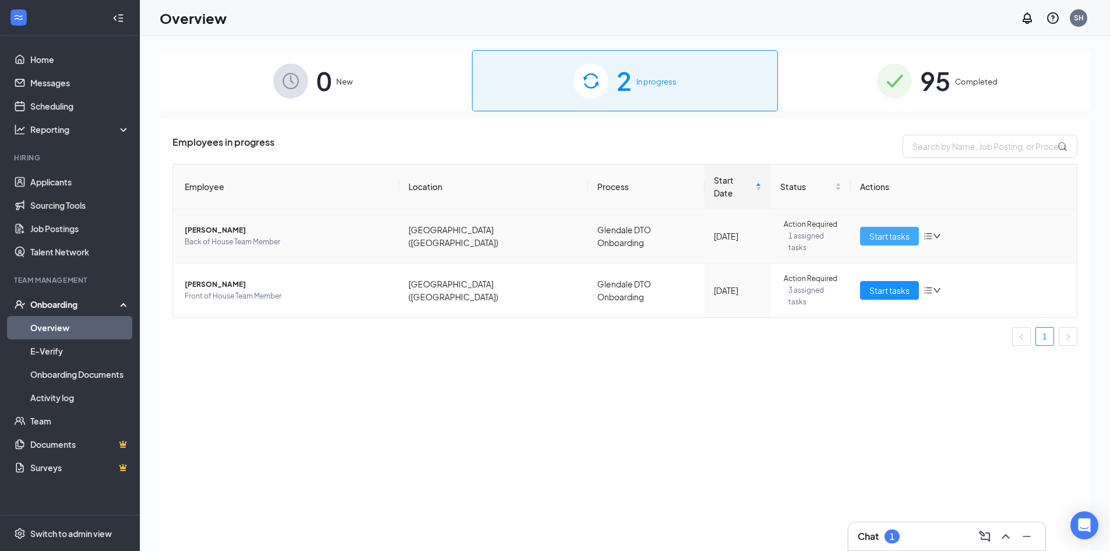
click at [881, 230] on span "Start tasks" at bounding box center [889, 236] width 40 height 13
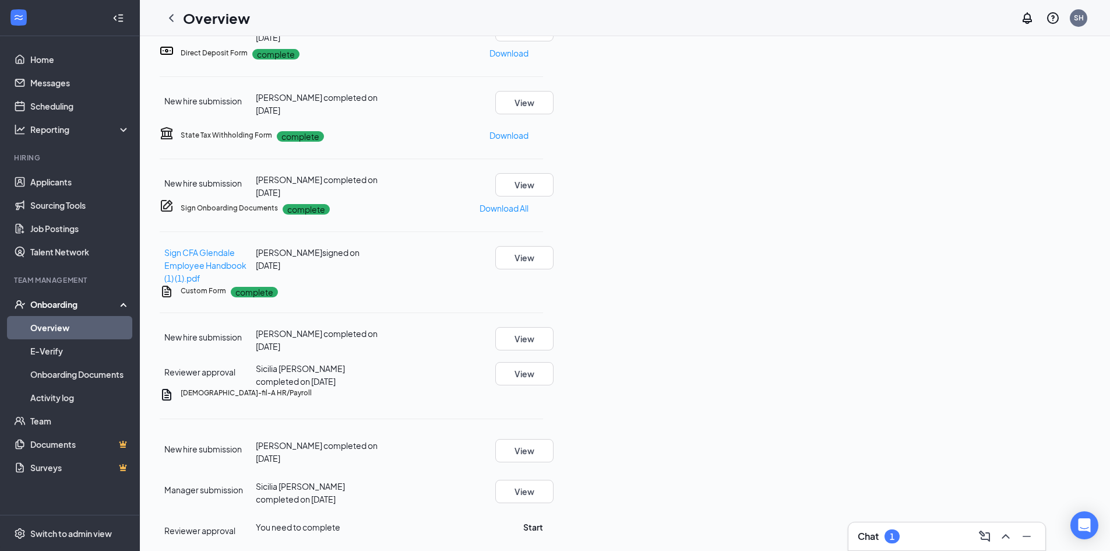
scroll to position [428, 0]
click at [543, 520] on button "Start" at bounding box center [533, 526] width 20 height 13
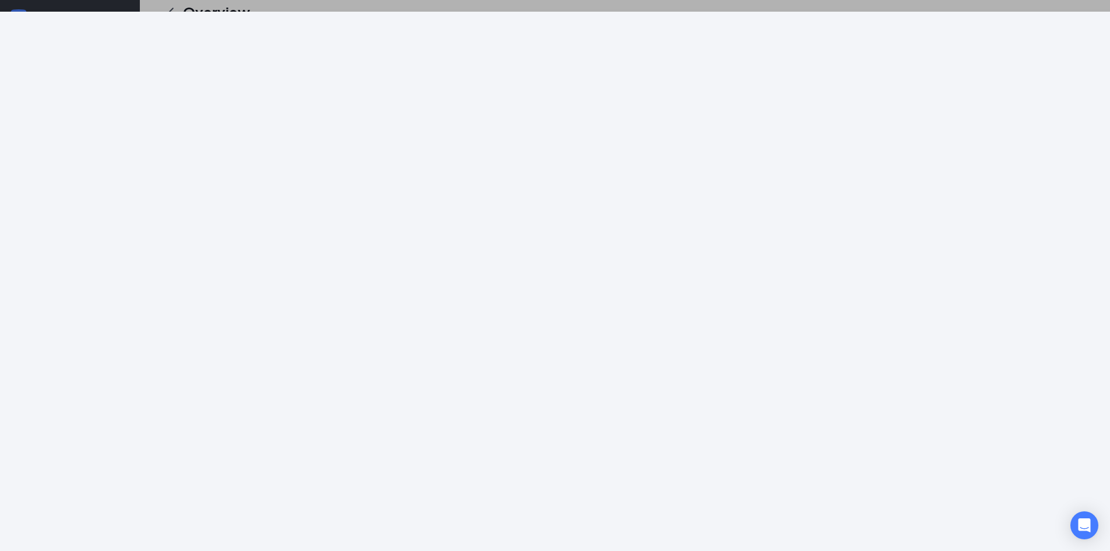
click at [505, 8] on div at bounding box center [555, 275] width 1110 height 551
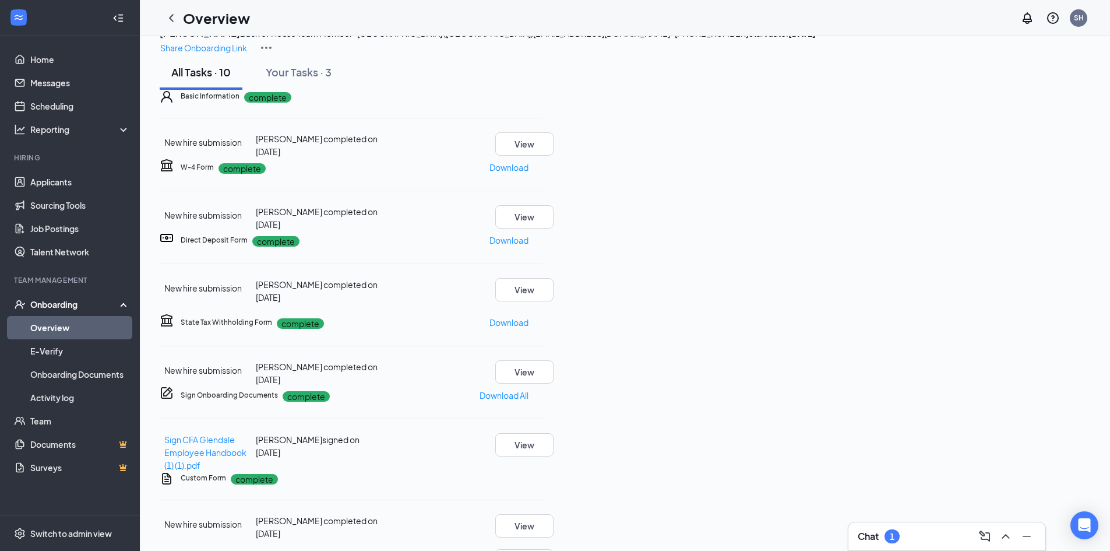
scroll to position [0, 0]
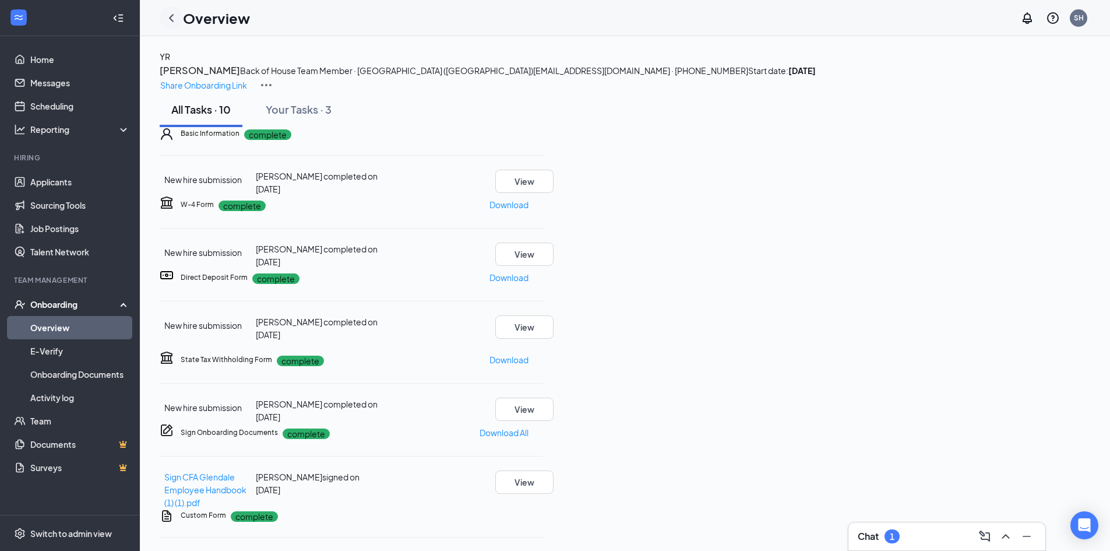
click at [178, 22] on icon "ChevronLeft" at bounding box center [171, 18] width 14 height 14
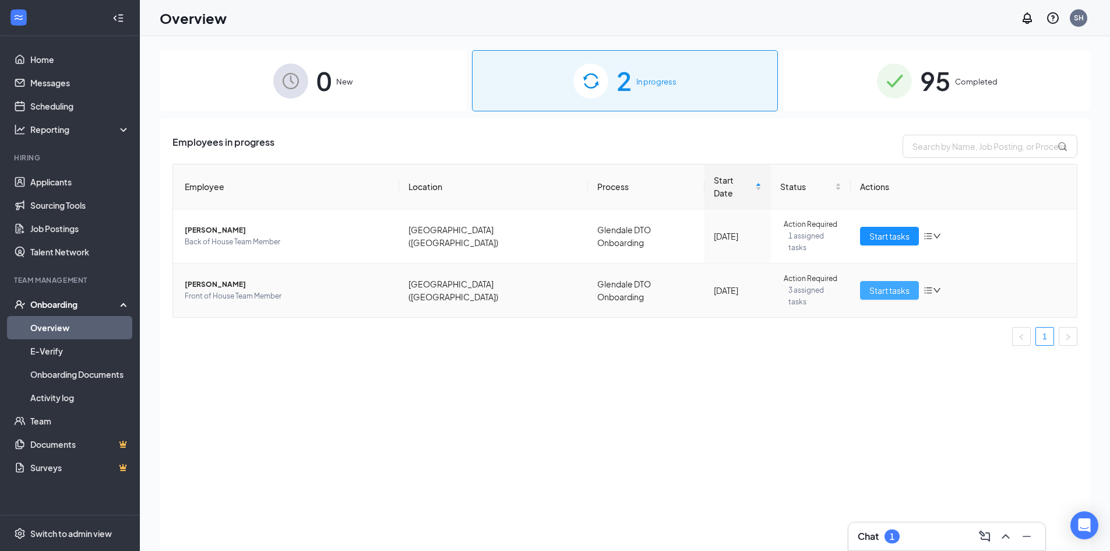
click at [893, 284] on span "Start tasks" at bounding box center [889, 290] width 40 height 13
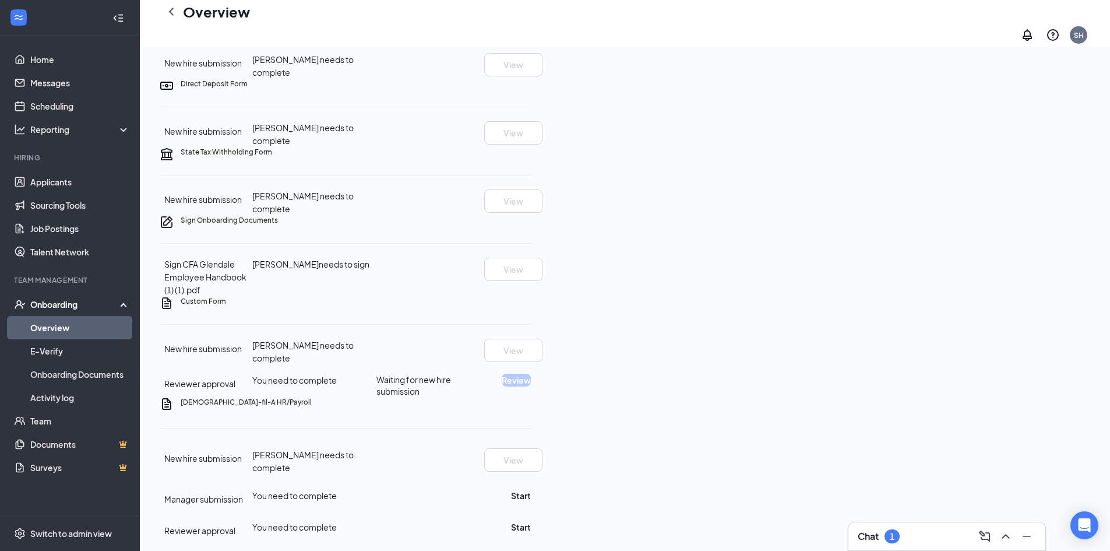
scroll to position [400, 0]
click at [531, 489] on button "Start" at bounding box center [521, 495] width 20 height 13
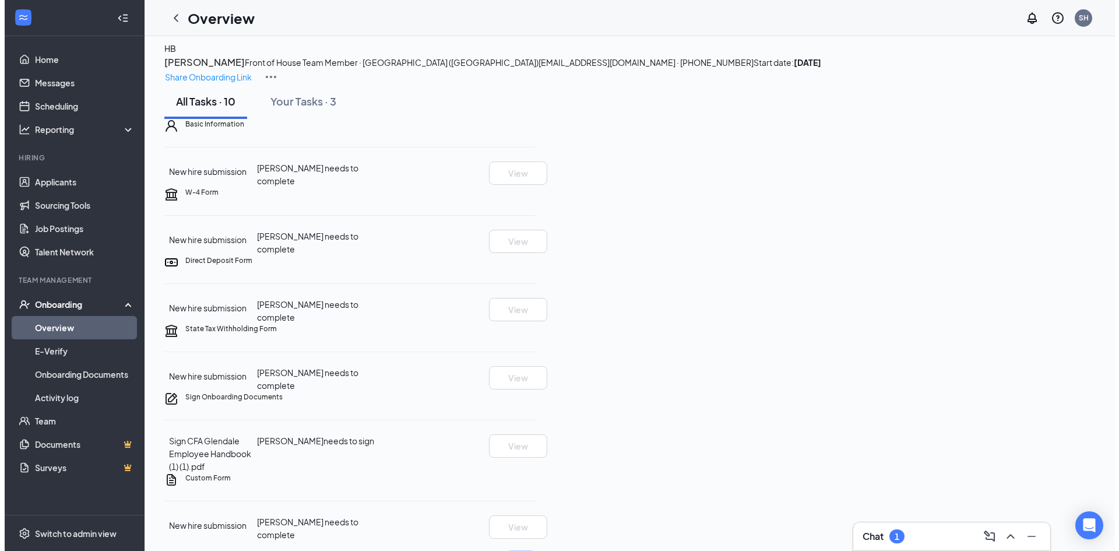
scroll to position [0, 0]
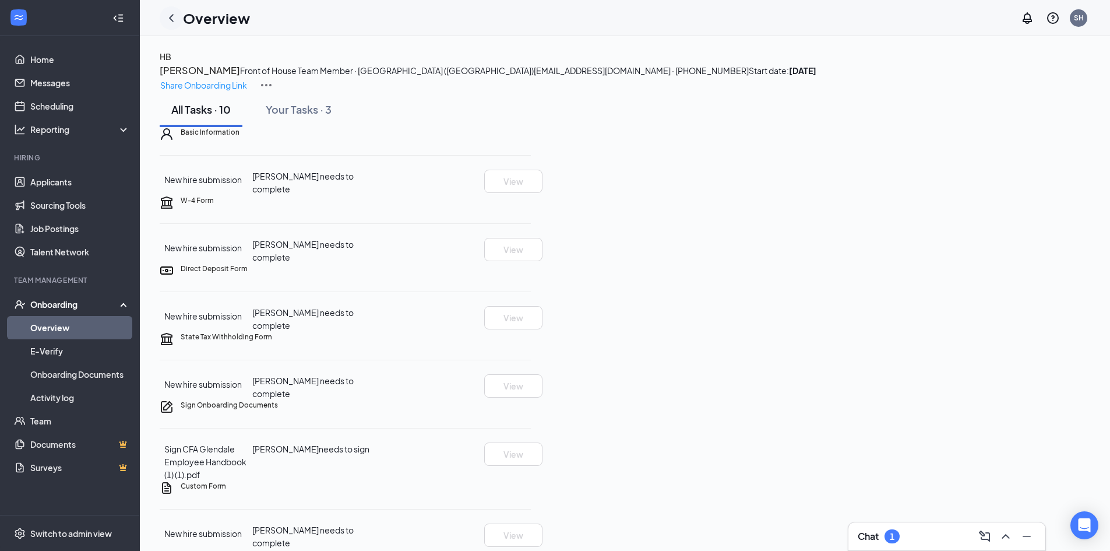
click at [181, 18] on div at bounding box center [171, 17] width 23 height 23
click at [170, 18] on icon "ChevronLeft" at bounding box center [171, 18] width 5 height 8
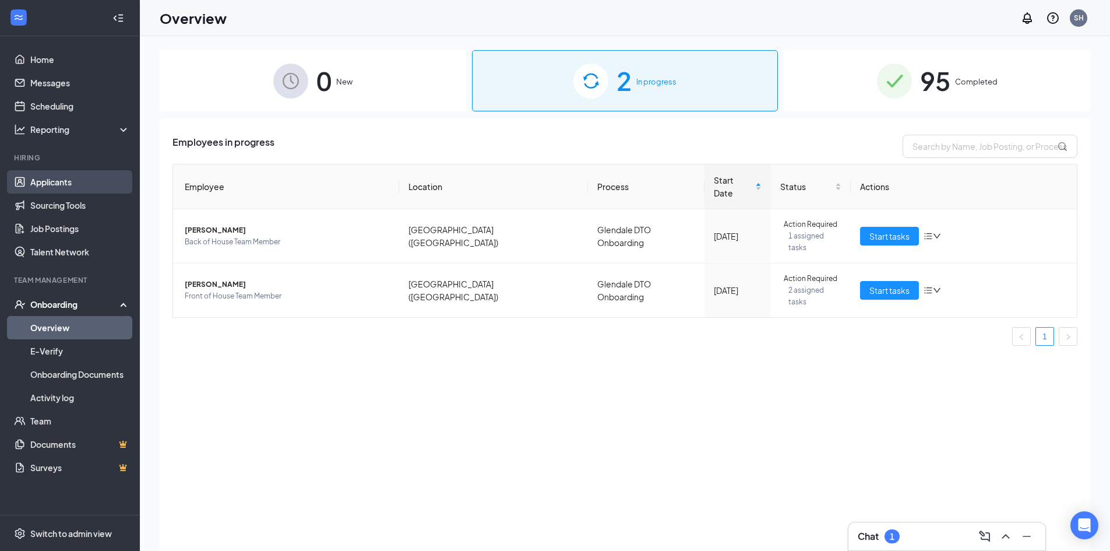
click at [52, 189] on link "Applicants" at bounding box center [80, 181] width 100 height 23
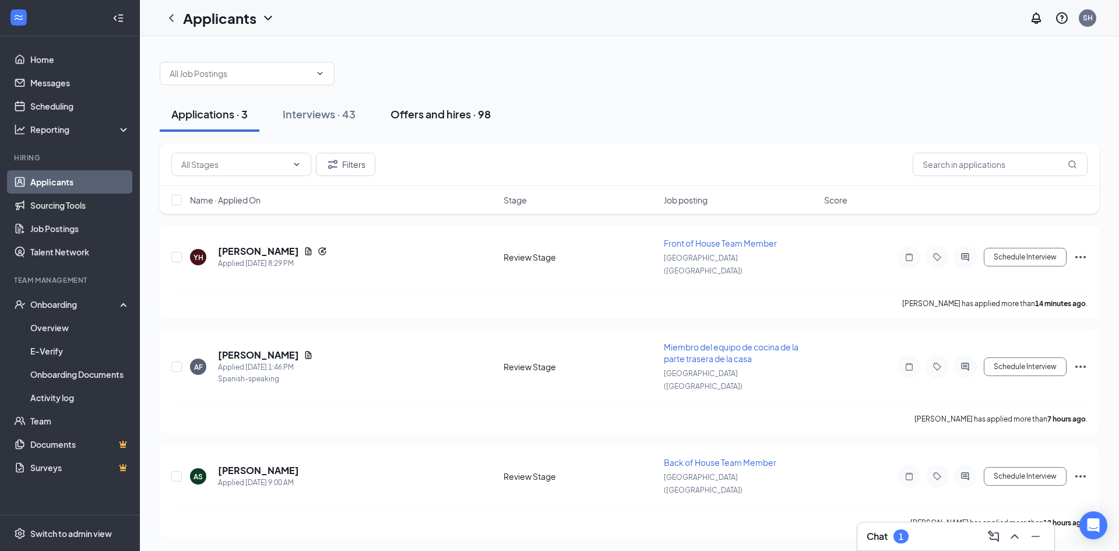
click at [441, 107] on div "Offers and hires · 98" at bounding box center [440, 114] width 100 height 15
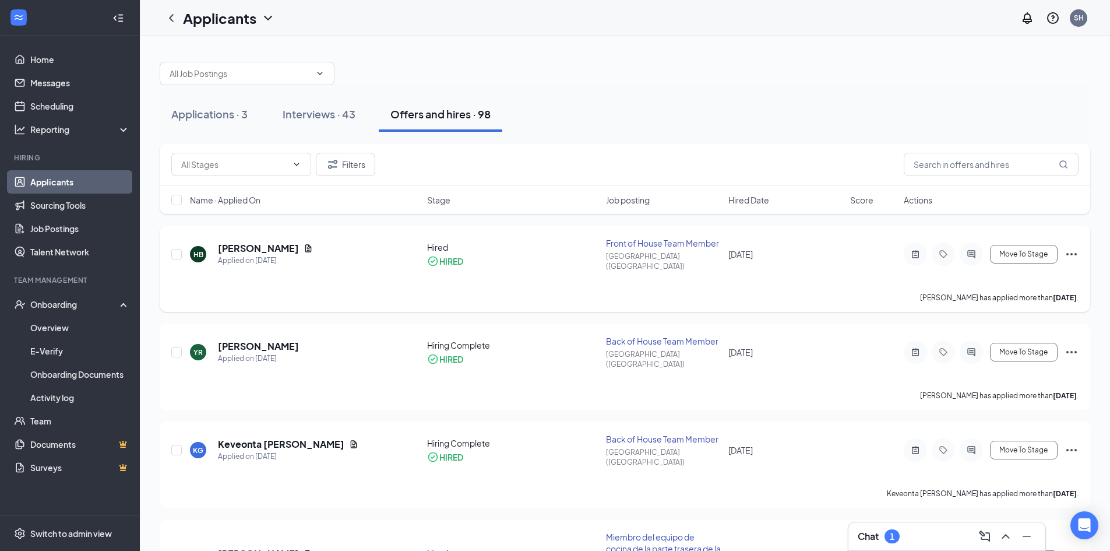
click at [977, 249] on icon "ActiveChat" at bounding box center [971, 253] width 14 height 9
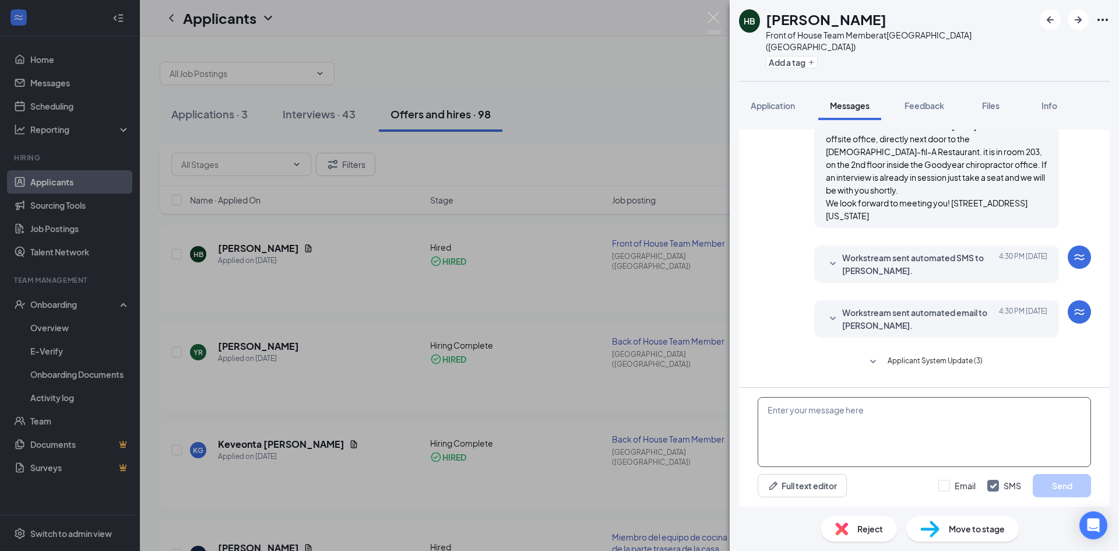
scroll to position [379, 0]
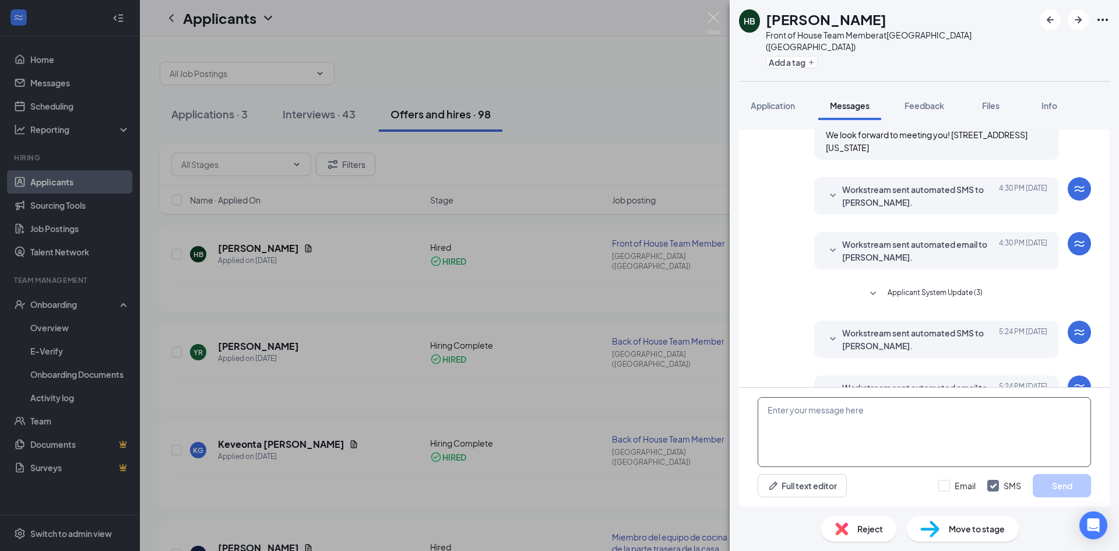
click at [868, 422] on textarea at bounding box center [924, 432] width 333 height 70
type textarea "hey Hanna! Would you be free on Monday night at 5:30 - 7pm to do orientation?"
click at [1058, 491] on button "Send" at bounding box center [1062, 485] width 58 height 23
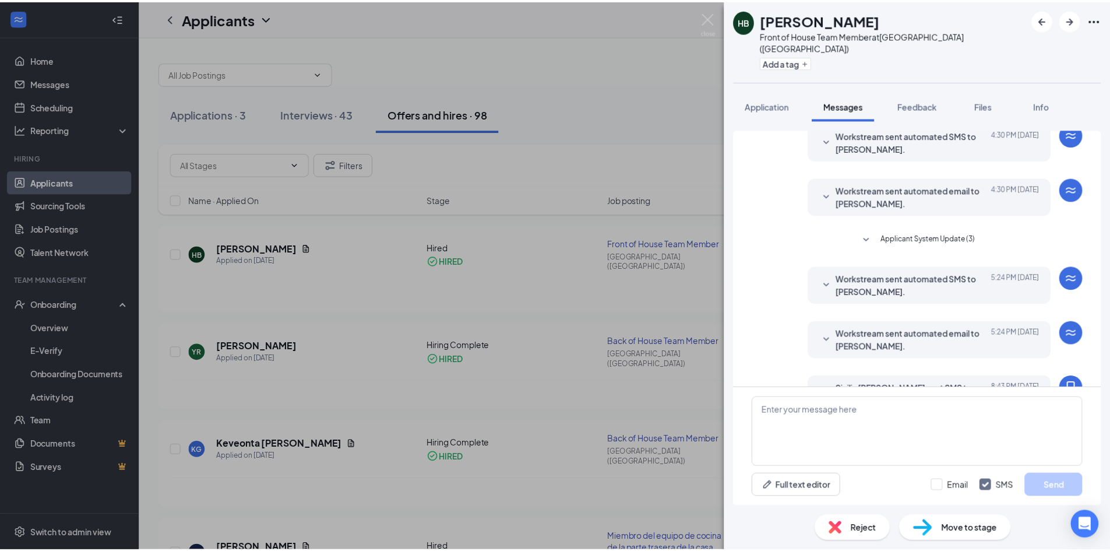
scroll to position [466, 0]
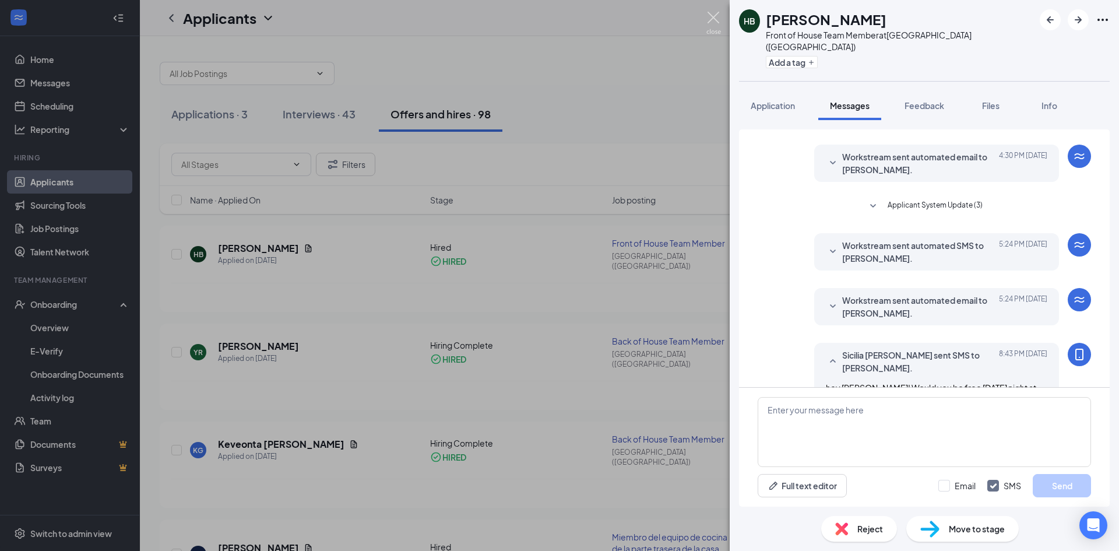
click at [712, 16] on img at bounding box center [713, 23] width 15 height 23
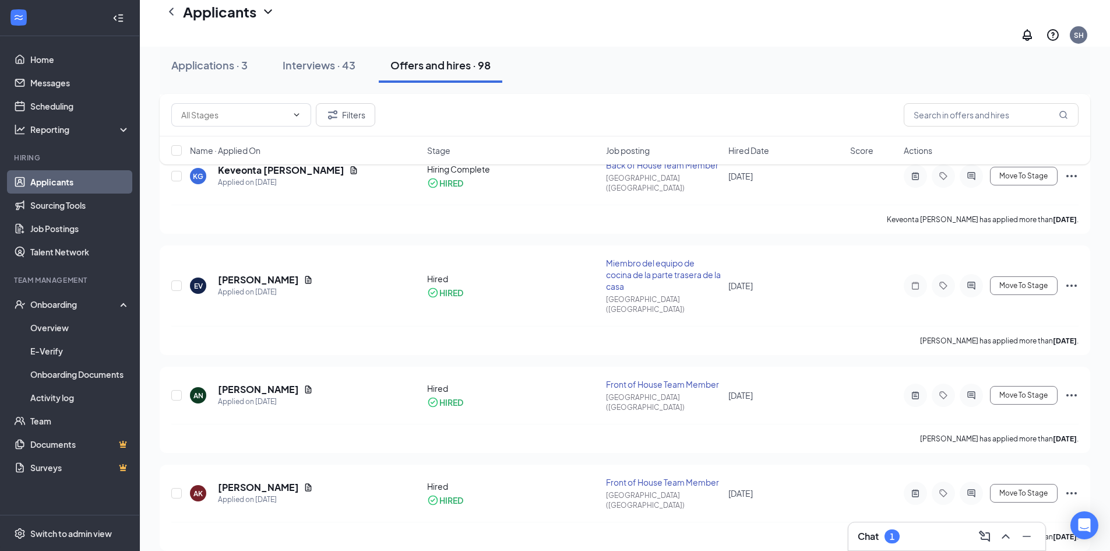
scroll to position [291, 0]
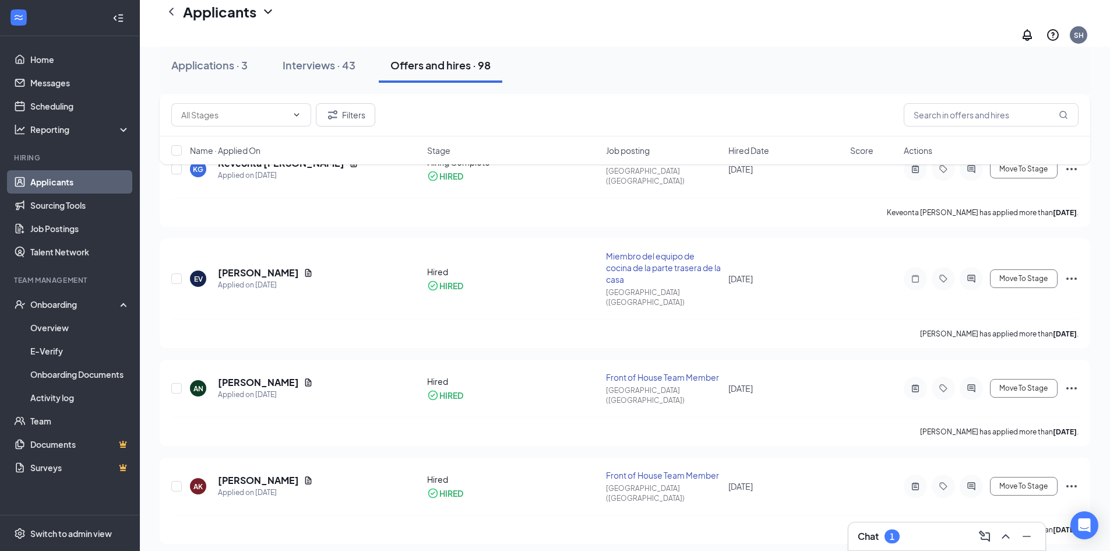
click at [886, 531] on div "Chat 1" at bounding box center [879, 536] width 42 height 14
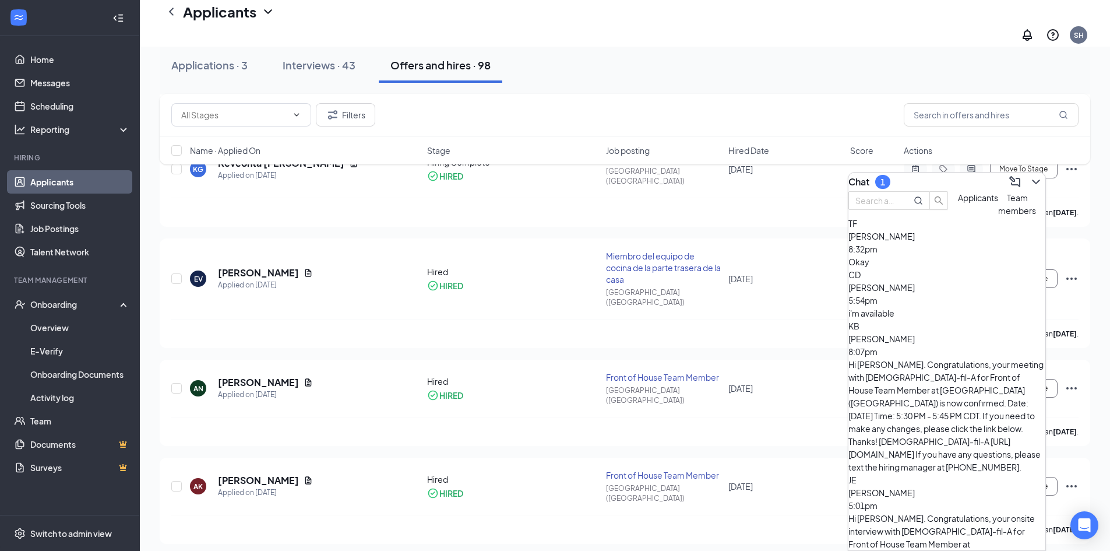
click at [996, 255] on div "Trinity Foster 8:32pm" at bounding box center [946, 243] width 197 height 26
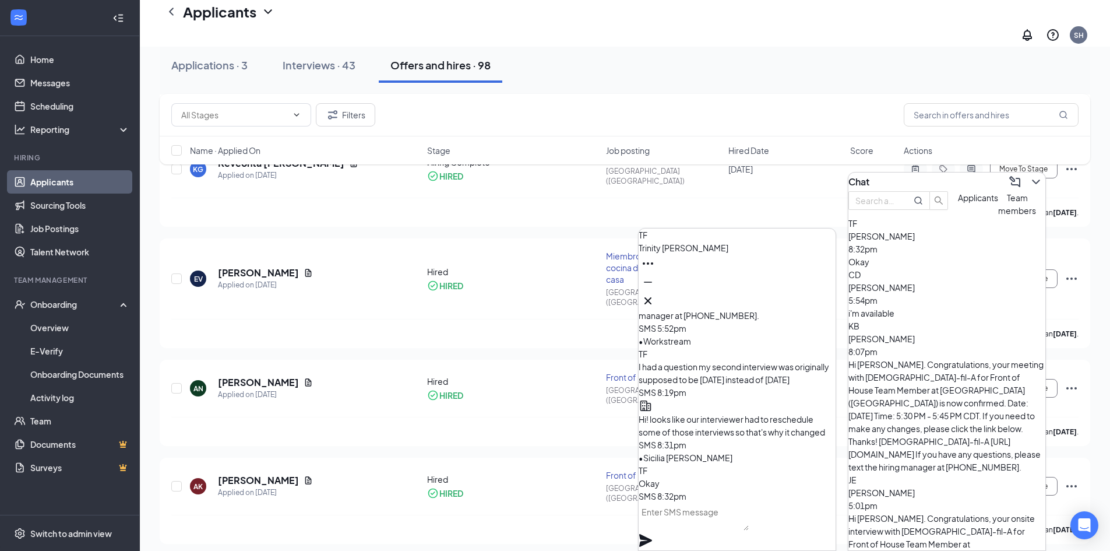
click at [826, 295] on div "TF Trinity Foster" at bounding box center [737, 269] width 197 height 82
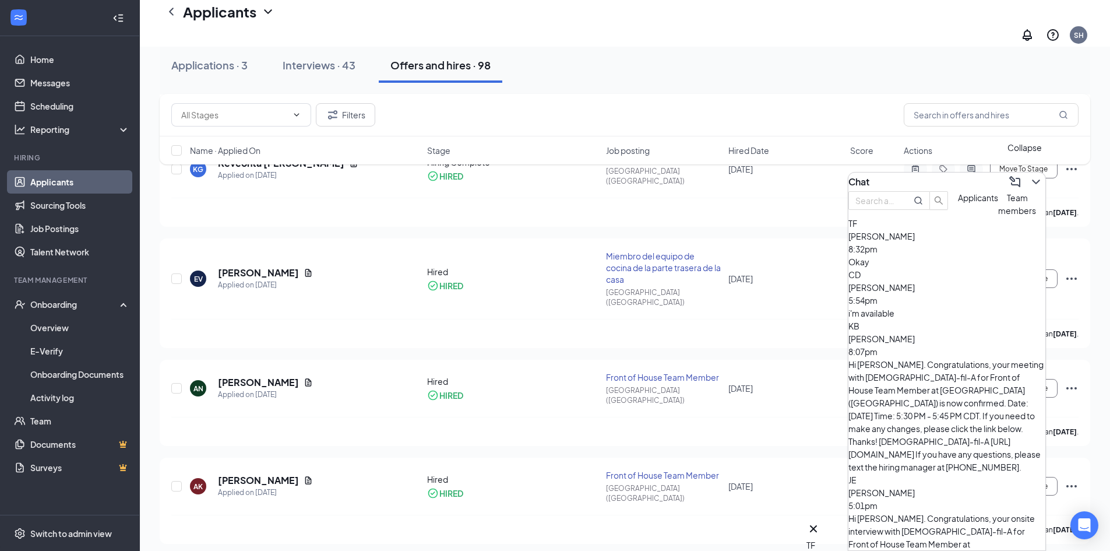
click at [1029, 177] on icon "ChevronDown" at bounding box center [1036, 182] width 14 height 14
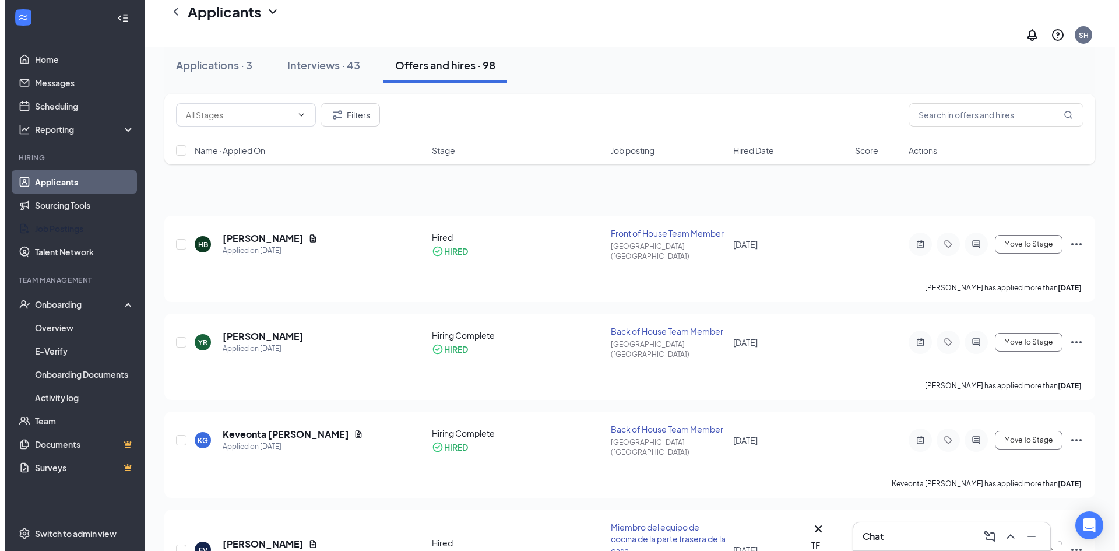
scroll to position [0, 0]
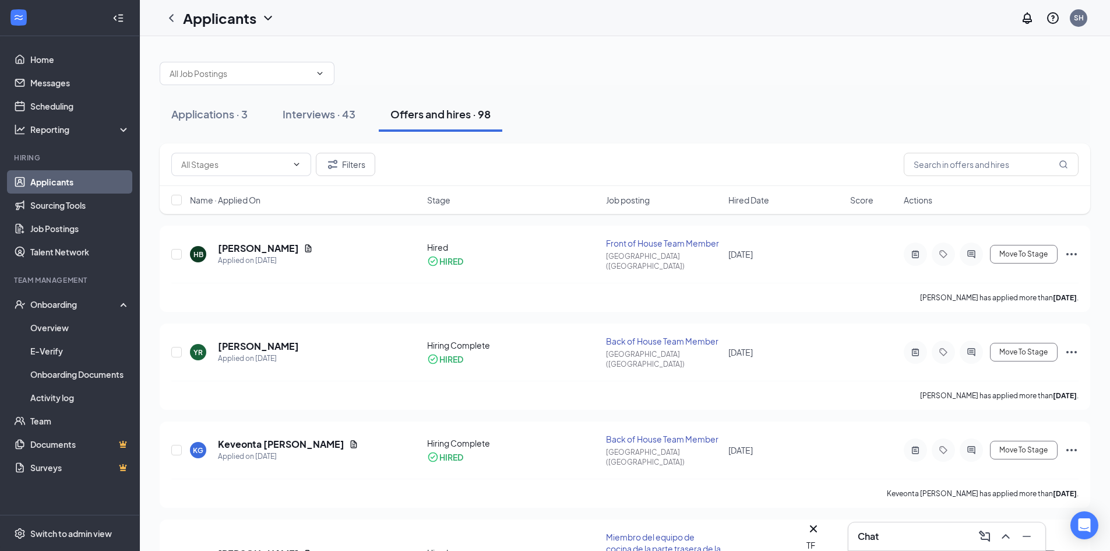
click at [84, 175] on link "Applicants" at bounding box center [80, 181] width 100 height 23
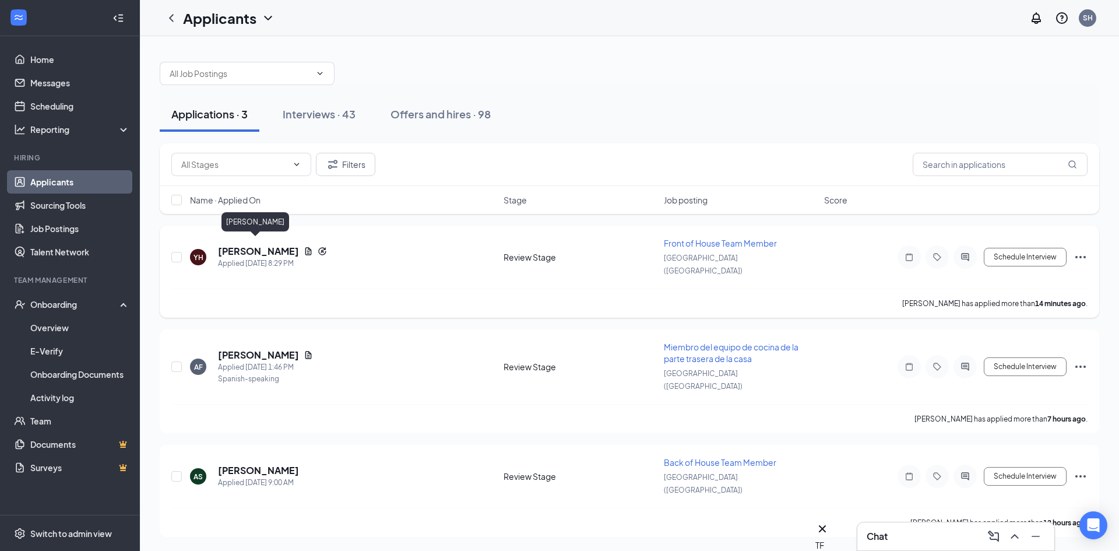
click at [225, 250] on h5 "Yusuf Hassan" at bounding box center [258, 251] width 81 height 13
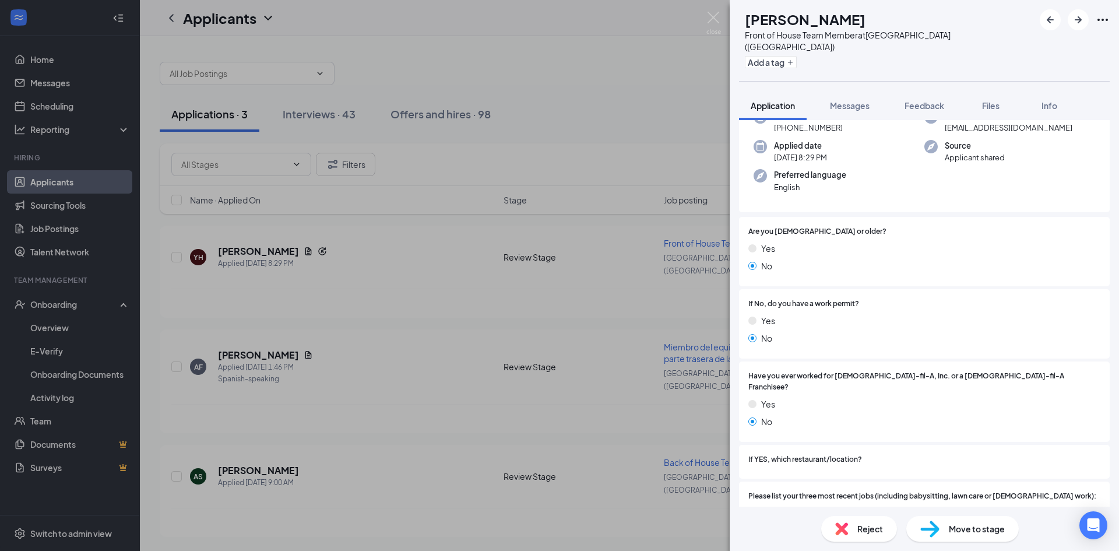
scroll to position [408, 0]
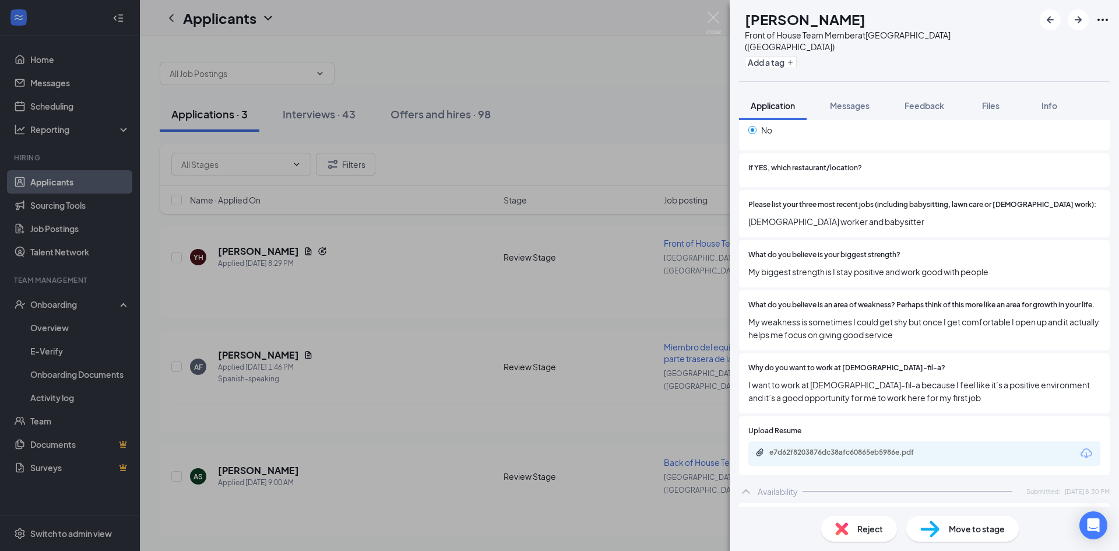
click at [870, 524] on span "Reject" at bounding box center [870, 528] width 26 height 13
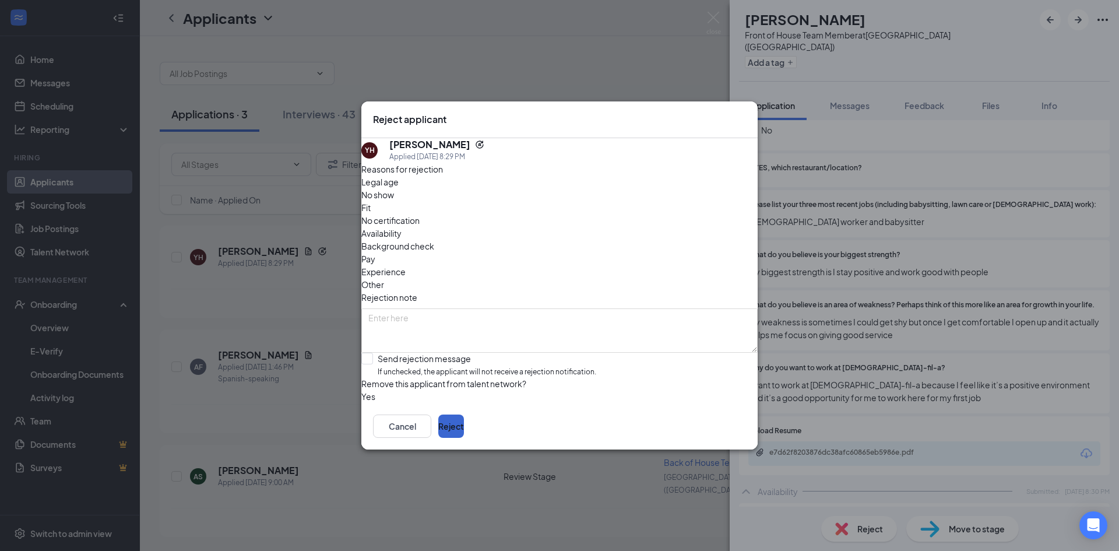
drag, startPoint x: 706, startPoint y: 410, endPoint x: 725, endPoint y: 437, distance: 33.5
click at [707, 416] on div "Reject applicant YH Yusuf Hassan Applied Today 8:29 PM Reasons for rejection Le…" at bounding box center [559, 275] width 396 height 348
click at [464, 437] on button "Reject" at bounding box center [451, 425] width 26 height 23
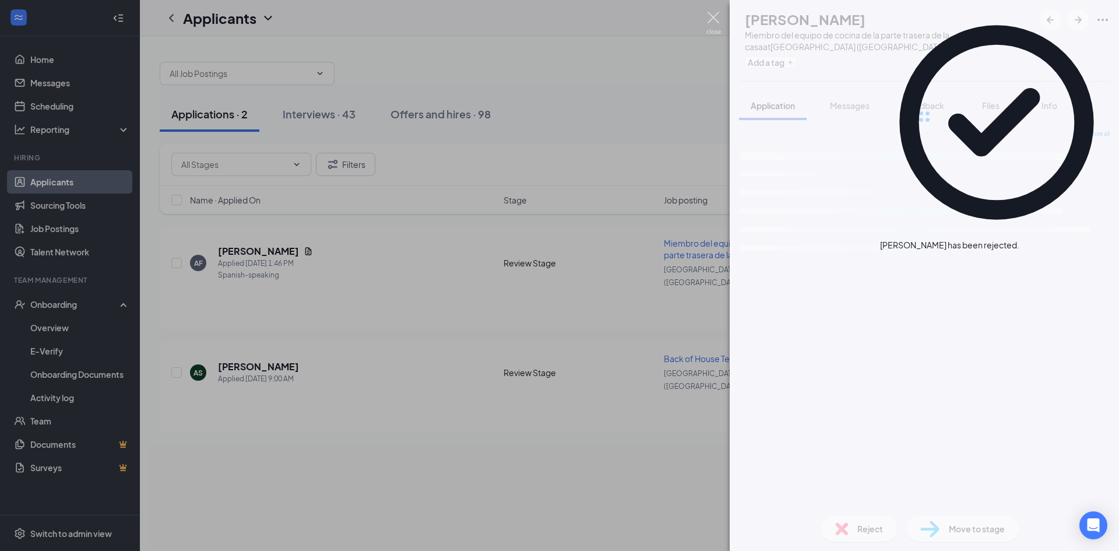
click at [710, 23] on img at bounding box center [713, 23] width 15 height 23
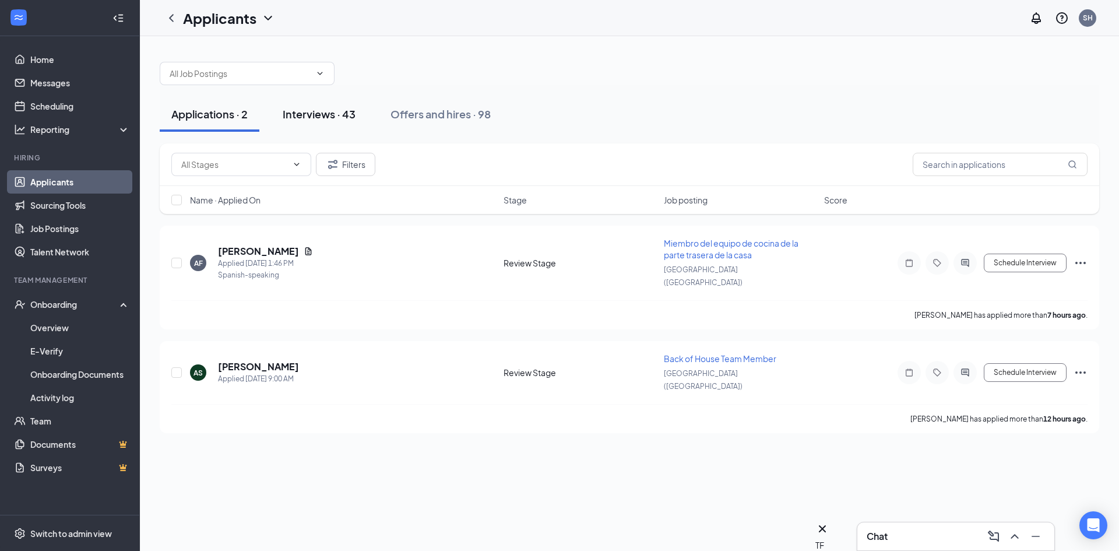
click at [334, 121] on button "Interviews · 43" at bounding box center [319, 114] width 96 height 35
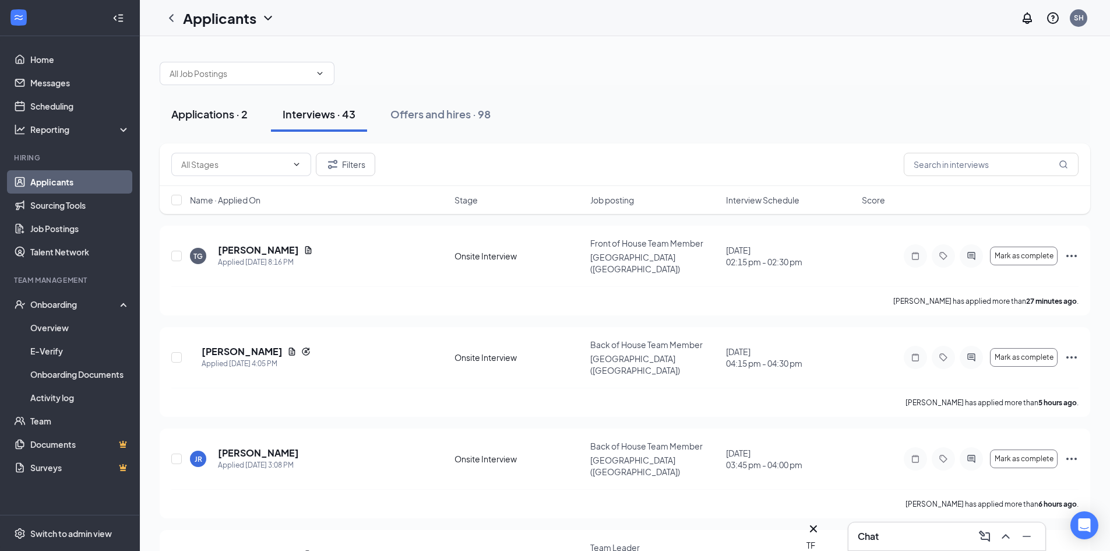
click at [191, 121] on button "Applications · 2" at bounding box center [210, 114] width 100 height 35
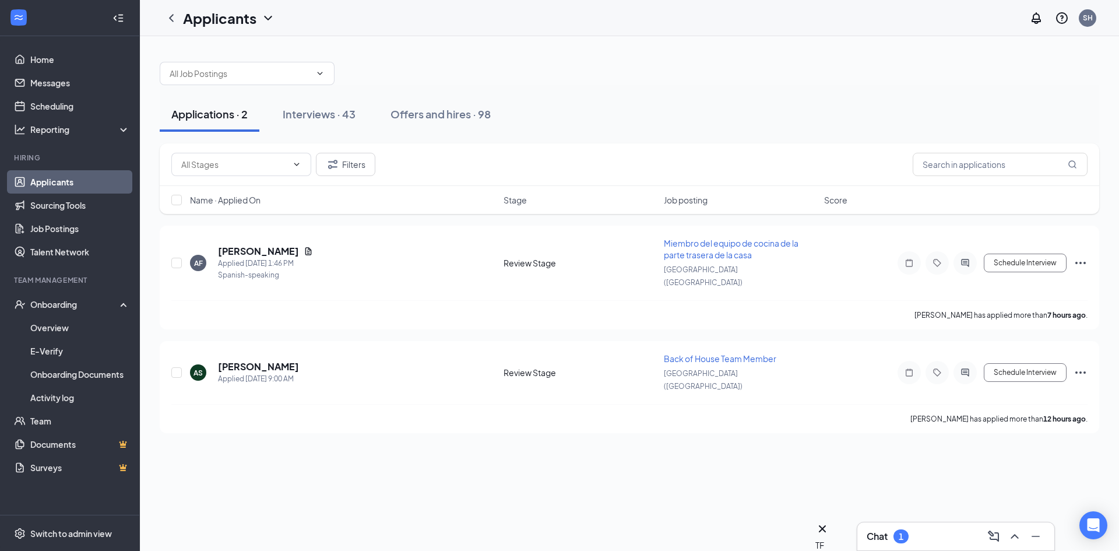
click at [908, 519] on div "Applications · 2 Interviews · 43 Offers and hires · 98 Filters Name · Applied O…" at bounding box center [629, 293] width 979 height 515
click at [904, 521] on div "Applications · 2 Interviews · 43 Offers and hires · 98 Filters Name · Applied O…" at bounding box center [629, 293] width 979 height 515
click at [901, 532] on div "1" at bounding box center [901, 536] width 5 height 10
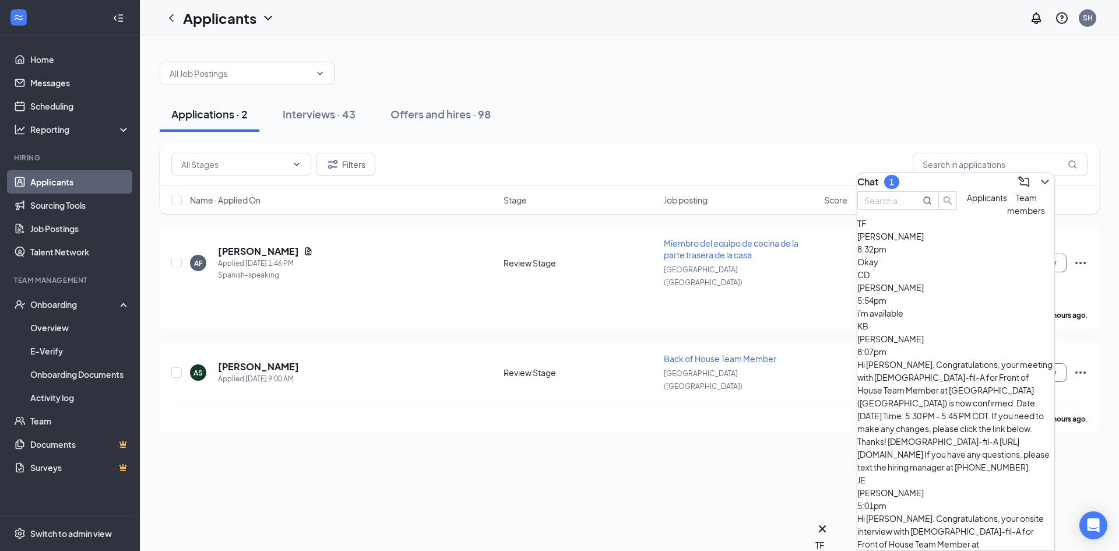
click at [967, 203] on span "Applicants" at bounding box center [987, 197] width 40 height 10
click at [1007, 217] on button "Team members" at bounding box center [1026, 204] width 38 height 26
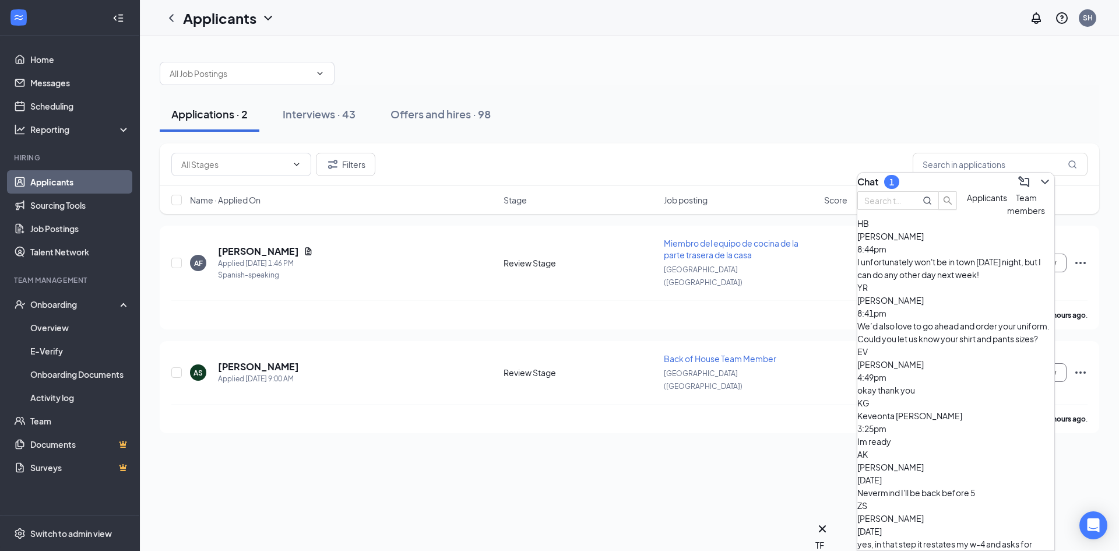
click at [1002, 255] on div "Hanna Binnicker 8:44pm" at bounding box center [955, 243] width 197 height 26
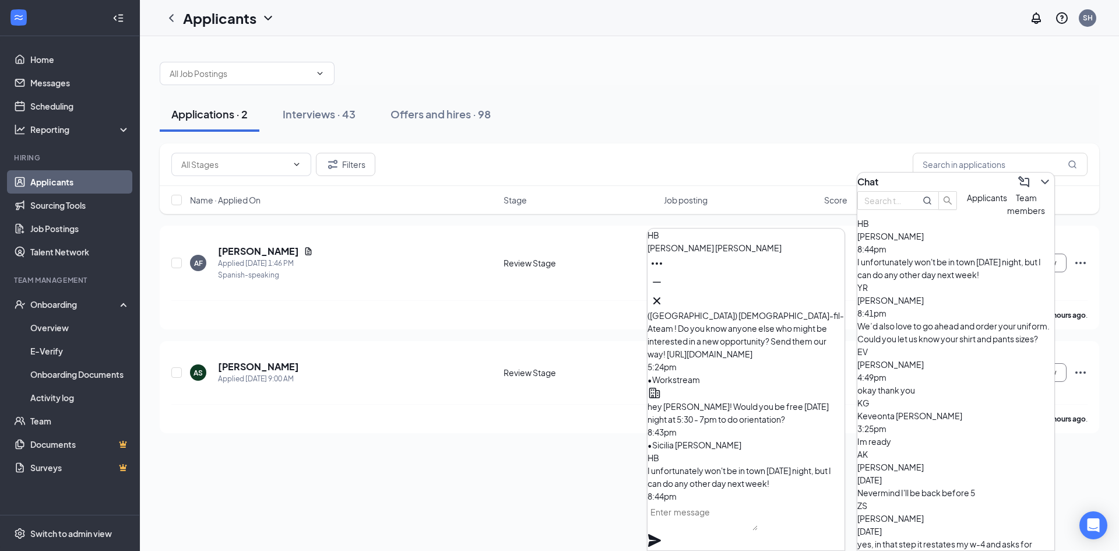
click at [753, 517] on textarea at bounding box center [702, 516] width 110 height 28
click at [756, 525] on textarea at bounding box center [702, 516] width 110 height 28
click at [758, 526] on textarea "oh no worries, Does tuesday work" at bounding box center [702, 516] width 110 height 28
click at [758, 530] on textarea "oh no worries, Does Tuesday work" at bounding box center [702, 516] width 110 height 28
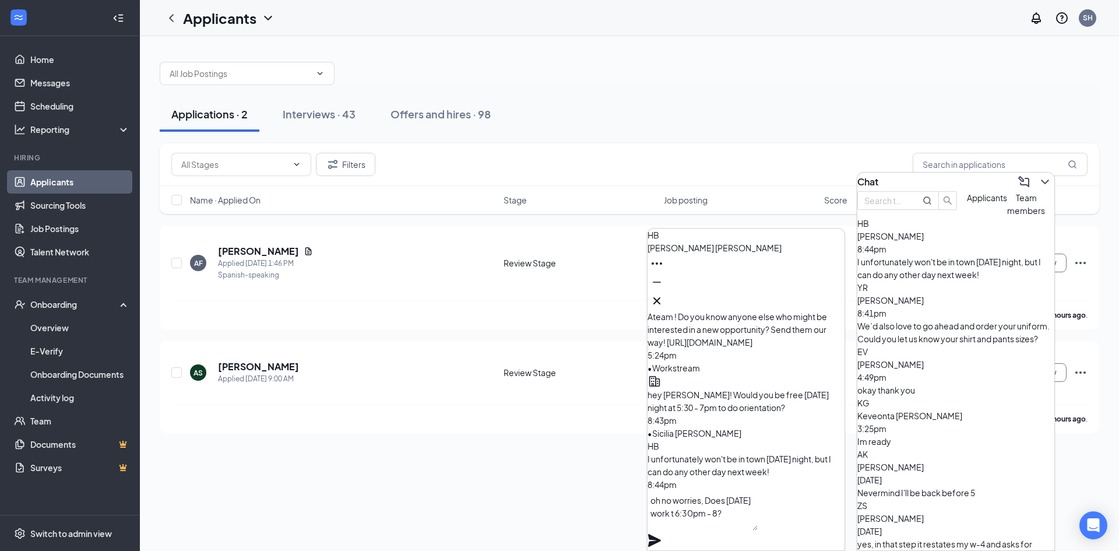
click at [758, 513] on textarea "oh no worries, Does Tuesday work t 6:30pm - 8?" at bounding box center [702, 511] width 110 height 40
type textarea "oh no worries, Does Tuesday work 6:30pm - 8?"
click at [661, 533] on icon "Plane" at bounding box center [654, 540] width 14 height 14
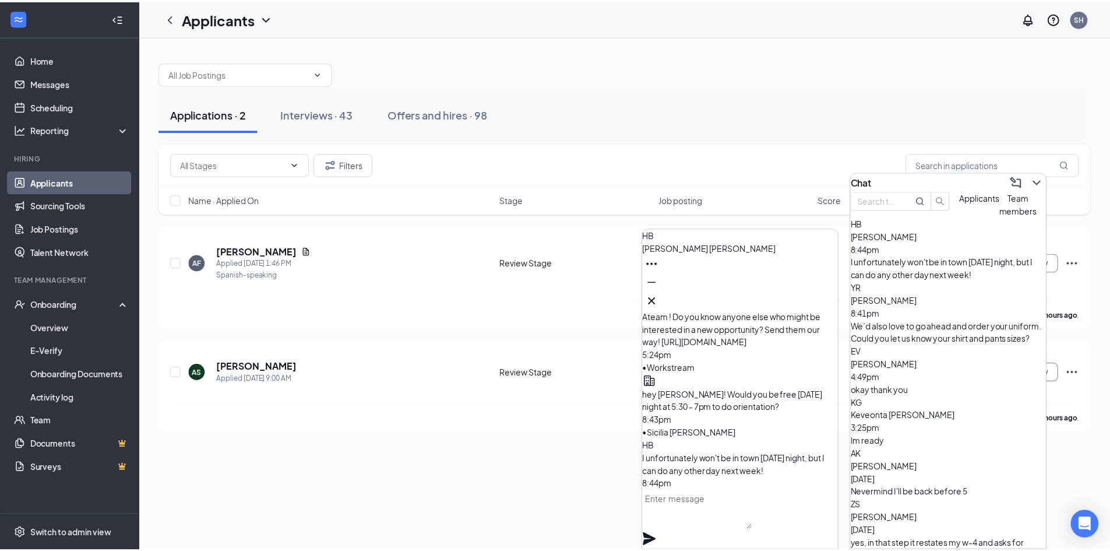
scroll to position [0, 0]
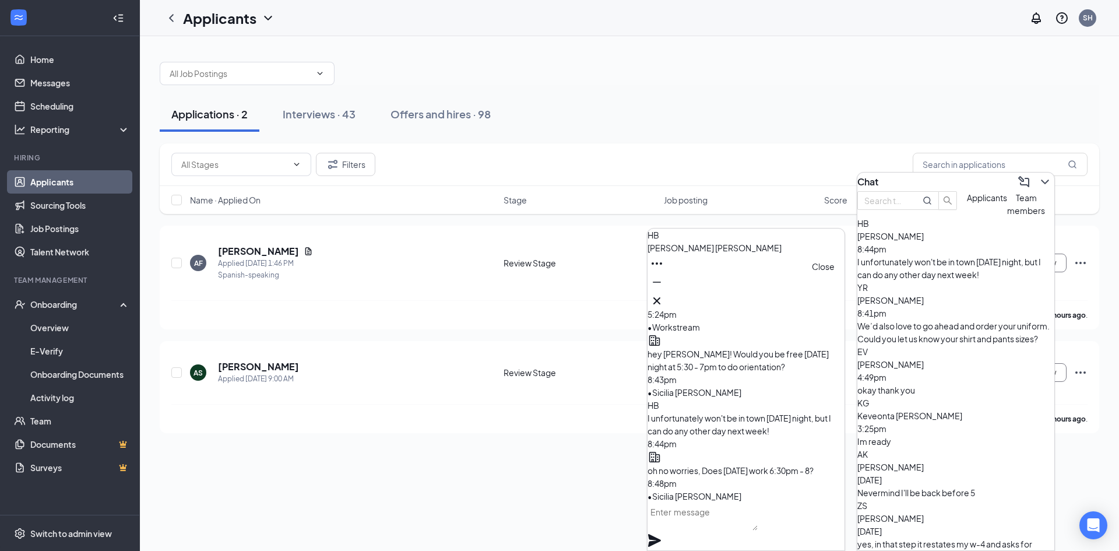
click at [664, 295] on icon "Cross" at bounding box center [657, 301] width 14 height 14
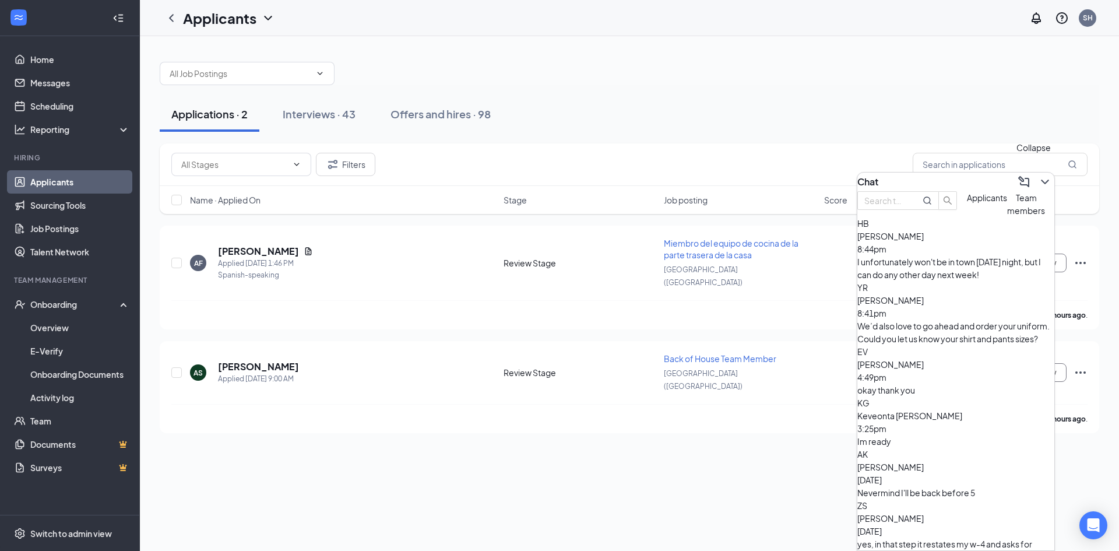
click at [1038, 179] on icon "ChevronDown" at bounding box center [1045, 182] width 14 height 14
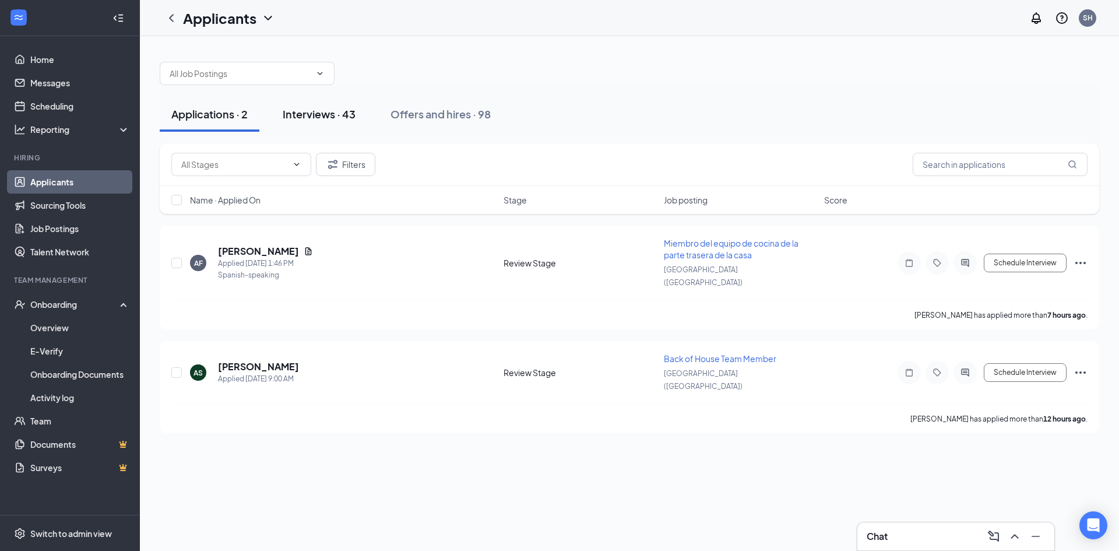
click at [340, 115] on div "Interviews · 43" at bounding box center [319, 114] width 73 height 15
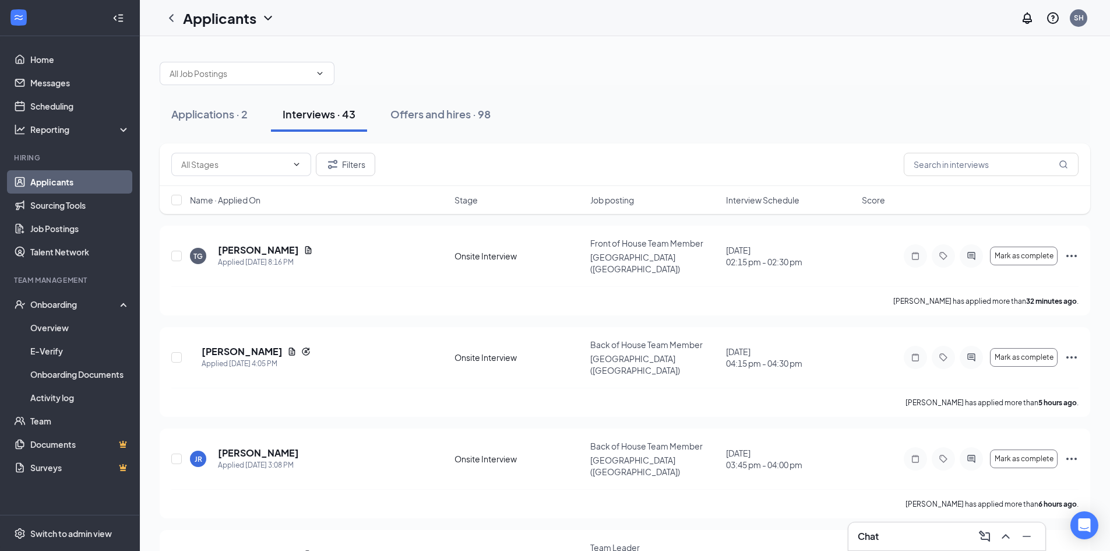
click at [788, 195] on span "Interview Schedule" at bounding box center [762, 200] width 73 height 12
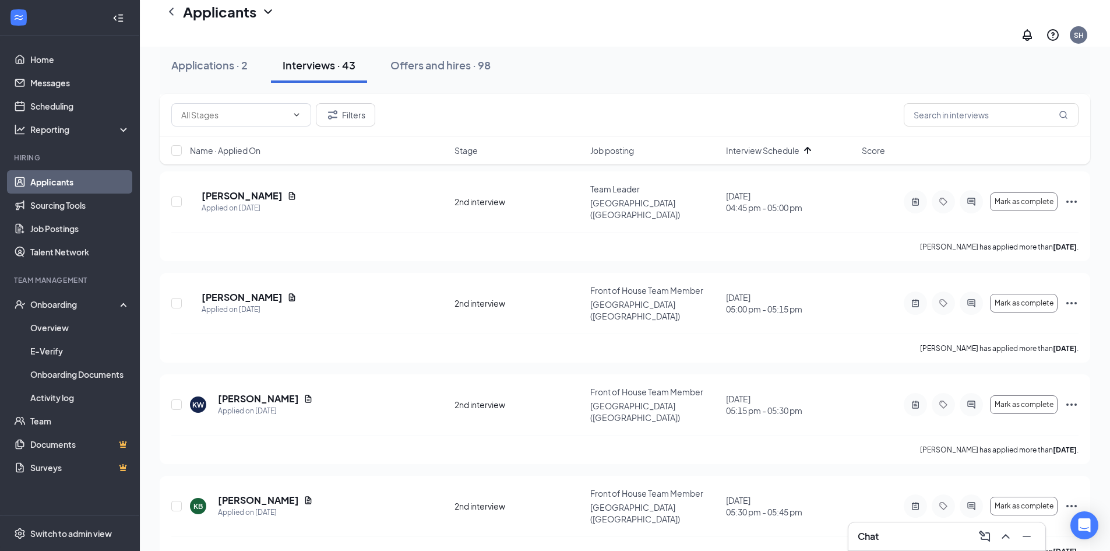
scroll to position [3521, 0]
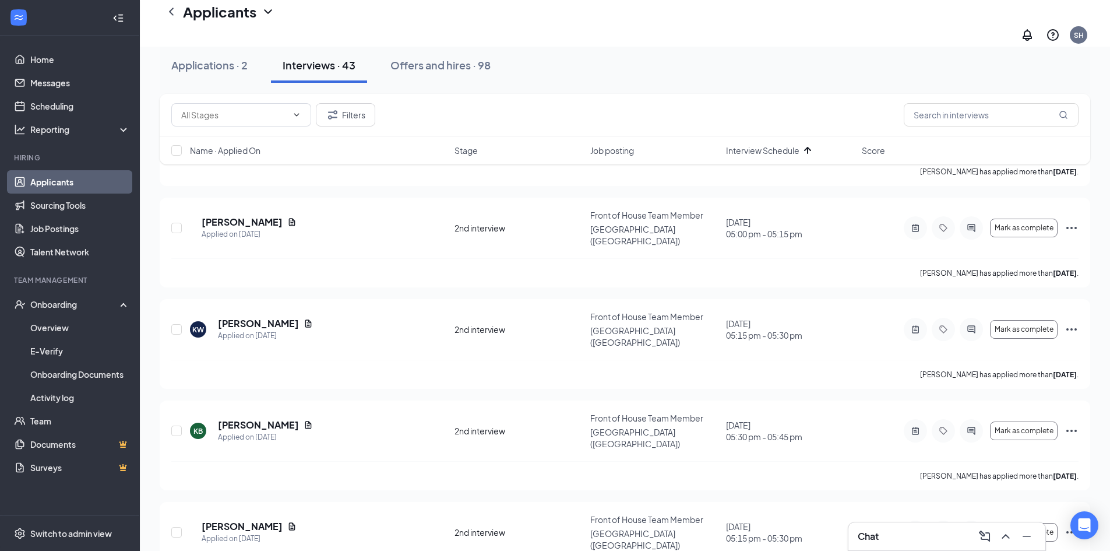
click at [74, 179] on link "Applicants" at bounding box center [80, 181] width 100 height 23
